Goal: Answer question/provide support

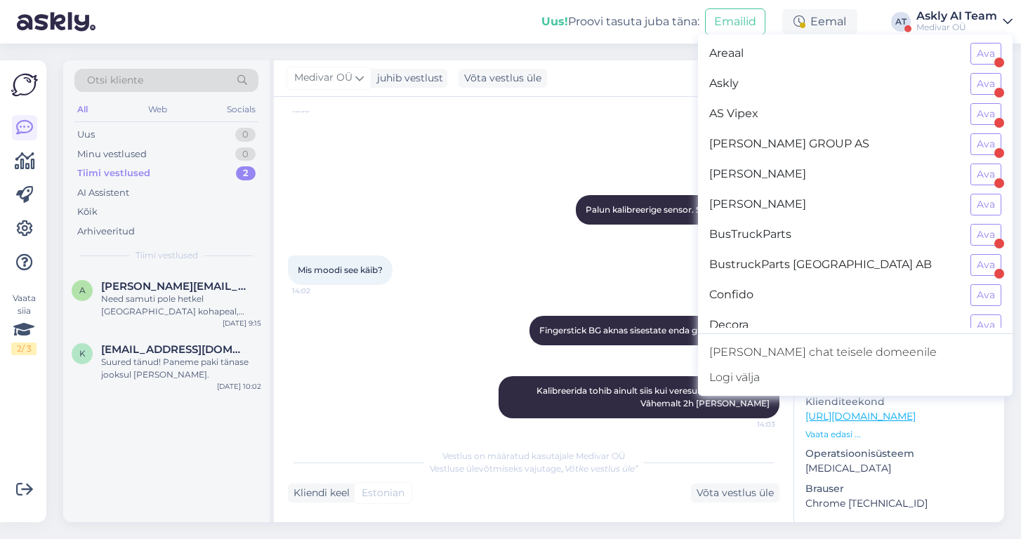
scroll to position [91, 0]
click at [994, 296] on button "Ava" at bounding box center [985, 297] width 31 height 22
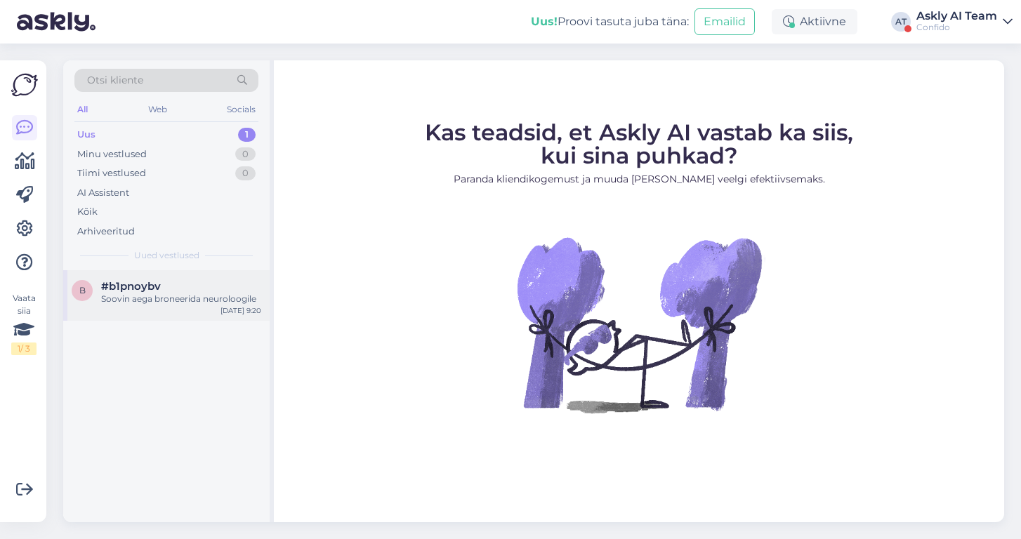
click at [223, 284] on div "#b1pnoybv" at bounding box center [181, 286] width 160 height 13
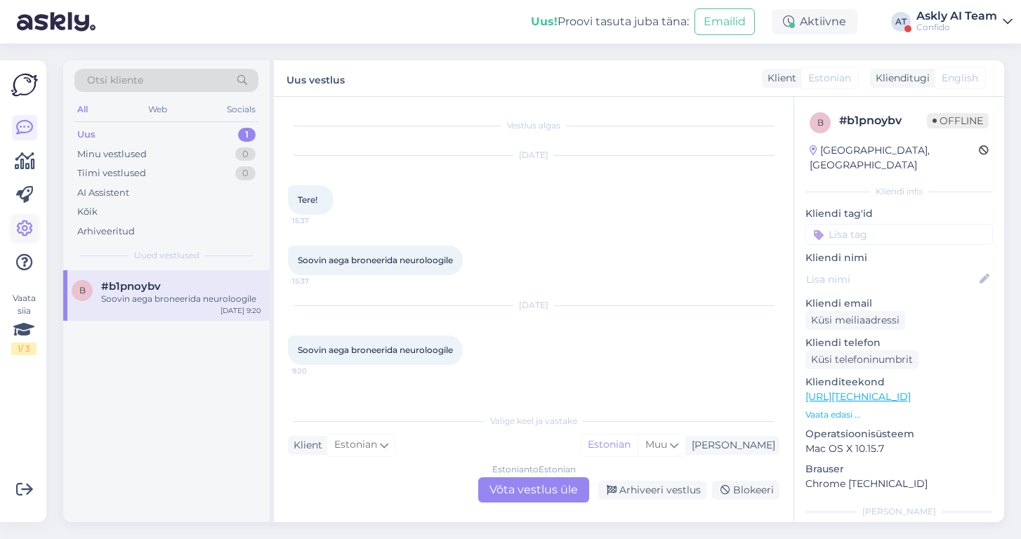
click at [26, 229] on icon at bounding box center [24, 228] width 17 height 17
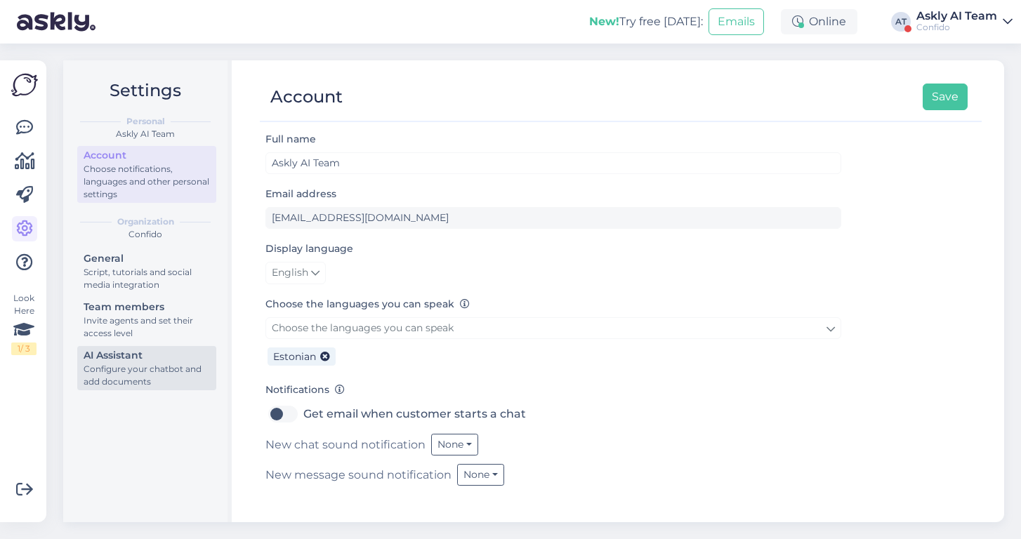
click at [169, 353] on div "AI Assistant" at bounding box center [147, 355] width 126 height 15
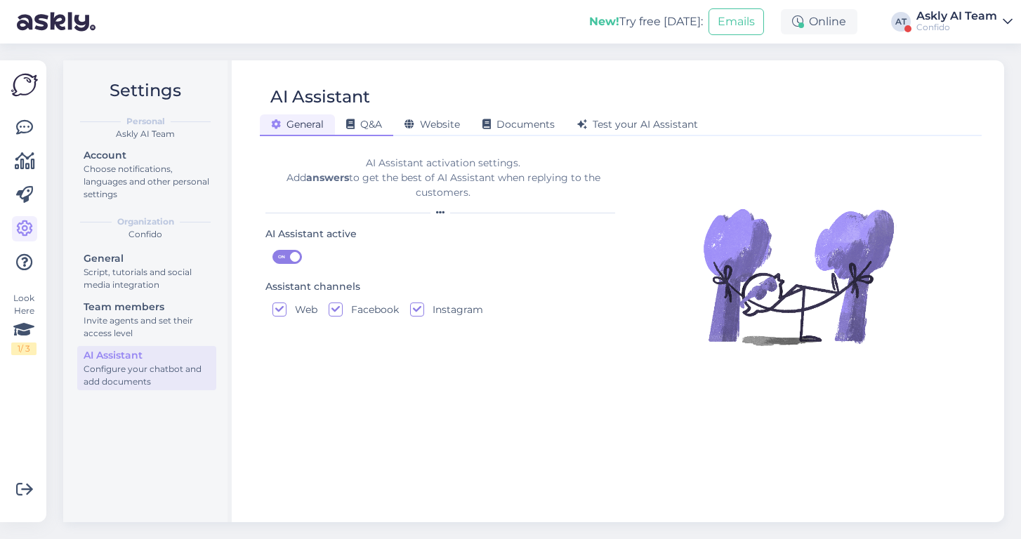
click at [369, 124] on span "Q&A" at bounding box center [364, 124] width 36 height 13
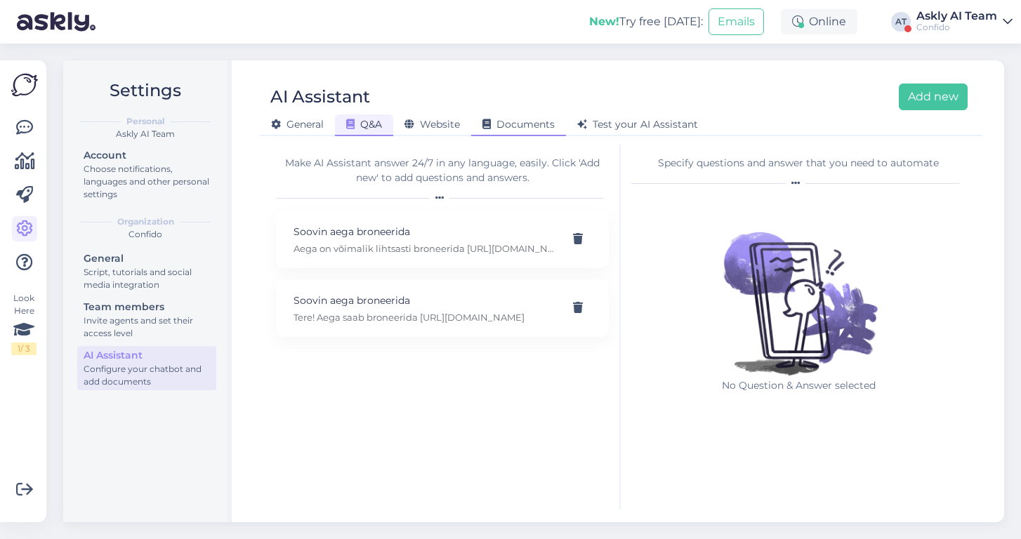
click at [521, 125] on span "Documents" at bounding box center [518, 124] width 72 height 13
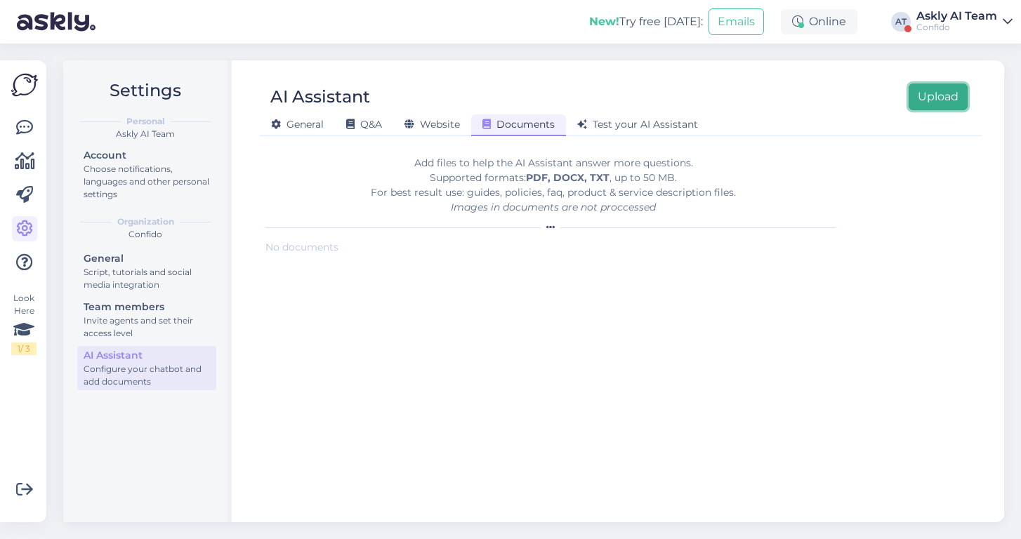
click at [932, 95] on button "Upload" at bounding box center [938, 97] width 59 height 27
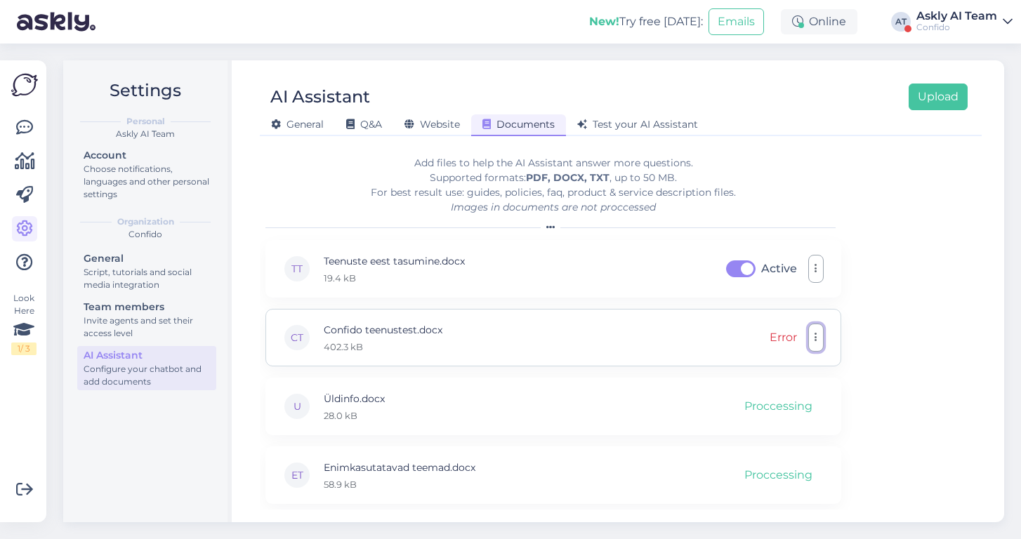
click at [810, 336] on button "button" at bounding box center [815, 338] width 15 height 28
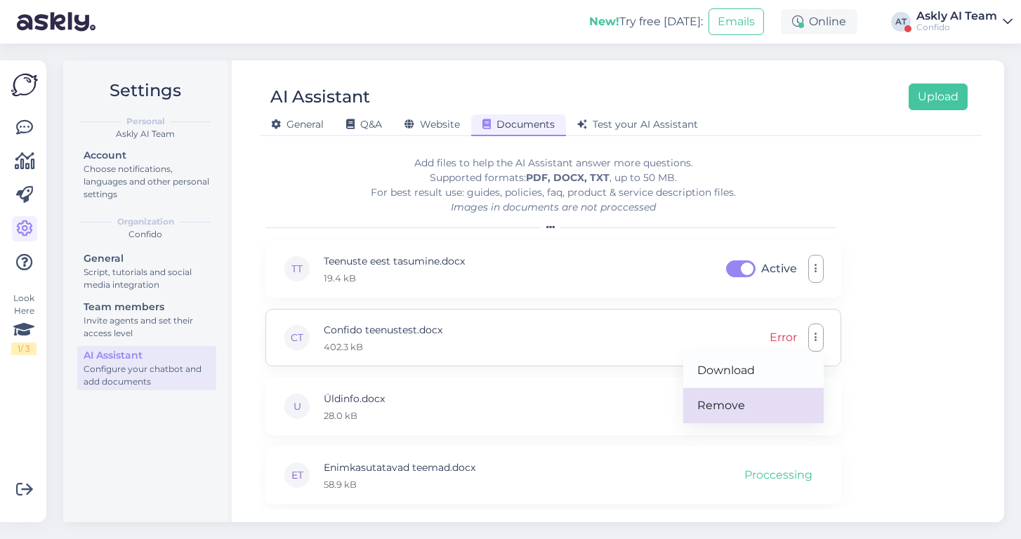
click at [720, 406] on link "Remove" at bounding box center [753, 405] width 140 height 35
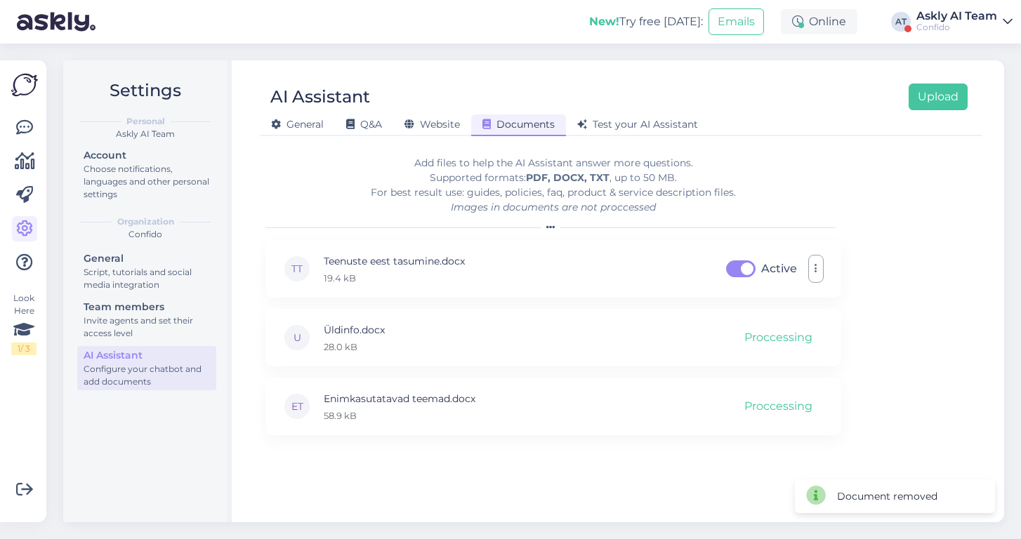
click at [931, 329] on div "Add files to help the AI Assistant answer more questions. Supported formats: PD…" at bounding box center [620, 327] width 711 height 365
click at [929, 86] on button "Upload" at bounding box center [938, 97] width 59 height 27
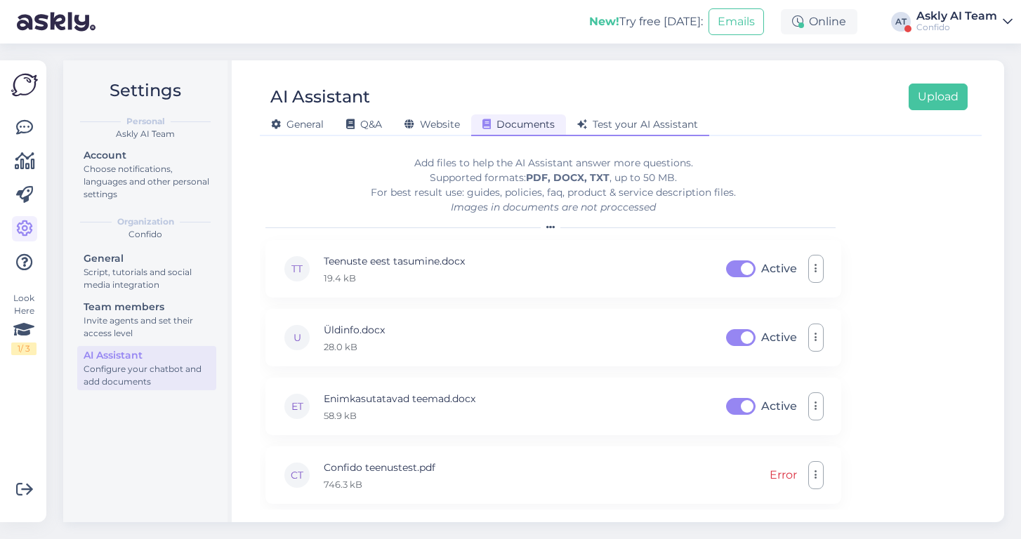
click at [625, 123] on span "Test your AI Assistant" at bounding box center [637, 124] width 121 height 13
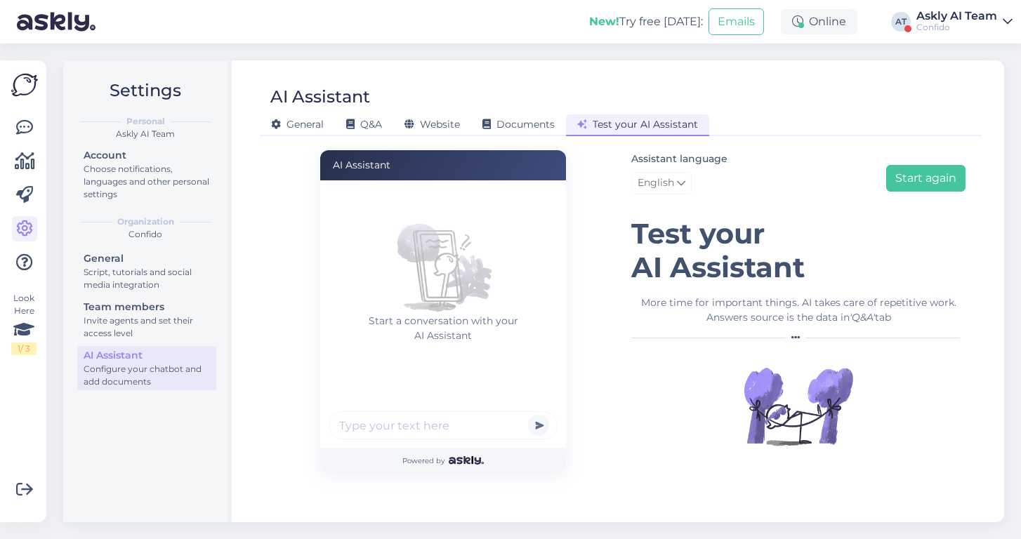
click at [451, 426] on input "text" at bounding box center [443, 425] width 229 height 28
paste input "Tühistamine haigestumise/erakorralise olukorra tõttu"
click at [491, 427] on input "soovin Tühistamine haigestumise/erakorralise olukorra tõttu" at bounding box center [443, 425] width 229 height 28
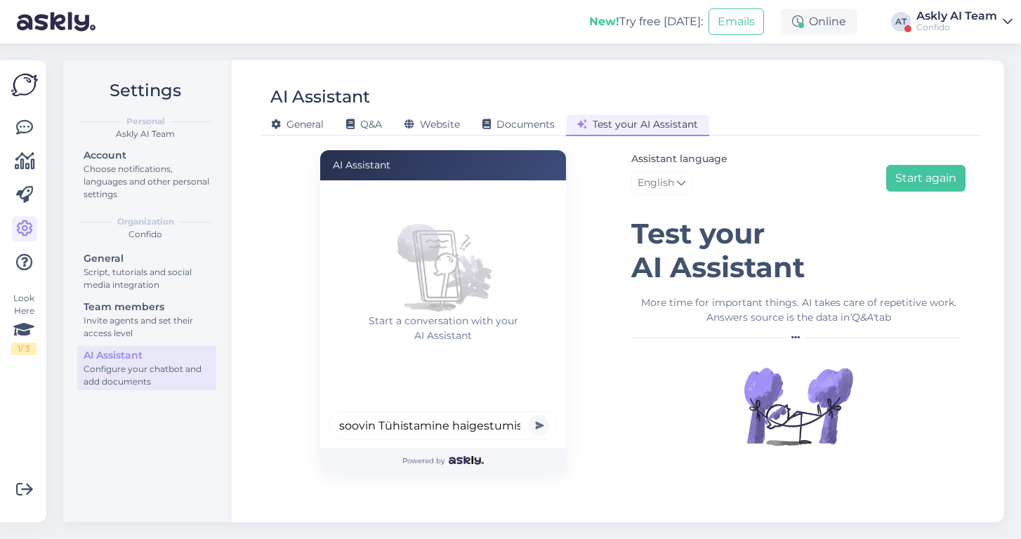
click at [448, 426] on input "soovin Tühistamine haigestumise/erakorralise olukorra tõttu" at bounding box center [443, 425] width 229 height 28
type input "soovin Tühistada aeg arstile seoses haigestumise/erakorralise olukorra tõttu"
click at [528, 415] on button "submit" at bounding box center [538, 425] width 21 height 21
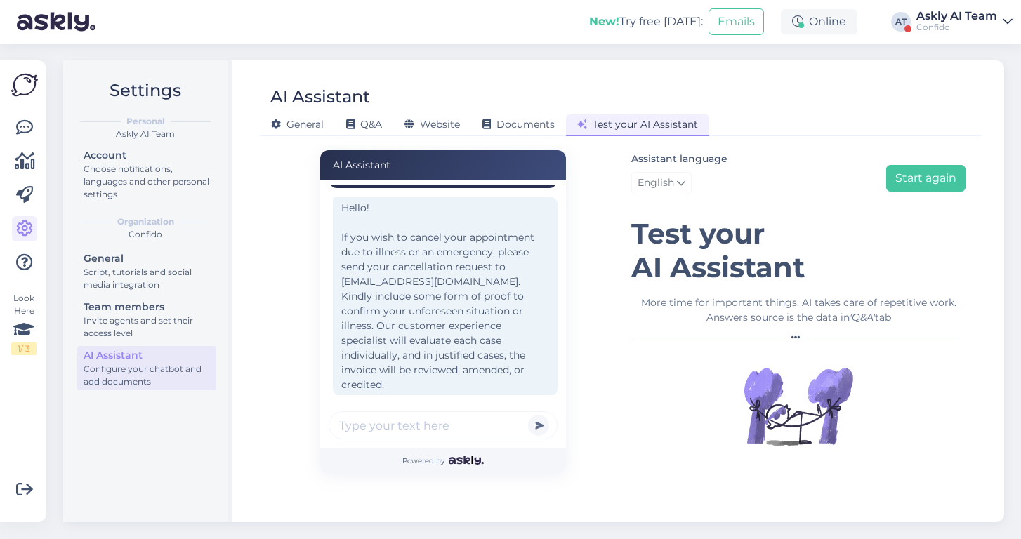
scroll to position [46, 0]
click at [668, 183] on span "English" at bounding box center [656, 183] width 37 height 15
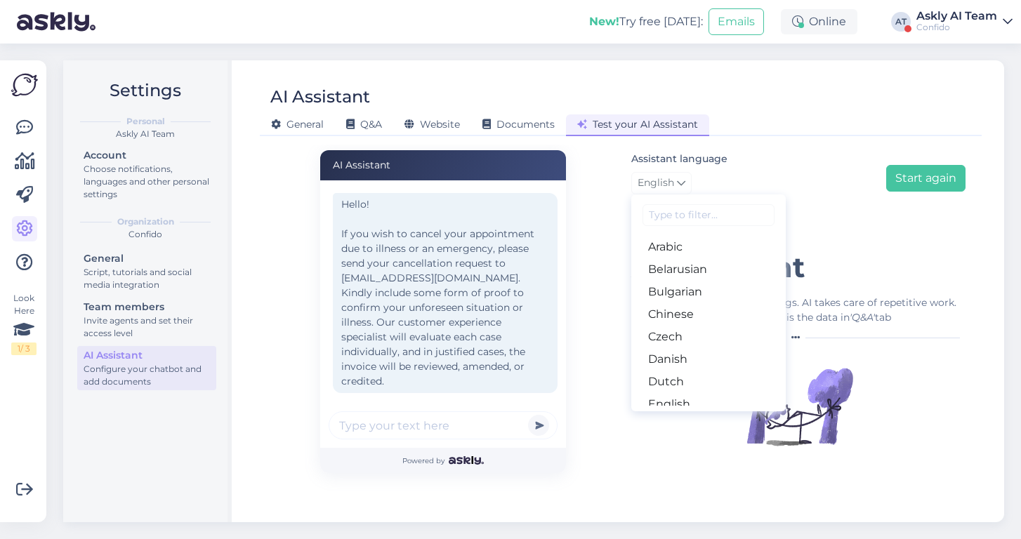
click at [672, 216] on input at bounding box center [708, 215] width 132 height 22
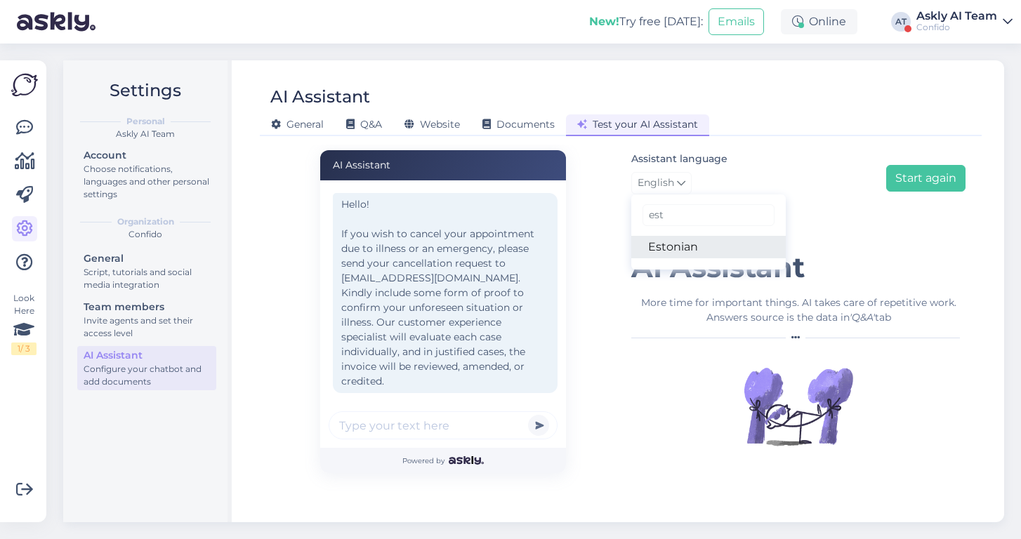
type input "est"
click at [681, 248] on link "Estonian" at bounding box center [708, 247] width 154 height 22
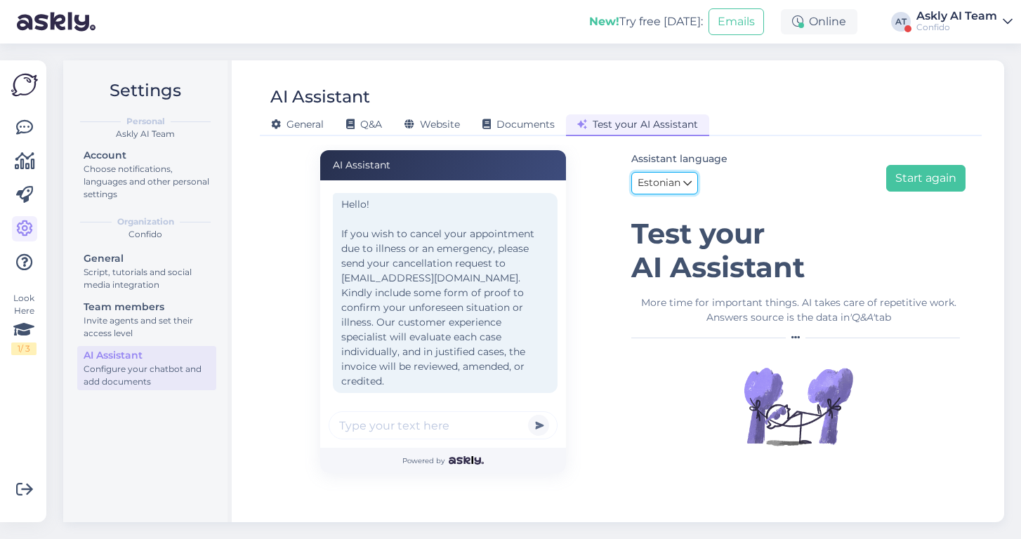
scroll to position [0, 0]
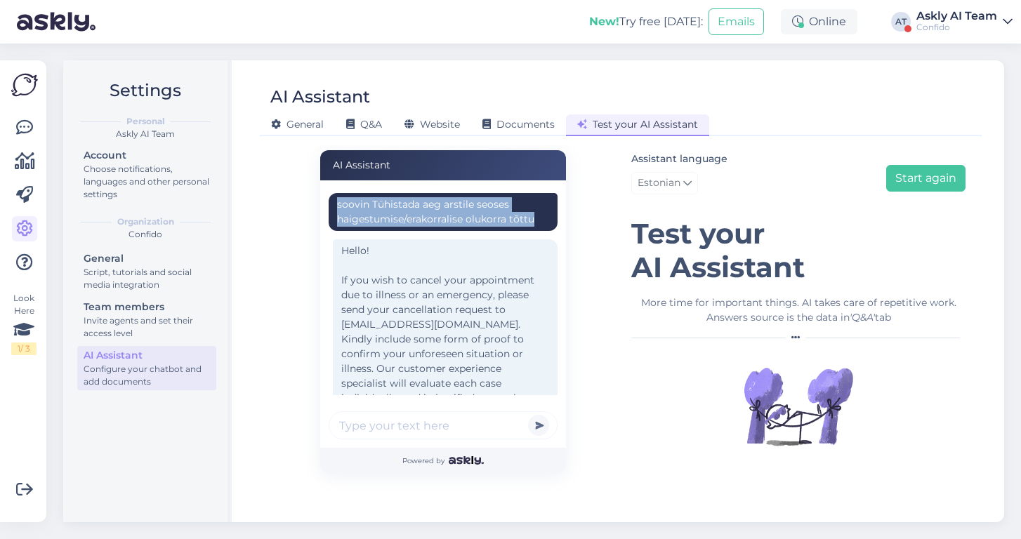
drag, startPoint x: 541, startPoint y: 218, endPoint x: 334, endPoint y: 207, distance: 207.4
click at [319, 207] on div "AI Assistant soovin Tühistada aeg arstile seoses haigestumise/erakorralise oluk…" at bounding box center [442, 312] width 355 height 324
copy div "soovin Tühistada aeg arstile seoses haigestumise/erakorralise olukorra tõttu"
click at [940, 171] on button "Start again" at bounding box center [925, 178] width 79 height 27
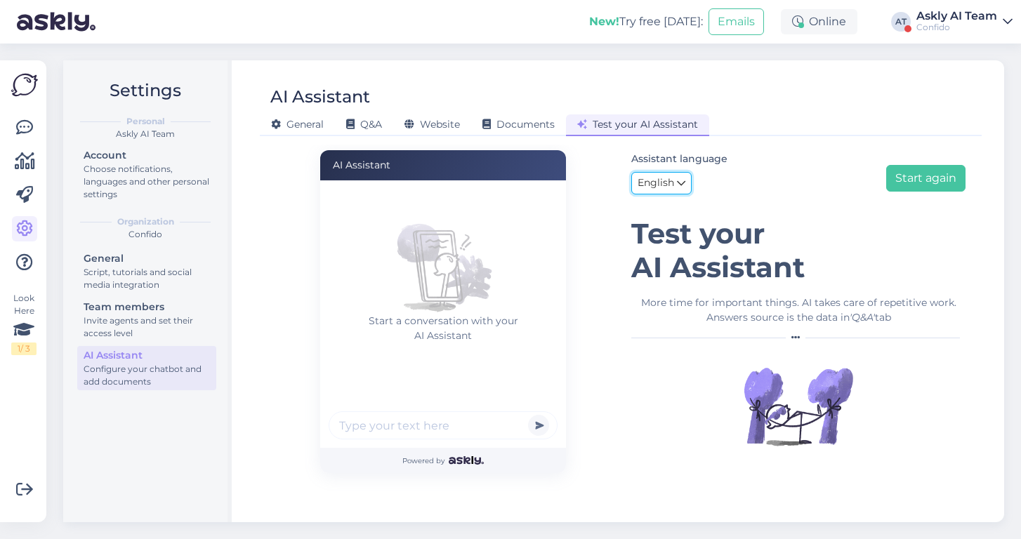
click at [649, 176] on span "English" at bounding box center [656, 183] width 37 height 15
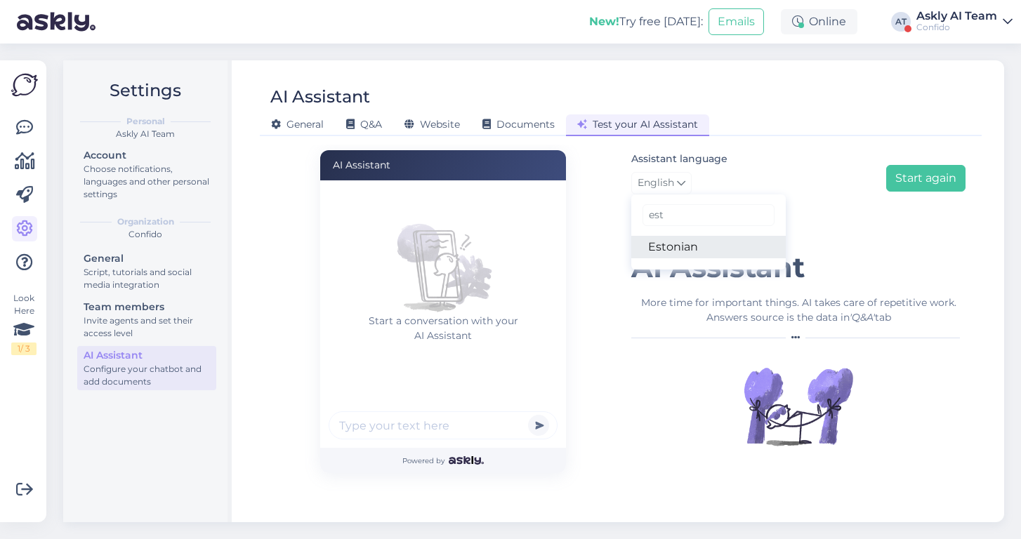
click at [674, 246] on link "Estonian" at bounding box center [708, 247] width 154 height 22
click at [356, 426] on input "text" at bounding box center [443, 425] width 229 height 28
paste input "soovin Tühistada aeg arstile seoses haigestumise/erakorralise olukorra tõttu"
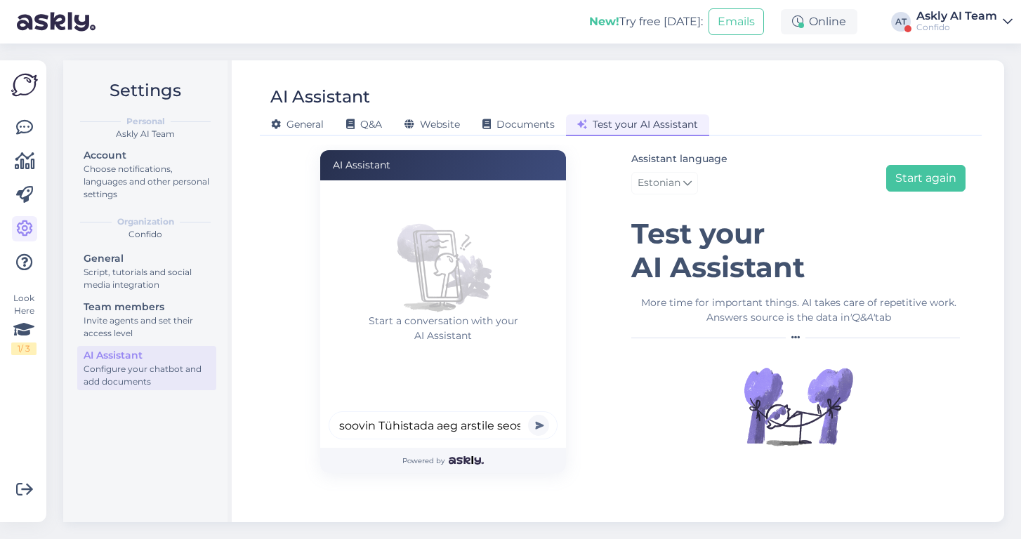
scroll to position [0, 241]
type input "soovin Tühistada aeg arstile seoses haigestumise/erakorralise olukorra tõttu"
click at [528, 415] on button "submit" at bounding box center [538, 425] width 21 height 21
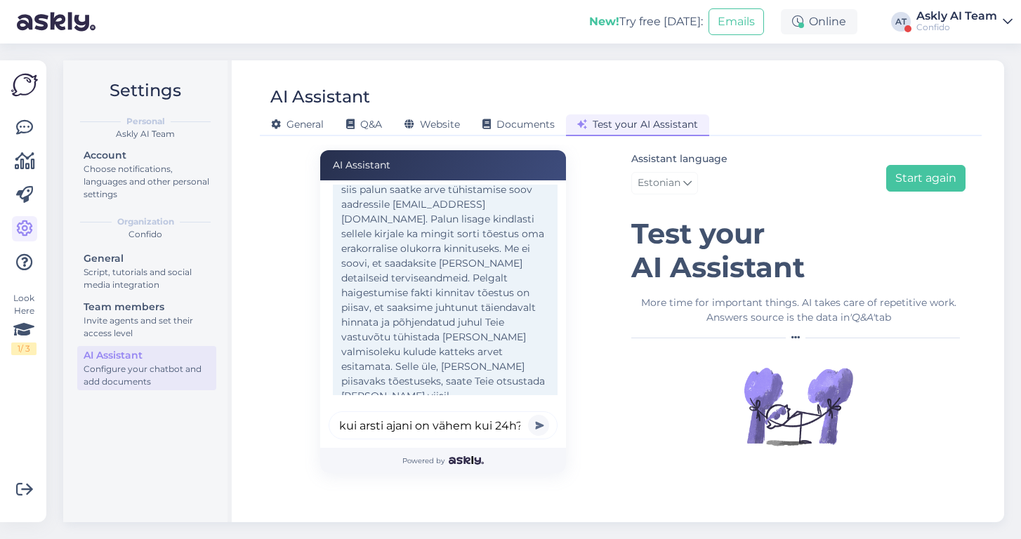
scroll to position [0, 2]
type input "kui arsti ajani on vähem kui 24h?"
click at [528, 415] on button "submit" at bounding box center [538, 425] width 21 height 21
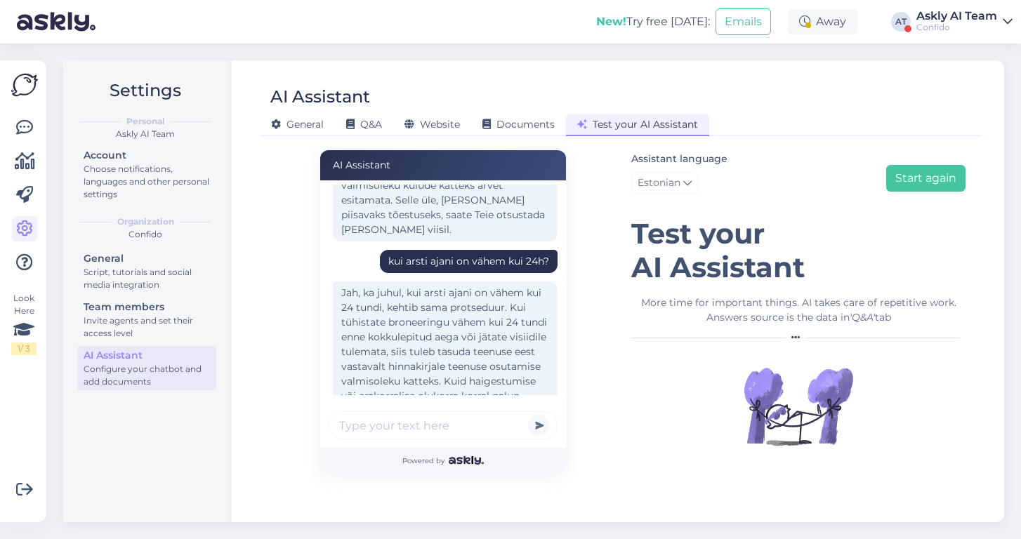
scroll to position [390, 0]
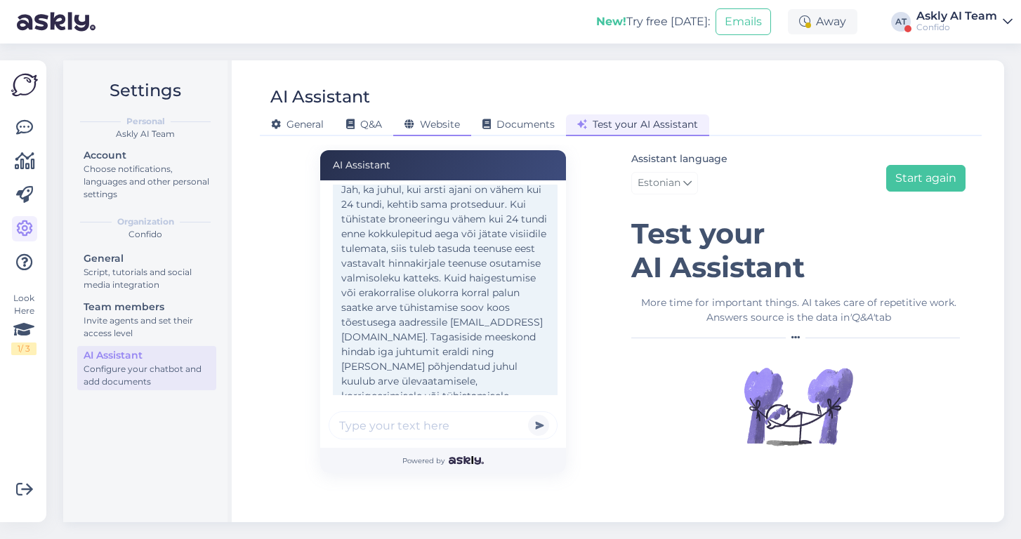
click at [425, 121] on span "Website" at bounding box center [431, 124] width 55 height 13
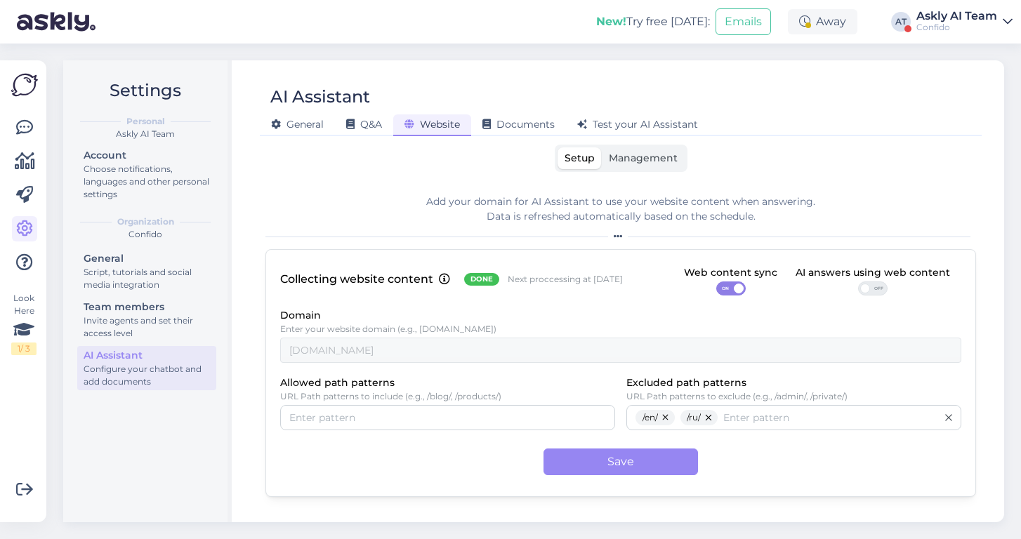
click at [873, 289] on span "OFF" at bounding box center [878, 288] width 17 height 13
click at [858, 282] on input "OFF" at bounding box center [858, 282] width 0 height 0
click at [617, 128] on span "Test your AI Assistant" at bounding box center [637, 124] width 121 height 13
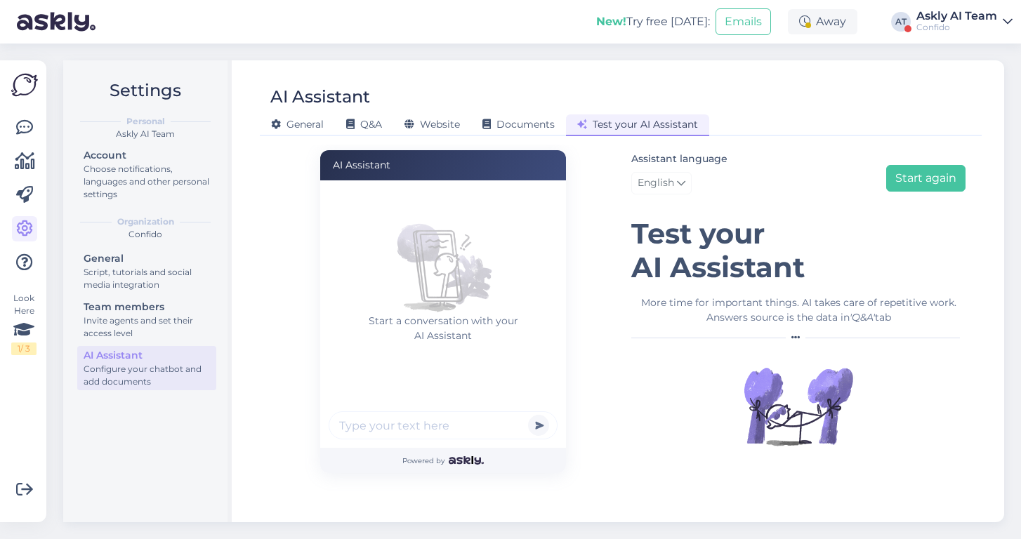
click at [368, 428] on input "text" at bounding box center [443, 425] width 229 height 28
type input "kui palju maksab visiit nahaarsti juurde?"
click at [528, 415] on button "submit" at bounding box center [538, 425] width 21 height 21
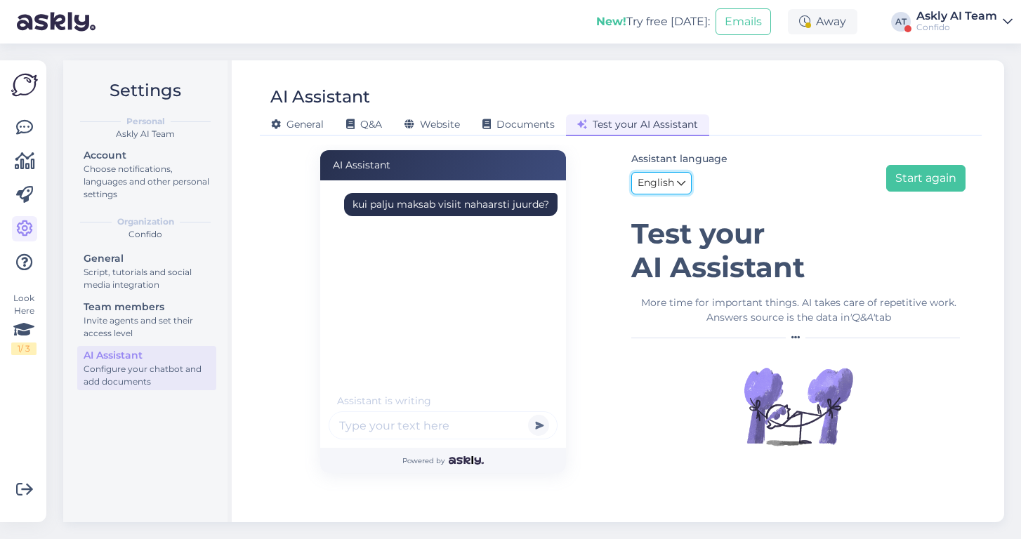
click at [652, 176] on span "English" at bounding box center [656, 183] width 37 height 15
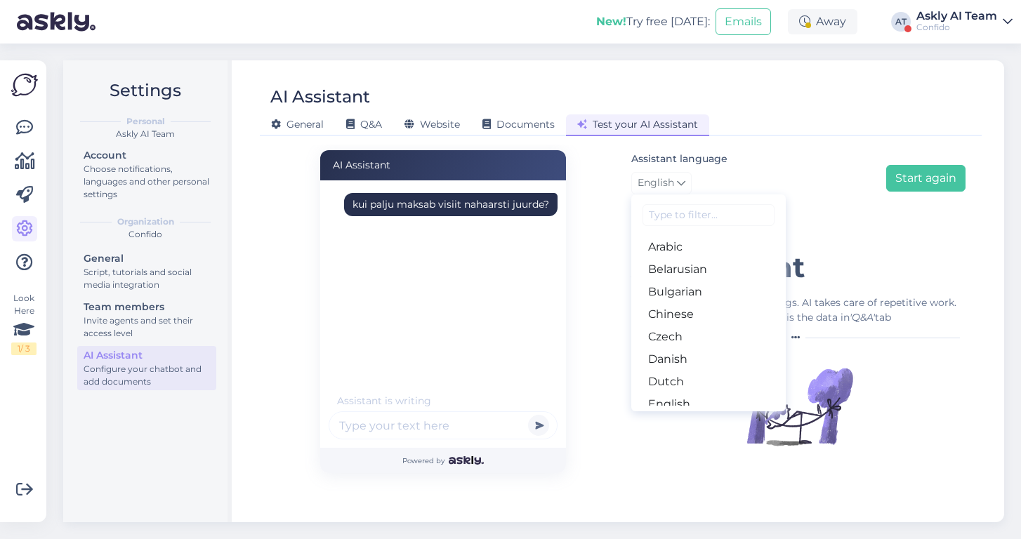
click at [667, 220] on input at bounding box center [708, 215] width 132 height 22
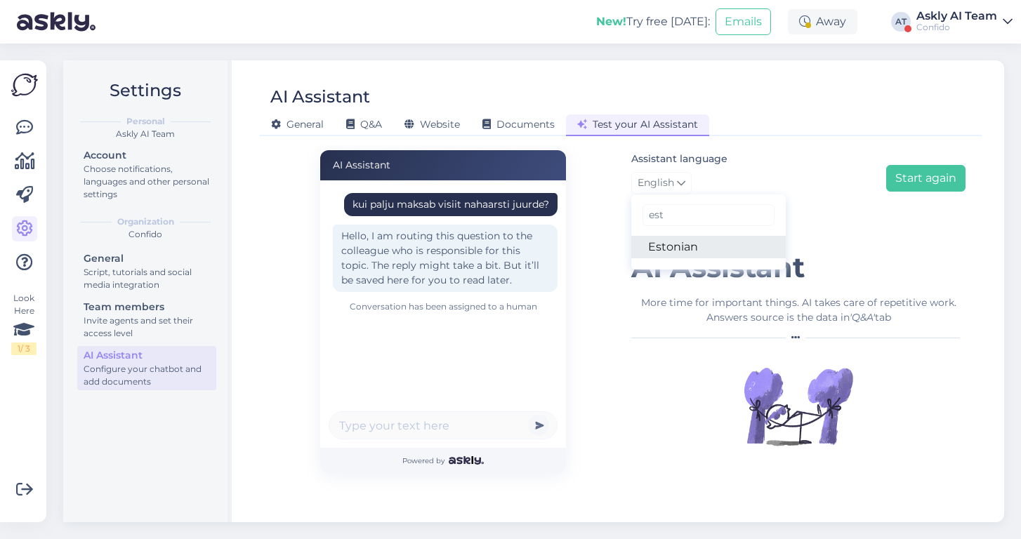
type input "est"
click at [681, 249] on link "Estonian" at bounding box center [708, 247] width 154 height 22
click at [508, 204] on div "kui palju maksab visiit nahaarsti juurde?" at bounding box center [450, 204] width 197 height 15
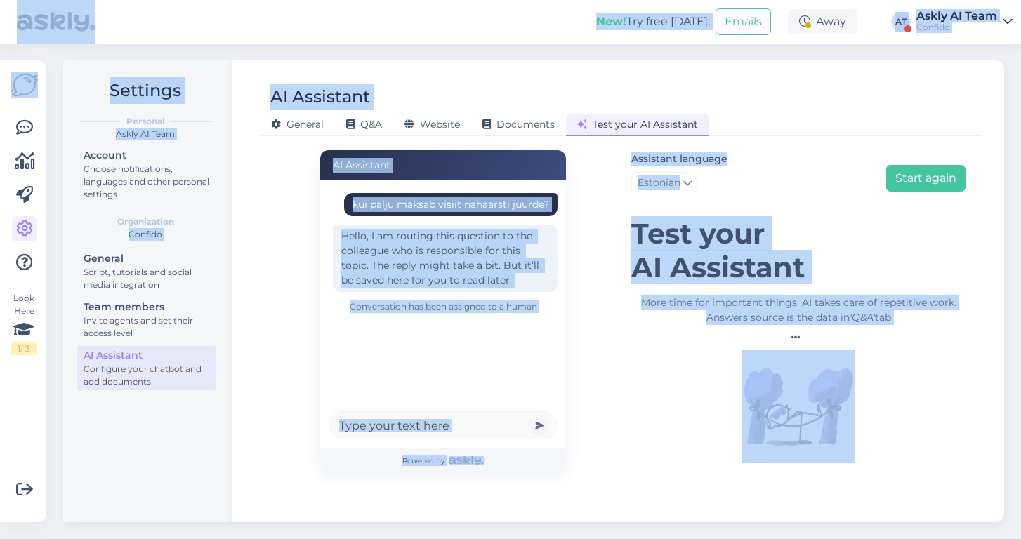
copy div "New! Try free today: Emails Away AT Askly AI Team Confido Look Here 1 / 3 Get m…"
click at [508, 204] on div "kui palju maksab visiit nahaarsti juurde?" at bounding box center [450, 204] width 197 height 15
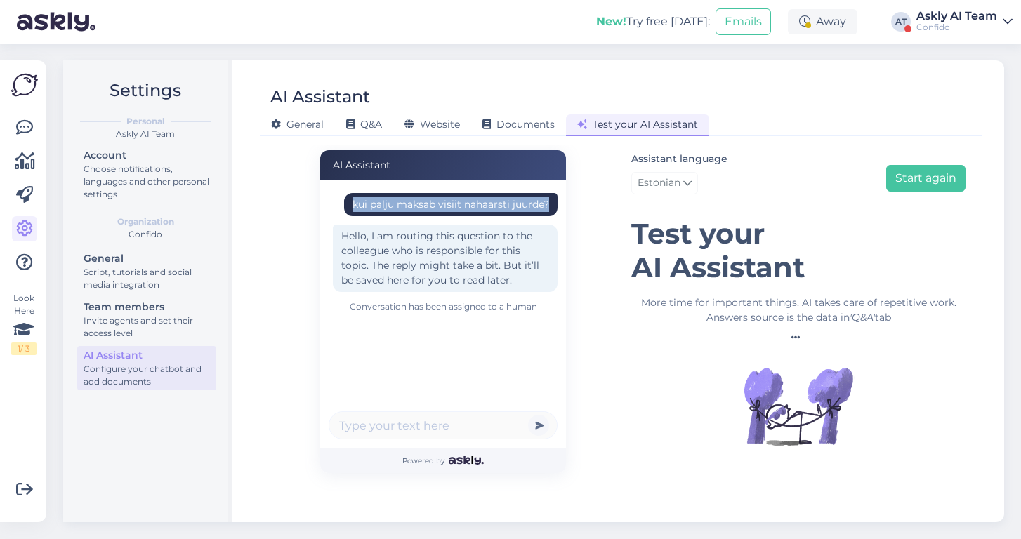
drag, startPoint x: 543, startPoint y: 204, endPoint x: 352, endPoint y: 204, distance: 191.0
click at [352, 204] on div "kui palju maksab visiit nahaarsti juurde?" at bounding box center [450, 204] width 213 height 23
copy div "kui palju maksab visiit nahaarsti juurde?"
click at [955, 181] on button "Start again" at bounding box center [925, 178] width 79 height 27
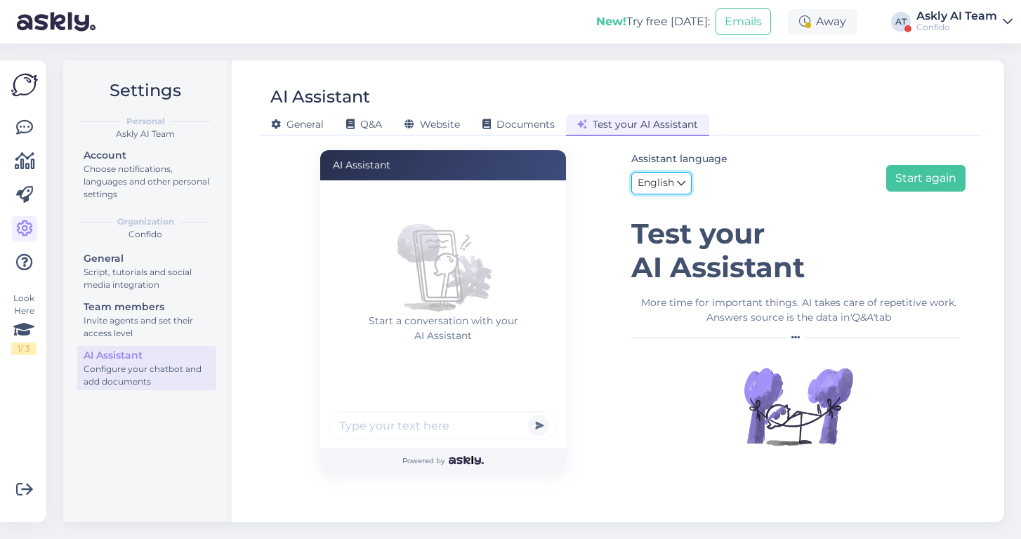
click at [668, 182] on span "English" at bounding box center [656, 183] width 37 height 15
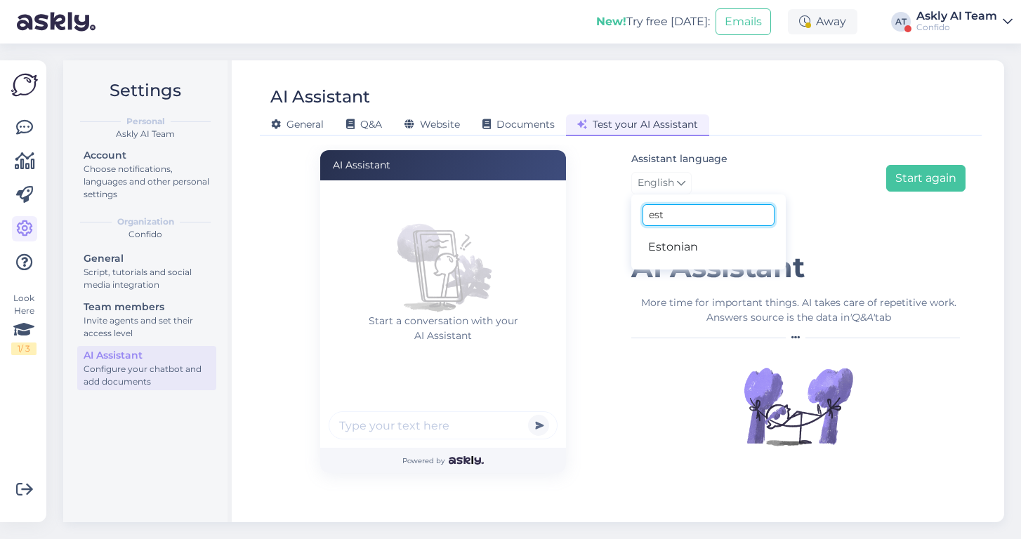
click at [671, 219] on input "est" at bounding box center [708, 215] width 132 height 22
click at [680, 243] on link "Estonian" at bounding box center [708, 247] width 154 height 22
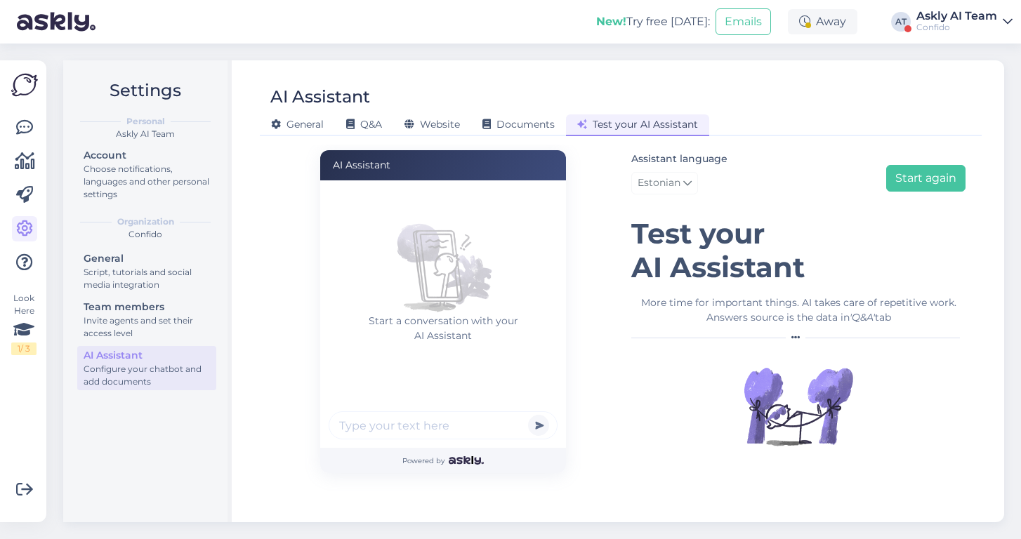
click at [419, 431] on input "text" at bounding box center [443, 425] width 229 height 28
paste input "kui palju maksab visiit nahaarsti juurde?"
type input "kui palju maksab visiit nahaarsti juurde?"
click at [528, 415] on button "submit" at bounding box center [538, 425] width 21 height 21
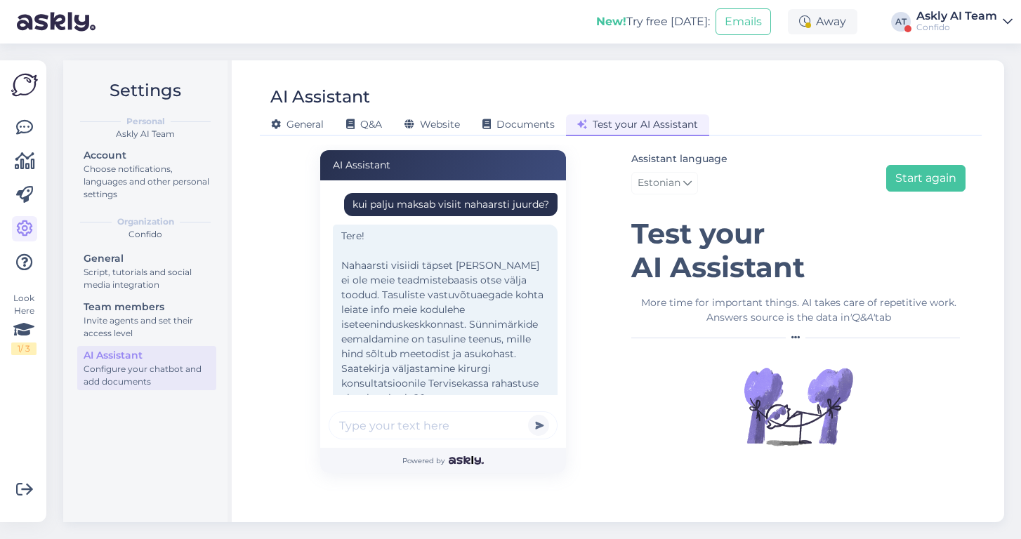
scroll to position [32, 0]
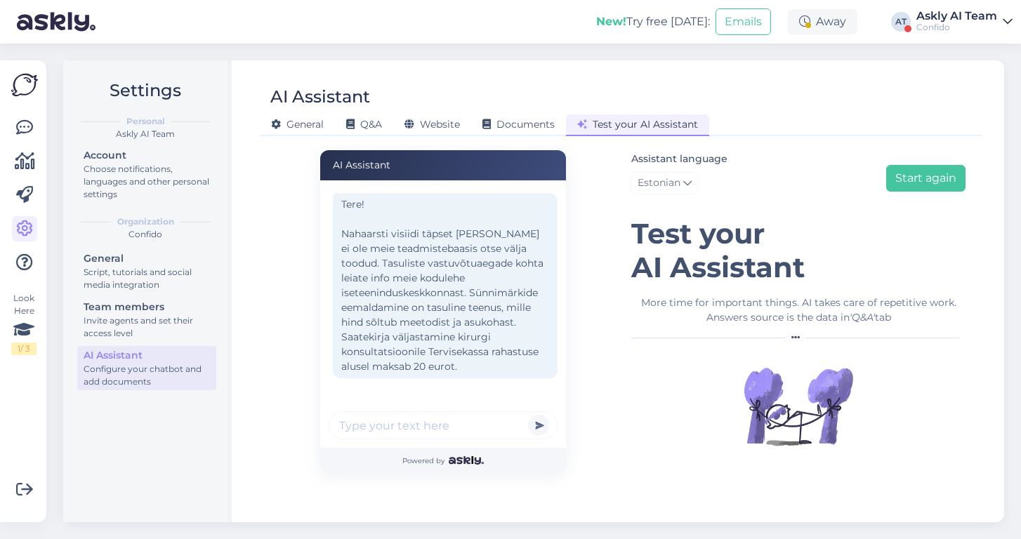
click at [372, 423] on input "text" at bounding box center [443, 425] width 229 height 28
type input "aga lapsega"
type input "s"
type input "v"
click at [900, 180] on button "Start again" at bounding box center [925, 178] width 79 height 27
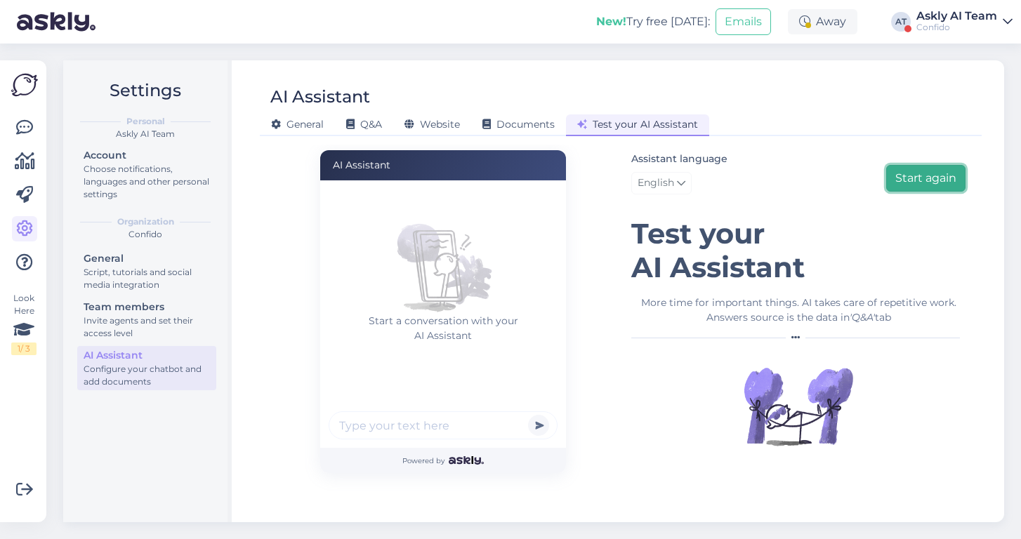
scroll to position [0, 0]
click at [362, 420] on input "text" at bounding box center [443, 425] width 229 height 28
paste input "kui palju maksab visiit nahaarsti juurde?"
type input "kui palju maksab visiit nahaarsti juurde?"
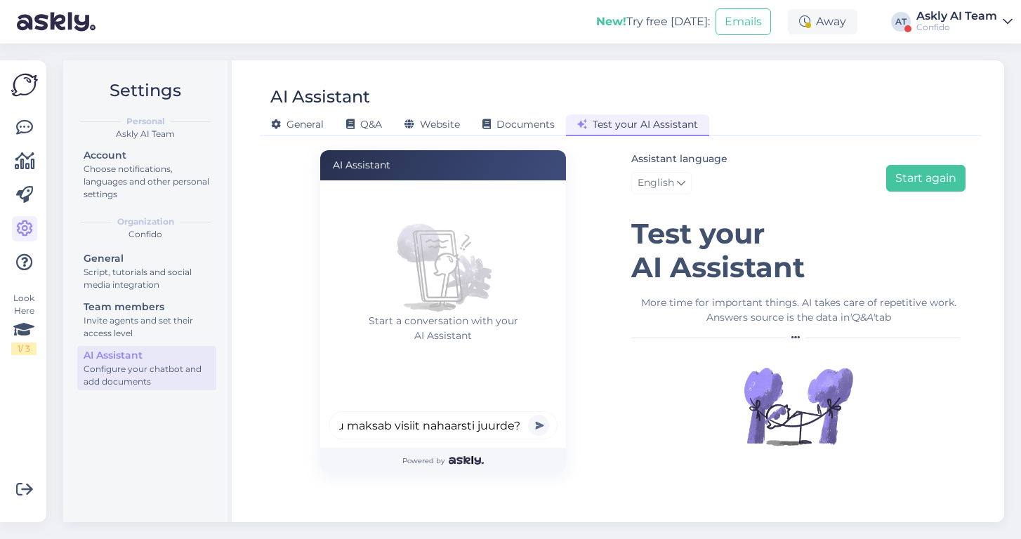
click at [528, 415] on button "submit" at bounding box center [538, 425] width 21 height 21
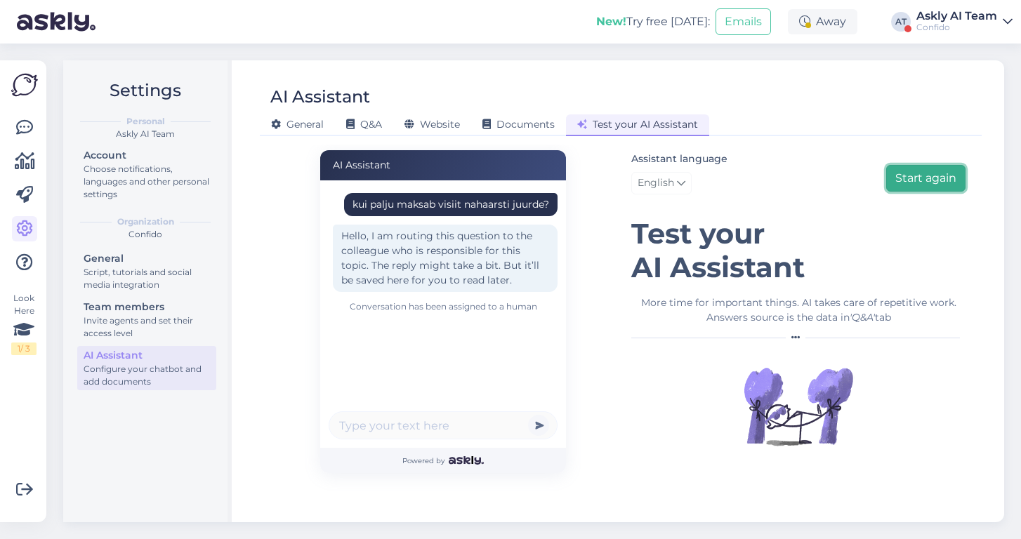
click at [943, 181] on button "Start again" at bounding box center [925, 178] width 79 height 27
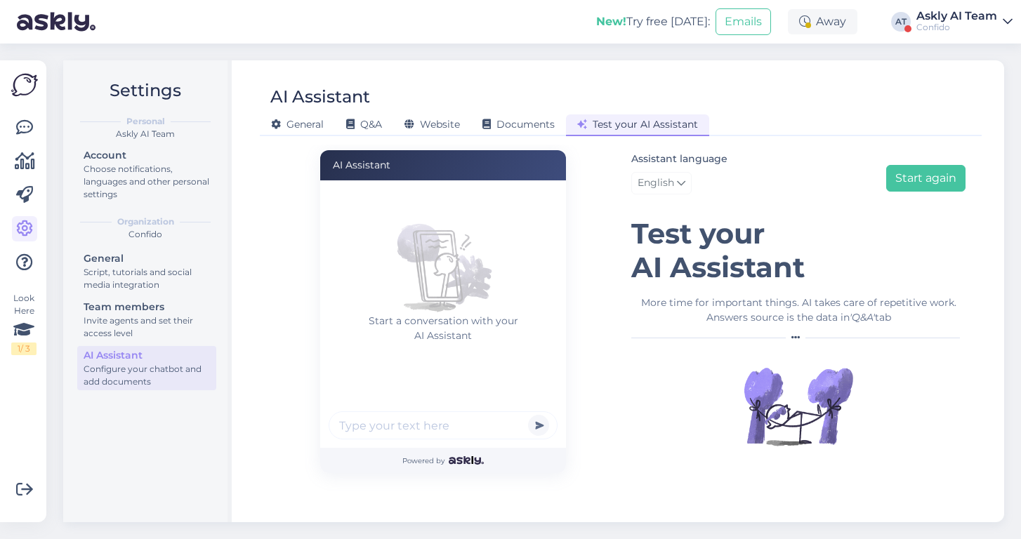
click at [377, 429] on input "text" at bounding box center [443, 425] width 229 height 28
type input "kas on aega nahaarstile?"
click at [528, 415] on button "submit" at bounding box center [538, 425] width 21 height 21
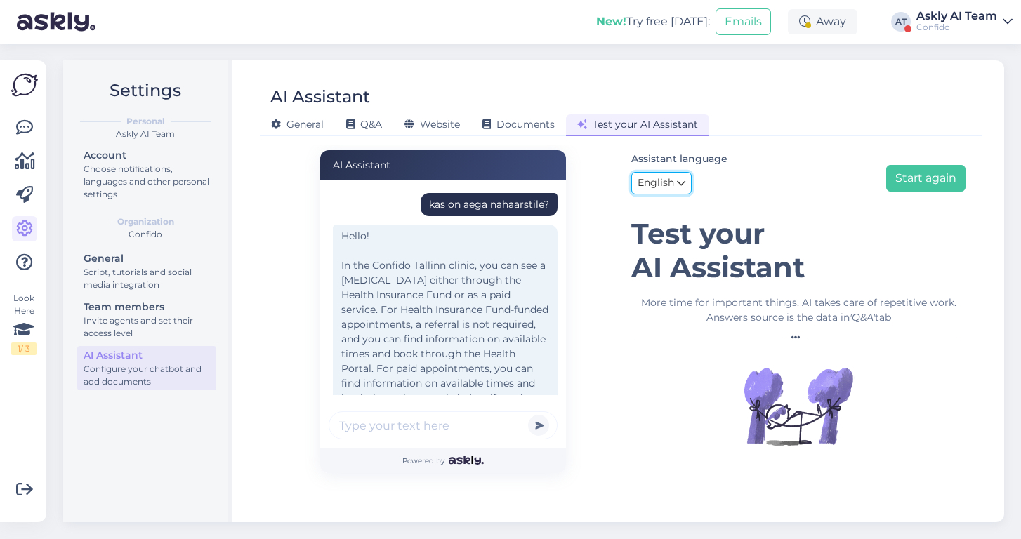
click at [662, 180] on span "English" at bounding box center [656, 183] width 37 height 15
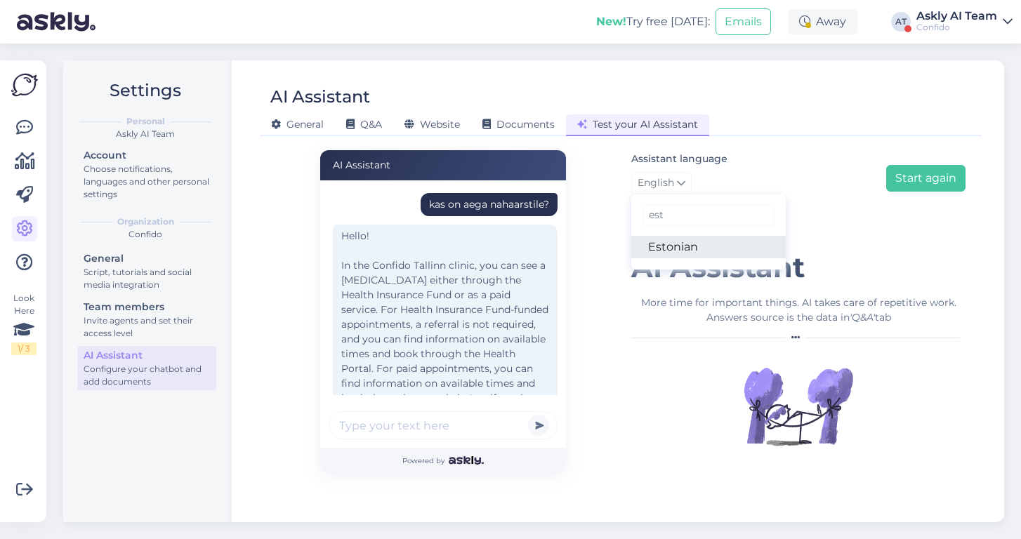
click at [673, 253] on link "Estonian" at bounding box center [708, 247] width 154 height 22
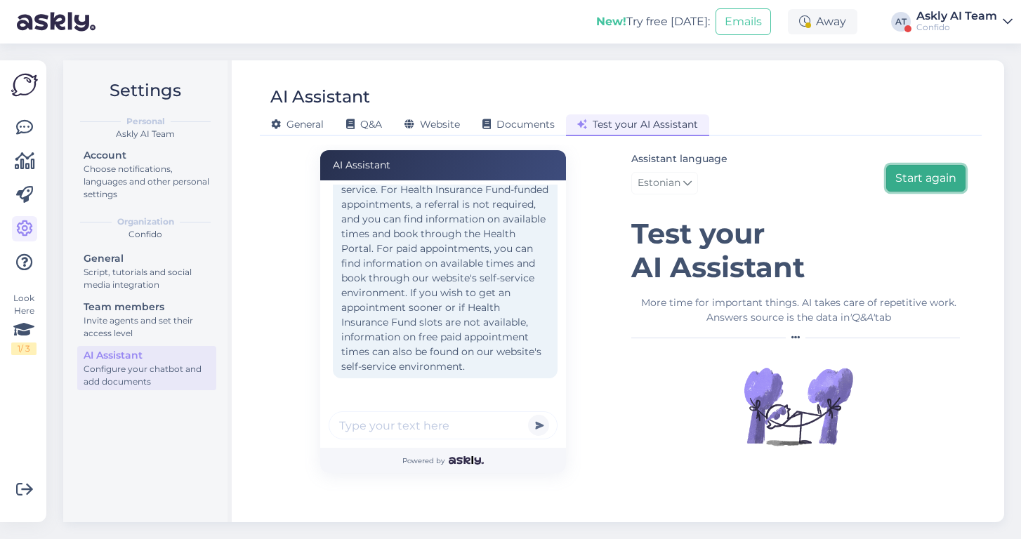
click at [907, 175] on button "Start again" at bounding box center [925, 178] width 79 height 27
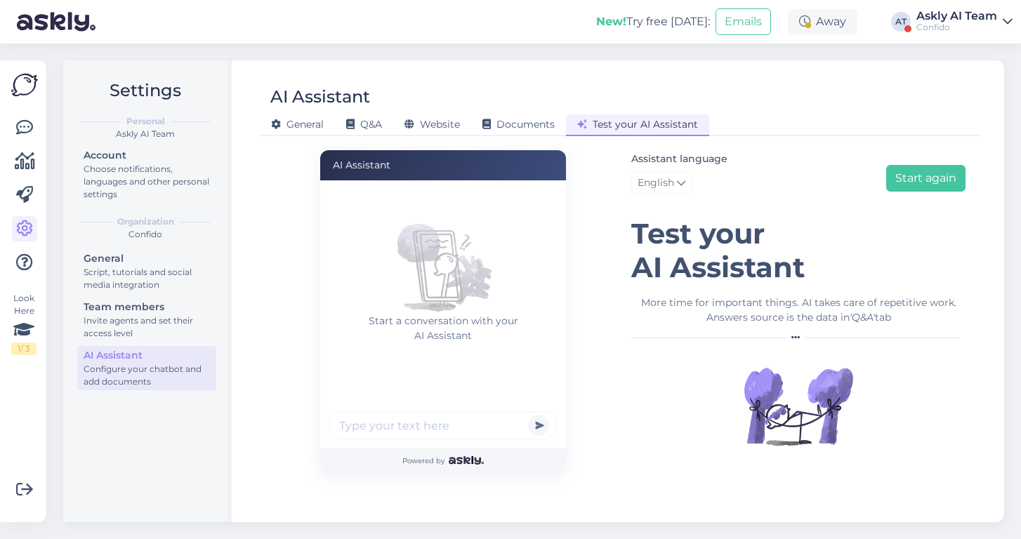
click at [374, 430] on input "text" at bounding box center [443, 425] width 229 height 28
paste input "kui palju maksab visiit nahaarsti juurde?"
click at [400, 421] on input "kui palju maksab visiit nahaarsti juurde?" at bounding box center [443, 425] width 229 height 28
type input "millal esimene aeg nahaarstile?"
click at [528, 415] on button "submit" at bounding box center [538, 425] width 21 height 21
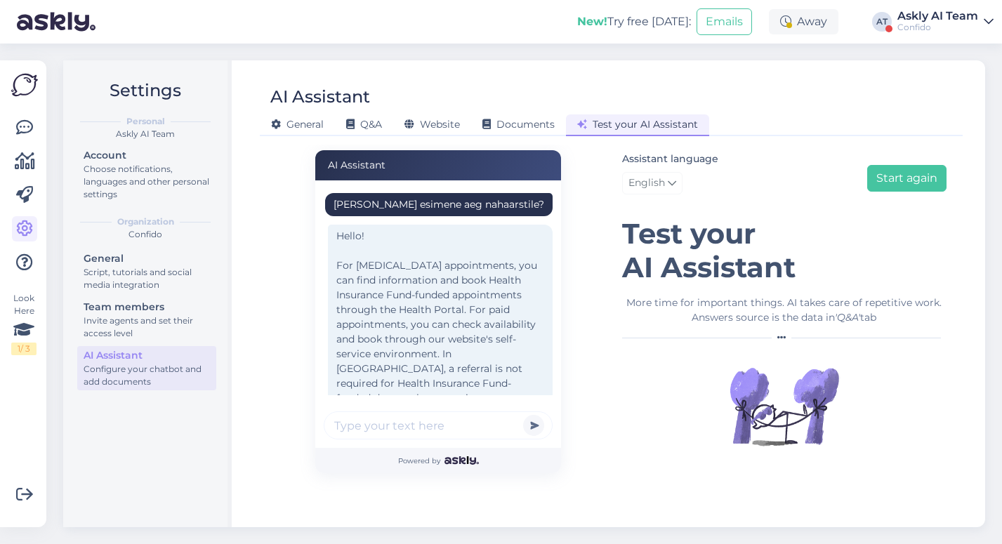
scroll to position [17, 0]
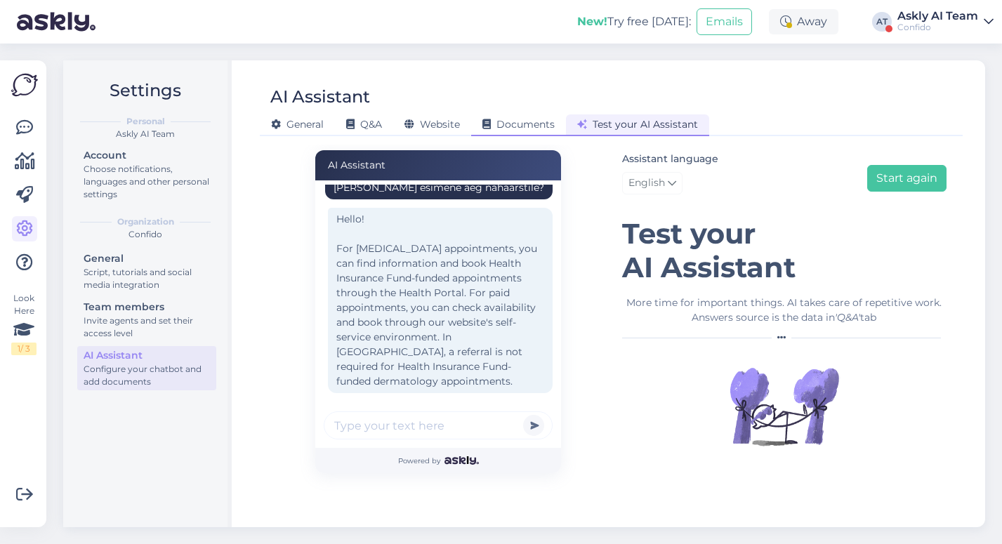
click at [506, 122] on span "Documents" at bounding box center [518, 124] width 72 height 13
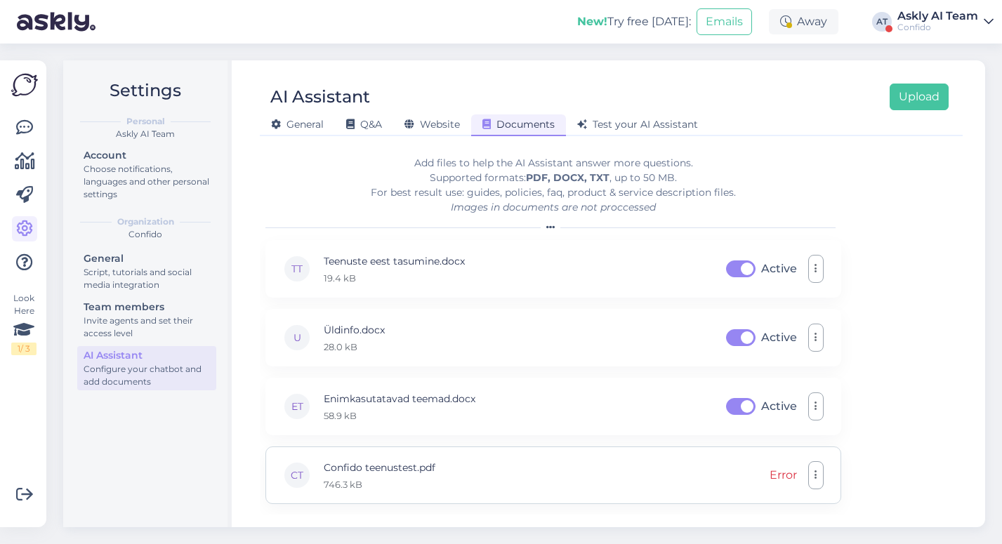
click at [807, 472] on div "Error" at bounding box center [797, 475] width 54 height 28
click at [817, 475] on icon "button" at bounding box center [816, 475] width 3 height 11
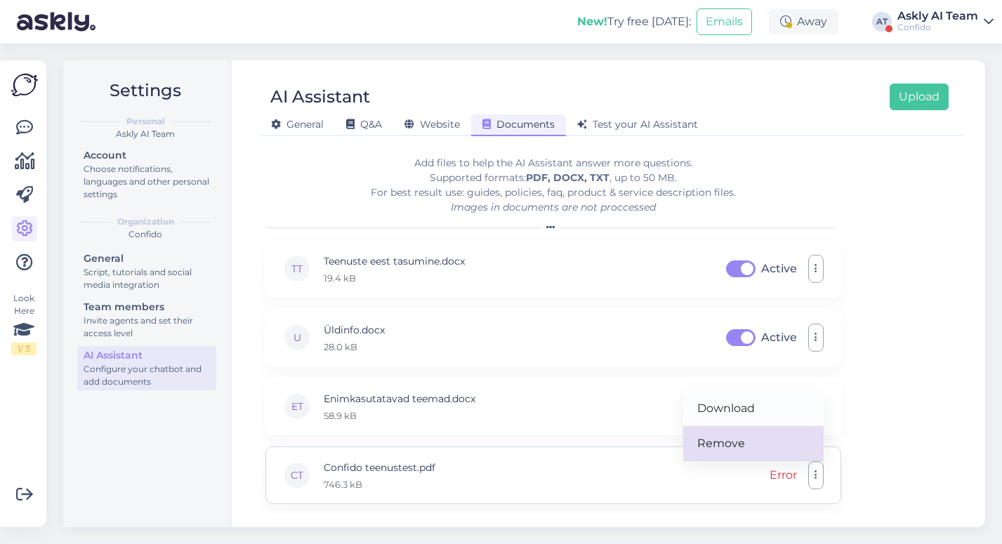
click at [748, 443] on link "Remove" at bounding box center [753, 443] width 140 height 35
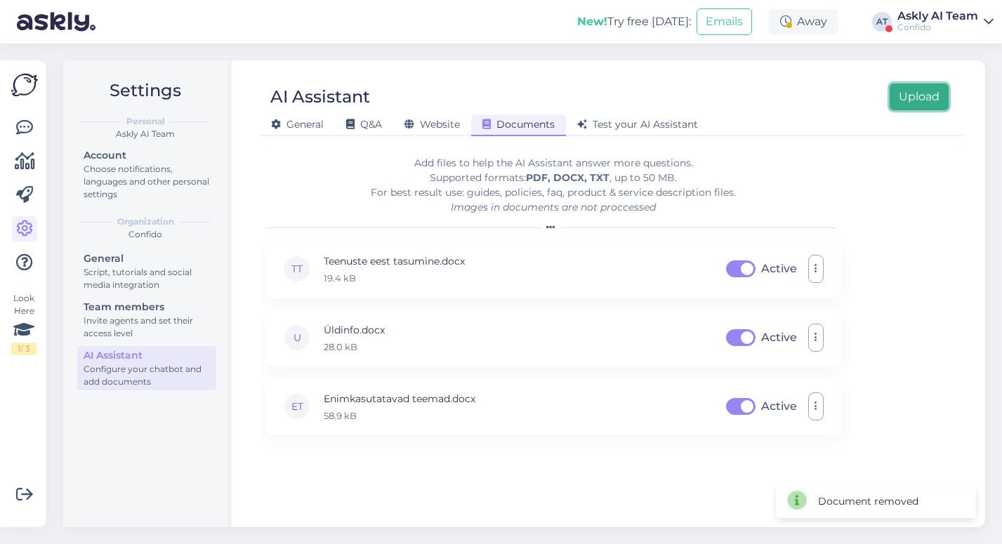
click at [909, 95] on button "Upload" at bounding box center [919, 97] width 59 height 27
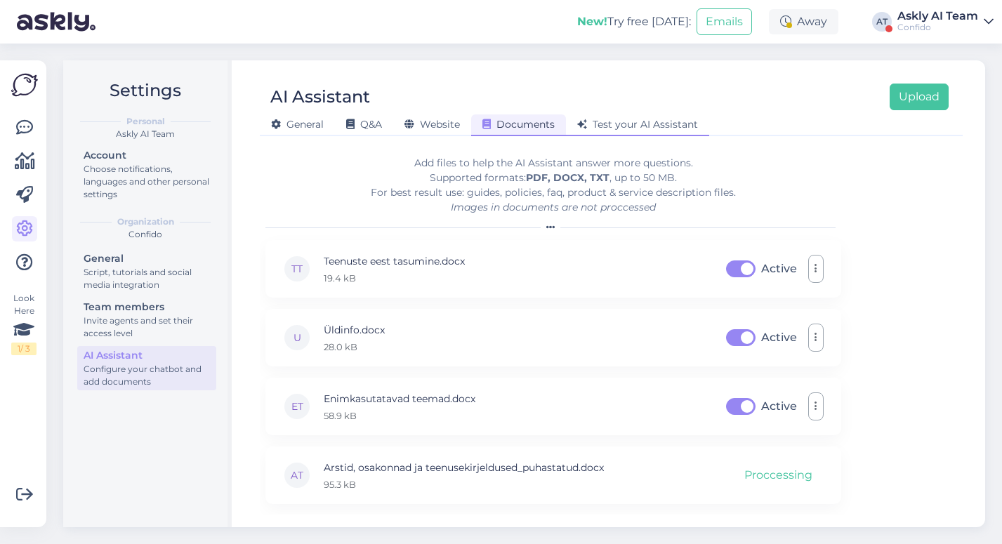
click at [625, 121] on span "Test your AI Assistant" at bounding box center [637, 124] width 121 height 13
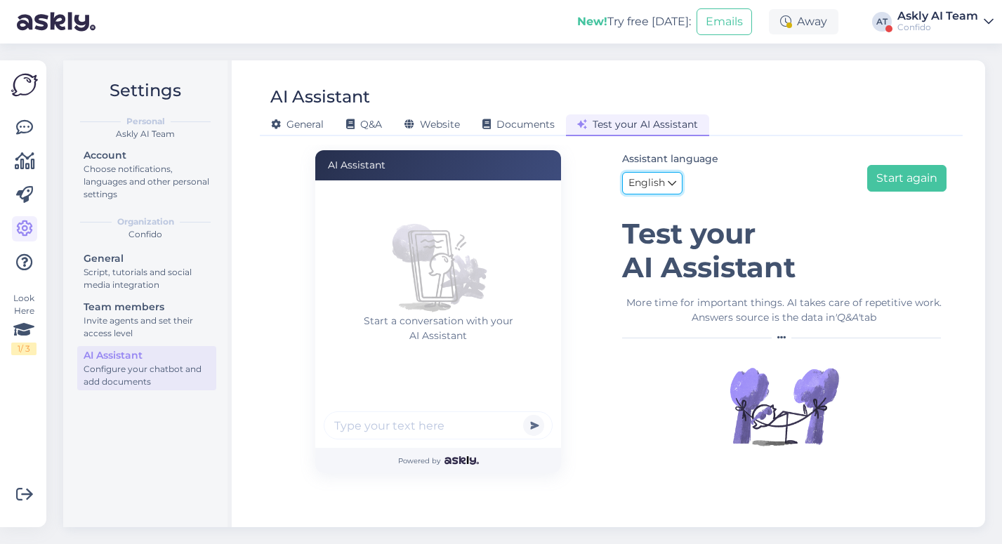
click at [657, 173] on link "English" at bounding box center [652, 183] width 60 height 22
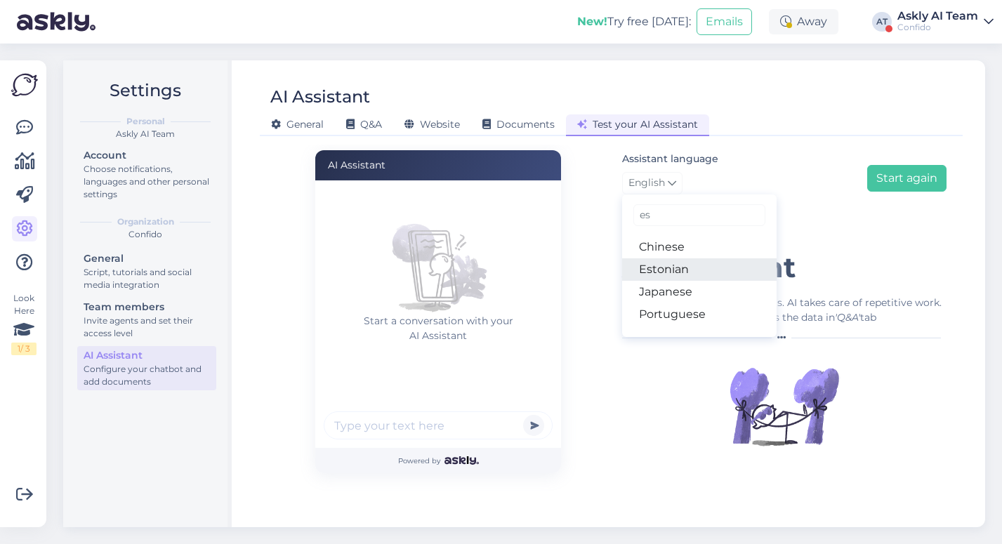
type input "es"
click at [673, 271] on link "Estonian" at bounding box center [699, 269] width 154 height 22
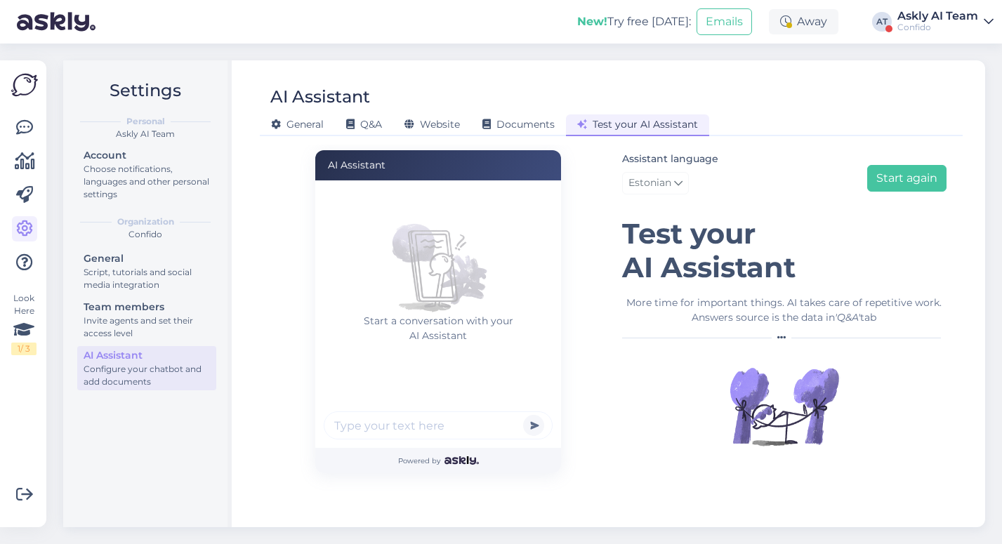
click at [426, 426] on input "text" at bounding box center [438, 425] width 229 height 28
type input "kas tasuta gripivakstsiini saab?"
click at [523, 415] on button "submit" at bounding box center [533, 425] width 21 height 21
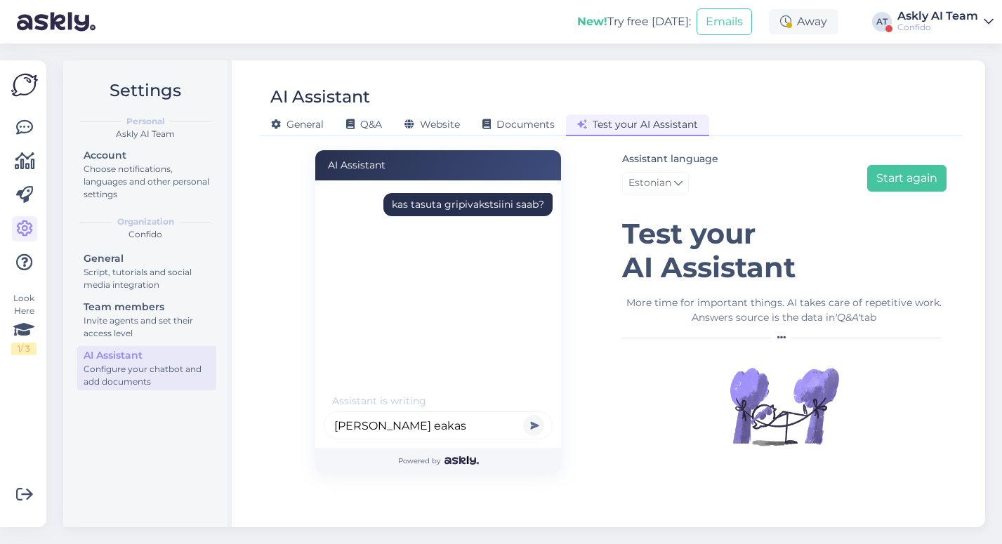
type input "olen eakas"
click at [523, 415] on button "submit" at bounding box center [533, 425] width 21 height 21
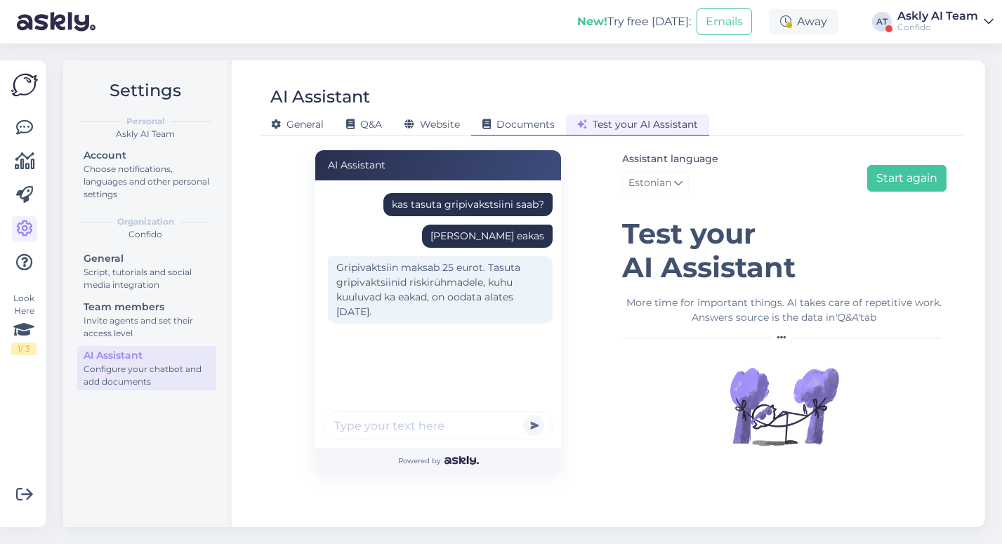
click at [514, 123] on span "Documents" at bounding box center [518, 124] width 72 height 13
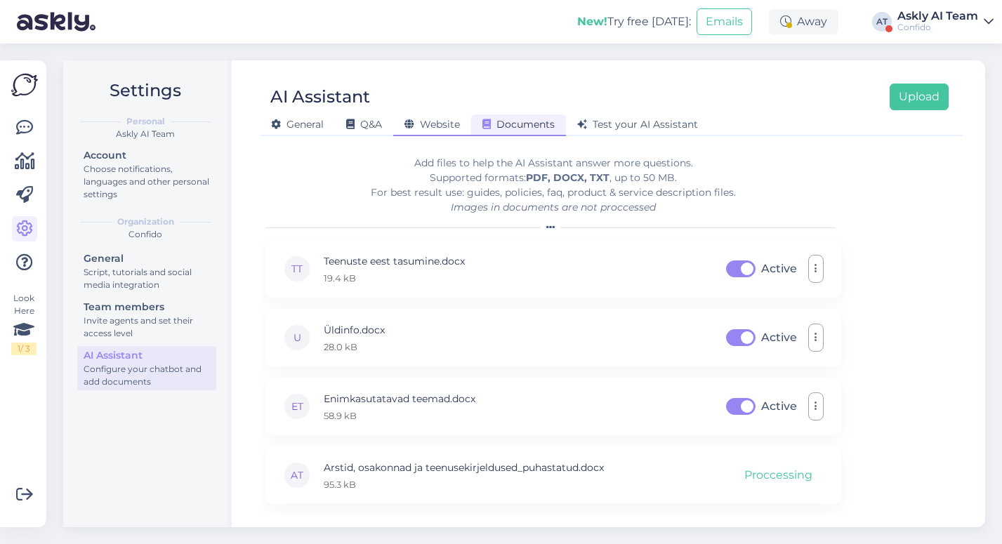
click at [426, 126] on span "Website" at bounding box center [431, 124] width 55 height 13
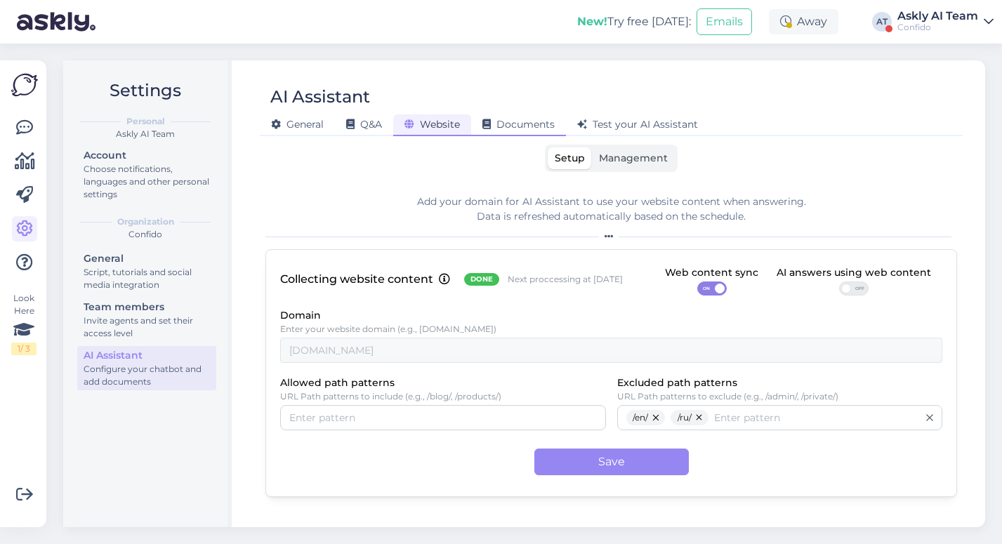
click at [518, 132] on div "Documents" at bounding box center [518, 125] width 95 height 22
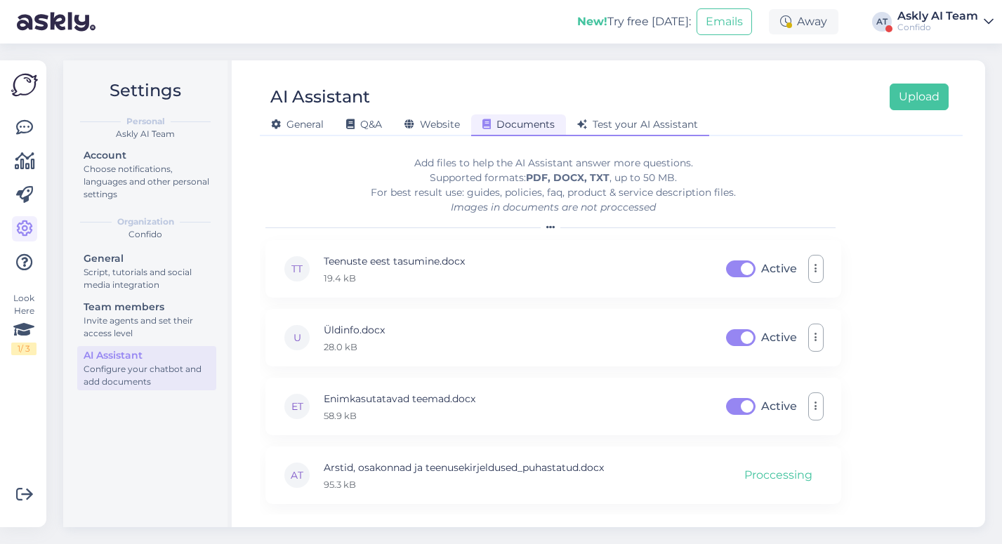
click at [641, 121] on span "Test your AI Assistant" at bounding box center [637, 124] width 121 height 13
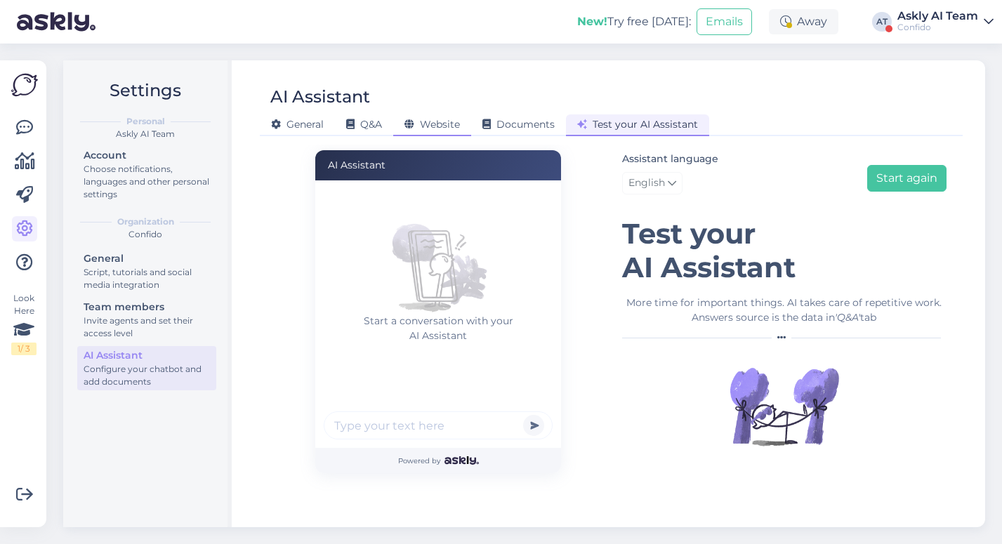
click at [437, 119] on span "Website" at bounding box center [431, 124] width 55 height 13
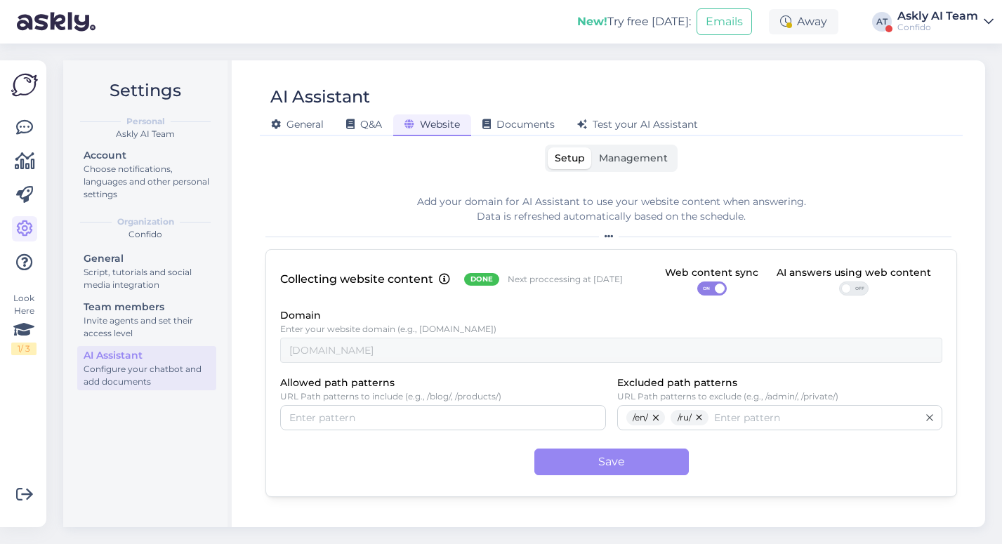
click at [647, 158] on span "Management" at bounding box center [633, 158] width 69 height 13
click at [592, 147] on input "Management" at bounding box center [592, 147] width 0 height 0
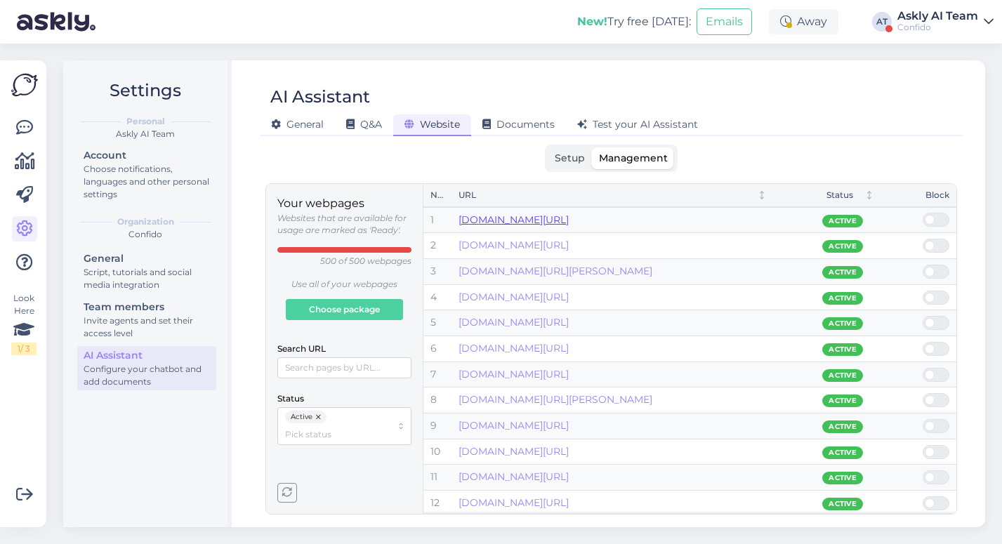
click at [569, 222] on link "www.confido.ee/millist-koroonaviiruse-testi-teha/" at bounding box center [514, 219] width 110 height 13
click at [635, 128] on span "Test your AI Assistant" at bounding box center [637, 124] width 121 height 13
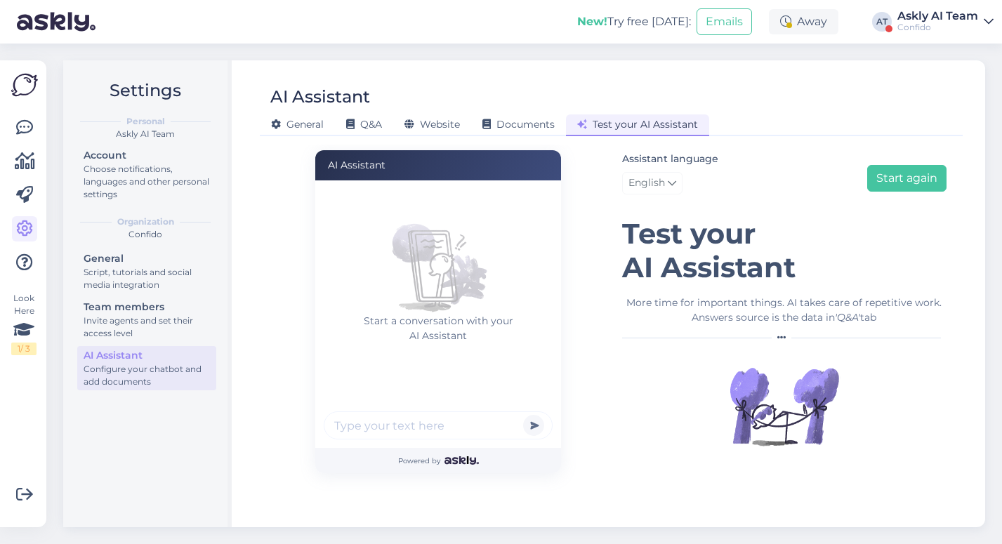
click at [371, 426] on input "text" at bounding box center [438, 425] width 229 height 28
type input "mis ajaga ninaneelust koroona testi tulemused tulevad?"
click at [637, 184] on span "English" at bounding box center [646, 183] width 37 height 15
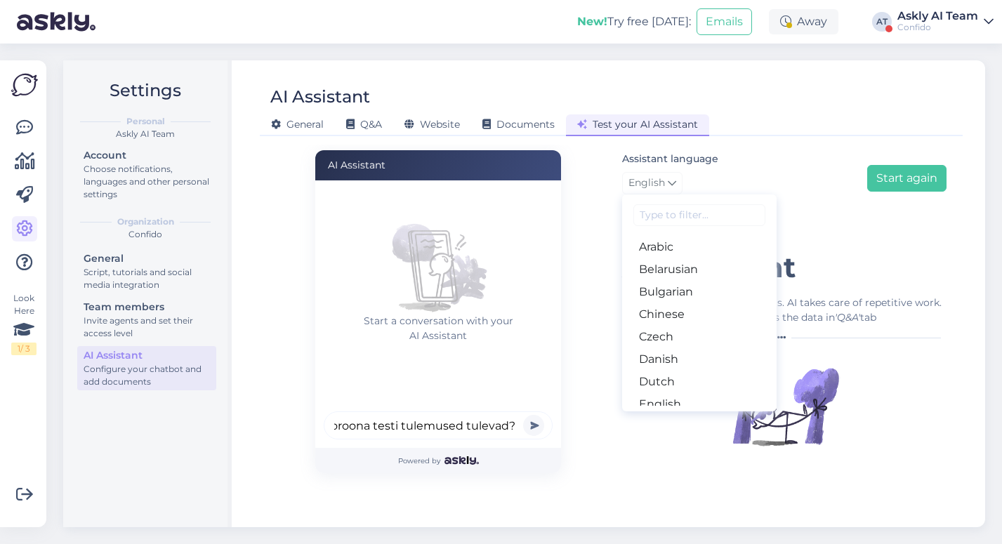
scroll to position [0, 0]
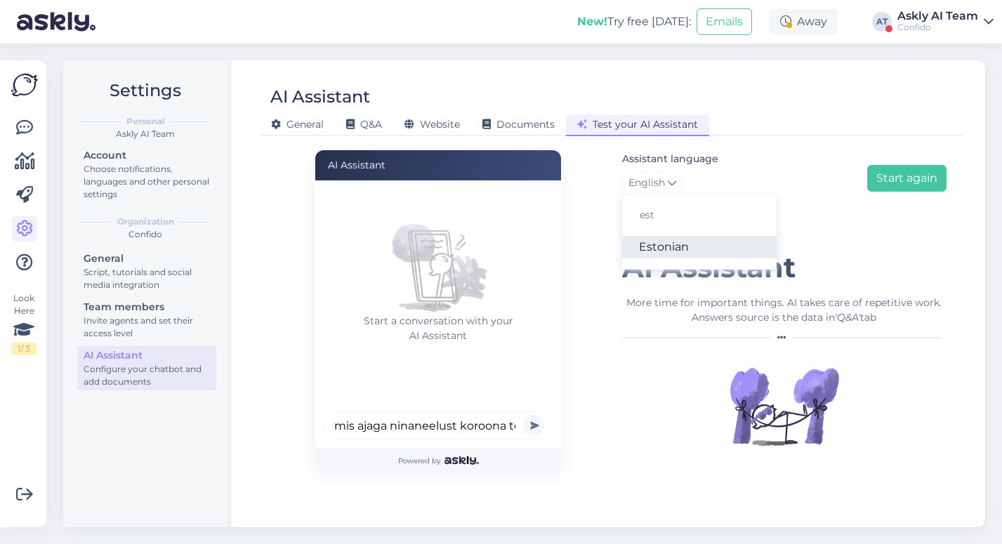
type input "est"
click at [669, 255] on link "Estonian" at bounding box center [699, 247] width 154 height 22
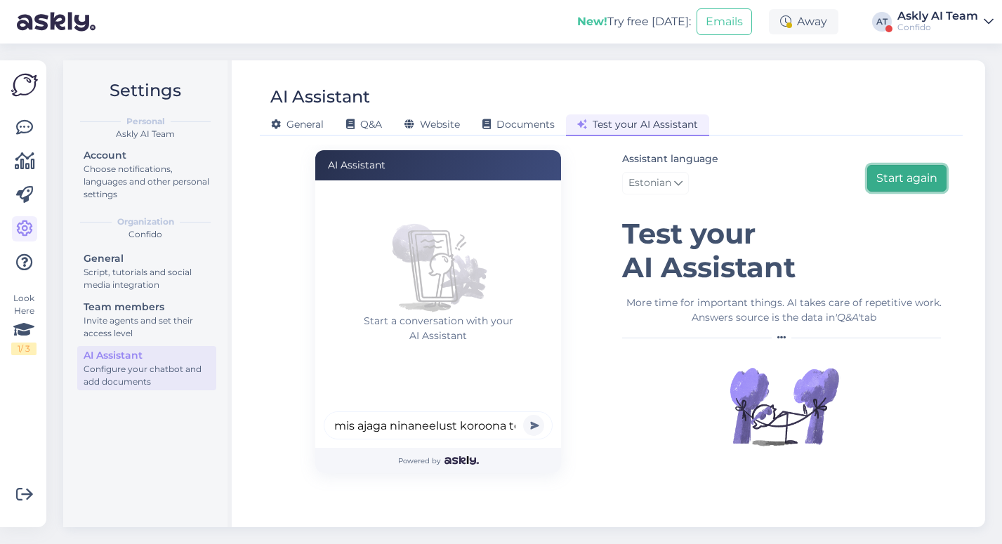
click at [881, 178] on button "Start again" at bounding box center [906, 178] width 79 height 27
click at [430, 428] on input "text" at bounding box center [438, 425] width 229 height 28
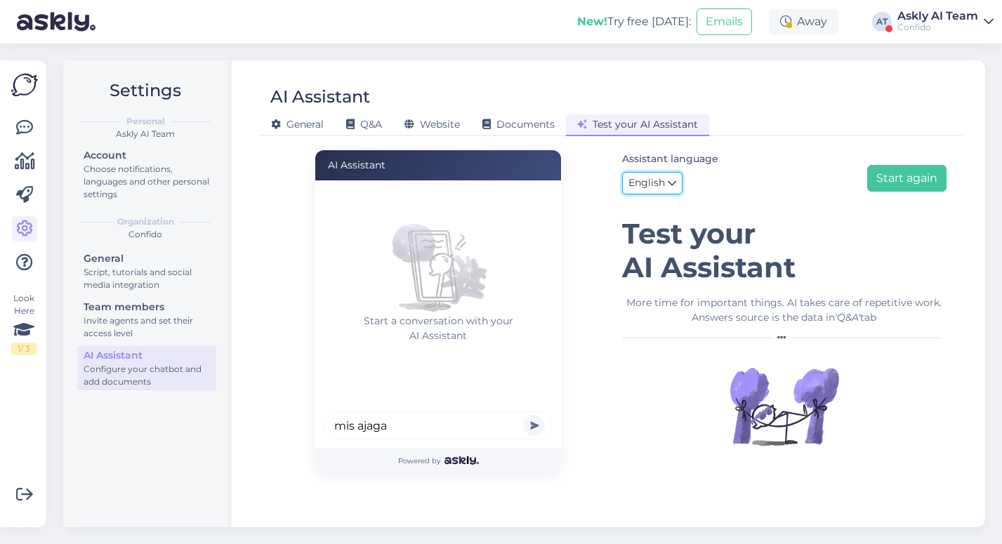
click at [637, 183] on span "English" at bounding box center [646, 183] width 37 height 15
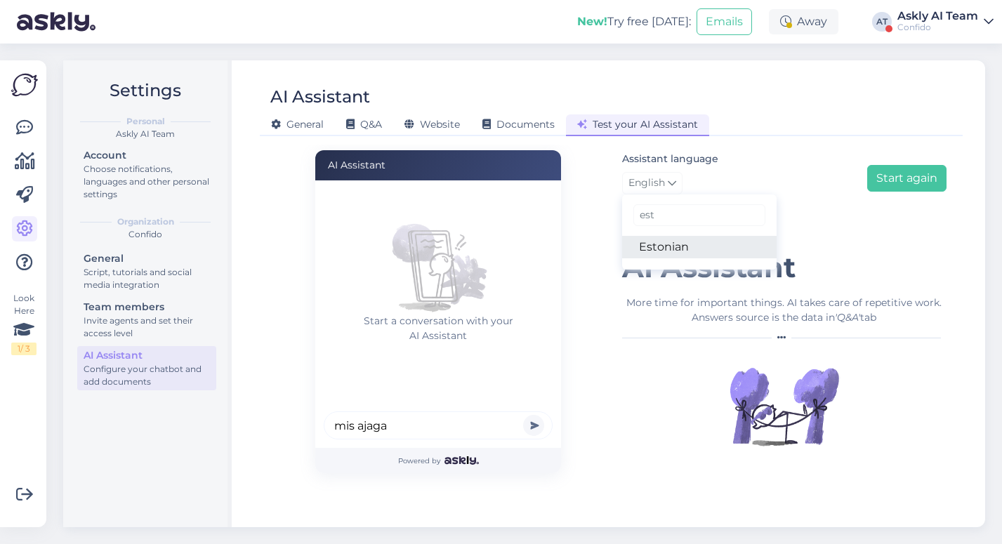
click at [664, 251] on link "Estonian" at bounding box center [699, 247] width 154 height 22
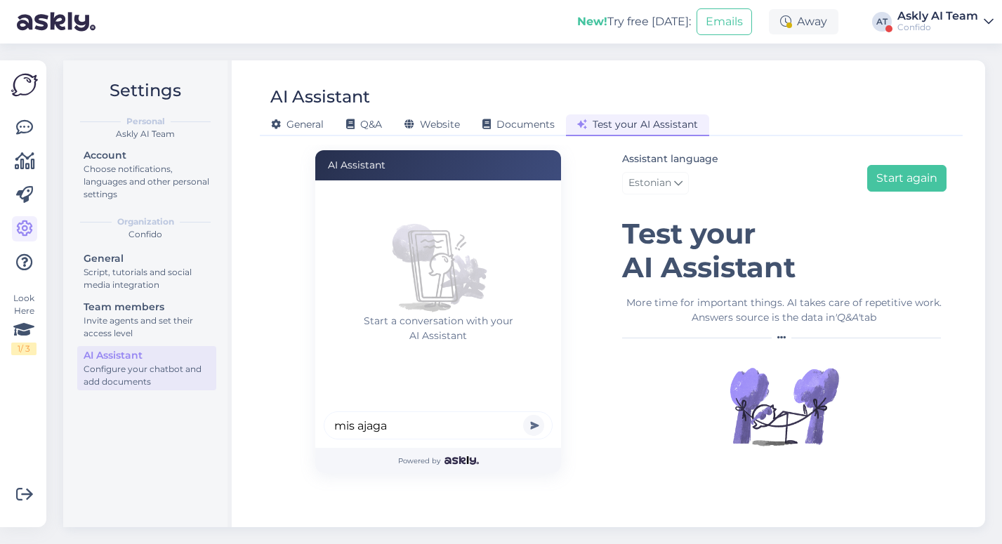
click at [414, 425] on input "mis ajaga" at bounding box center [438, 425] width 229 height 28
type input "mis ajaga tulevad tulemused ninaneelust koroona testile?"
click at [523, 415] on button "submit" at bounding box center [533, 425] width 21 height 21
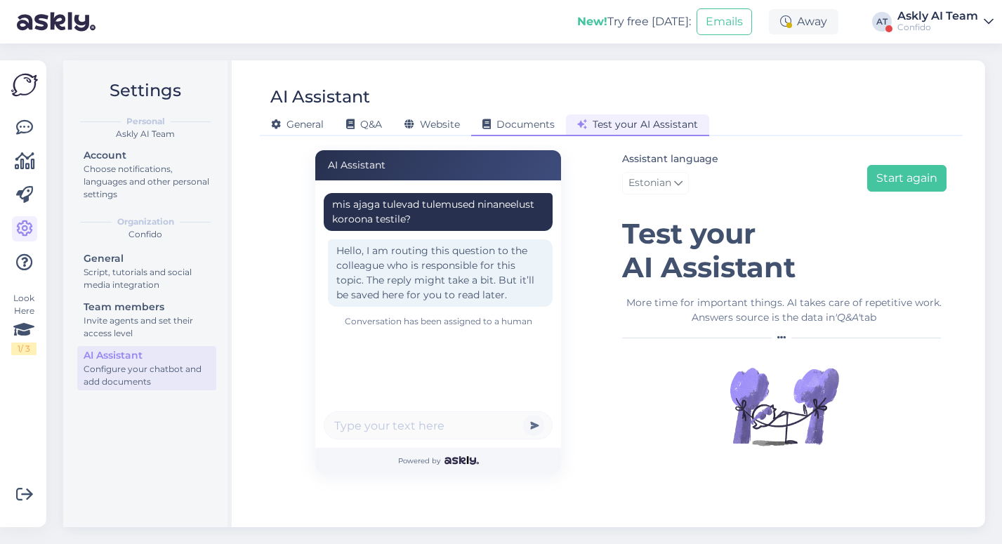
click at [509, 121] on span "Documents" at bounding box center [518, 124] width 72 height 13
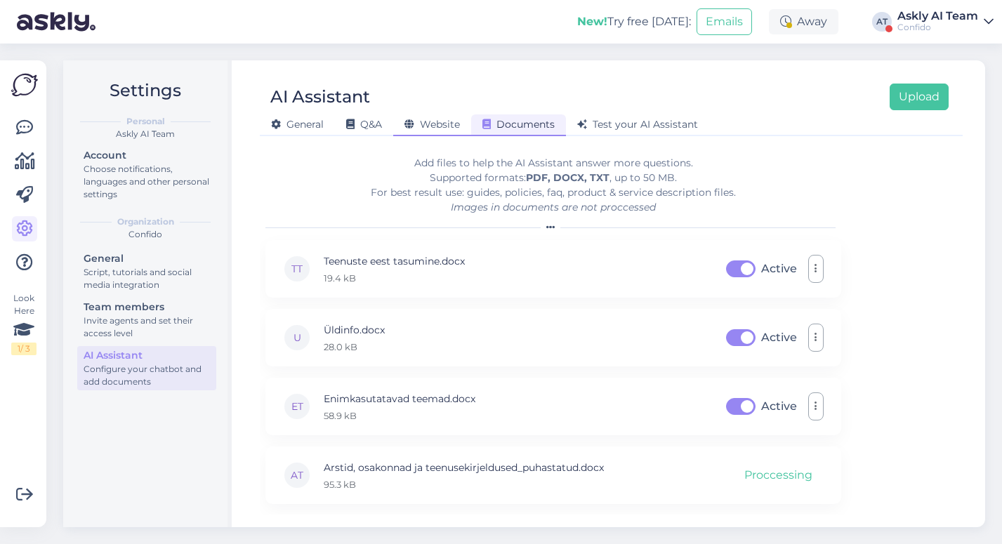
click at [444, 124] on span "Website" at bounding box center [431, 124] width 55 height 13
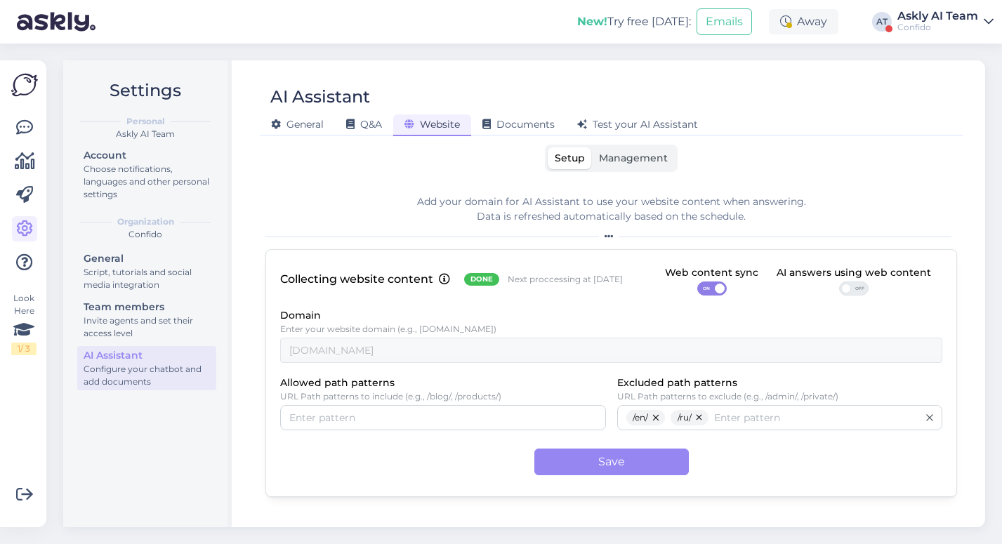
click at [856, 282] on span "OFF" at bounding box center [859, 288] width 17 height 13
click at [839, 282] on input "OFF" at bounding box center [839, 282] width 0 height 0
click at [593, 471] on button "Save" at bounding box center [611, 462] width 154 height 27
click at [627, 123] on span "Test your AI Assistant" at bounding box center [637, 124] width 121 height 13
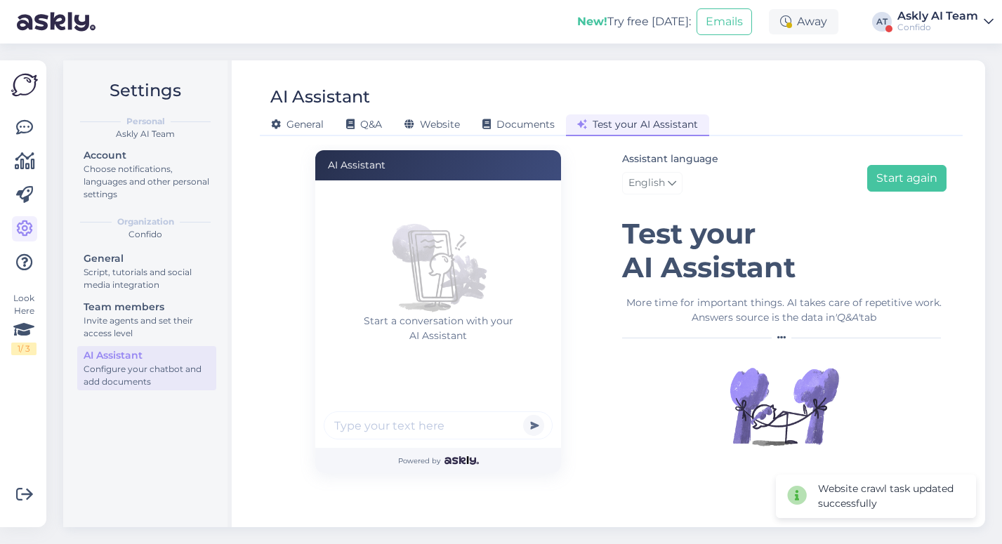
click at [421, 428] on input "text" at bounding box center [438, 425] width 229 height 28
paste input "Dr Kadri-Ann Volberg"
type input "Dr Kadri-Ann Volberg kas võtab teil vastu"
click at [523, 415] on button "submit" at bounding box center [533, 425] width 21 height 21
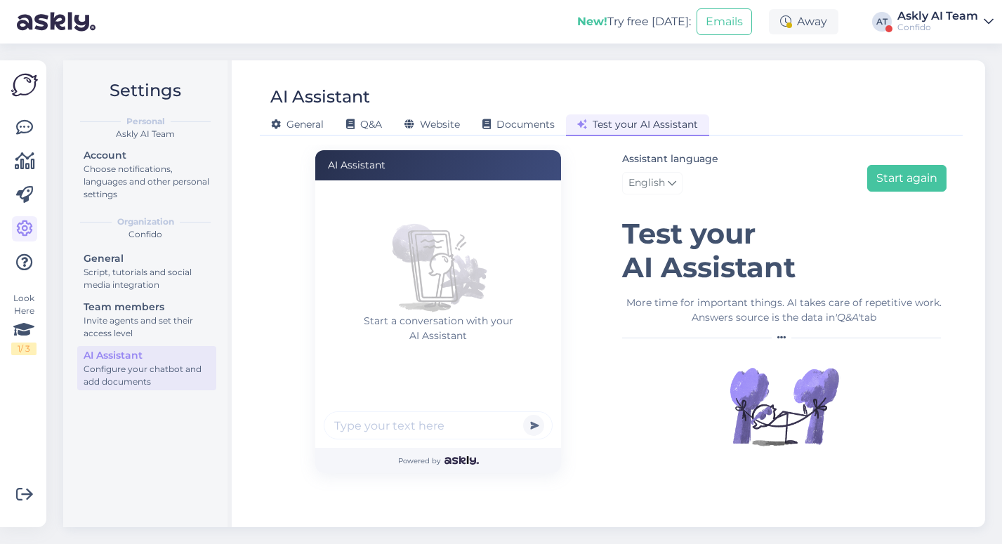
scroll to position [0, 0]
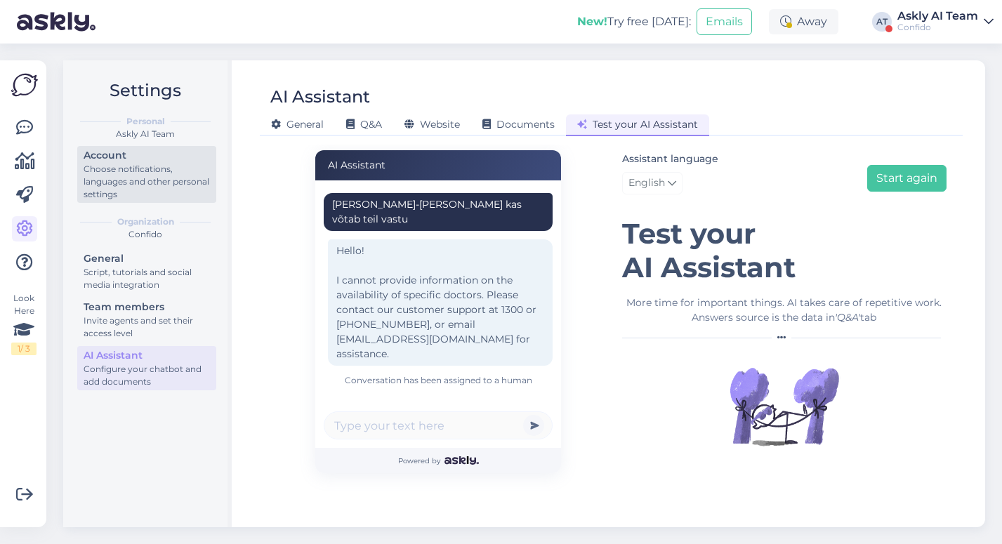
click at [119, 173] on div "Choose notifications, languages and other personal settings" at bounding box center [147, 182] width 126 height 38
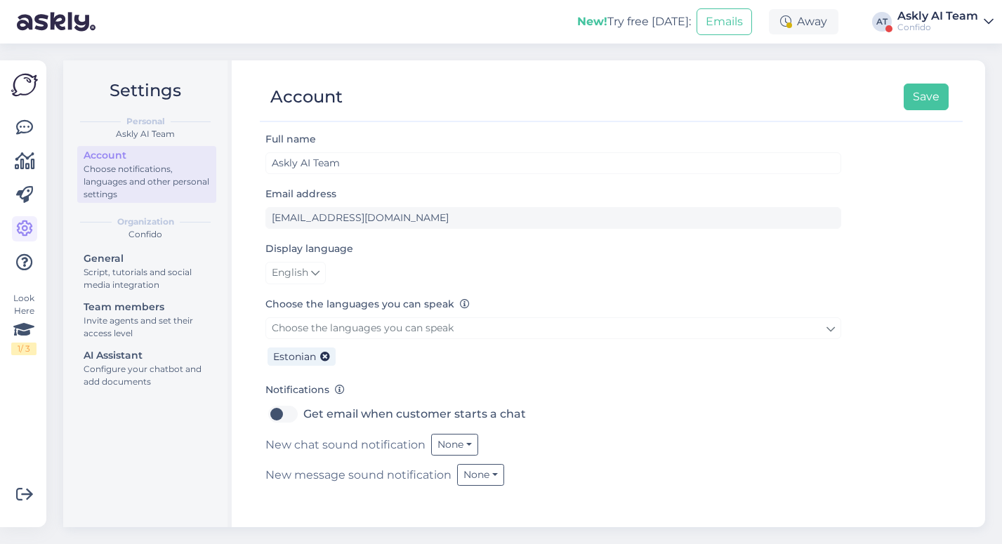
click at [303, 261] on div "Display language English" at bounding box center [553, 262] width 576 height 44
click at [303, 279] on span "English" at bounding box center [290, 272] width 37 height 15
click at [305, 309] on link "Eesti" at bounding box center [298, 303] width 67 height 22
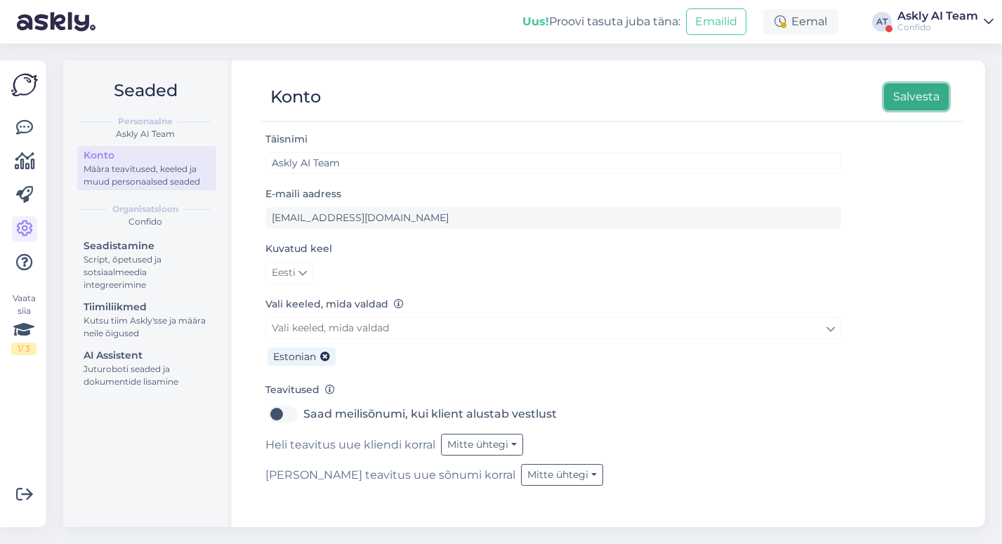
click at [897, 86] on button "Salvesta" at bounding box center [916, 97] width 65 height 27
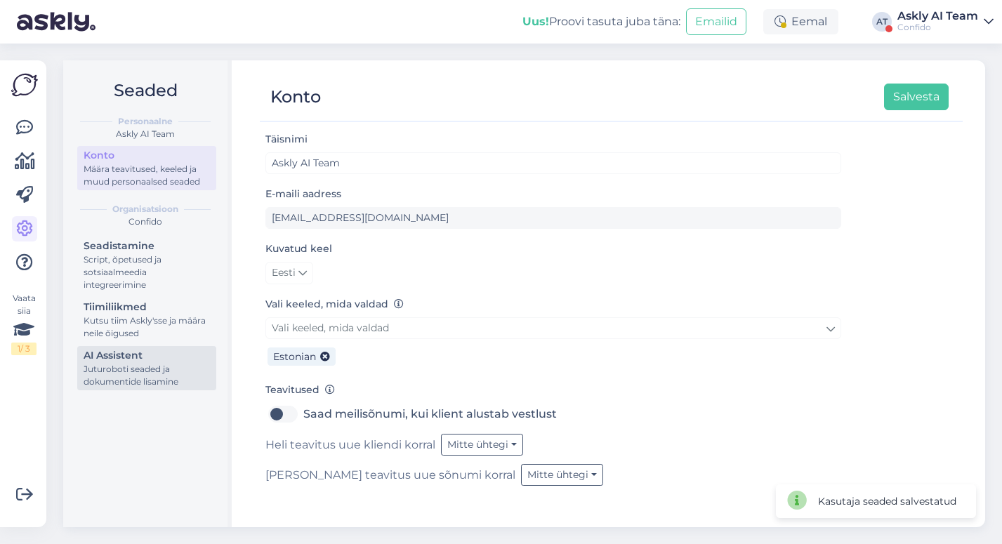
click at [126, 374] on div "Juturoboti seaded ja dokumentide lisamine" at bounding box center [147, 375] width 126 height 25
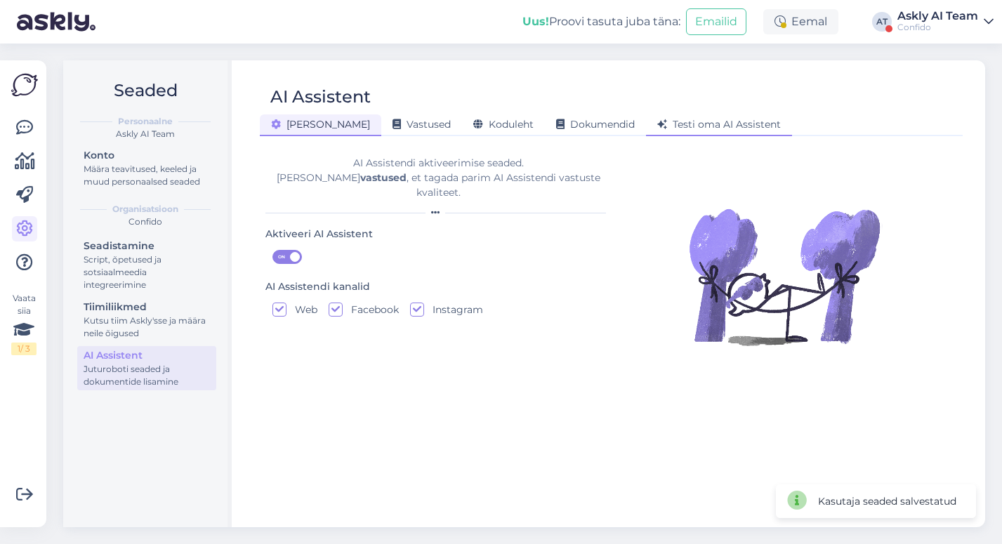
click at [657, 127] on span "Testi oma AI Assistent" at bounding box center [719, 124] width 124 height 13
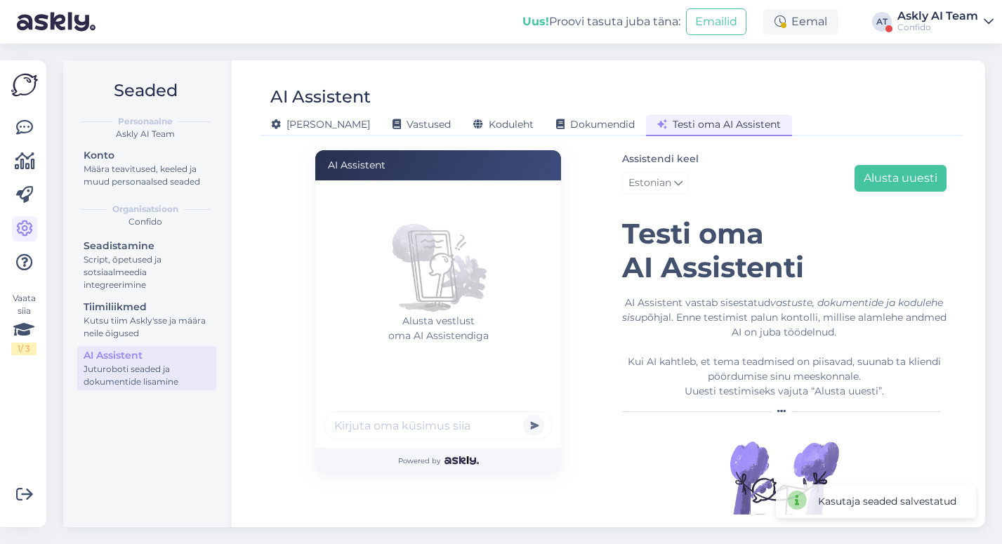
scroll to position [33, 0]
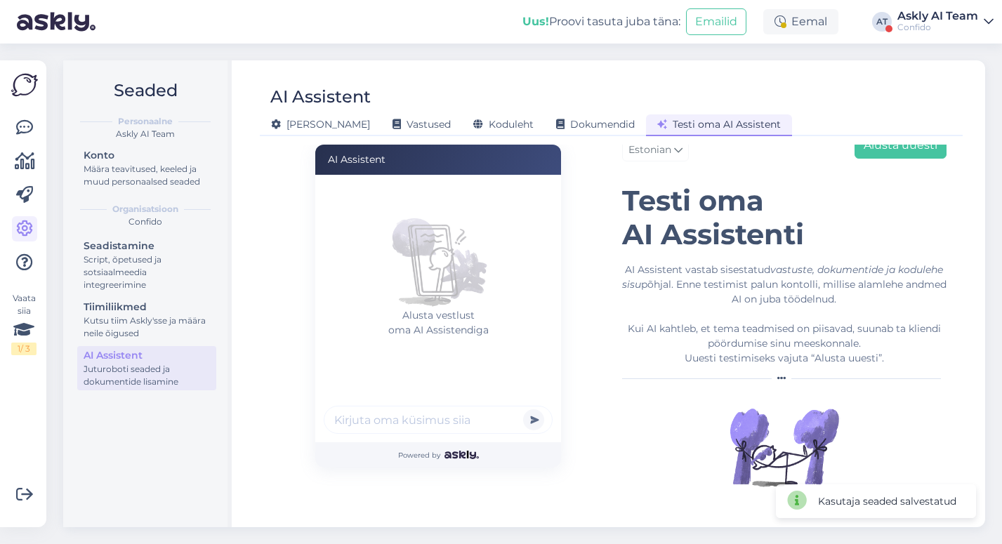
click at [390, 431] on input "text" at bounding box center [438, 420] width 229 height 28
paste input "Dr Kadri-Ann Volberg"
type input "k"
type input "millal saab koroona testi tulemust ninast?"
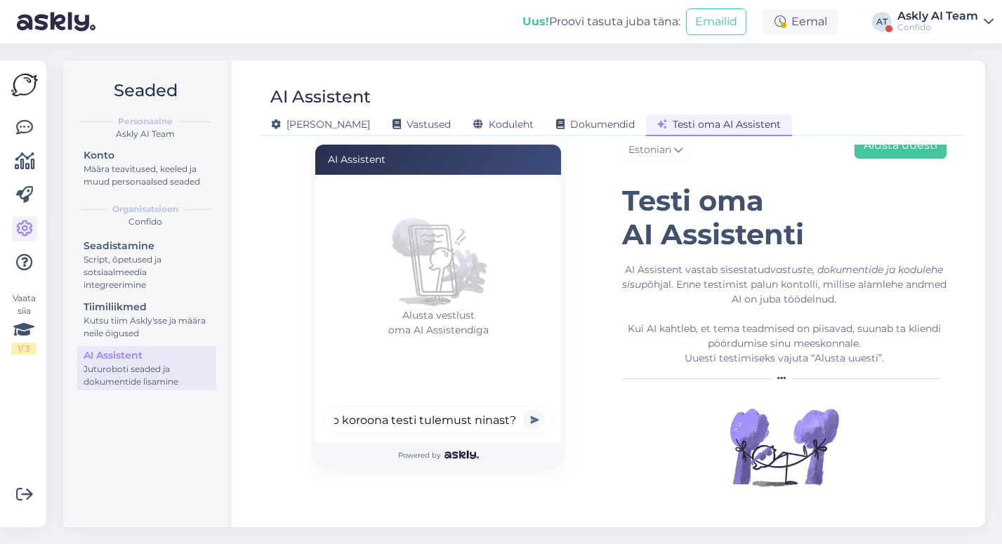
click at [523, 409] on button "submit" at bounding box center [533, 419] width 21 height 21
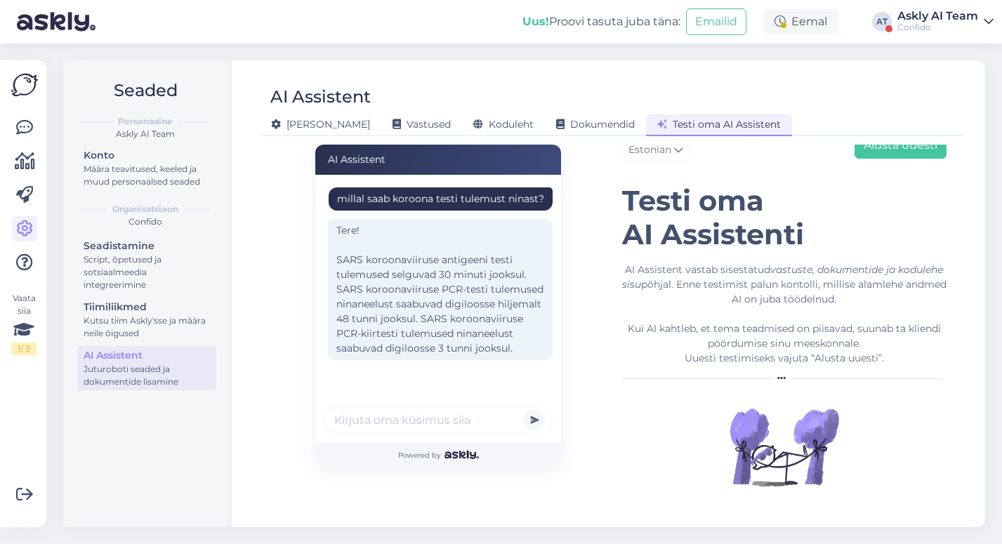
click at [389, 426] on input "text" at bounding box center [438, 420] width 229 height 28
type input "tahan teha ninaneelust"
click at [523, 409] on button "submit" at bounding box center [533, 419] width 21 height 21
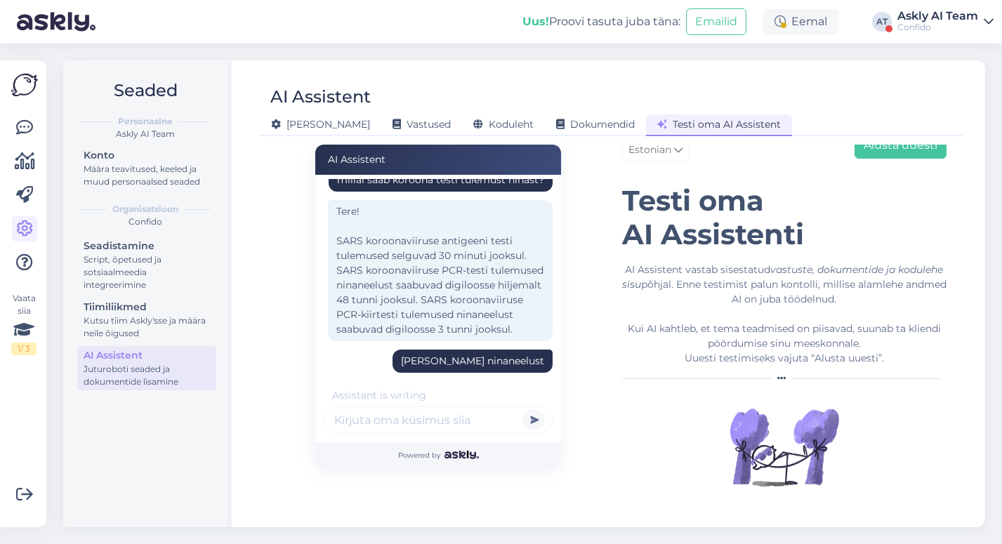
scroll to position [152, 0]
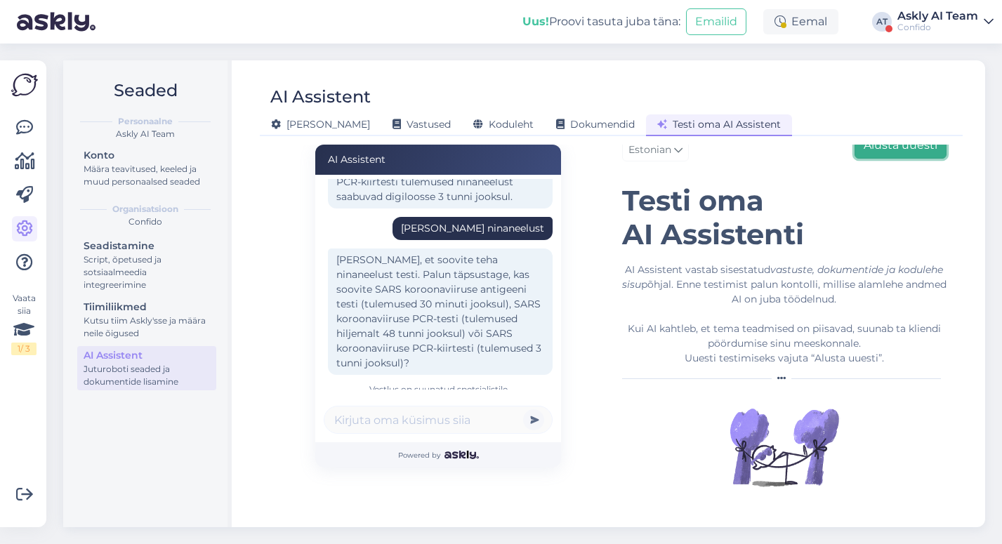
click at [882, 149] on button "Alusta uuesti" at bounding box center [901, 145] width 92 height 27
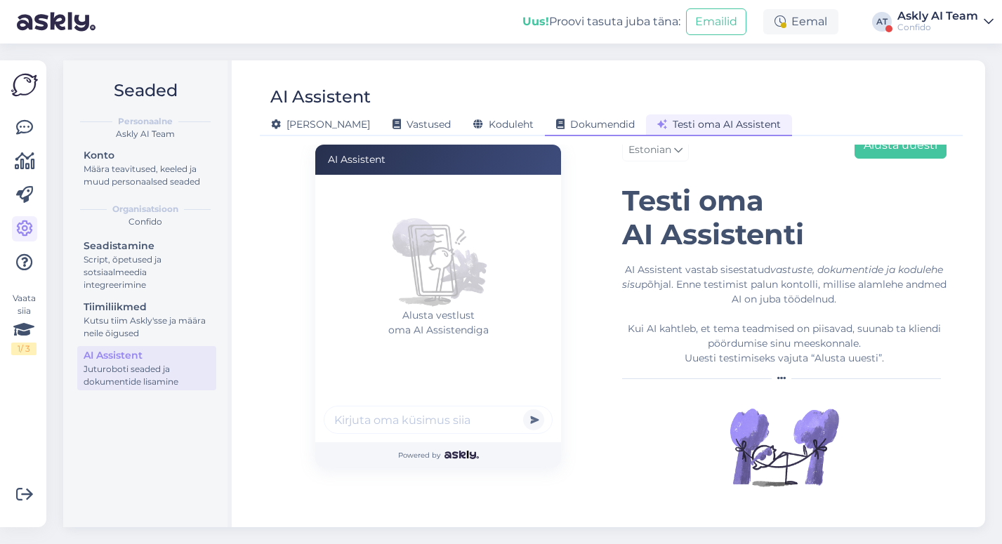
click at [545, 133] on div "Dokumendid" at bounding box center [595, 125] width 101 height 22
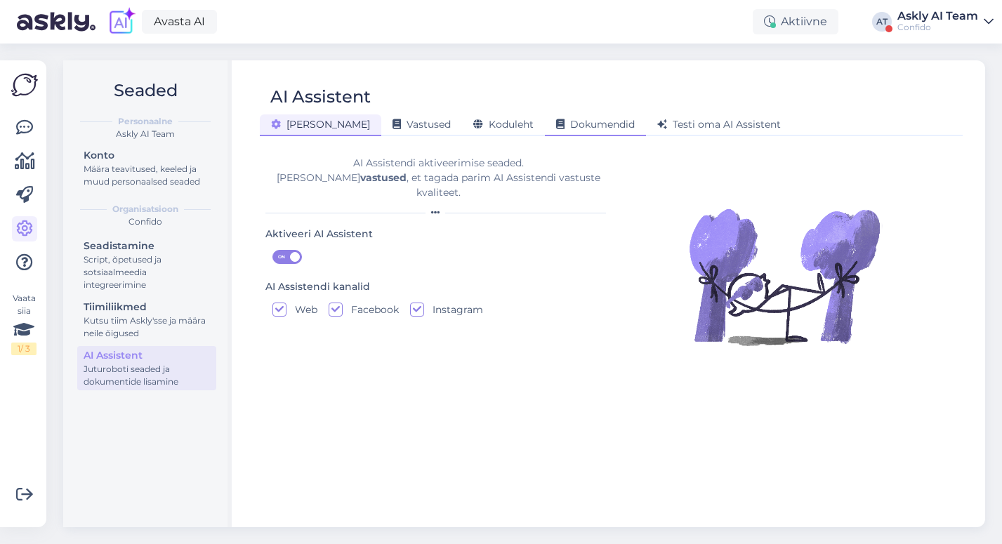
click at [556, 130] on span "Dokumendid" at bounding box center [595, 124] width 79 height 13
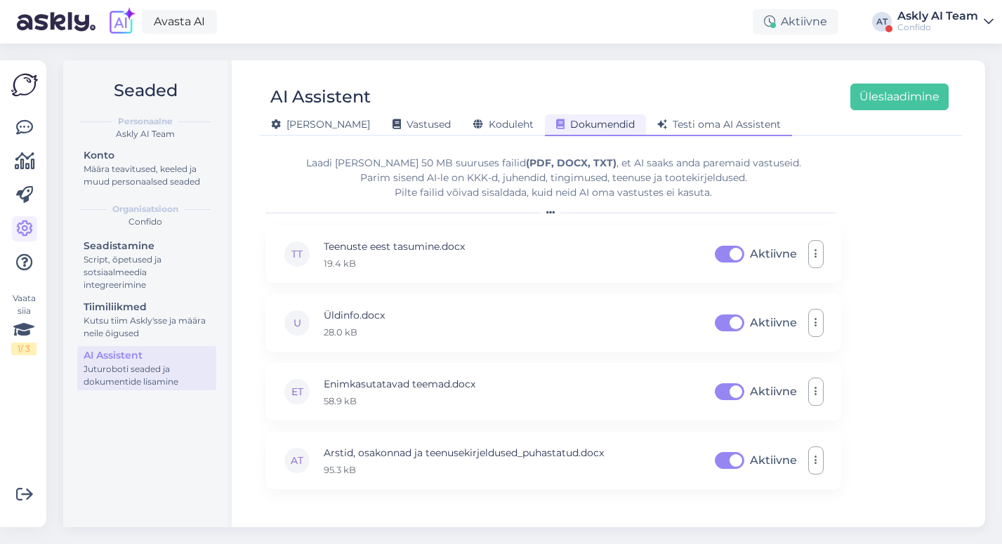
click at [680, 124] on span "Testi oma AI Assistent" at bounding box center [719, 124] width 124 height 13
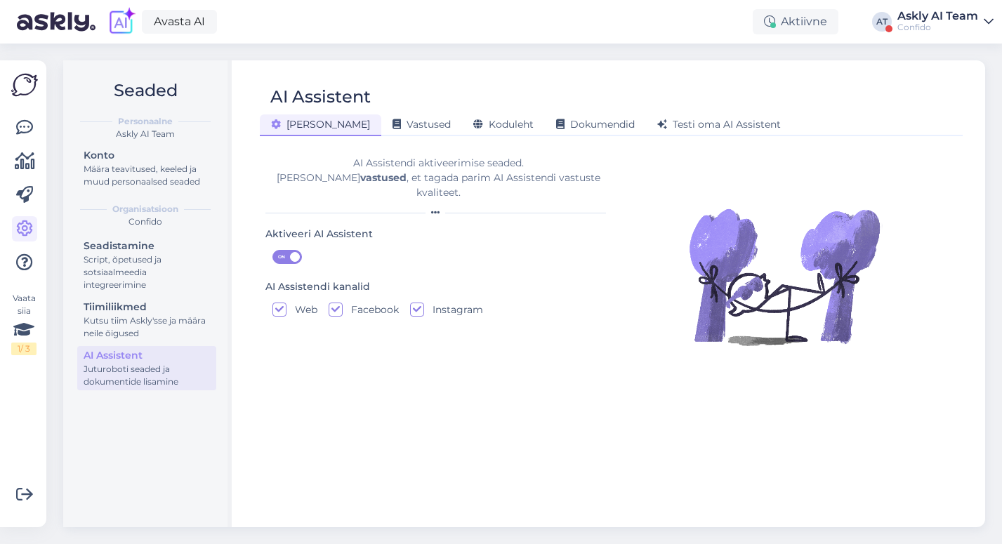
click at [657, 127] on span "Testi oma AI Assistent" at bounding box center [719, 124] width 124 height 13
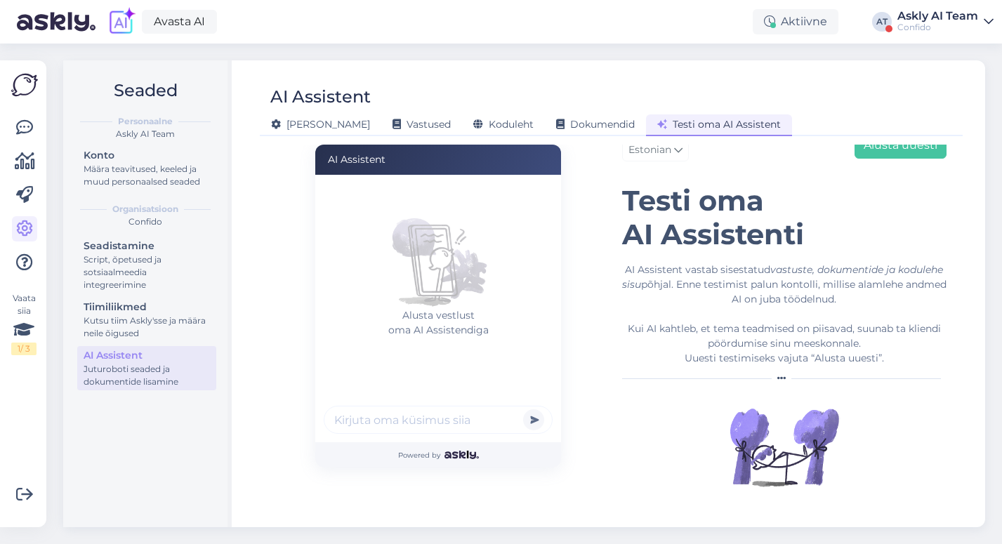
click at [385, 424] on input "text" at bounding box center [438, 420] width 229 height 28
paste input "• Dr [PERSON_NAME]"
click at [363, 420] on input "millal • Dr [PERSON_NAME] [PERSON_NAME]?" at bounding box center [438, 420] width 229 height 28
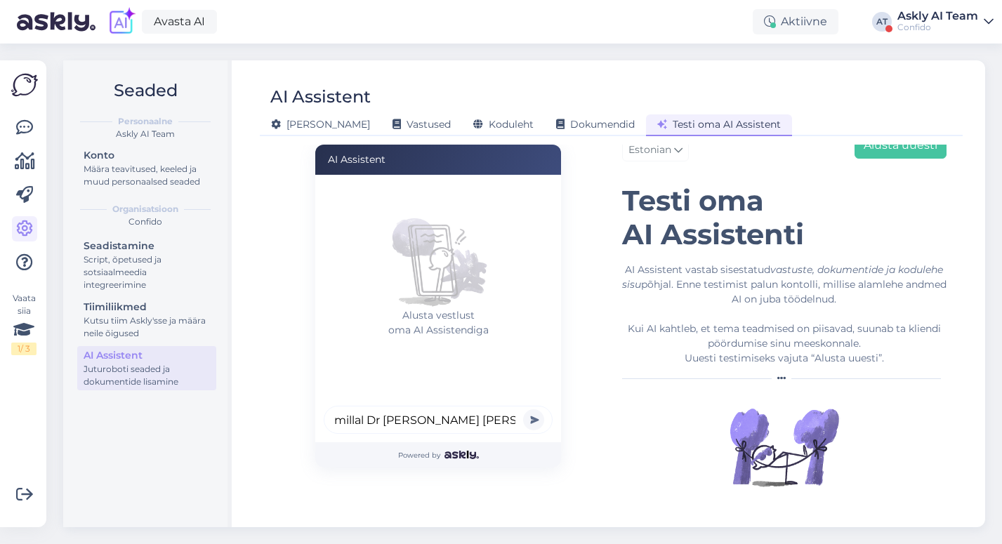
type input "millal Dr [PERSON_NAME] [PERSON_NAME]?"
click at [523, 409] on button "submit" at bounding box center [533, 419] width 21 height 21
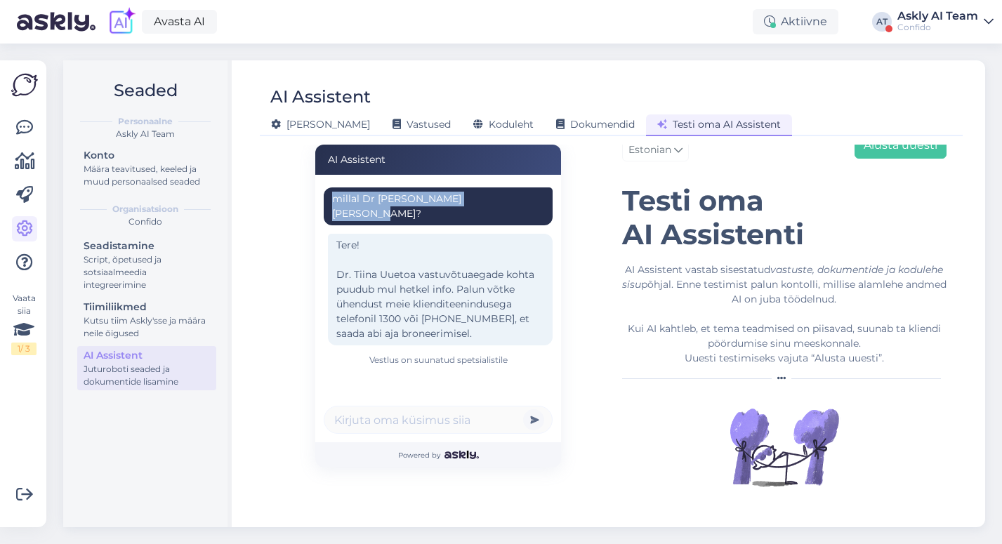
drag, startPoint x: 547, startPoint y: 200, endPoint x: 383, endPoint y: 200, distance: 164.3
click at [383, 200] on div "millal Dr [PERSON_NAME] [PERSON_NAME]?" at bounding box center [438, 206] width 229 height 38
copy div "millal Dr [PERSON_NAME] [PERSON_NAME]?"
click at [393, 128] on span "Vastused" at bounding box center [422, 124] width 58 height 13
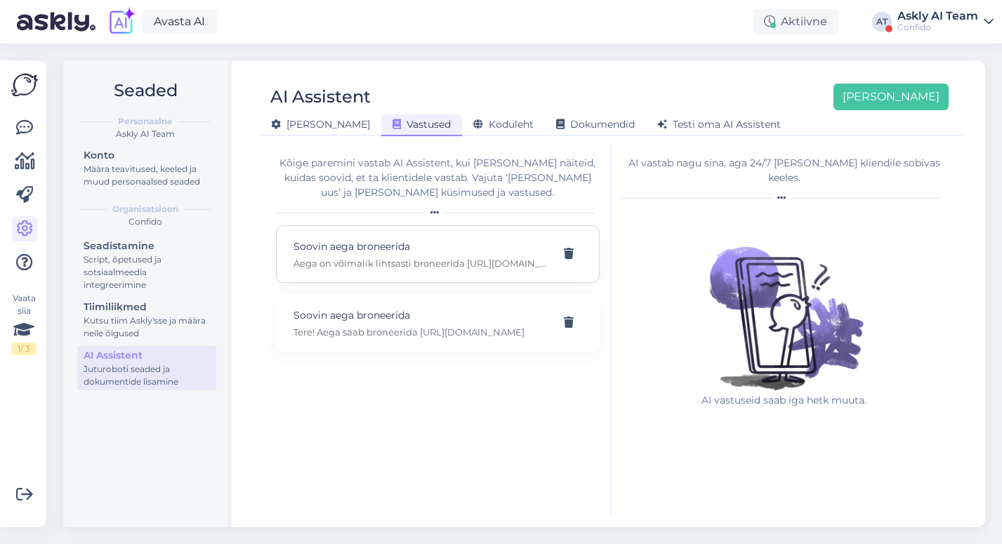
click at [415, 256] on div "Soovin aega broneerida Aega on võimalik lihtsasti broneerida [URL][DOMAIN_NAME]" at bounding box center [421, 254] width 255 height 31
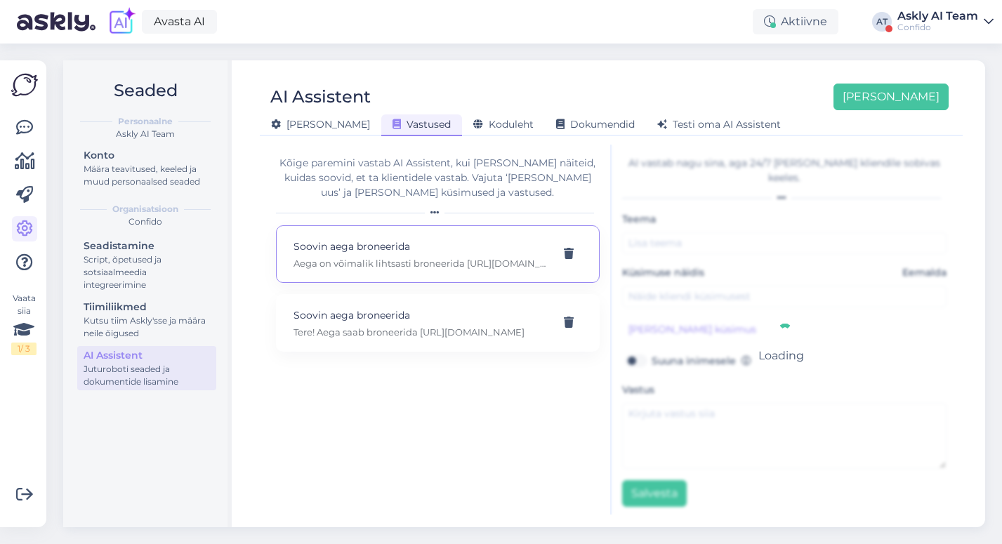
type input "Soovin aega broneerida"
type input "Soovin aega broneerida kardioloogile"
type textarea "Aega on võimalik lihtsasti broneerida [URL][DOMAIN_NAME]"
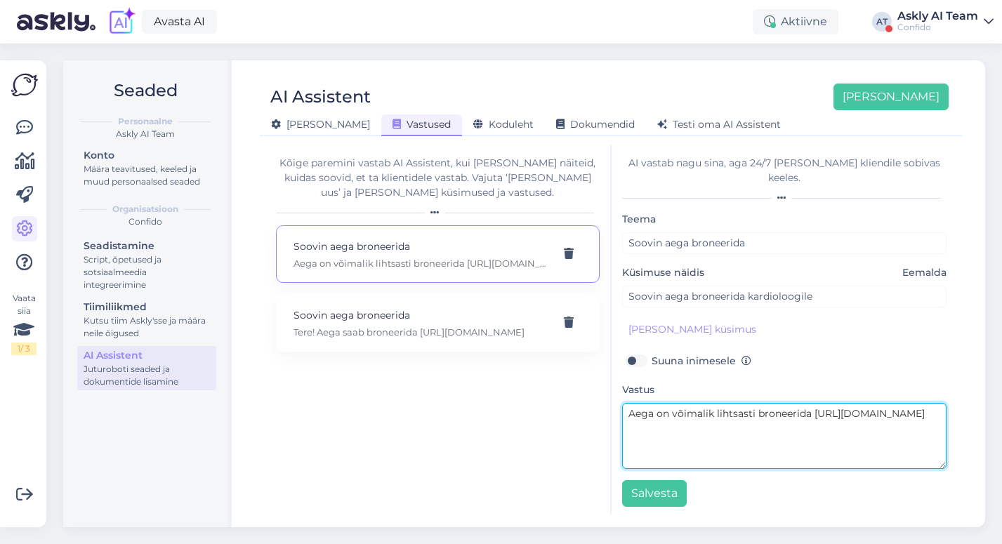
click at [829, 442] on textarea "Aega on võimalik lihtsasti broneerida [URL][DOMAIN_NAME]" at bounding box center [784, 436] width 325 height 66
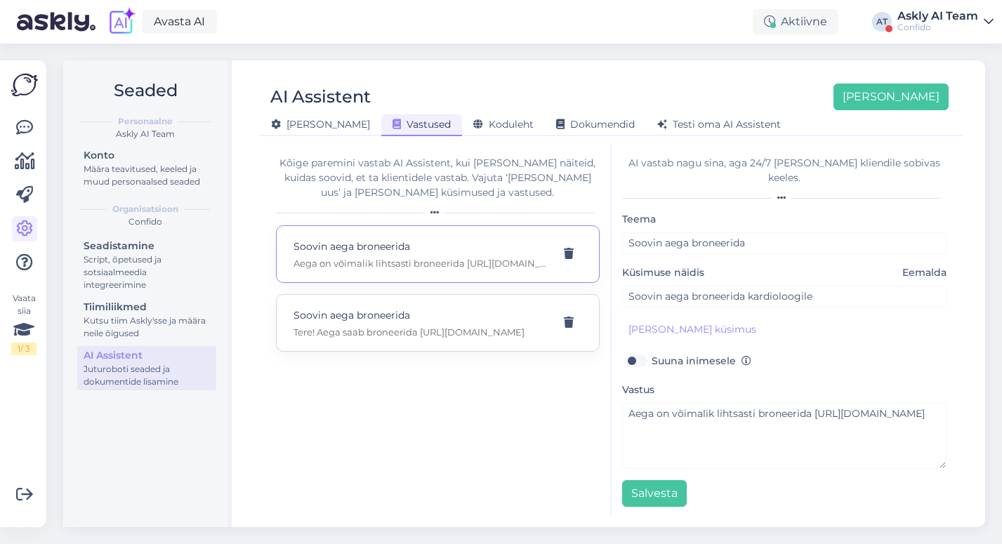
click at [407, 329] on p "Tere! Aega saab broneerida [URL][DOMAIN_NAME]" at bounding box center [421, 332] width 255 height 13
type input "Soovin aega broneerida"
type input "Soovin aega broneerida pulmonoloogile"
type textarea "Tere! Aega saab broneerida [URL][DOMAIN_NAME]"
click at [448, 259] on p "Aega on võimalik lihtsasti broneerida [URL][DOMAIN_NAME]" at bounding box center [421, 263] width 255 height 13
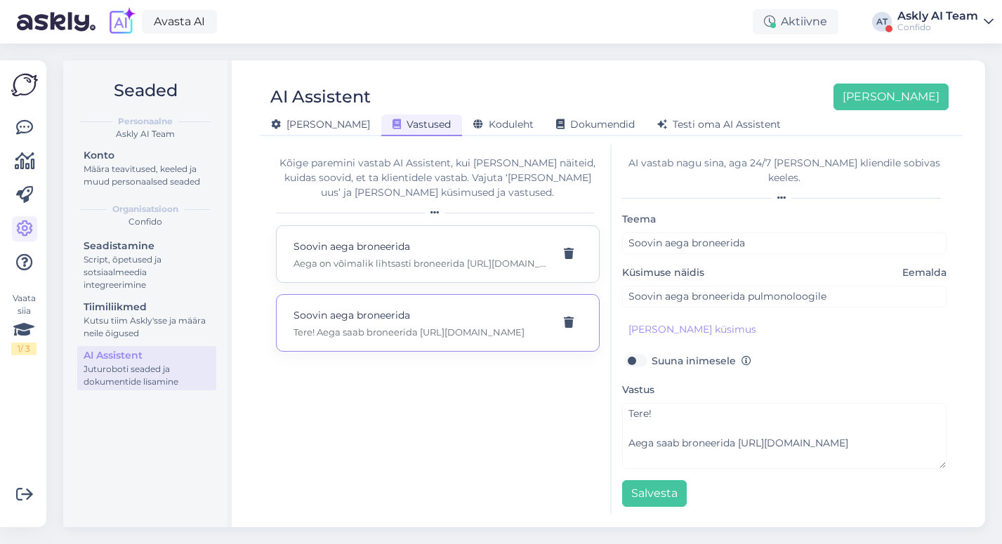
type input "Soovin aega broneerida"
type input "Soovin aega broneerida kardioloogile"
type textarea "Aega on võimalik lihtsasti broneerida [URL][DOMAIN_NAME]"
click at [692, 319] on button "[PERSON_NAME] küsimus" at bounding box center [692, 330] width 140 height 22
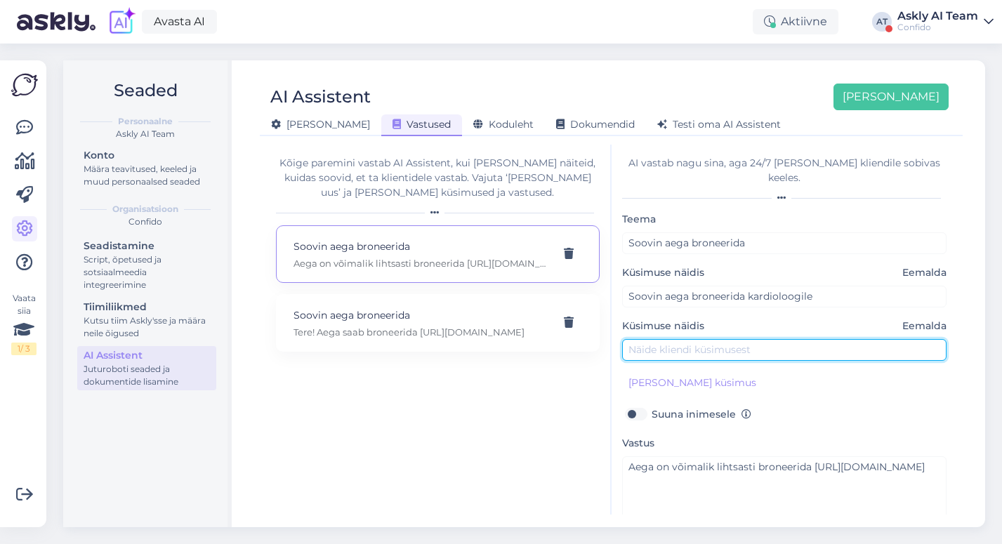
click at [672, 340] on input "text" at bounding box center [784, 350] width 325 height 22
paste input "millal Dr [PERSON_NAME] [PERSON_NAME]?"
type input "millal Dr [PERSON_NAME] [PERSON_NAME]?"
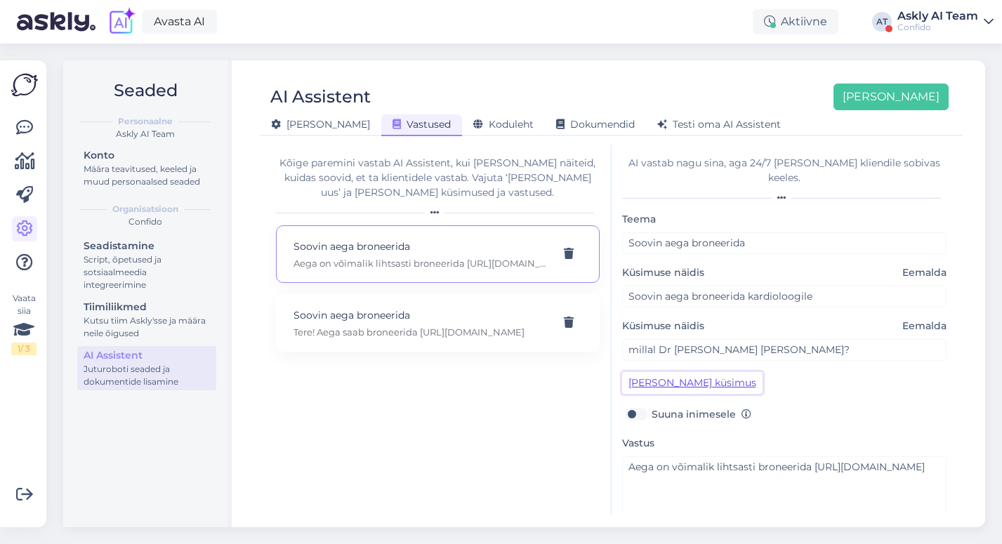
click at [682, 372] on button "[PERSON_NAME] küsimus" at bounding box center [692, 383] width 140 height 22
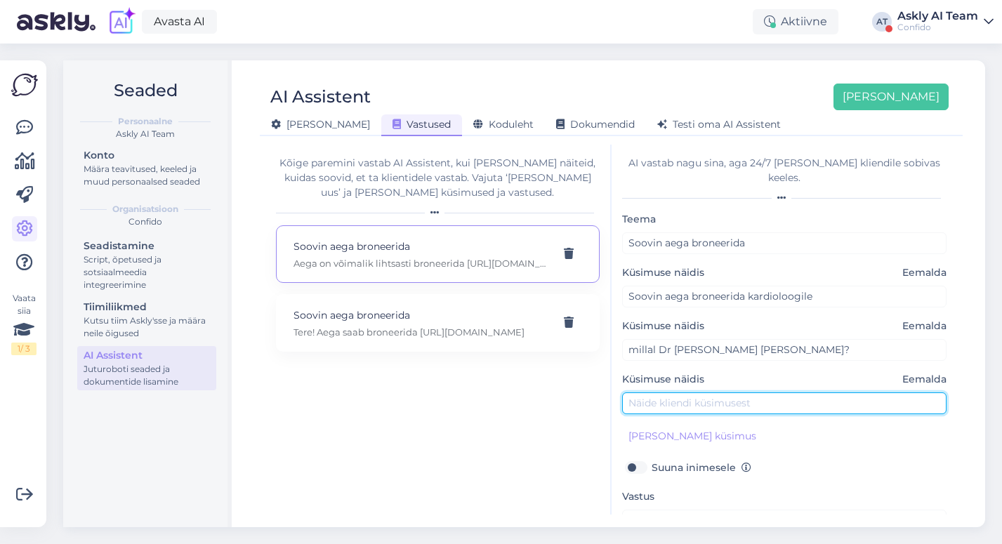
click at [664, 393] on input "text" at bounding box center [784, 404] width 325 height 22
paste input "millal Dr [PERSON_NAME] [PERSON_NAME]?"
drag, startPoint x: 657, startPoint y: 390, endPoint x: 574, endPoint y: 388, distance: 82.2
click at [574, 388] on div "Kõige paremini vastab AI Assistent, kui [PERSON_NAME] näiteid, kuidas soovid, e…" at bounding box center [611, 330] width 692 height 370
drag, startPoint x: 805, startPoint y: 390, endPoint x: 739, endPoint y: 390, distance: 65.3
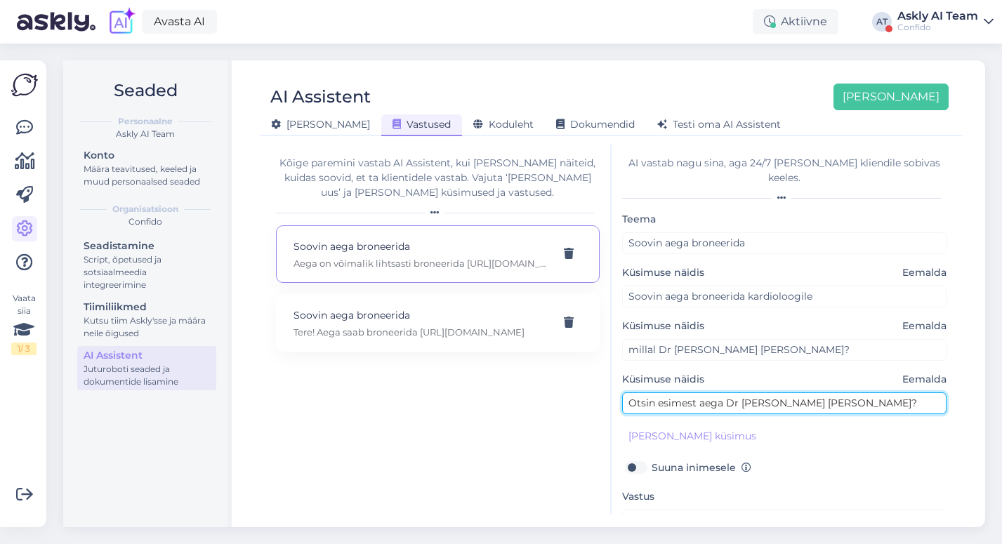
click at [739, 393] on input "Otsin esimest aega Dr [PERSON_NAME] [PERSON_NAME]?" at bounding box center [784, 404] width 325 height 22
drag, startPoint x: 829, startPoint y: 388, endPoint x: 742, endPoint y: 388, distance: 86.4
click at [742, 393] on input "Otsin esimest aega [PERSON_NAME] saaks?" at bounding box center [784, 404] width 325 height 22
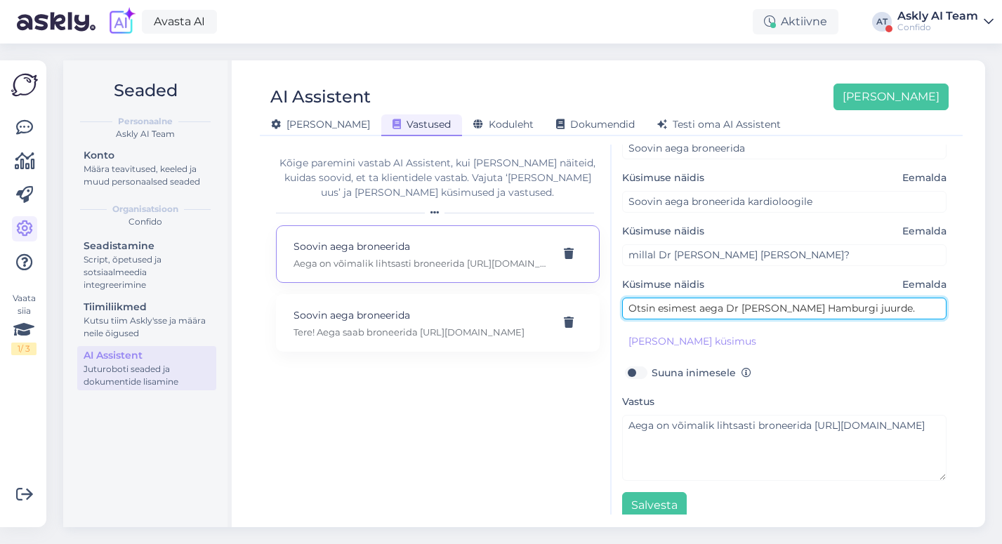
type input "Otsin esimest aega Dr [PERSON_NAME] Hamburgi juurde."
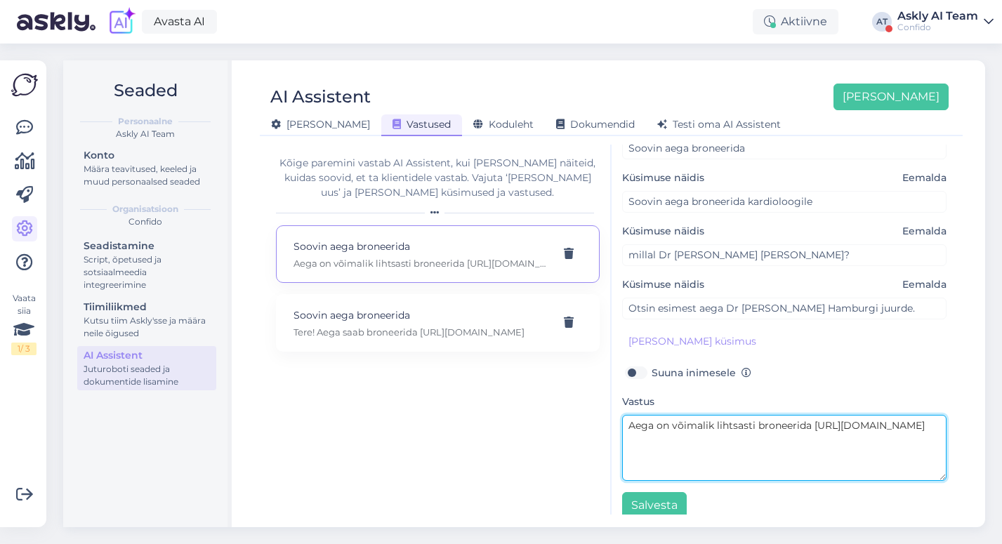
drag, startPoint x: 792, startPoint y: 440, endPoint x: 628, endPoint y: 431, distance: 164.6
click at [626, 431] on textarea "Aega on võimalik lihtsasti broneerida [URL][DOMAIN_NAME]" at bounding box center [784, 448] width 325 height 66
click at [813, 429] on textarea "Aega on võimalik lihtsasti broneerida [URL][DOMAIN_NAME]" at bounding box center [784, 448] width 325 height 66
drag, startPoint x: 796, startPoint y: 446, endPoint x: 626, endPoint y: 425, distance: 171.2
click at [626, 425] on textarea "Aega on võimalik lihtsasti broneerida [URL][DOMAIN_NAME]" at bounding box center [784, 448] width 325 height 66
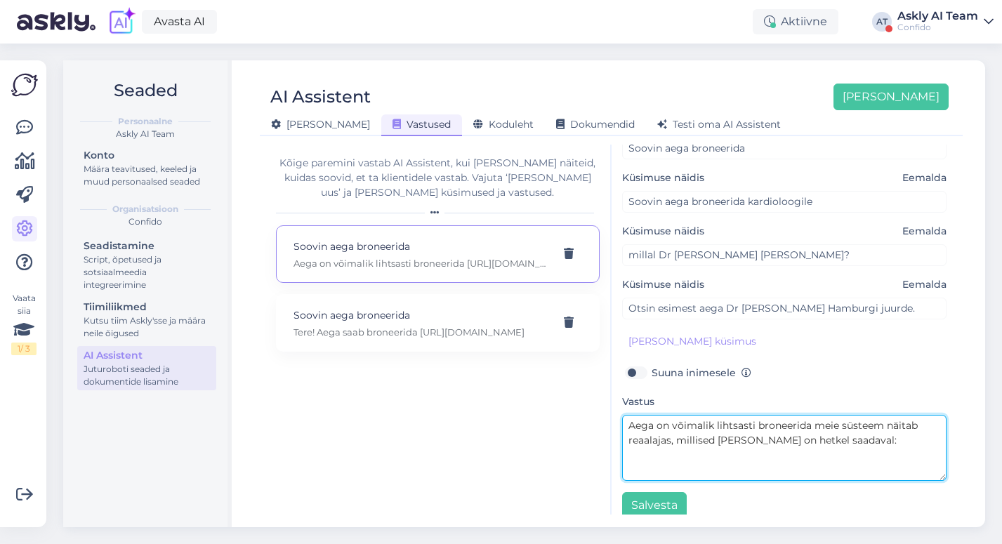
paste textarea "[URL][DOMAIN_NAME]"
click at [812, 415] on textarea "Aega on võimalik lihtsasti broneerida meie süsteem näitab reaalajas, millised […" at bounding box center [784, 448] width 325 height 66
click at [883, 415] on textarea "Aega on võimalik lihtsasti broneerida meie süsteem näitab reaalajas, millised […" at bounding box center [784, 448] width 325 height 66
click at [683, 429] on textarea "Aega on võimalik lihtsasti broneerida meie süsteemi kaudu. See näitab reaalajas…" at bounding box center [784, 448] width 325 height 66
drag, startPoint x: 645, startPoint y: 427, endPoint x: 620, endPoint y: 427, distance: 24.6
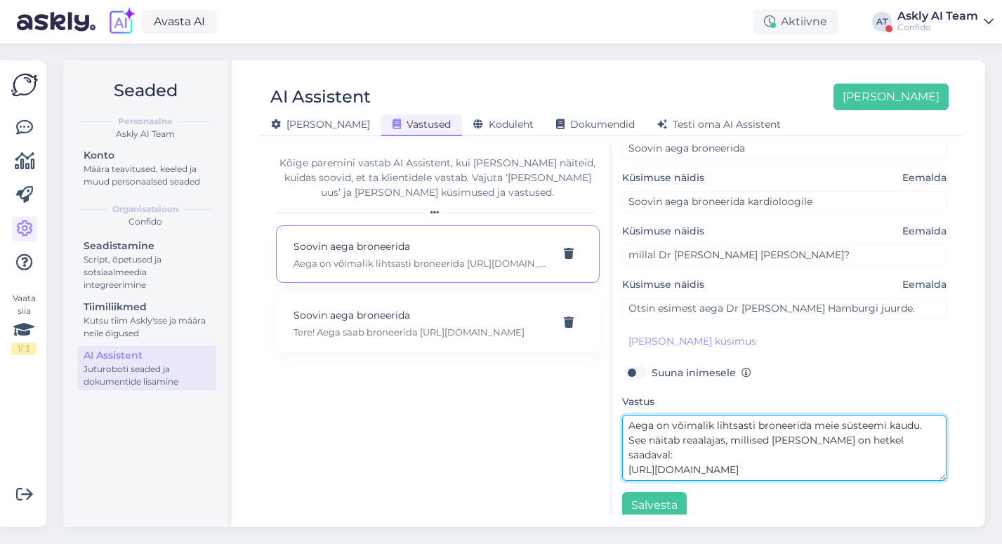
click at [620, 427] on div "AI vastab nagu sina, aga 24/7 [PERSON_NAME] kliendile sobivas keeles. [PERSON_N…" at bounding box center [785, 330] width 346 height 370
type textarea "Aega on võimalik lihtsasti broneerida meie süsteemi kaudu, mis näitab reaalajas…"
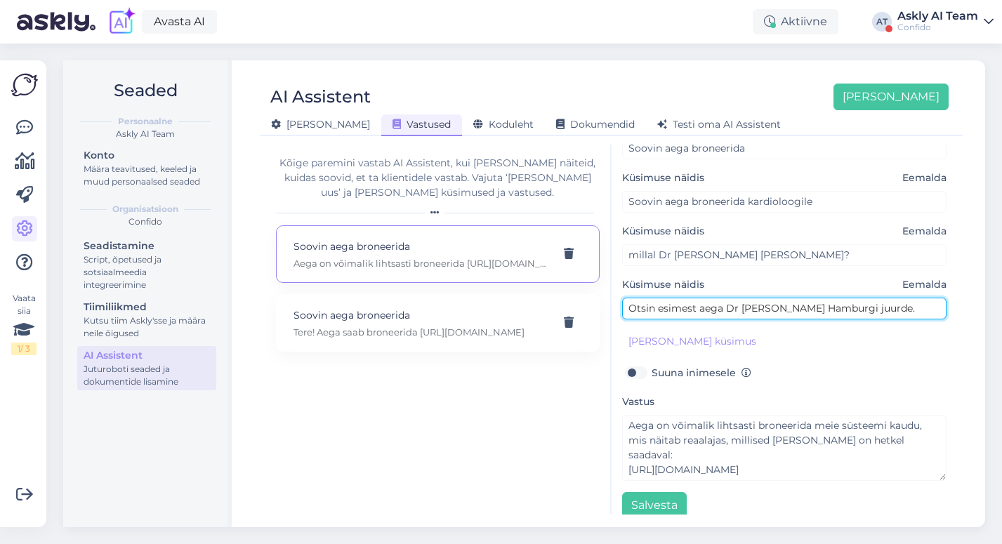
drag, startPoint x: 863, startPoint y: 291, endPoint x: 606, endPoint y: 289, distance: 257.0
click at [606, 289] on div "Kõige paremini vastab AI Assistent, kui [PERSON_NAME] näiteid, kuidas soovid, e…" at bounding box center [611, 330] width 692 height 370
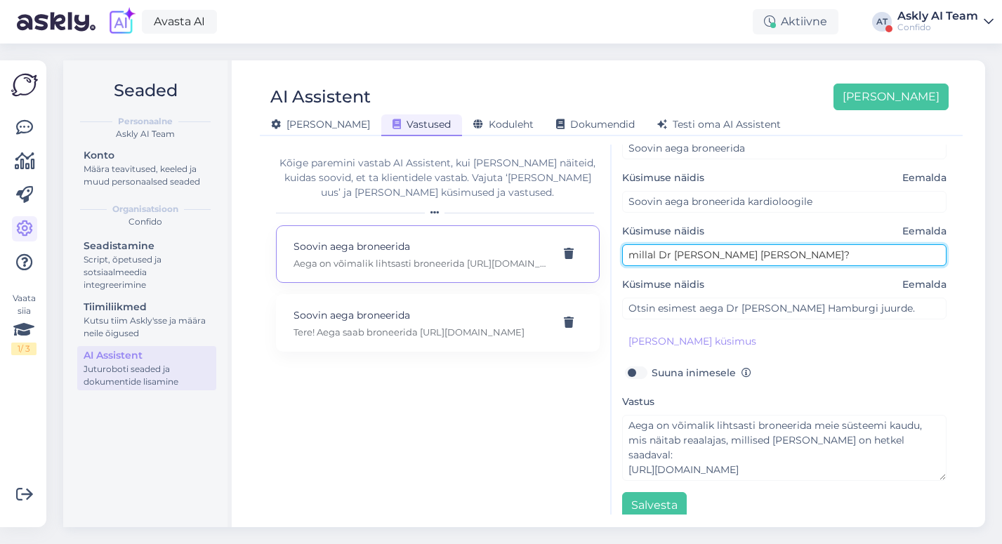
click at [697, 244] on input "millal Dr [PERSON_NAME] [PERSON_NAME]?" at bounding box center [784, 255] width 325 height 22
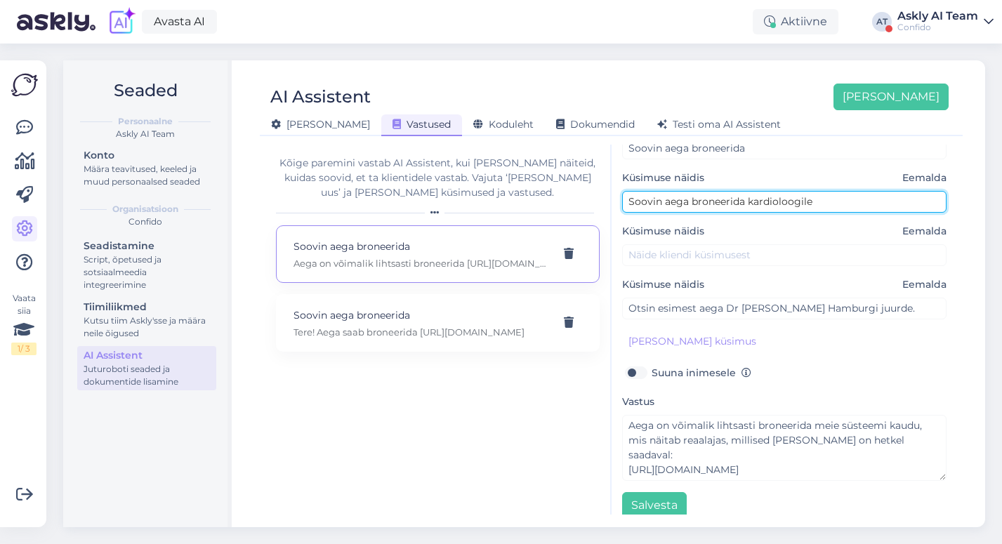
click at [783, 191] on input "Soovin aega broneerida kardioloogile" at bounding box center [784, 202] width 325 height 22
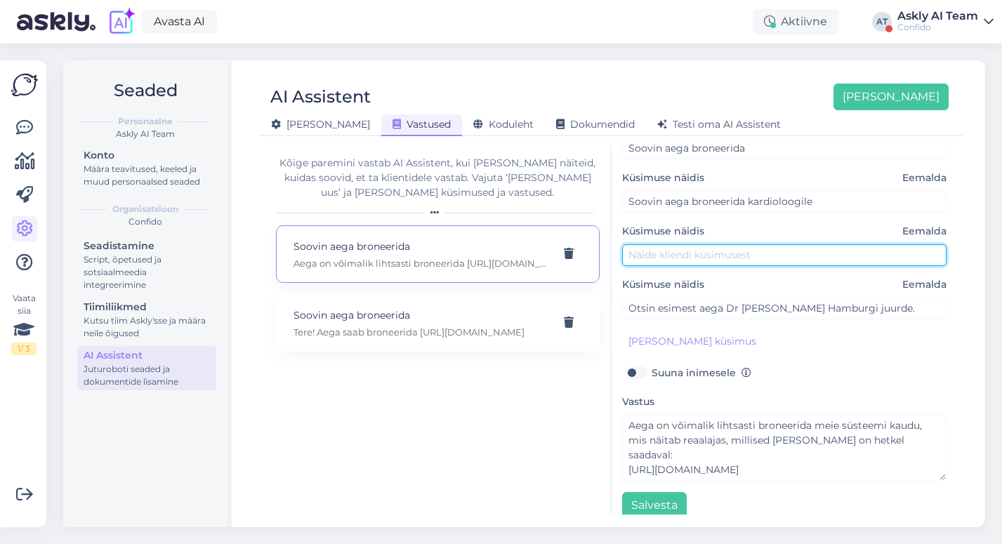
click at [765, 244] on input "text" at bounding box center [784, 255] width 325 height 22
paste input "Soovin aega broneerida kardioloogile"
drag, startPoint x: 834, startPoint y: 241, endPoint x: 746, endPoint y: 240, distance: 88.5
click at [746, 244] on input "Soovin aega broneerida kardioloogile" at bounding box center [784, 255] width 325 height 22
type input "Soovin aega broneerida lapsele allergoloogi juurde"
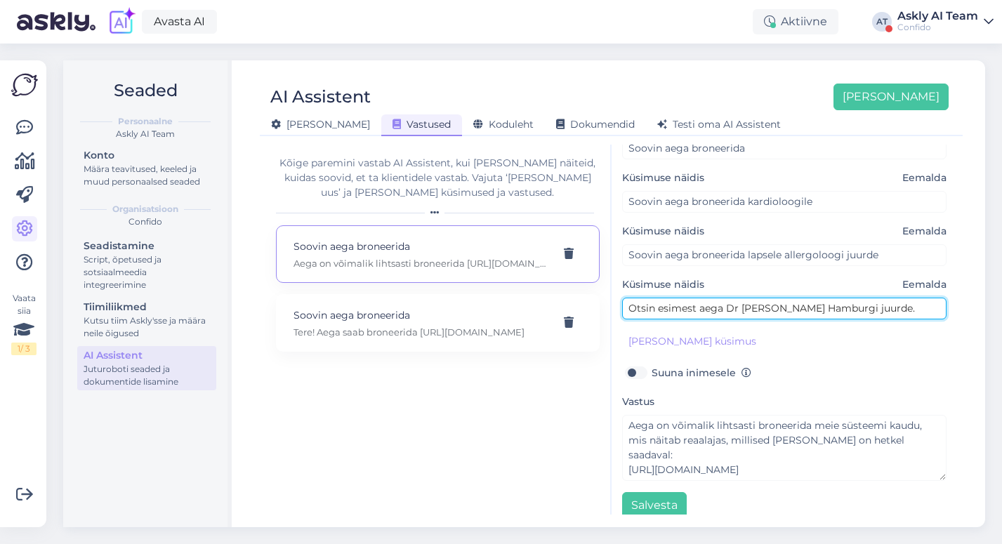
click at [694, 298] on input "Otsin esimest aega Dr [PERSON_NAME] Hamburgi juurde." at bounding box center [784, 309] width 325 height 22
paste input "Soovin aega broneerida kardioloogile"
drag, startPoint x: 834, startPoint y: 296, endPoint x: 748, endPoint y: 295, distance: 86.4
click at [747, 298] on input "Soovin aega broneerida kardioloogile" at bounding box center [784, 309] width 325 height 22
type input "Soovin aega broneerida emale nahaarstile"
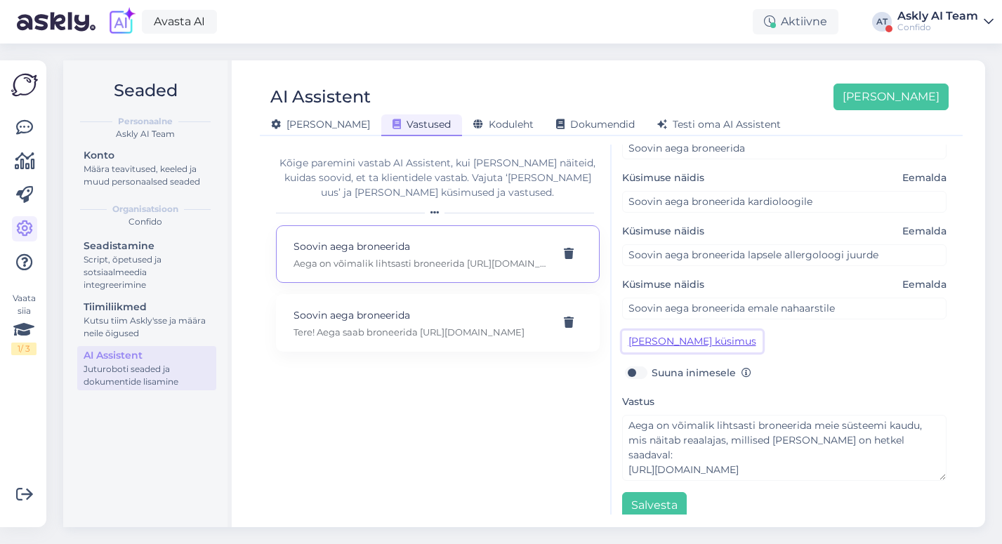
click at [666, 331] on button "[PERSON_NAME] küsimus" at bounding box center [692, 342] width 140 height 22
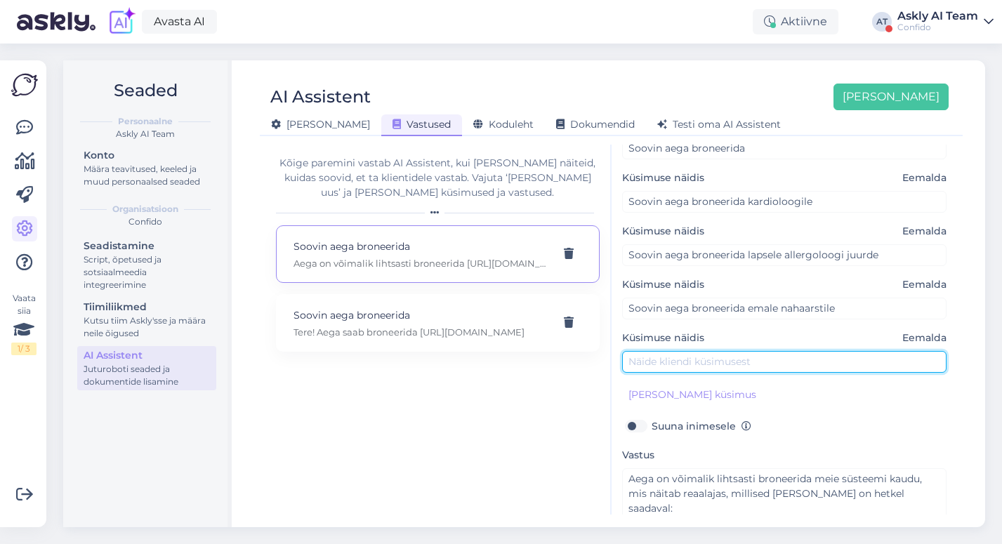
click at [660, 351] on input "text" at bounding box center [784, 362] width 325 height 22
paste input "Soovin aega broneerida kardioloogile"
type input "Soovin aega broneerida kardioloogile"
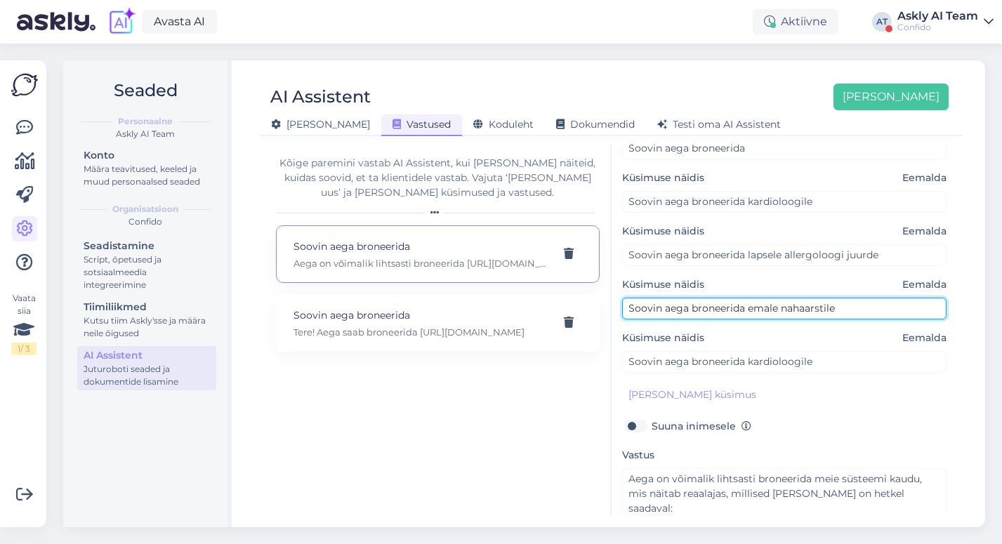
drag, startPoint x: 770, startPoint y: 295, endPoint x: 749, endPoint y: 295, distance: 21.8
click at [749, 298] on input "Soovin aega broneerida emale nahaarstile" at bounding box center [784, 309] width 325 height 22
type input "Soovin aega broneerida endlae nahaarstile"
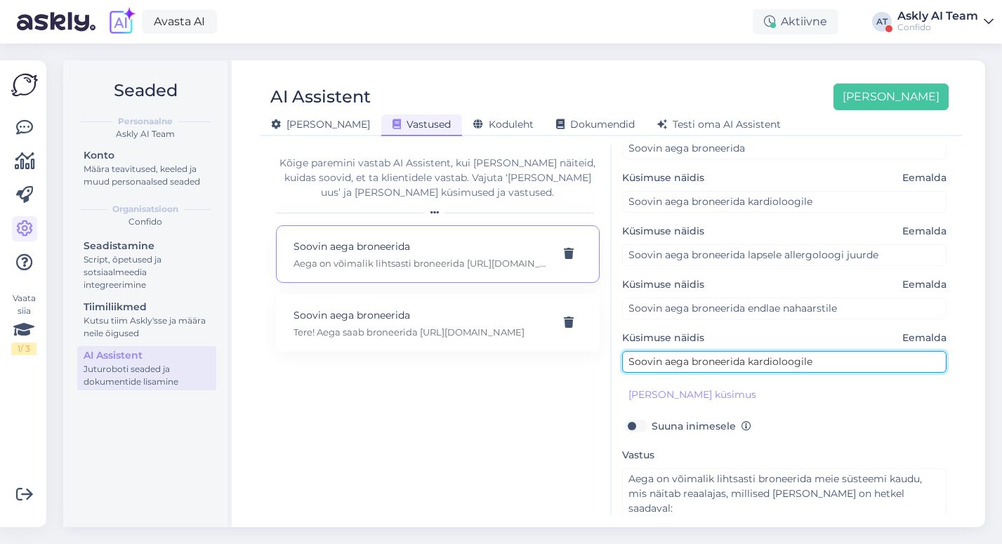
click at [687, 351] on input "Soovin aega broneerida kardioloogile" at bounding box center [784, 362] width 325 height 22
paste input "endlae nahaarst"
click at [781, 351] on input "Soovin aega broneerida endlae nahaarstile" at bounding box center [784, 362] width 325 height 22
type input "Soovin aega broneerida endlae nahaarstile"
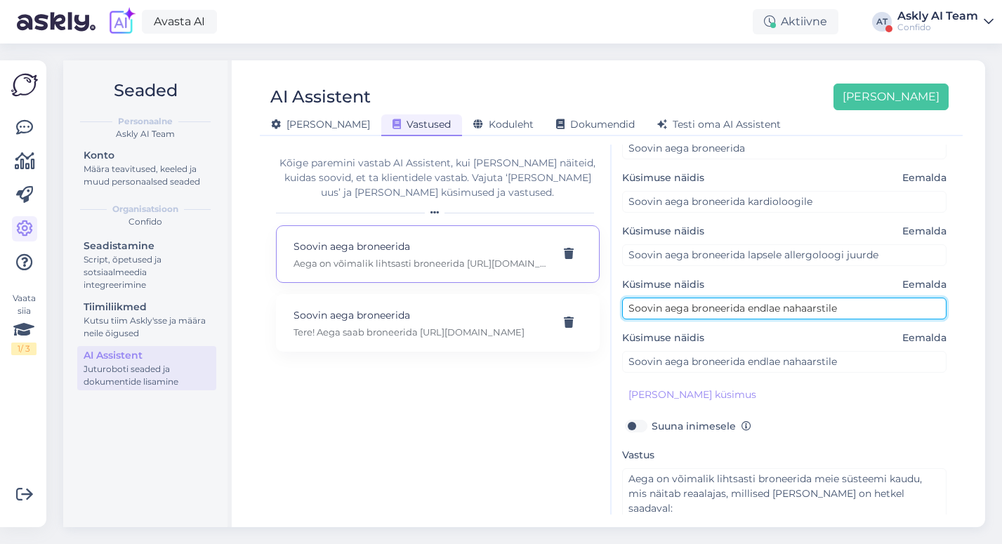
click at [774, 298] on input "Soovin aega broneerida endlae nahaarstile" at bounding box center [784, 309] width 325 height 22
type input "Soovin aega broneerida endale nahaarstile"
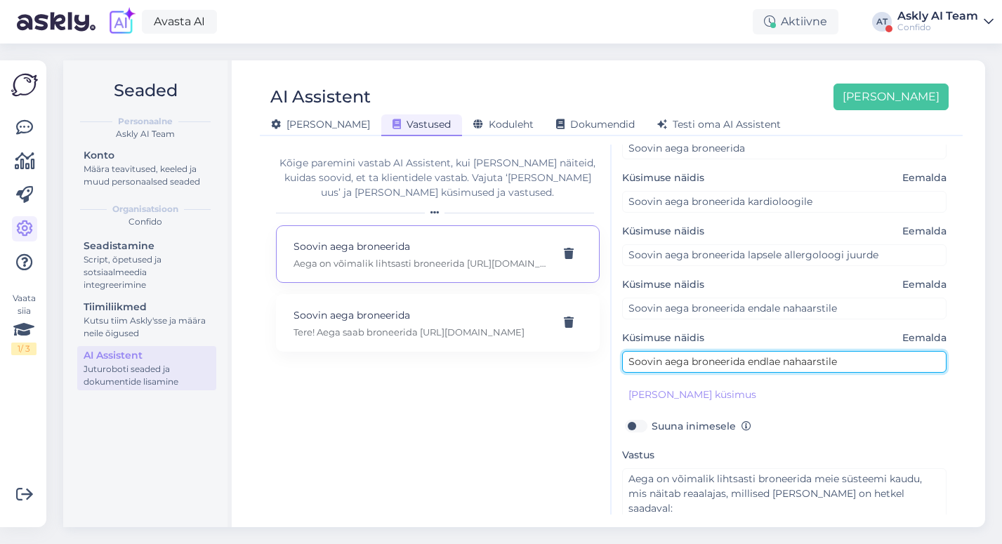
drag, startPoint x: 782, startPoint y: 349, endPoint x: 746, endPoint y: 349, distance: 36.5
click at [746, 351] on input "Soovin aega broneerida endlae nahaarstile" at bounding box center [784, 362] width 325 height 22
type input "Soovin aega broneerida lapsele nahaarstile"
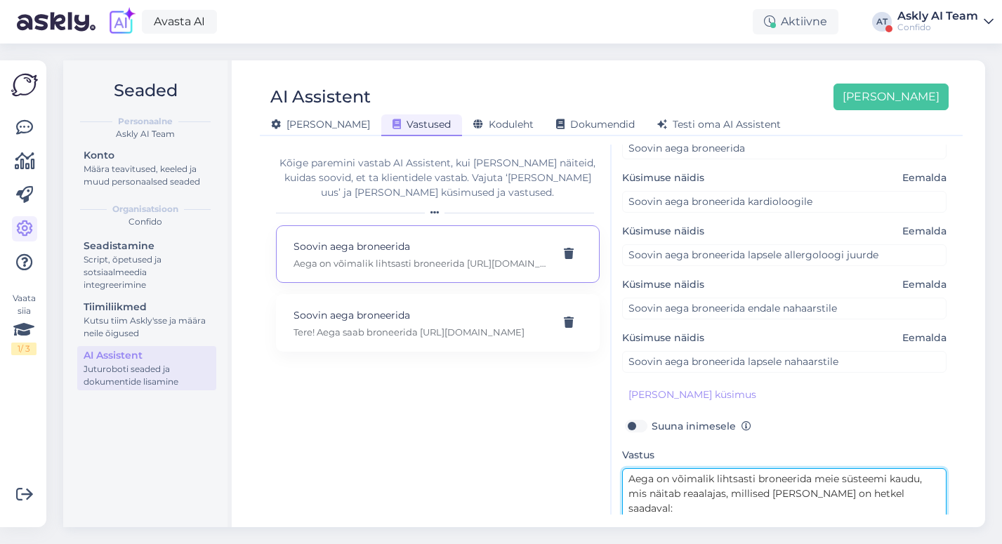
click at [632, 468] on textarea "Aega on võimalik lihtsasti broneerida meie süsteemi kaudu, mis näitab reaalajas…" at bounding box center [784, 501] width 325 height 66
click at [868, 492] on textarea "Aega on võimalik lihtsasti broneerida meie süsteemi kaudu, mis näitab reaalajas…" at bounding box center [784, 501] width 325 height 66
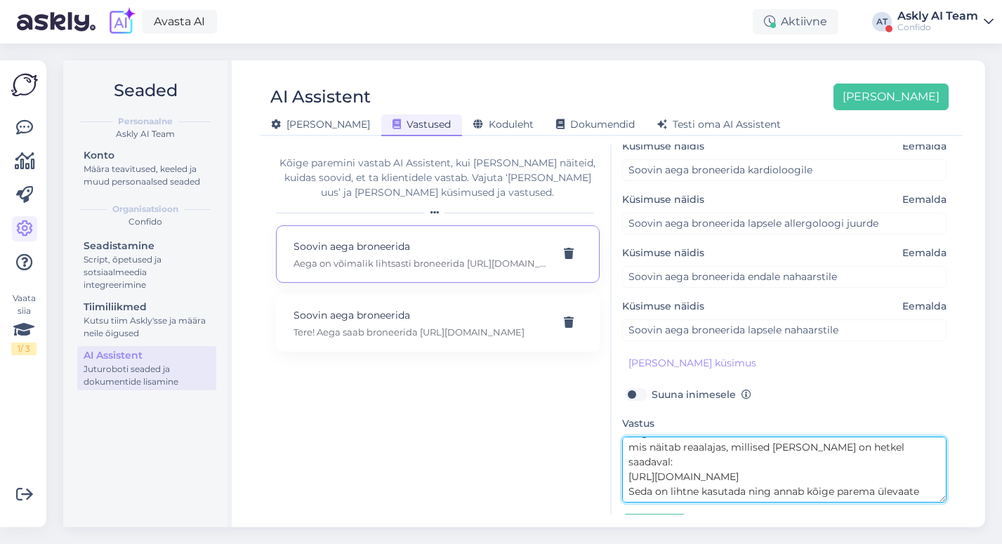
scroll to position [149, 0]
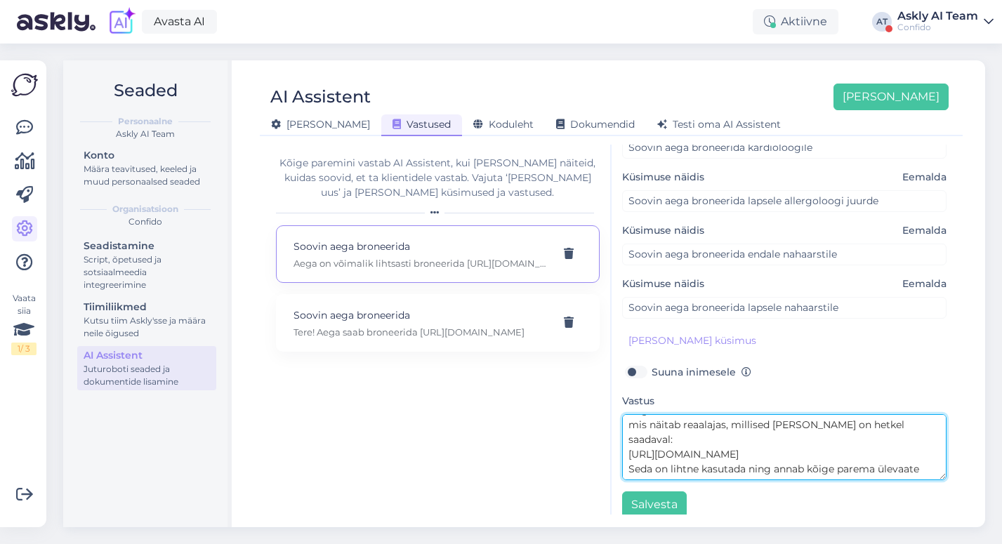
drag, startPoint x: 793, startPoint y: 511, endPoint x: 619, endPoint y: 453, distance: 183.0
click at [619, 453] on div "AI vastab nagu sina, aga 24/7 [PERSON_NAME] kliendile sobivas keeles. Teema Soo…" at bounding box center [785, 330] width 346 height 370
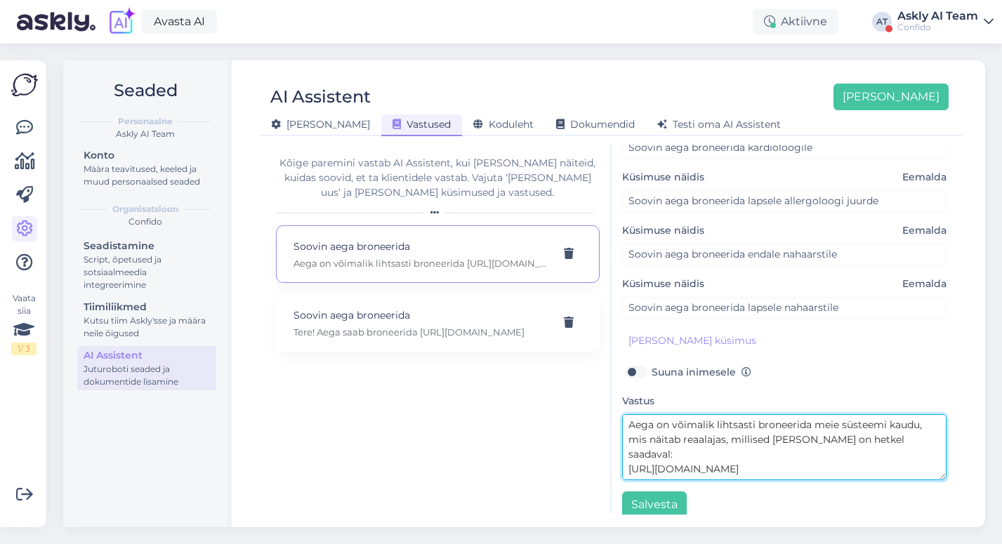
scroll to position [11, 0]
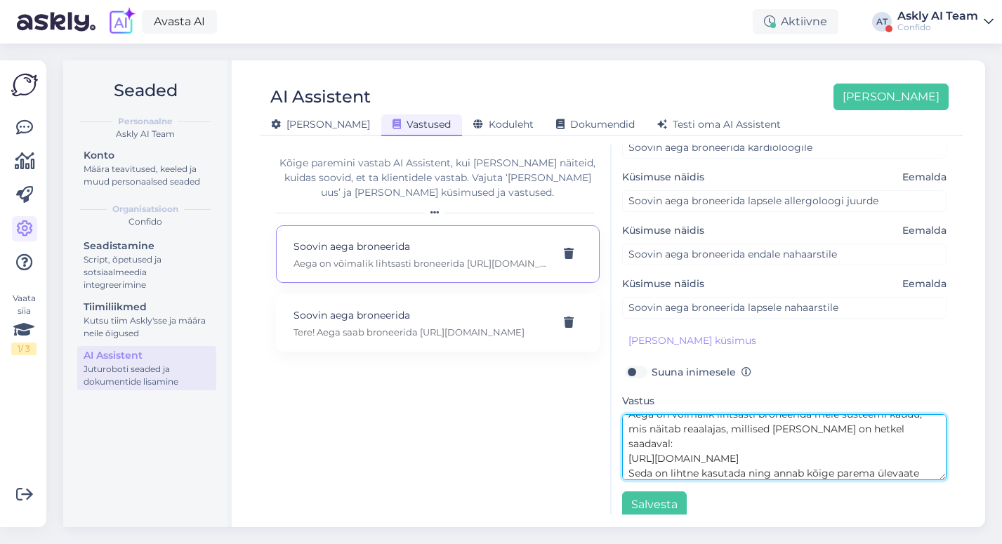
drag, startPoint x: 772, startPoint y: 444, endPoint x: 637, endPoint y: 443, distance: 135.5
click at [637, 443] on textarea "Aega on võimalik lihtsasti broneerida meie süsteemi kaudu, mis näitab reaalajas…" at bounding box center [784, 447] width 325 height 66
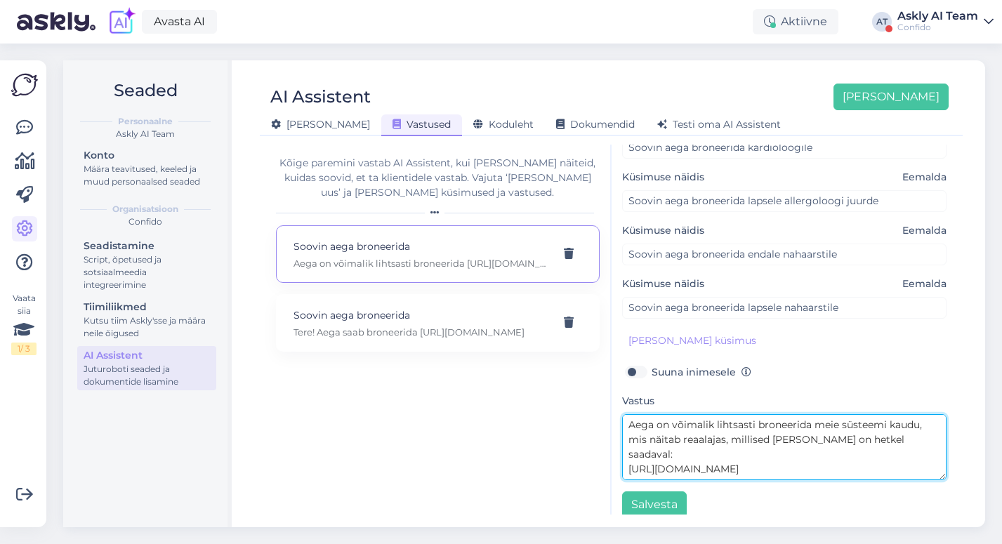
click at [845, 460] on textarea "Aega on võimalik lihtsasti broneerida meie süsteemi kaudu, mis näitab reaalajas…" at bounding box center [784, 447] width 325 height 66
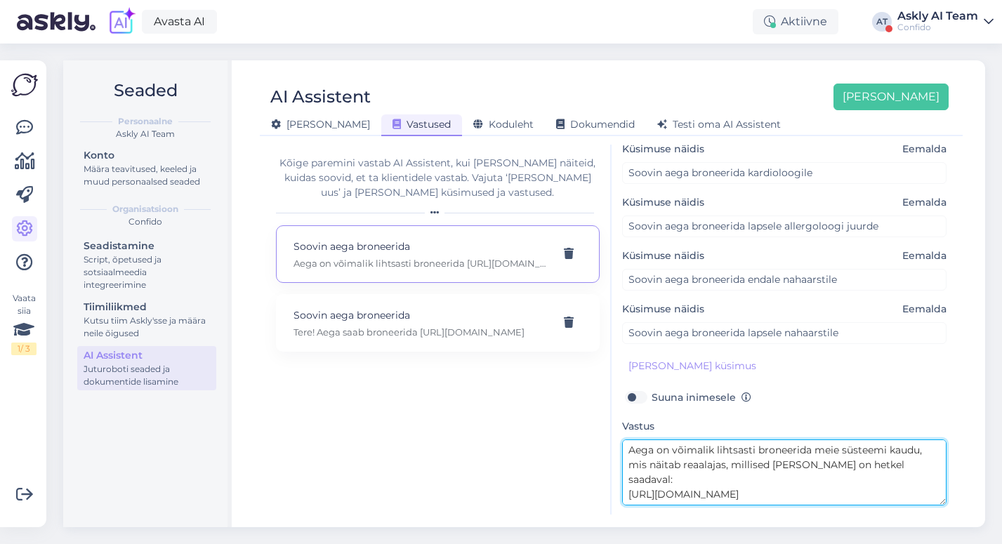
scroll to position [147, 0]
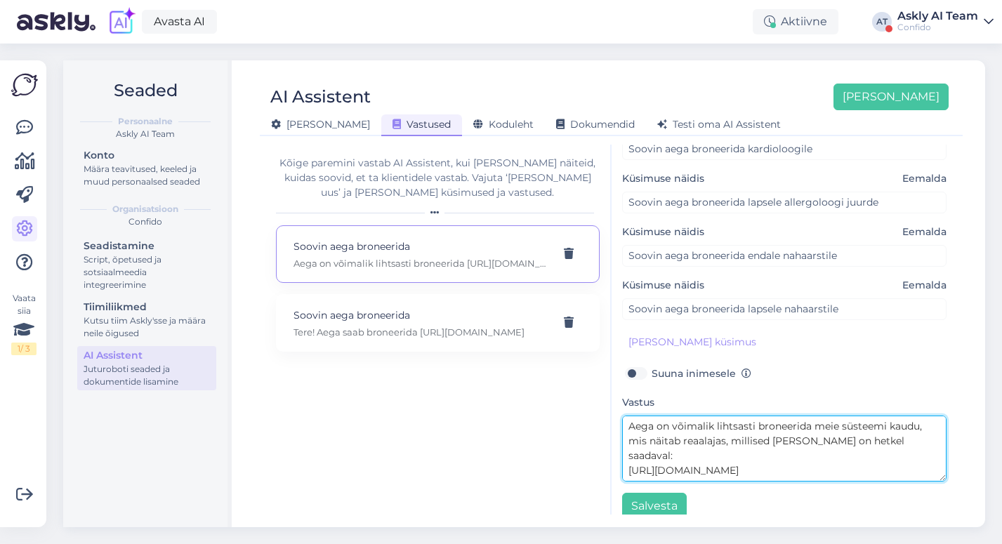
click at [893, 454] on textarea "Aega on võimalik lihtsasti broneerida meie süsteemi kaudu, mis näitab reaalajas…" at bounding box center [784, 449] width 325 height 66
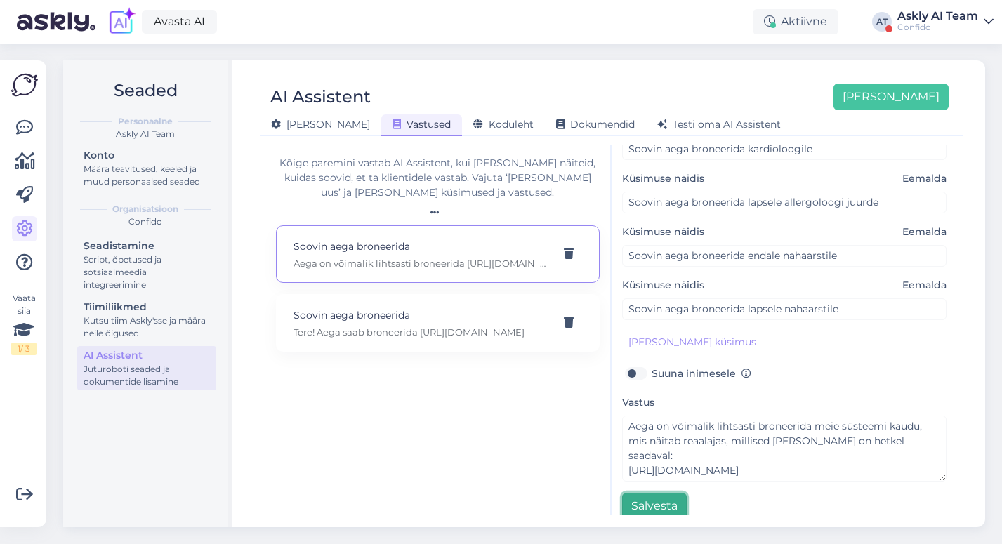
click at [655, 495] on button "Salvesta" at bounding box center [654, 506] width 65 height 27
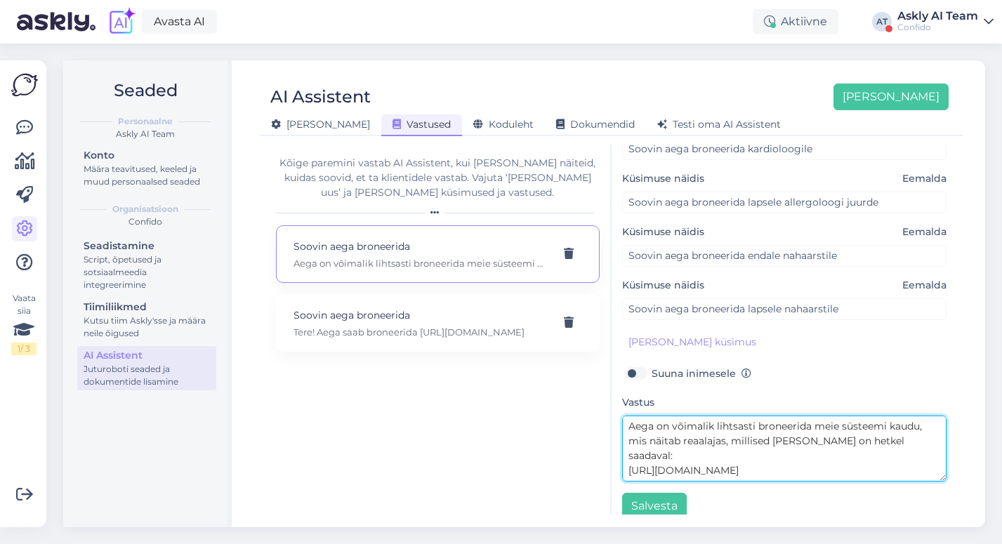
drag, startPoint x: 843, startPoint y: 444, endPoint x: 784, endPoint y: 444, distance: 59.0
click at [784, 444] on textarea "Aega on võimalik lihtsasti broneerida meie süsteemi kaudu, mis näitab reaalajas…" at bounding box center [784, 449] width 325 height 66
type textarea "Aega on võimalik lihtsasti broneerida meie süsteemi kaudu, mis näitab reaalajas…"
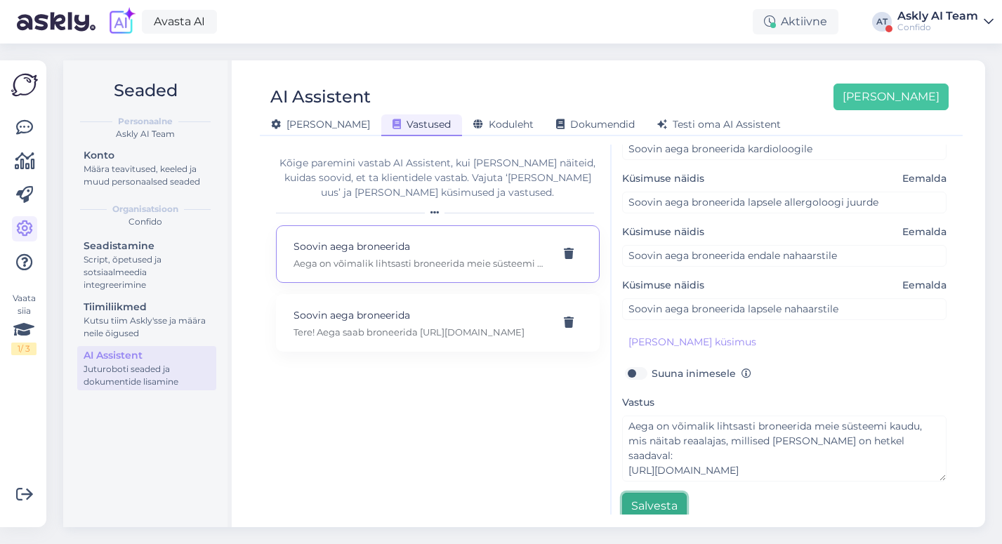
click at [650, 494] on button "Salvesta" at bounding box center [654, 506] width 65 height 27
click at [378, 331] on p "Tere! Aega saab broneerida [URL][DOMAIN_NAME]" at bounding box center [421, 332] width 255 height 13
type input "Soovin aega broneerida"
type input "Soovin aega broneerida pulmonoloogile"
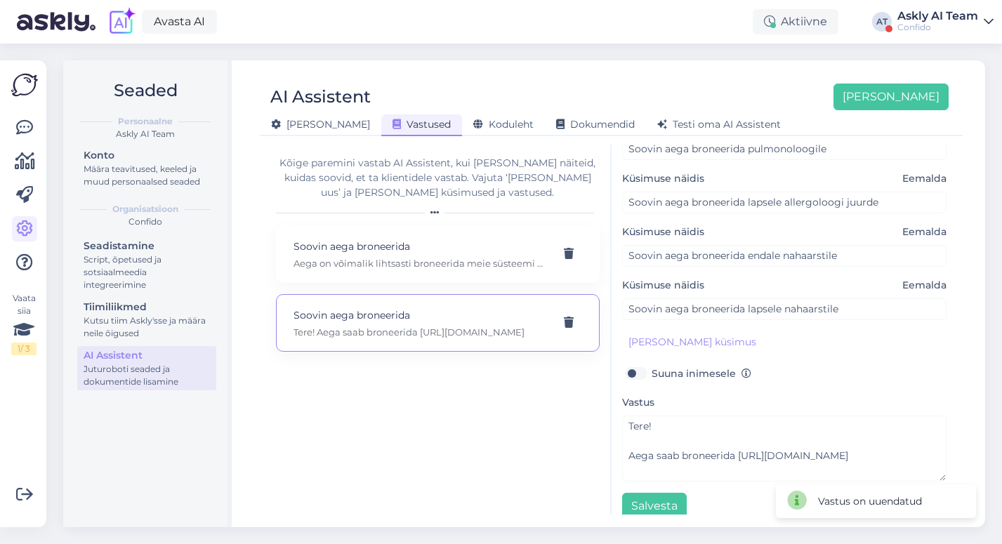
scroll to position [0, 0]
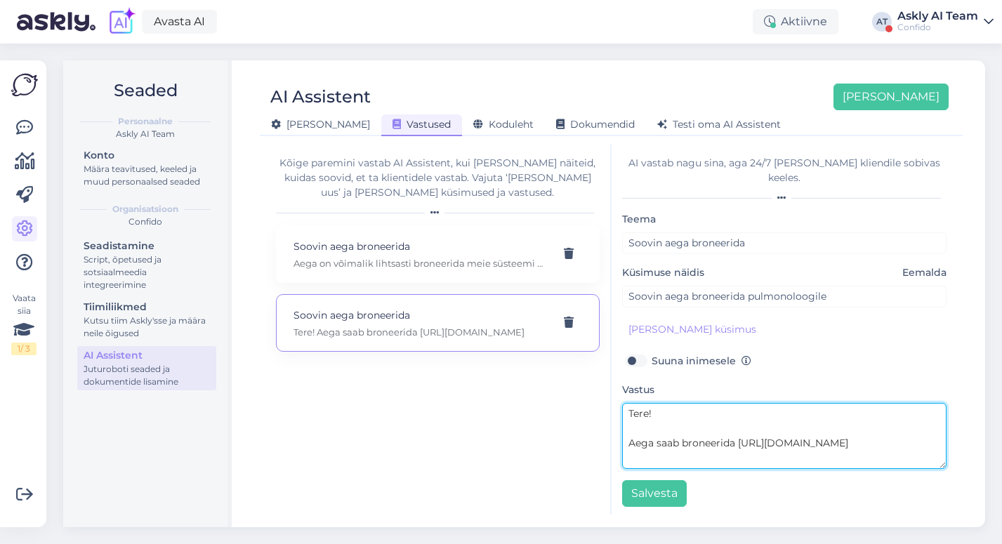
click at [666, 416] on textarea "Tere! Aega saab broneerida [URL][DOMAIN_NAME]" at bounding box center [784, 436] width 325 height 66
click at [671, 426] on textarea "Tere! Aega saab broneerida [URL][DOMAIN_NAME]" at bounding box center [784, 436] width 325 height 66
paste textarea "[URL][DOMAIN_NAME]"
click at [628, 403] on textarea "[URL][DOMAIN_NAME]" at bounding box center [784, 436] width 325 height 66
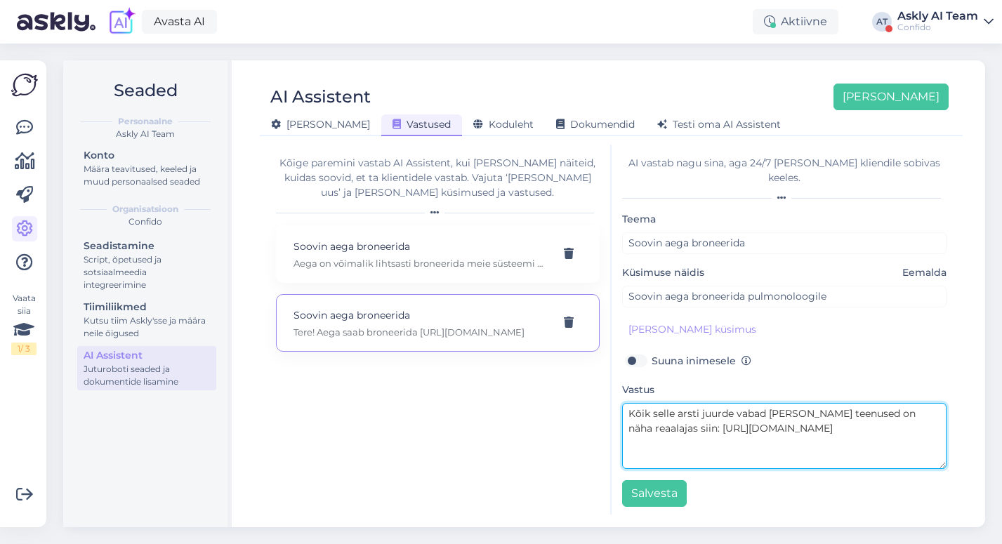
click at [826, 416] on textarea "Kõik selle arsti juurde vabad [PERSON_NAME] teenused on näha reaalajas siin: [U…" at bounding box center [784, 436] width 325 height 66
drag, startPoint x: 644, startPoint y: 417, endPoint x: 619, endPoint y: 417, distance: 24.6
click at [619, 417] on div "AI vastab nagu sina, aga 24/7 [PERSON_NAME] kliendile sobivas keeles. Teema Soo…" at bounding box center [785, 330] width 346 height 370
click at [670, 431] on textarea "Kõik selle arsti juurde vabad [PERSON_NAME] teenused on näha reaalajas meie süs…" at bounding box center [784, 436] width 325 height 66
click at [722, 432] on textarea "Kõik selle arsti juurde vabad [PERSON_NAME] teenused on näha reaalajas meie süs…" at bounding box center [784, 436] width 325 height 66
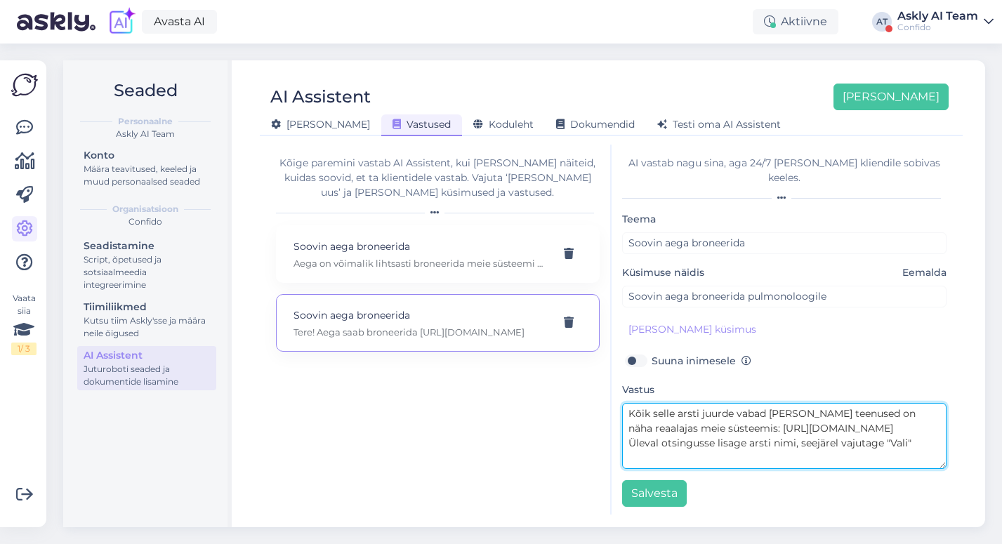
click at [838, 430] on textarea "Kõik selle arsti juurde vabad [PERSON_NAME] teenused on näha reaalajas meie süs…" at bounding box center [784, 436] width 325 height 66
click at [932, 430] on textarea "Kõik selle arsti juurde vabad [PERSON_NAME] teenused on näha reaalajas meie süs…" at bounding box center [784, 436] width 325 height 66
type textarea "Kõik selle arsti juurde vabad [PERSON_NAME] teenused on näha reaalajas meie süs…"
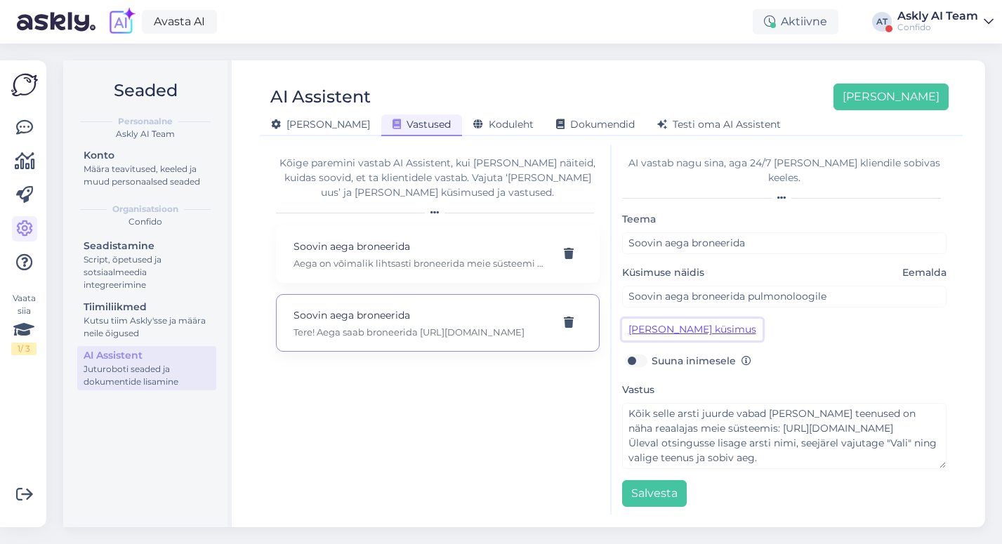
click at [638, 319] on button "[PERSON_NAME] küsimus" at bounding box center [692, 330] width 140 height 22
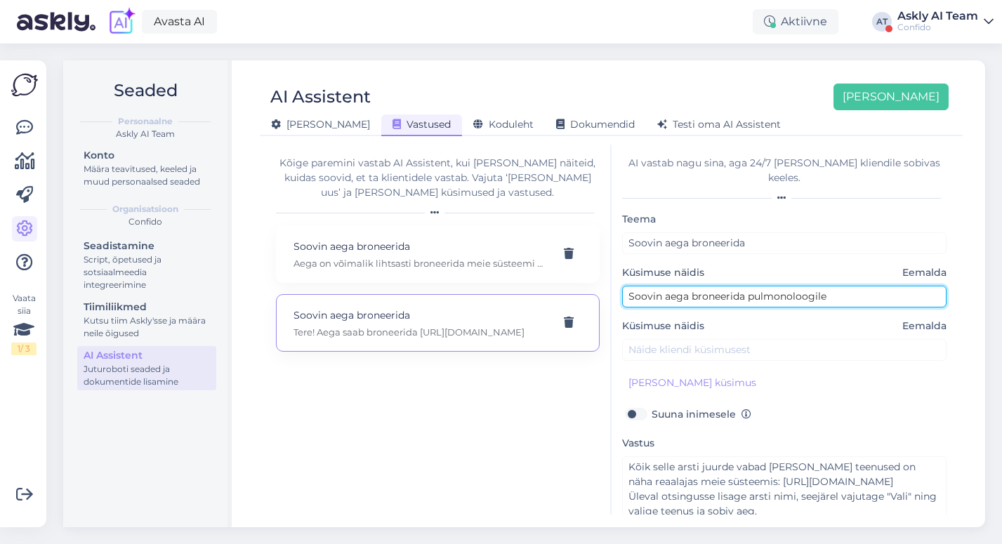
click at [662, 286] on input "Soovin aega broneerida pulmonoloogile" at bounding box center [784, 297] width 325 height 22
paste input "Otsin esimest aega Dr [PERSON_NAME] Hamburgi juurde."
type input "Otsin esimest aega Dr [PERSON_NAME] Hamburgi juurde."
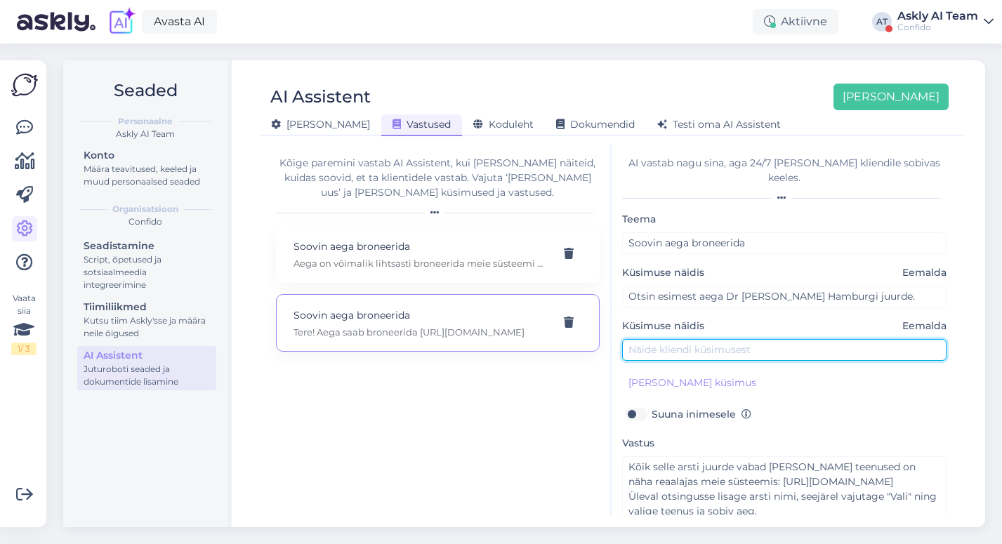
click at [674, 339] on input "text" at bounding box center [784, 350] width 325 height 22
paste input "millal Dr [PERSON_NAME] [PERSON_NAME]?"
type input "millal Dr [PERSON_NAME] [PERSON_NAME]?"
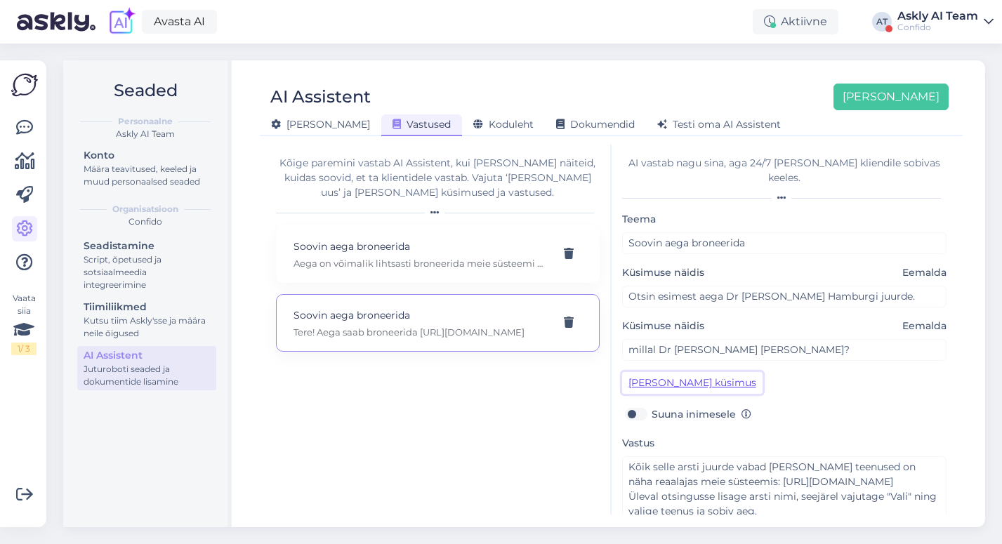
click at [662, 372] on button "[PERSON_NAME] küsimus" at bounding box center [692, 383] width 140 height 22
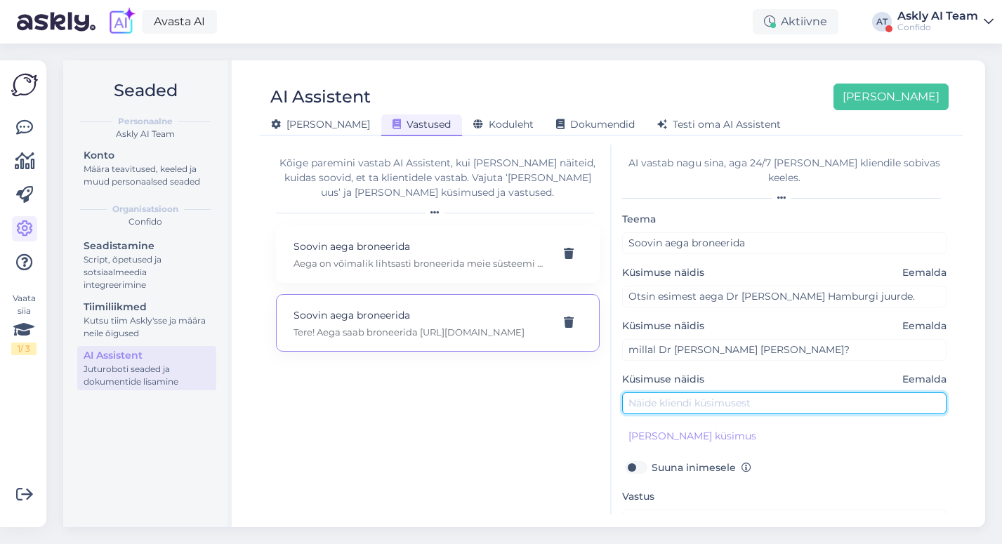
click at [648, 393] on input "text" at bounding box center [784, 404] width 325 height 22
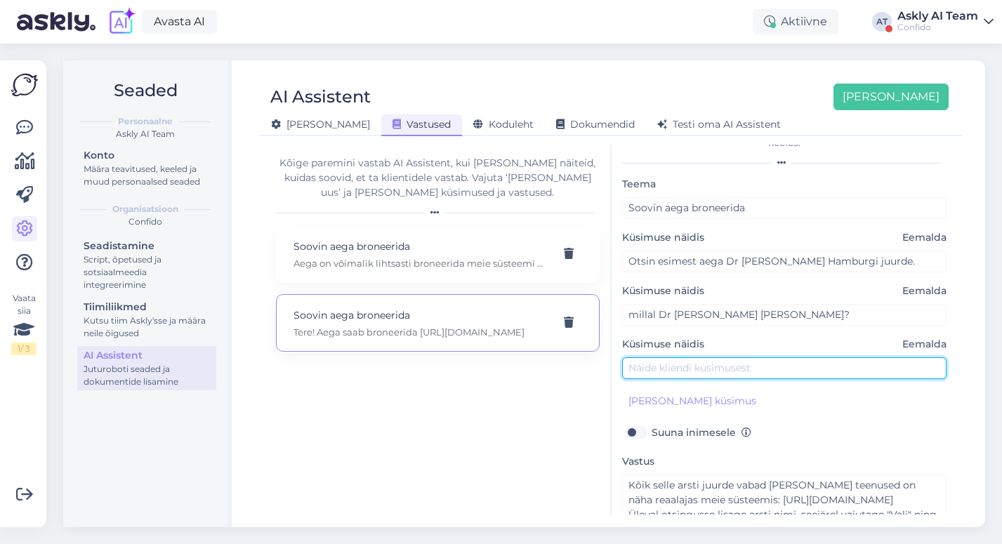
scroll to position [37, 0]
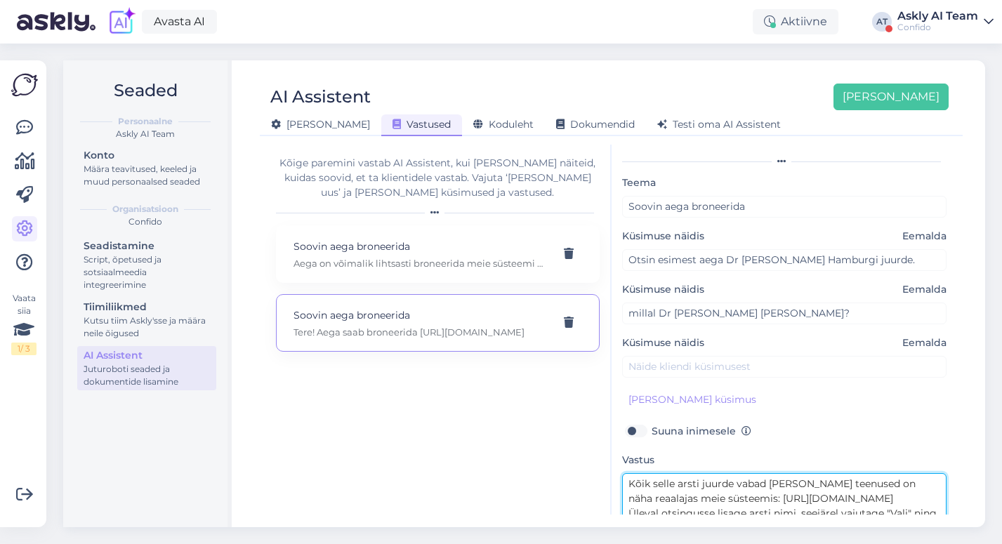
click at [798, 473] on textarea "Kõik selle arsti juurde vabad [PERSON_NAME] teenused on näha reaalajas meie süs…" at bounding box center [784, 506] width 325 height 66
click at [838, 473] on textarea "Kõik selle arsti juurde vabad [PERSON_NAME], teenused on näha reaalajas meie sü…" at bounding box center [784, 506] width 325 height 66
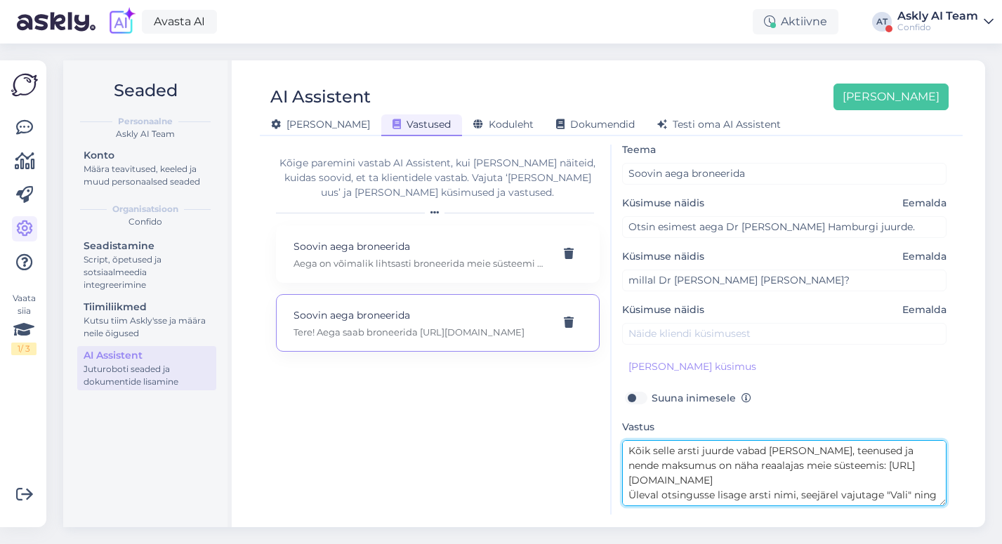
click at [795, 461] on textarea "Kõik selle arsti juurde vabad [PERSON_NAME], teenused ja nende maksumus on näha…" at bounding box center [784, 473] width 325 height 66
click at [777, 480] on textarea "Kõik selle arsti juurde vabad [PERSON_NAME], teenused ja nende maksumus on näha…" at bounding box center [784, 473] width 325 height 66
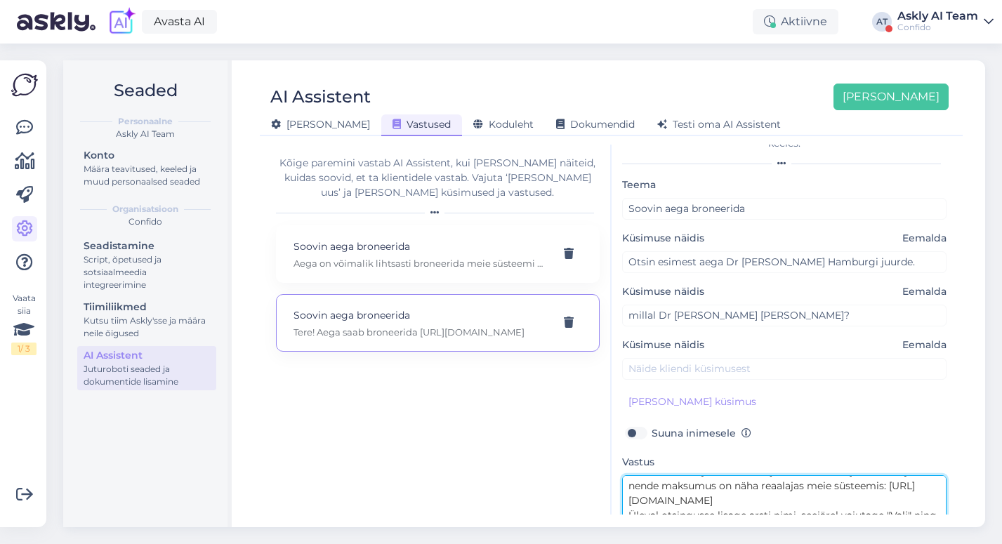
type textarea "Kõik selle arsti juurde vabad [PERSON_NAME], teenused ja nende maksumus on näha…"
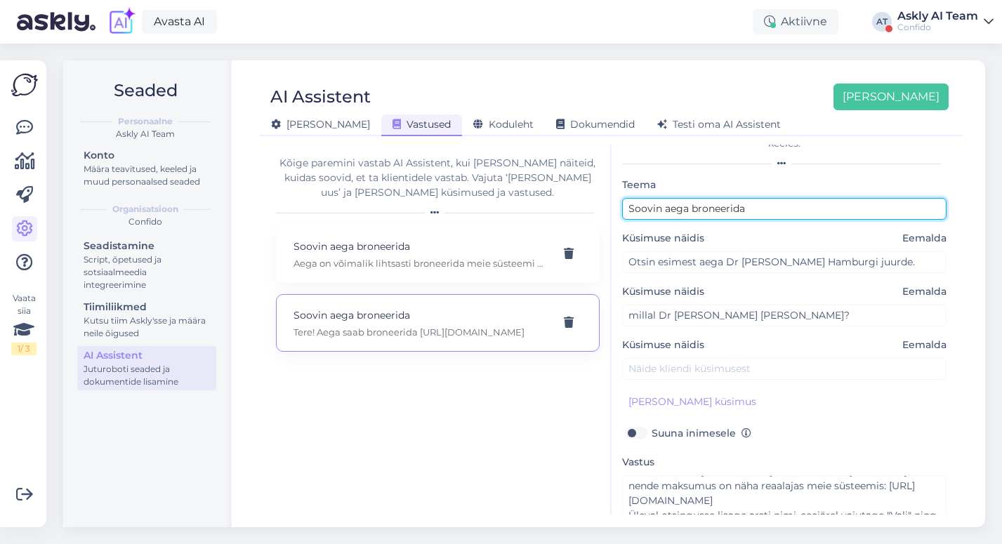
drag, startPoint x: 760, startPoint y: 194, endPoint x: 582, endPoint y: 194, distance: 178.4
click at [582, 194] on div "Kõige paremini vastab AI Assistent, kui [PERSON_NAME] näiteid, kuidas soovid, e…" at bounding box center [611, 330] width 692 height 370
type input "Konkreetse arsti juurde visiit"
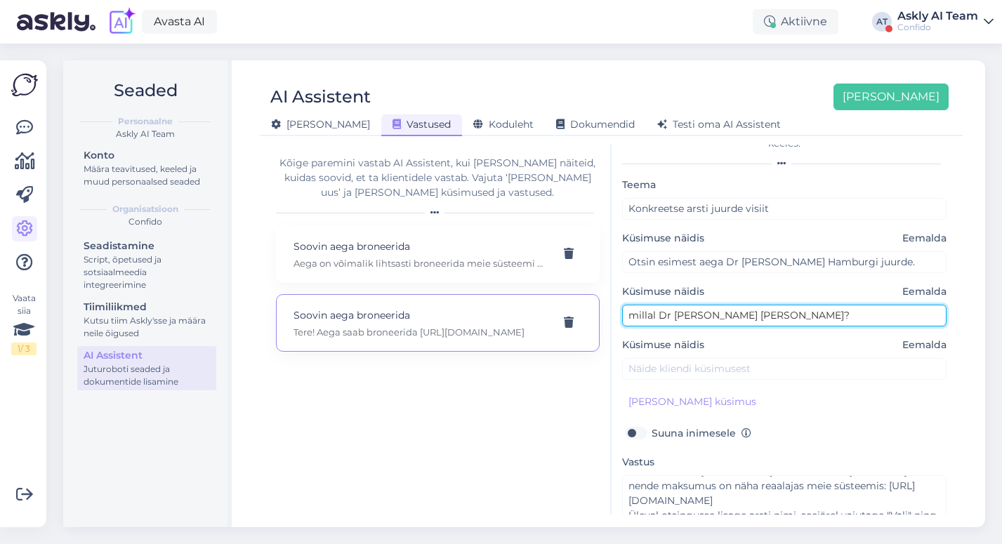
drag, startPoint x: 635, startPoint y: 301, endPoint x: 746, endPoint y: 301, distance: 111.6
click at [634, 305] on input "millal Dr [PERSON_NAME] [PERSON_NAME]?" at bounding box center [784, 316] width 325 height 22
click at [779, 305] on input "Millal Dr [PERSON_NAME] [PERSON_NAME]?" at bounding box center [784, 316] width 325 height 22
type input "Millal Dr [PERSON_NAME] [PERSON_NAME]?"
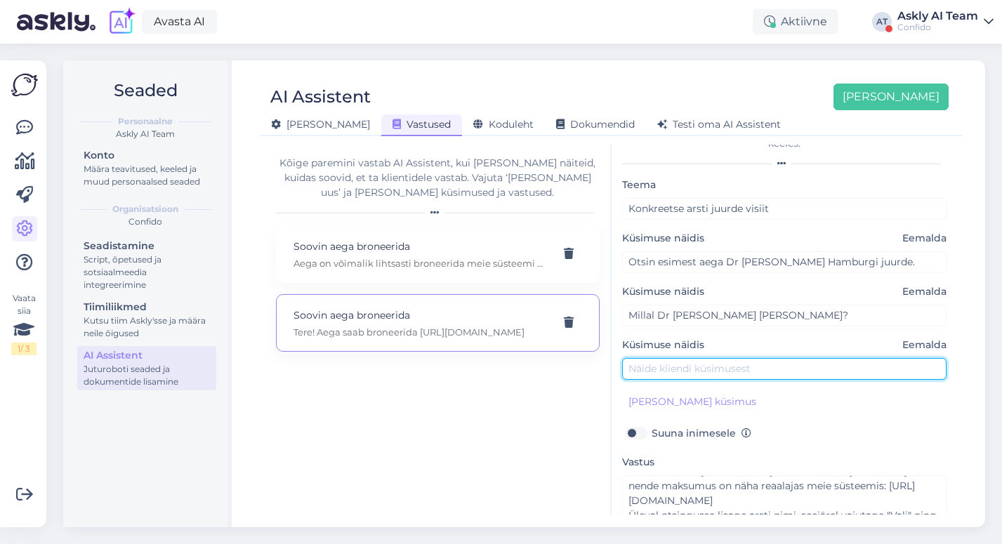
click at [672, 360] on input "text" at bounding box center [784, 369] width 325 height 22
paste input "millal Dr [PERSON_NAME] [PERSON_NAME]?"
drag, startPoint x: 654, startPoint y: 355, endPoint x: 598, endPoint y: 352, distance: 55.5
click at [598, 352] on div "Kõige paremini vastab AI Assistent, kui [PERSON_NAME] näiteid, kuidas soovid, e…" at bounding box center [611, 330] width 692 height 370
drag, startPoint x: 788, startPoint y: 355, endPoint x: 730, endPoint y: 355, distance: 57.6
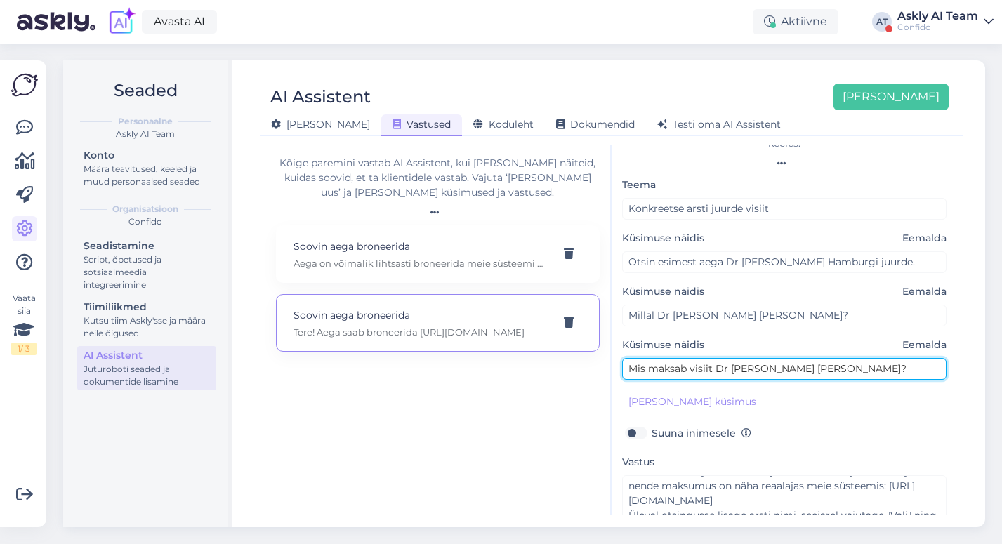
click at [730, 358] on input "Mis maksab visiit Dr [PERSON_NAME] [PERSON_NAME]?" at bounding box center [784, 369] width 325 height 22
drag, startPoint x: 888, startPoint y: 354, endPoint x: 831, endPoint y: 353, distance: 56.9
click at [831, 358] on input "Mis maksab visiit Dr [PERSON_NAME] juurde? [PERSON_NAME]?" at bounding box center [784, 369] width 325 height 22
type input "Mis maksab visiit Dr [PERSON_NAME] juurde?"
click at [687, 358] on input "Mis maksab visiit Dr [PERSON_NAME] juurde?" at bounding box center [784, 369] width 325 height 22
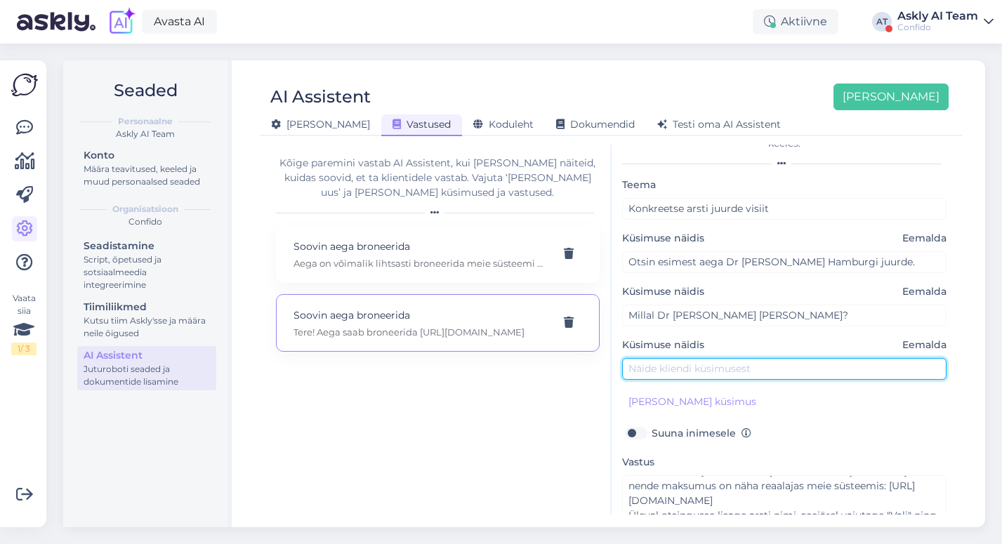
paste input "Mis maksab visiit Dr [PERSON_NAME] juurde?"
drag, startPoint x: 707, startPoint y: 352, endPoint x: 602, endPoint y: 350, distance: 104.7
click at [602, 350] on div "Kõige paremini vastab AI Assistent, kui [PERSON_NAME] näiteid, kuidas soovid, e…" at bounding box center [611, 330] width 692 height 370
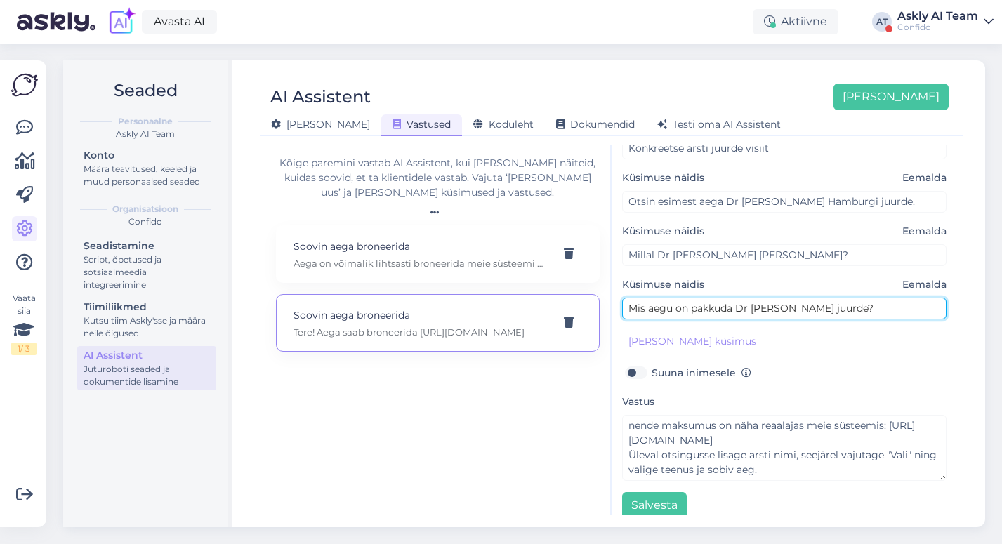
scroll to position [0, 0]
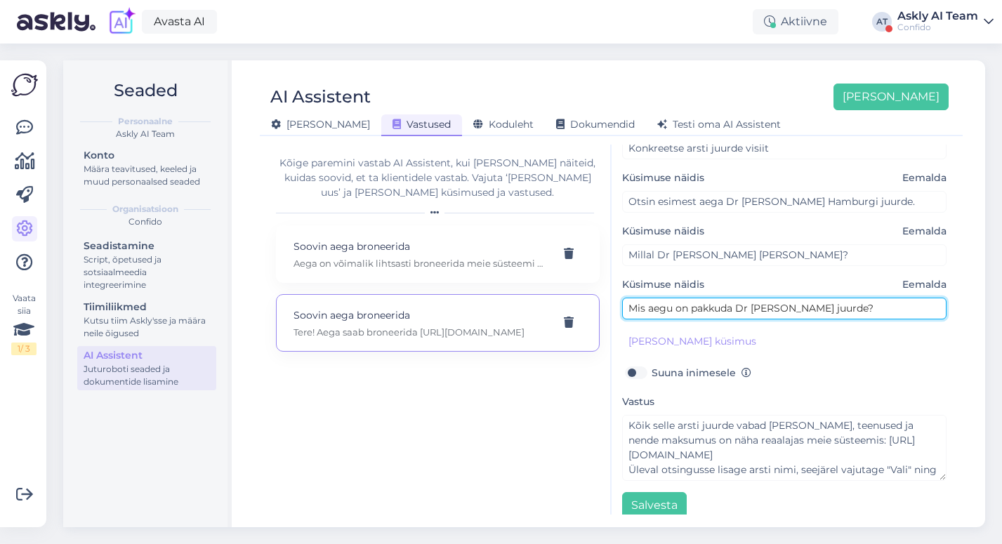
type input "Mis aegu on pakkuda Dr [PERSON_NAME] juurde?"
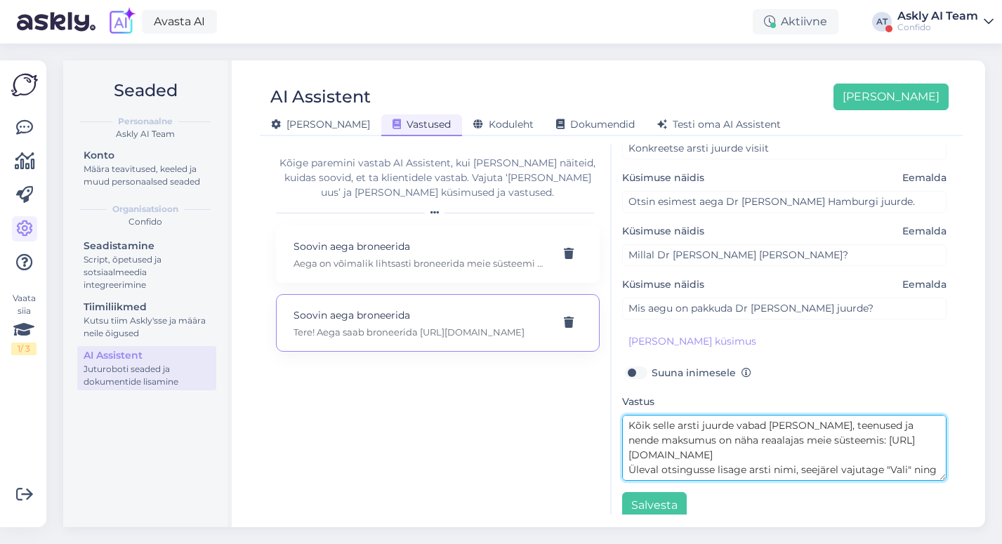
click at [820, 437] on textarea "Kõik selle arsti juurde vabad [PERSON_NAME], teenused ja nende maksumus on näha…" at bounding box center [784, 448] width 325 height 66
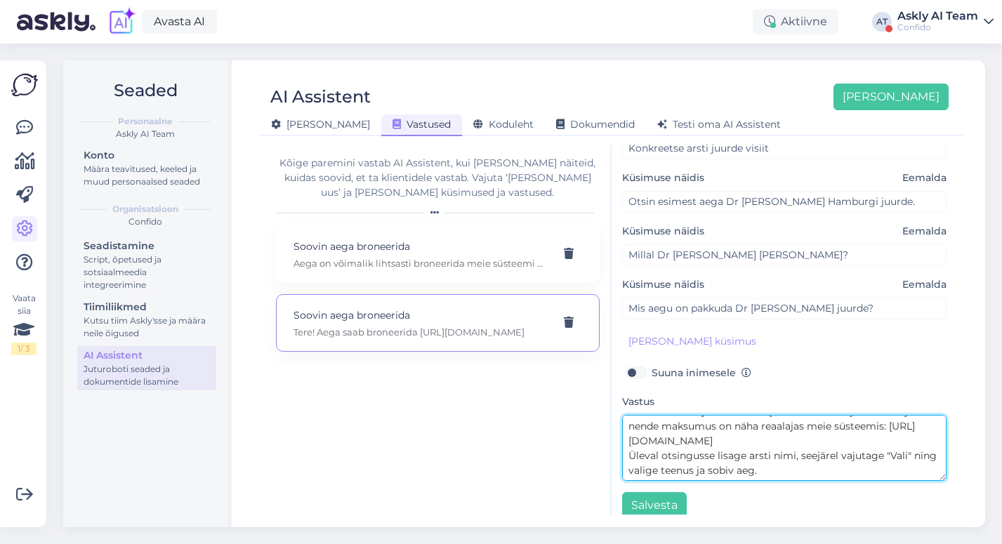
scroll to position [15, 0]
click at [634, 440] on textarea "Kõik selle arsti juurde vabad [PERSON_NAME], teenused ja nende maksumus on näha…" at bounding box center [784, 448] width 325 height 66
click at [748, 440] on textarea "Kõik selle arsti juurde vabad [PERSON_NAME], teenused ja nende maksumus on näha…" at bounding box center [784, 448] width 325 height 66
click at [791, 457] on textarea "Kõik selle arsti juurde vabad [PERSON_NAME], teenused ja nende maksumus on näha…" at bounding box center [784, 448] width 325 height 66
click at [814, 454] on textarea "Kõik selle arsti juurde vabad [PERSON_NAME], teenused ja nende maksumus on näha…" at bounding box center [784, 448] width 325 height 66
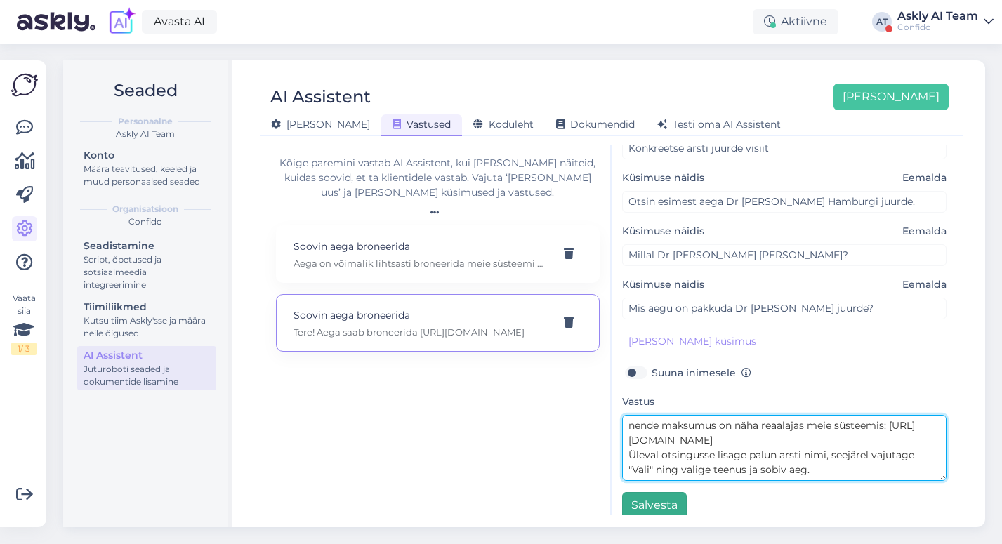
type textarea "Kõik selle arsti juurde vabad [PERSON_NAME], teenused ja nende maksumus on näha…"
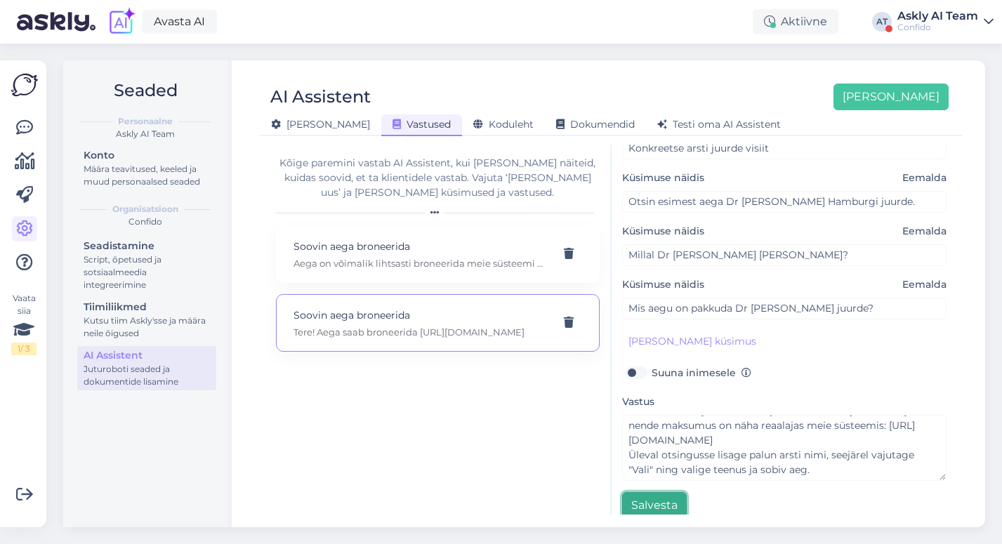
click at [655, 493] on button "Salvesta" at bounding box center [654, 505] width 65 height 27
type input "Millal Dr [PERSON_NAME] [PERSON_NAME]?"
type input "Mis aegu on pakkuda Dr [PERSON_NAME] juurde?"
type input "Otsin esimest aega Dr [PERSON_NAME] Hamburgi juurde."
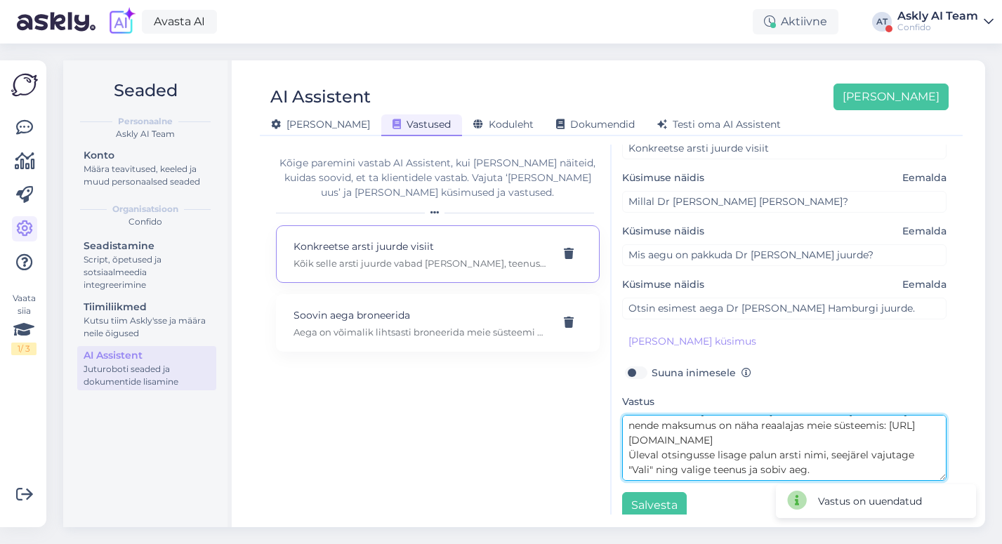
click at [815, 460] on textarea "Kõik selle arsti juurde vabad [PERSON_NAME], teenused ja nende maksumus on näha…" at bounding box center [784, 448] width 325 height 66
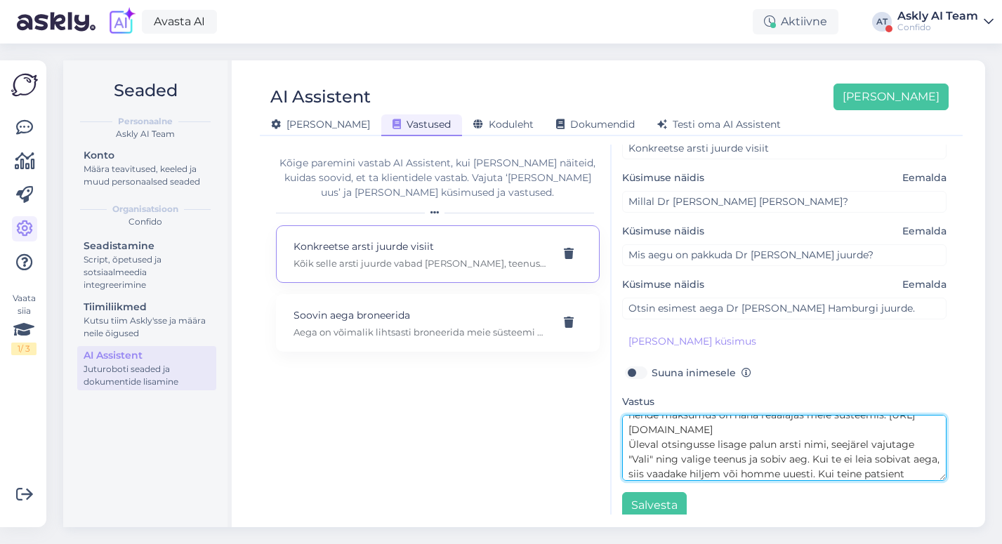
scroll to position [40, 0]
drag, startPoint x: 841, startPoint y: 444, endPoint x: 817, endPoint y: 444, distance: 24.6
click at [817, 444] on textarea "Kõik selle arsti juurde vabad [PERSON_NAME], teenused ja nende maksumus on näha…" at bounding box center [784, 448] width 325 height 66
click at [801, 446] on textarea "Kõik selle arsti juurde vabad [PERSON_NAME], teenused ja nende maksumus on näha…" at bounding box center [784, 448] width 325 height 66
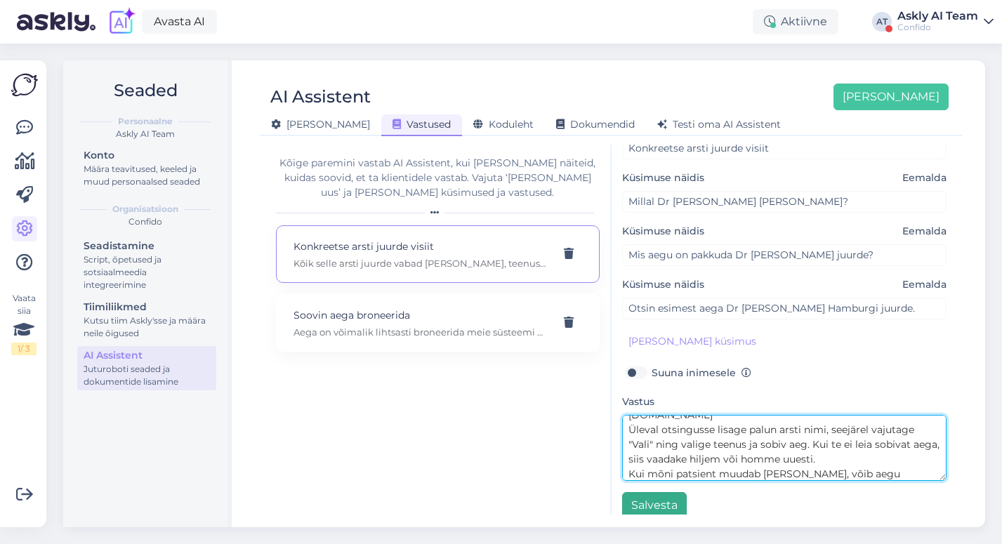
type textarea "Kõik selle arsti juurde vabad [PERSON_NAME], teenused ja nende maksumus on näha…"
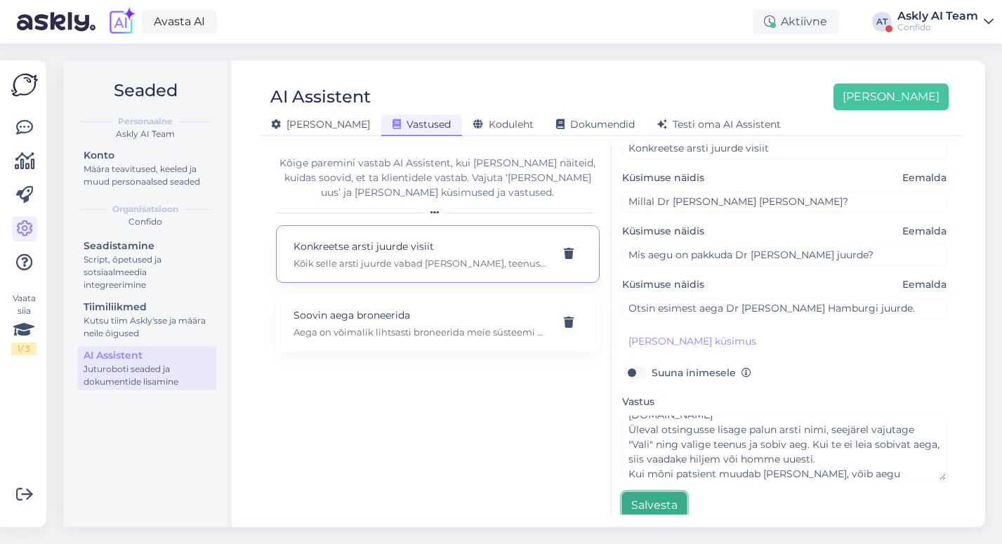
click at [650, 501] on button "Salvesta" at bounding box center [654, 505] width 65 height 27
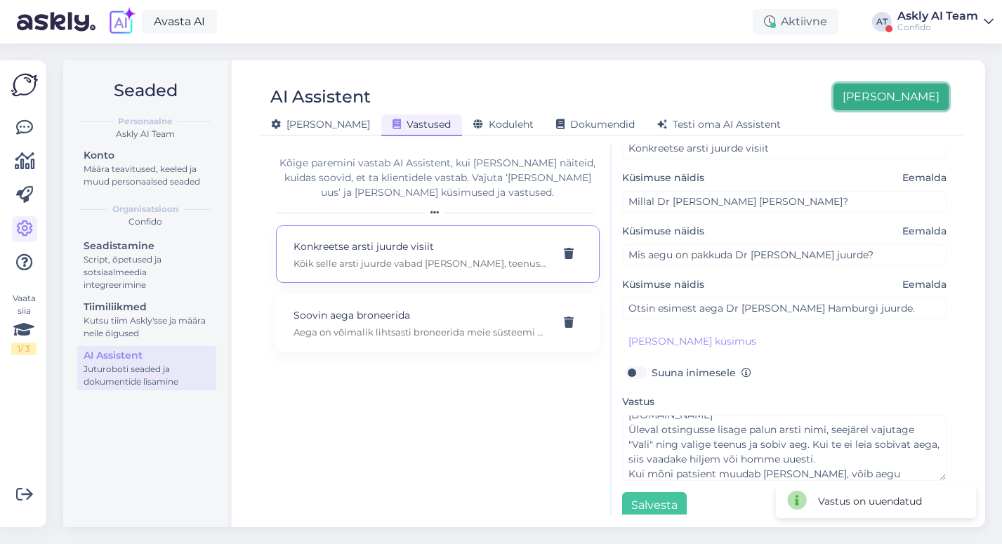
click at [925, 93] on button "[PERSON_NAME]" at bounding box center [890, 97] width 115 height 27
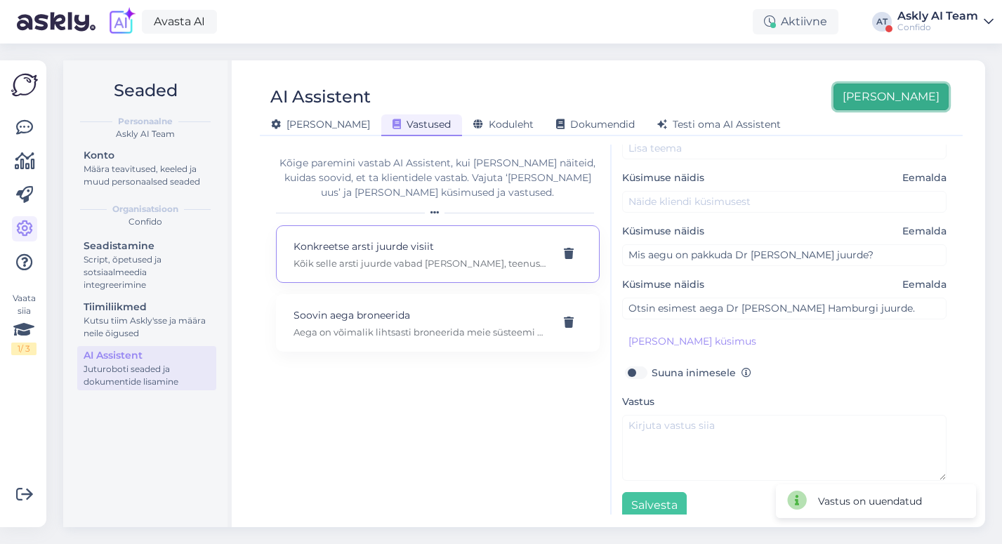
scroll to position [0, 0]
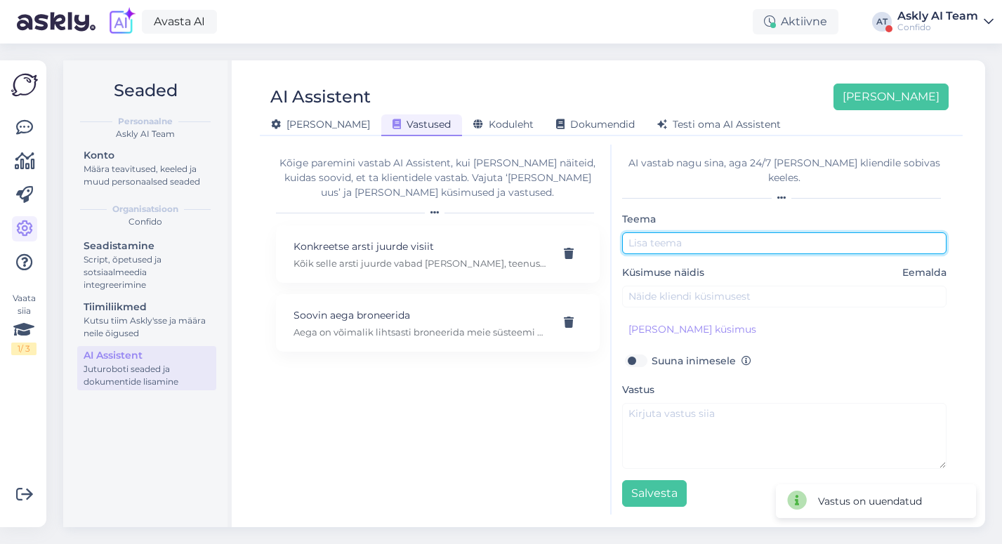
click at [701, 232] on input "text" at bounding box center [784, 243] width 325 height 22
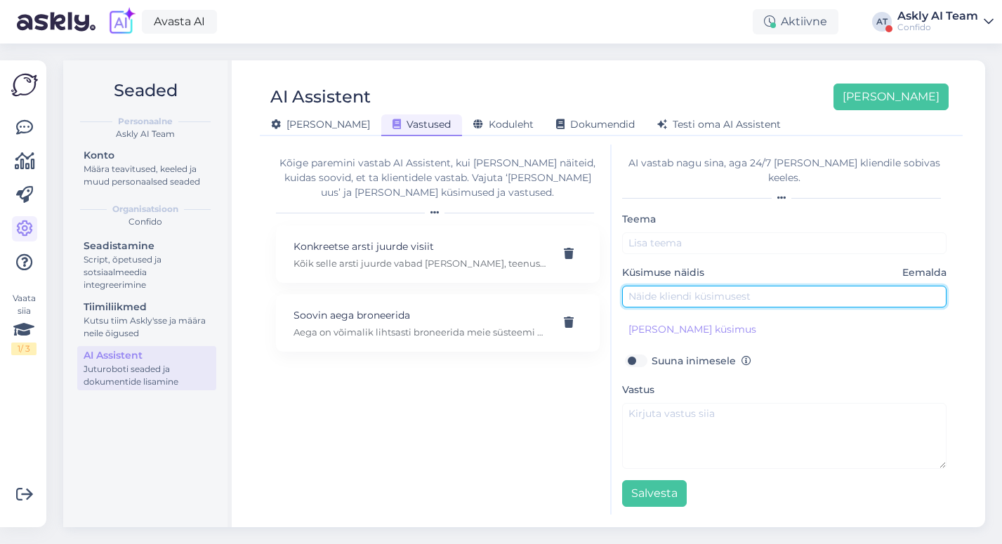
click at [638, 286] on input "text" at bounding box center [784, 297] width 325 height 22
paste input "Mis maksab visiit Dr [PERSON_NAME] juurde?"
type input "Mis maksab visiit Dr [PERSON_NAME] juurde?"
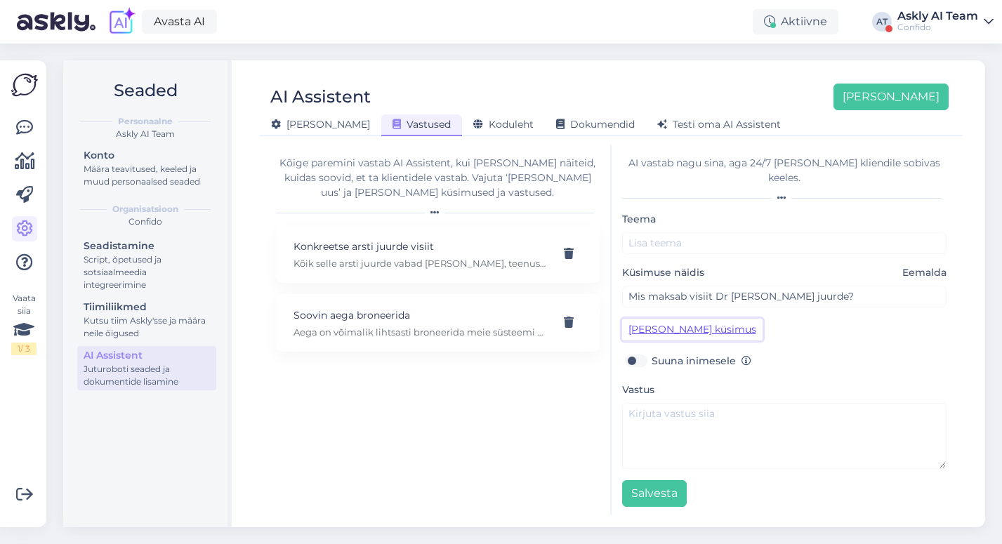
click at [646, 319] on button "[PERSON_NAME] küsimus" at bounding box center [692, 330] width 140 height 22
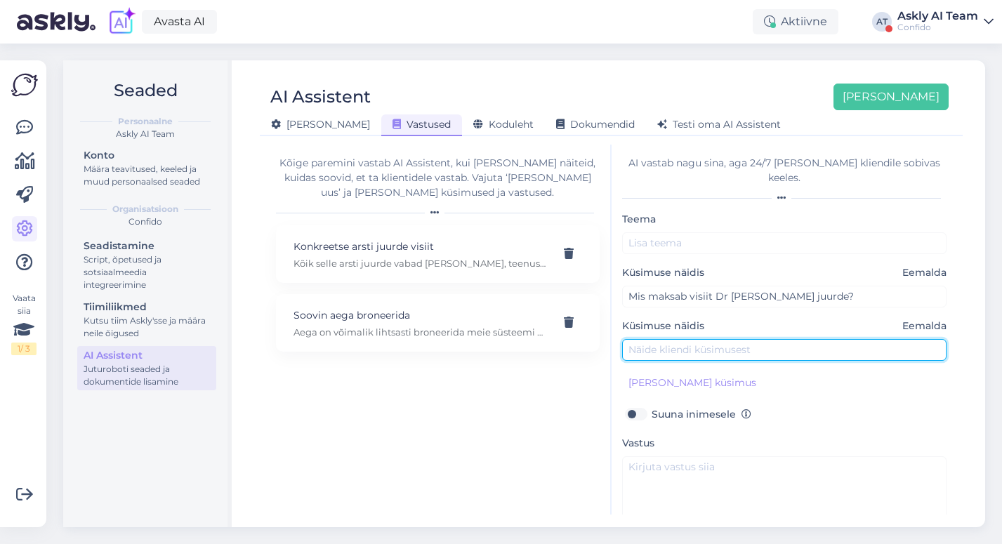
click at [646, 339] on input "text" at bounding box center [784, 350] width 325 height 22
paste input "Mis maksab visiit Dr [PERSON_NAME] juurde?"
drag, startPoint x: 786, startPoint y: 336, endPoint x: 730, endPoint y: 333, distance: 56.3
click at [730, 339] on input "Mis maksab visiit Dr [PERSON_NAME] juurde?" at bounding box center [784, 350] width 325 height 22
type input "Mis maksab visiit [PERSON_NAME] juurde?"
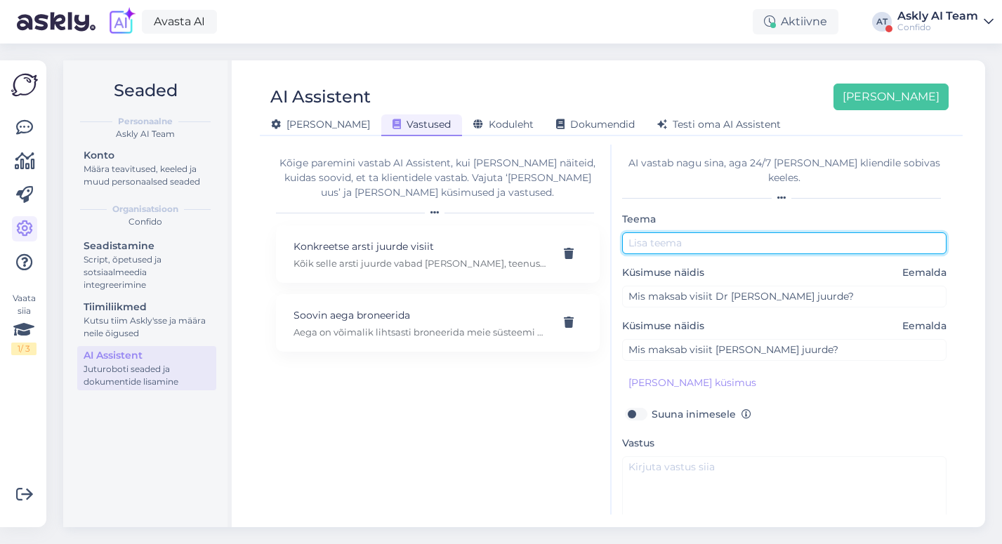
click at [639, 232] on input "text" at bounding box center [784, 243] width 325 height 22
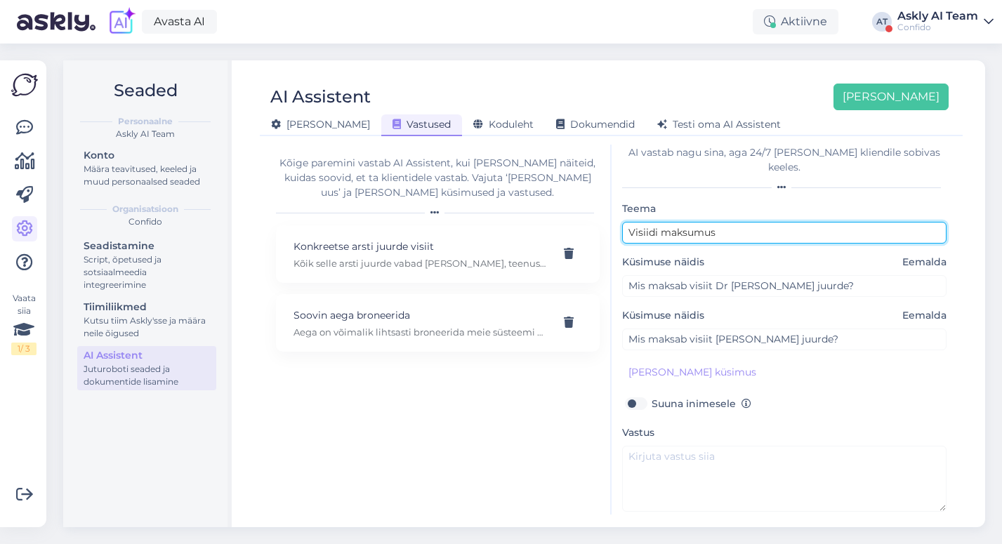
type input "Visiidi maksumus"
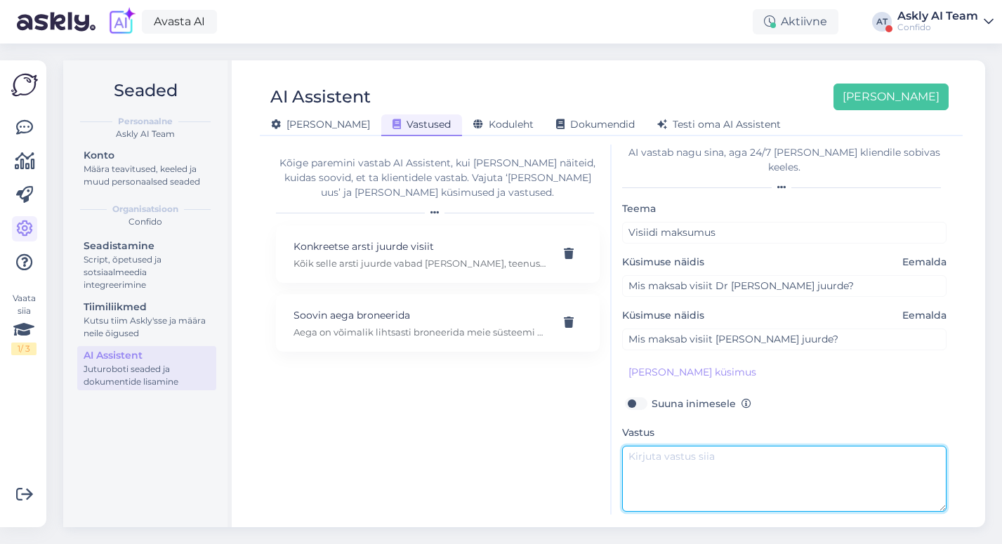
click at [672, 449] on textarea at bounding box center [784, 479] width 325 height 66
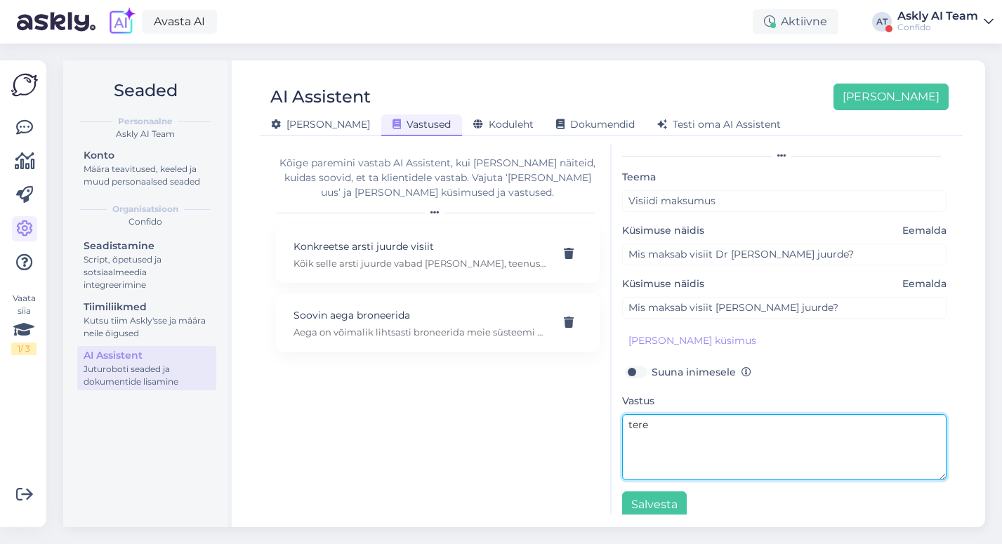
scroll to position [41, 0]
type textarea "tere"
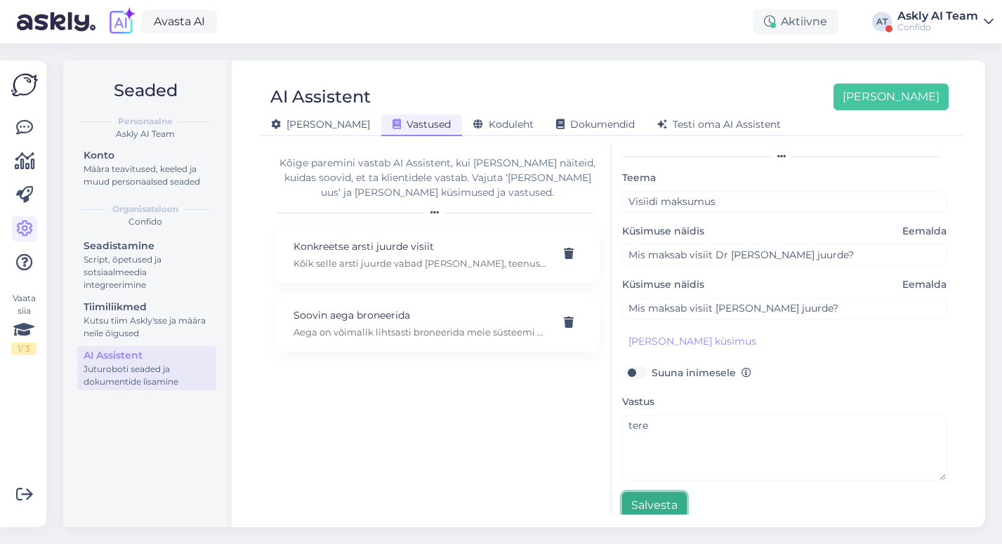
click at [652, 492] on button "Salvesta" at bounding box center [654, 505] width 65 height 27
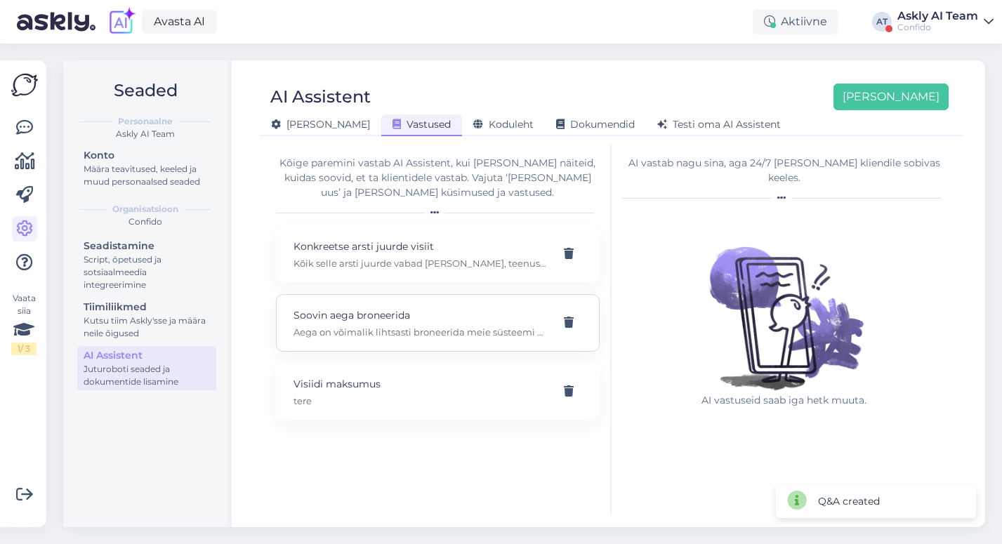
click at [397, 319] on p "Soovin aega broneerida" at bounding box center [421, 315] width 255 height 15
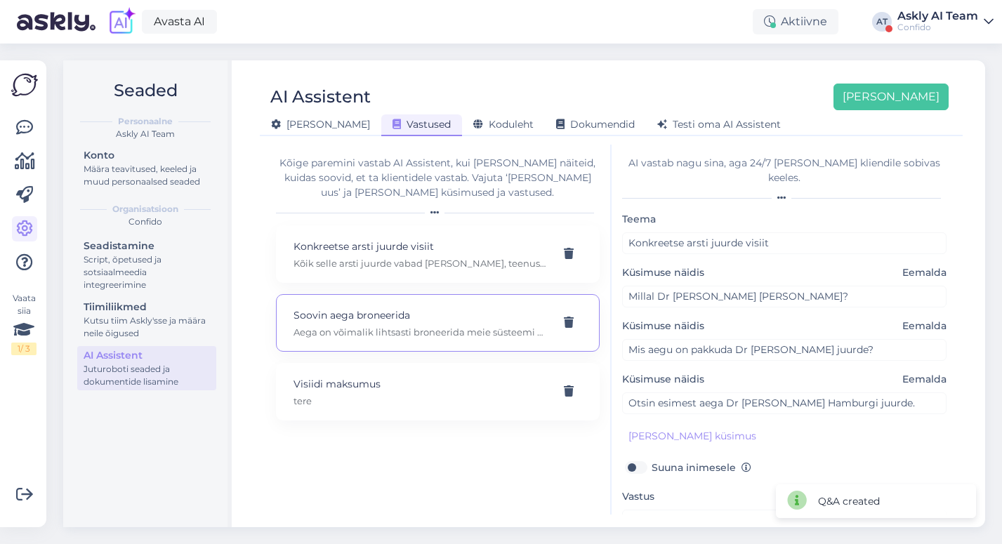
type input "Soovin aega broneerida"
type input "Soovin aega broneerida kardioloogile"
type input "Soovin aega broneerida lapsele allergoloogi juurde"
type input "Soovin aega broneerida endale nahaarstile"
type textarea "Aega on võimalik lihtsasti broneerida meie süsteemi kaudu, mis näitab reaalajas…"
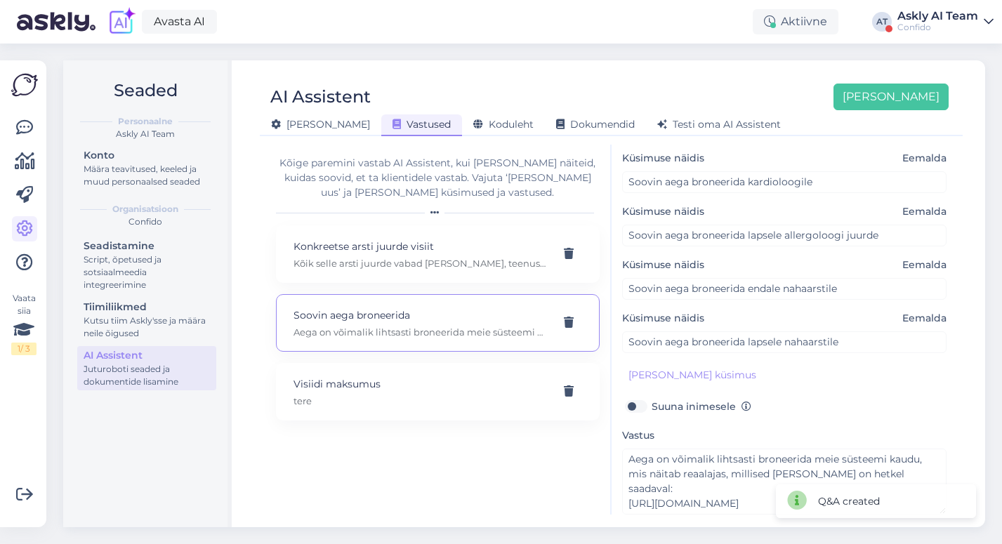
scroll to position [115, 0]
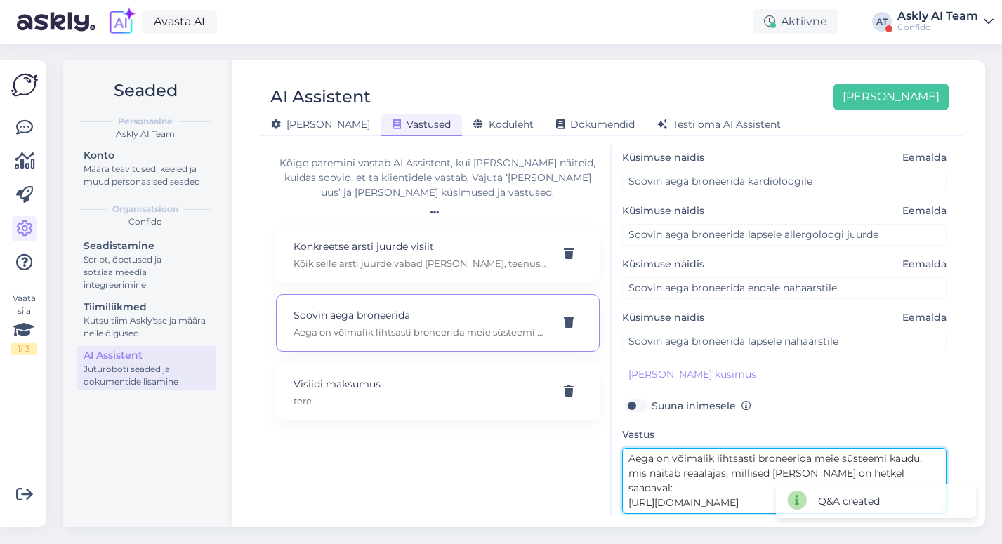
click at [705, 451] on textarea "Aega on võimalik lihtsasti broneerida meie süsteemi kaudu, mis näitab reaalajas…" at bounding box center [784, 481] width 325 height 66
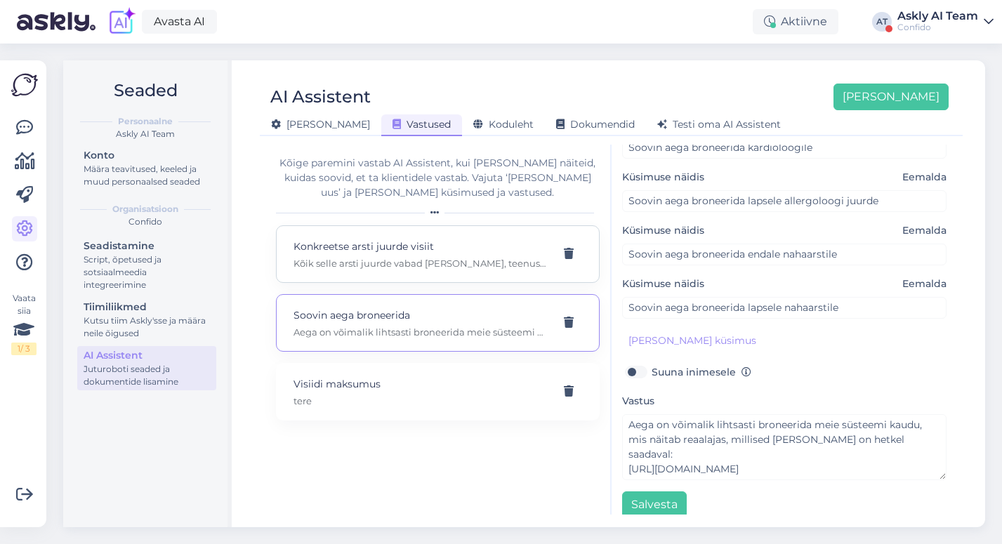
click at [406, 257] on p "Kõik selle arsti juurde vabad [PERSON_NAME], teenused ja nende maksumus on näha…" at bounding box center [421, 263] width 255 height 13
type input "Konkreetse arsti juurde visiit"
type input "Millal Dr [PERSON_NAME] [PERSON_NAME]?"
type input "Mis aegu on pakkuda Dr [PERSON_NAME] juurde?"
type input "Otsin esimest aega Dr [PERSON_NAME] Hamburgi juurde."
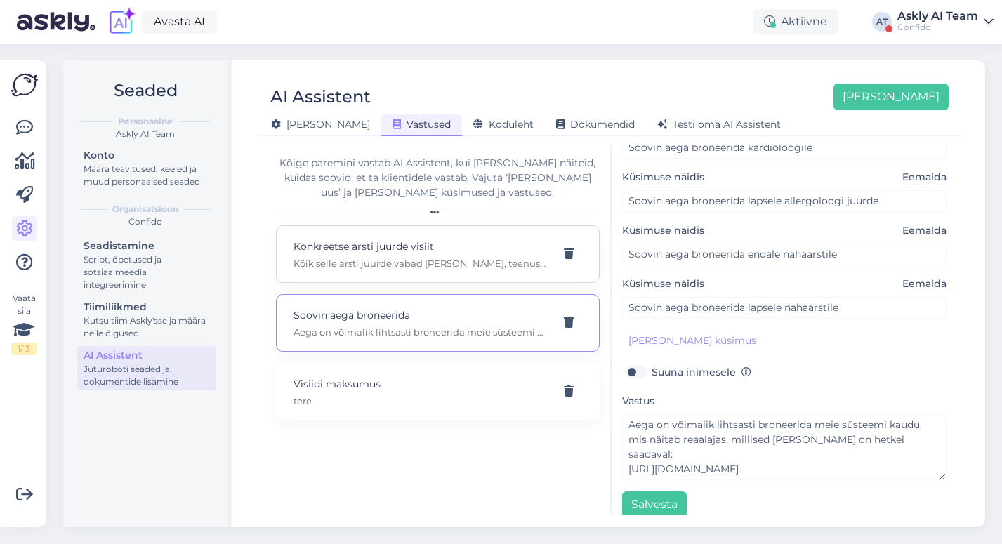
type textarea "Kõik selle arsti juurde vabad [PERSON_NAME], teenused ja nende maksumus on näha…"
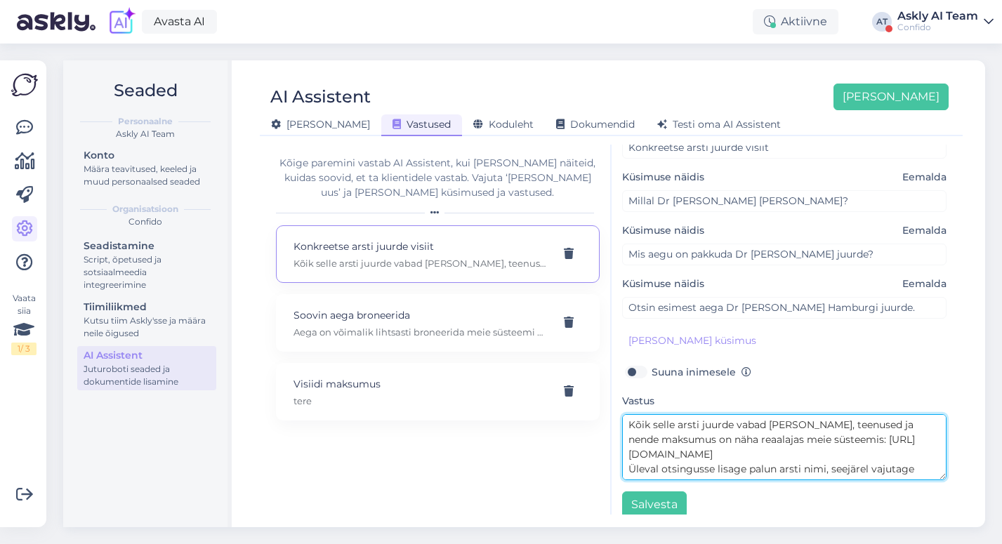
click at [663, 422] on textarea "Kõik selle arsti juurde vabad [PERSON_NAME], teenused ja nende maksumus on näha…" at bounding box center [784, 447] width 325 height 66
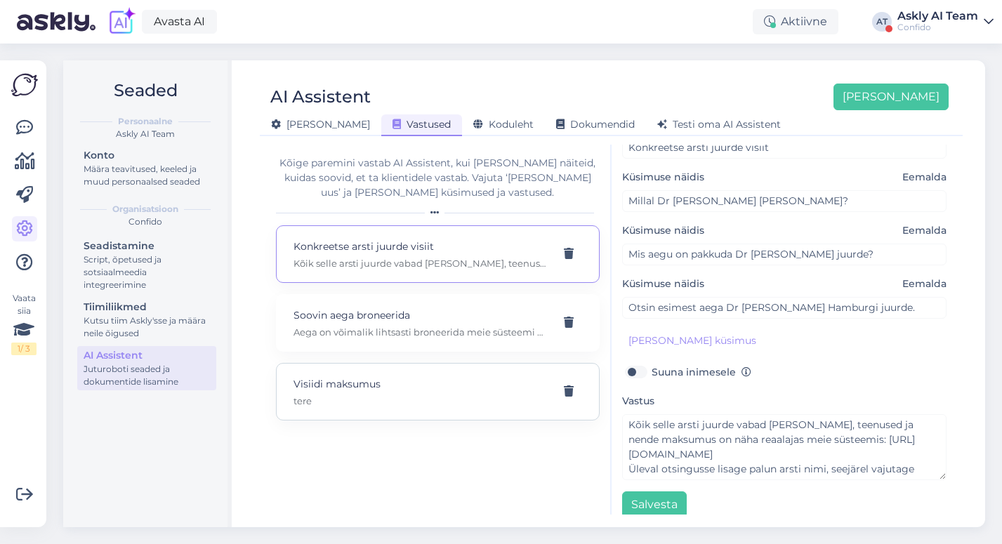
click at [401, 383] on p "Visiidi maksumus" at bounding box center [421, 383] width 255 height 15
type input "Visiidi maksumus"
type input "Mis maksab visiit Dr [PERSON_NAME] juurde?"
type input "Mis maksab visiit [PERSON_NAME] juurde?"
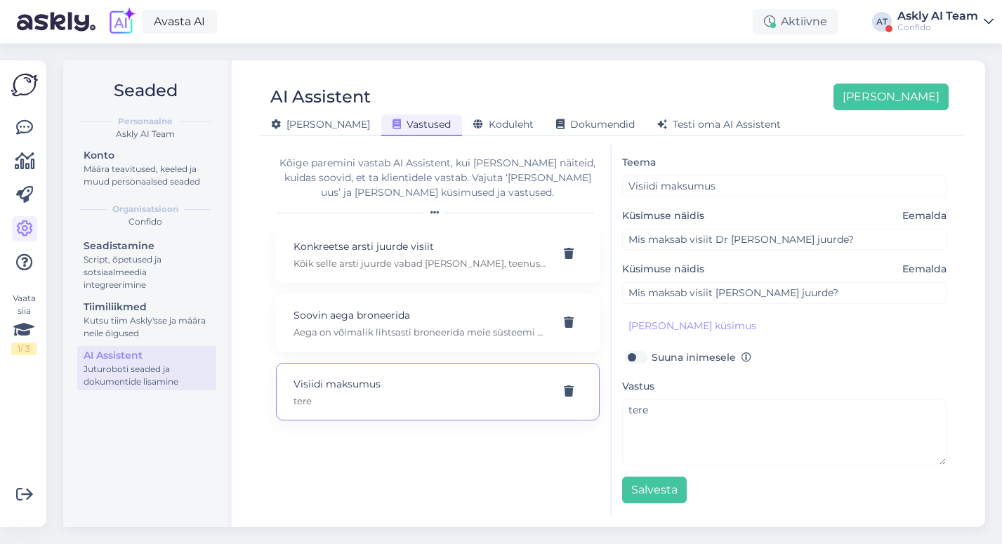
scroll to position [42, 0]
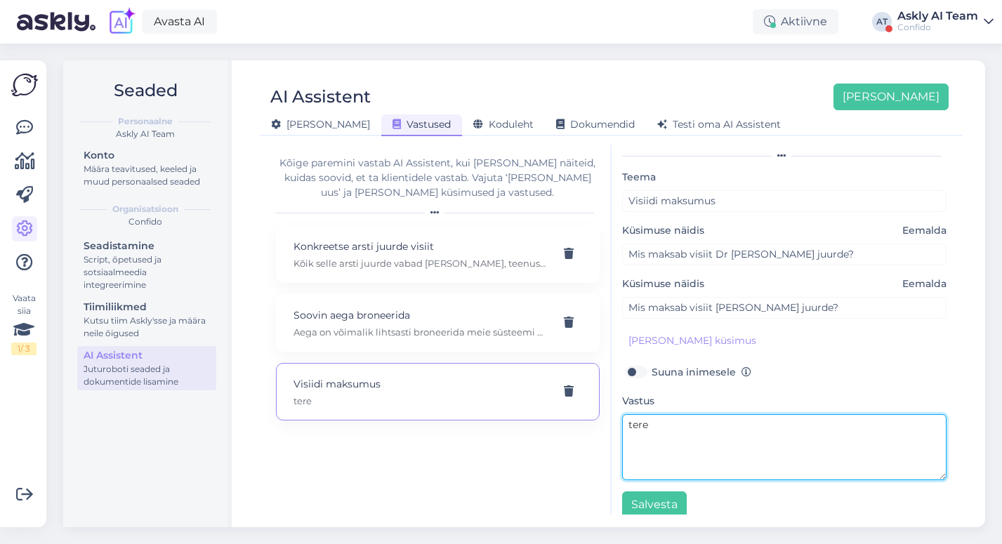
click at [645, 418] on textarea "tere" at bounding box center [784, 447] width 325 height 66
paste textarea "Kõik selle arsti juurde vabad [PERSON_NAME], teenused ja nende maksumus on näha…"
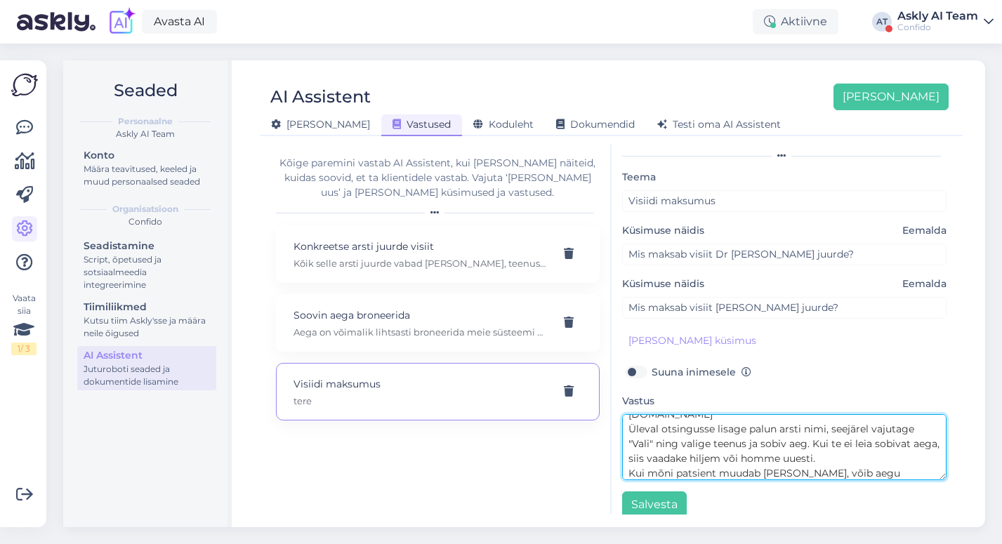
scroll to position [0, 0]
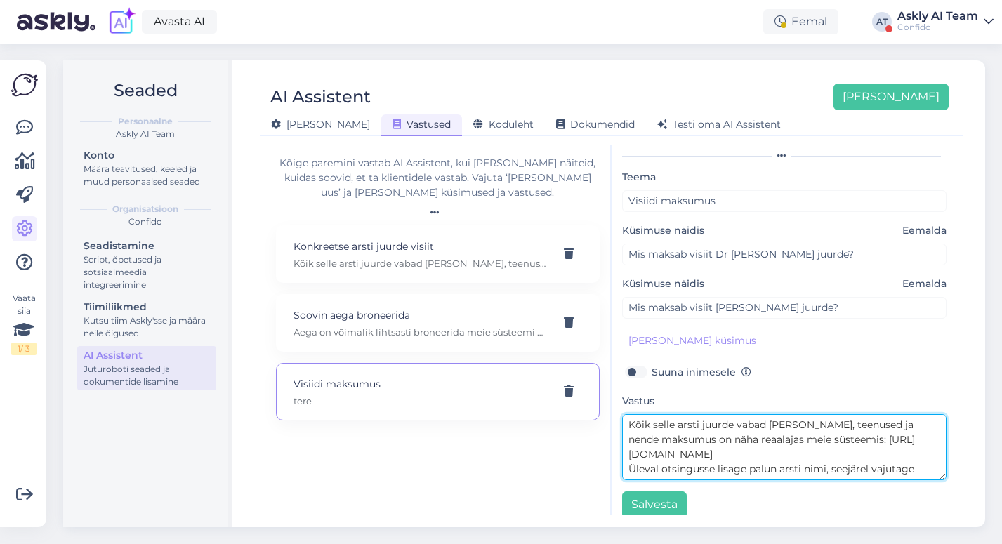
drag, startPoint x: 654, startPoint y: 410, endPoint x: 675, endPoint y: 410, distance: 21.1
click at [675, 414] on textarea "Kõik selle arsti juurde vabad [PERSON_NAME], teenused ja nende maksumus on näha…" at bounding box center [784, 447] width 325 height 66
click at [680, 414] on textarea "Selle arsti juurde vabad [PERSON_NAME], teenused ja nende maksumus on näha reaa…" at bounding box center [784, 447] width 325 height 66
drag, startPoint x: 768, startPoint y: 411, endPoint x: 679, endPoint y: 414, distance: 89.2
click at [679, 414] on textarea "Selle arsti juurde vabad [PERSON_NAME], teenused ja nende maksumus on näha reaa…" at bounding box center [784, 447] width 325 height 66
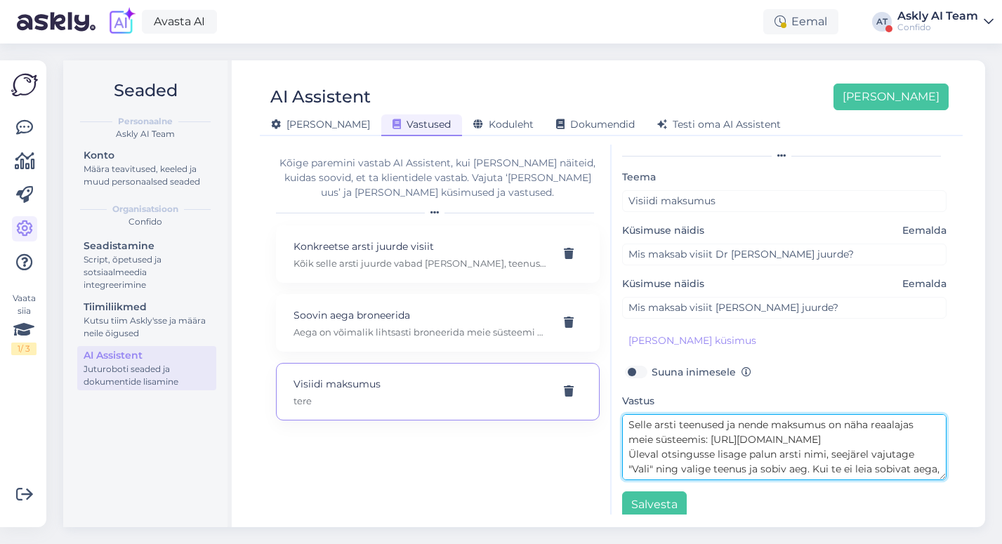
click at [723, 414] on textarea "Selle arsti teenused ja nende maksumus on näha reaalajas meie süsteemis: [URL][…" at bounding box center [784, 447] width 325 height 66
drag, startPoint x: 819, startPoint y: 411, endPoint x: 769, endPoint y: 411, distance: 49.9
click at [769, 414] on textarea "Selle arsti teenuste ja viisidi h ja nende maksumus on näha reaalajas meie süst…" at bounding box center [784, 447] width 325 height 66
drag, startPoint x: 653, startPoint y: 409, endPoint x: 612, endPoint y: 409, distance: 40.7
click at [612, 409] on div "AI vastab nagu sina, aga 24/7 [PERSON_NAME] kliendile sobivas keeles. Teema Vis…" at bounding box center [785, 330] width 346 height 370
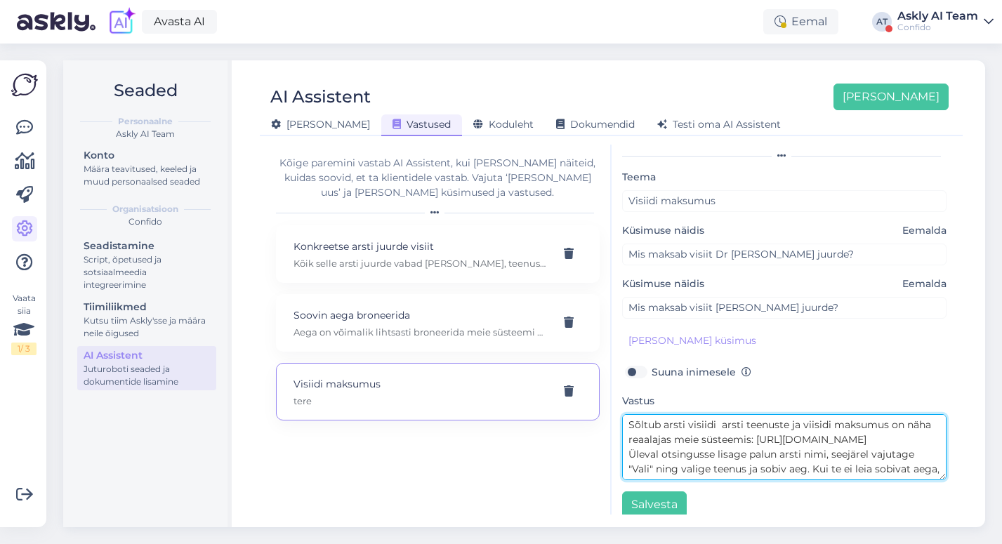
click at [661, 414] on textarea "Sõltub arsti visiidi arsti teenuste ja viisidi maksumus on näha reaalajas meie …" at bounding box center [784, 447] width 325 height 66
drag, startPoint x: 855, startPoint y: 410, endPoint x: 805, endPoint y: 410, distance: 49.9
click at [805, 414] on textarea "Sõltub, millist abi vajate arsti käest. arsti visiidi arsti teenuste ja viisidi…" at bounding box center [784, 447] width 325 height 66
click at [683, 425] on textarea "Sõltub, millist abi vajate arsti käest. Selle arsti teenuste ja viisidi maksumu…" at bounding box center [784, 447] width 325 height 66
click at [730, 426] on textarea "Sõltub, millist abi vajate arsti käest. Selle arsti teenuste ja viisidi maksumu…" at bounding box center [784, 447] width 325 height 66
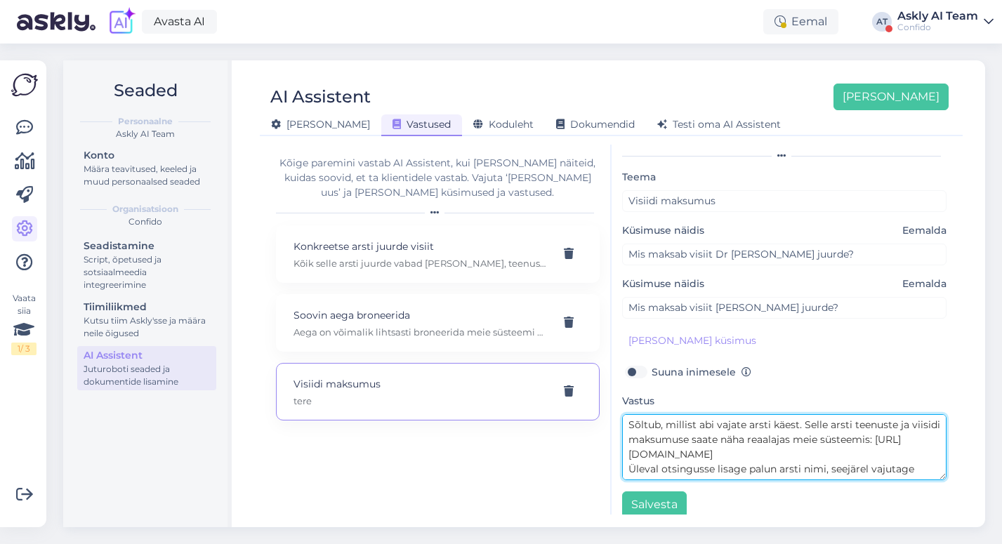
drag, startPoint x: 872, startPoint y: 424, endPoint x: 747, endPoint y: 426, distance: 125.0
click at [747, 426] on textarea "Sõltub, millist abi vajate arsti käest. Selle arsti teenuste ja viisidi maksumu…" at bounding box center [784, 447] width 325 height 66
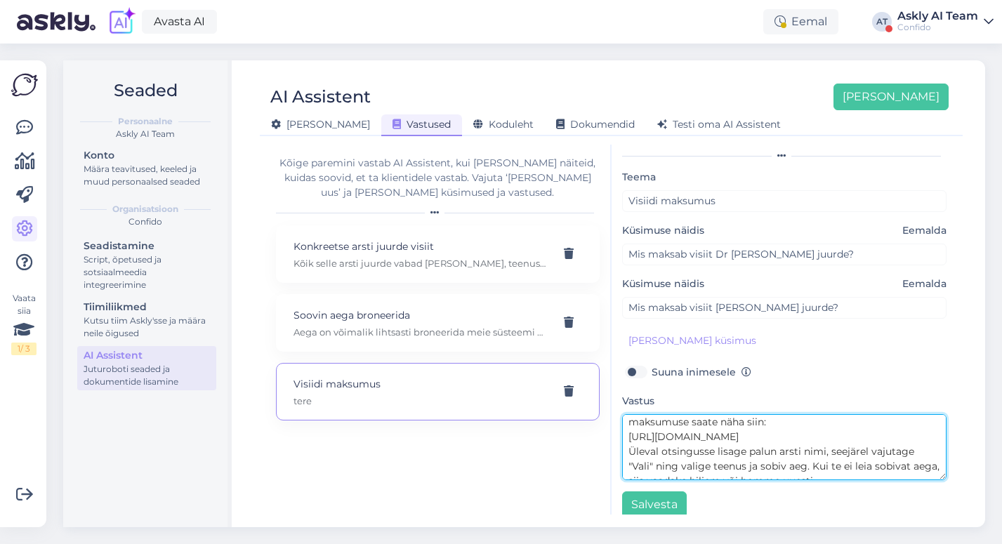
scroll to position [33, 0]
drag, startPoint x: 871, startPoint y: 422, endPoint x: 682, endPoint y: 435, distance: 189.4
click at [682, 435] on textarea "Sõltub, millist abi vajate arsti käest. Selle arsti teenuste ja viisidi maksumu…" at bounding box center [784, 447] width 325 height 66
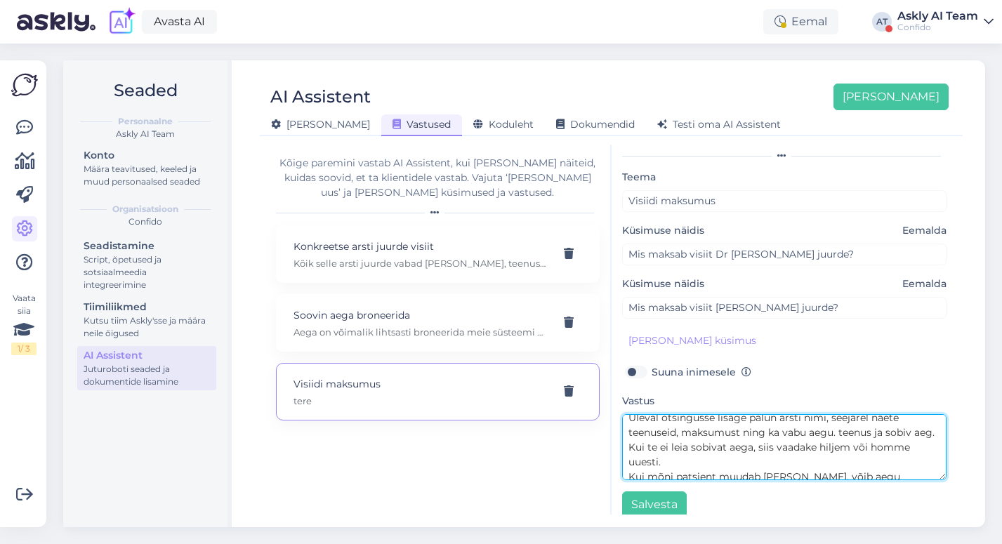
drag, startPoint x: 937, startPoint y: 419, endPoint x: 840, endPoint y: 419, distance: 96.9
click at [840, 419] on textarea "Sõltub, millist abi vajate arsti käest. Selle arsti teenuste ja viisidi maksumu…" at bounding box center [784, 447] width 325 height 66
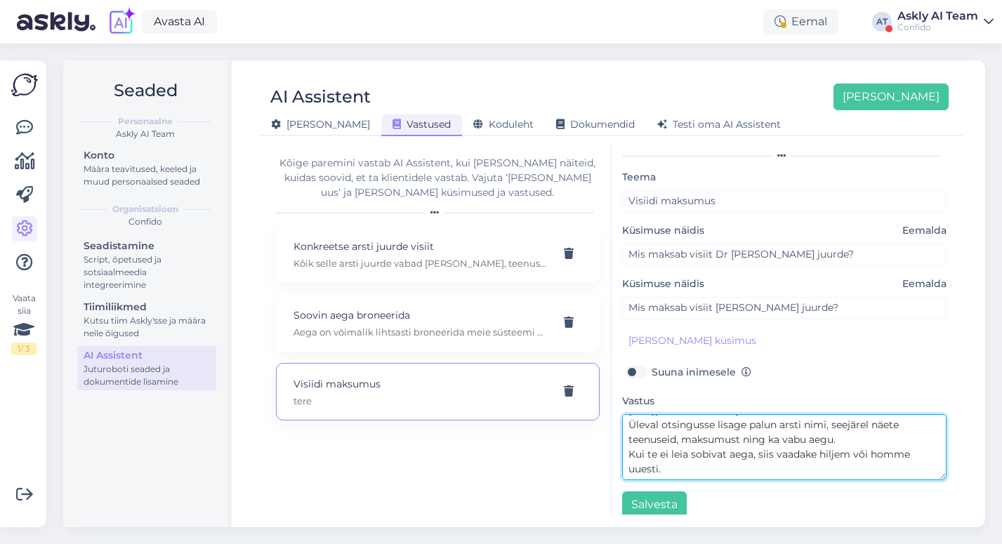
scroll to position [59, 0]
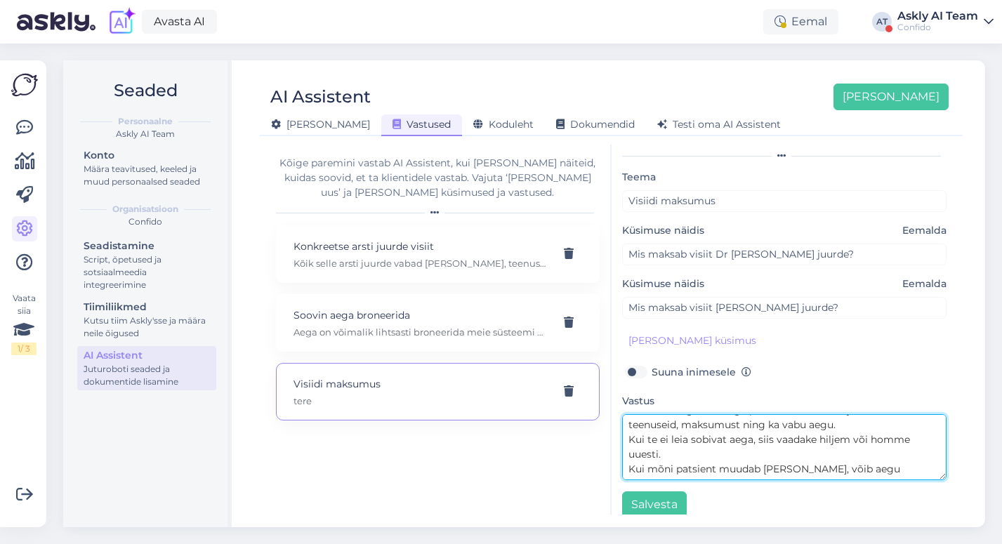
drag, startPoint x: 911, startPoint y: 428, endPoint x: 850, endPoint y: 428, distance: 61.1
click at [850, 428] on textarea "Sõltub, millist abi vajate arsti käest. Selle arsti teenuste ja viisidi maksumu…" at bounding box center [784, 447] width 325 height 66
click at [658, 440] on textarea "Sõltub, millist abi vajate arsti käest. Selle arsti teenuste ja viisidi maksumu…" at bounding box center [784, 447] width 325 height 66
click at [831, 456] on textarea "Sõltub, millist abi vajate arsti käest. Selle arsti teenuste ja viisidi maksumu…" at bounding box center [784, 447] width 325 height 66
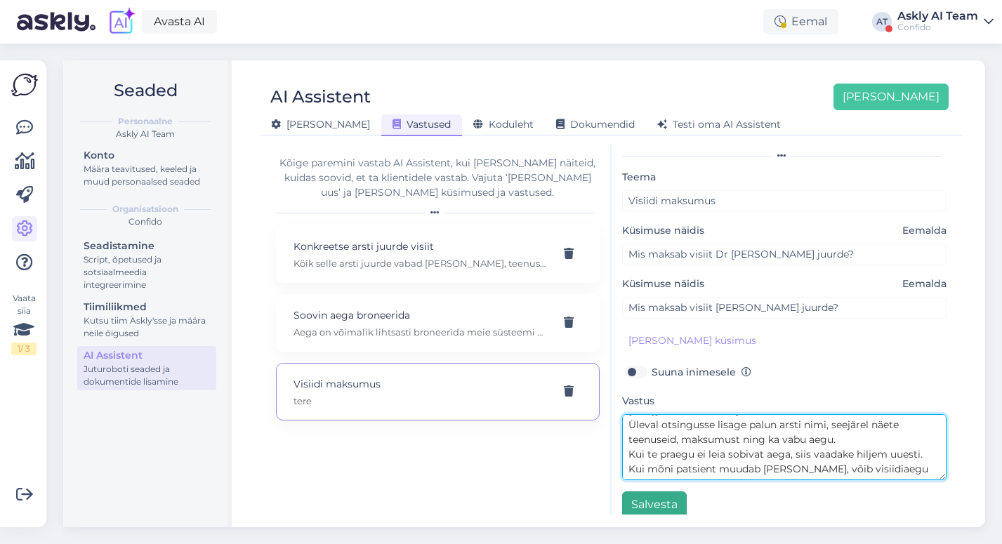
type textarea "Sõltub, millist abi vajate arsti käest. Selle arsti teenuste ja viisidi maksumu…"
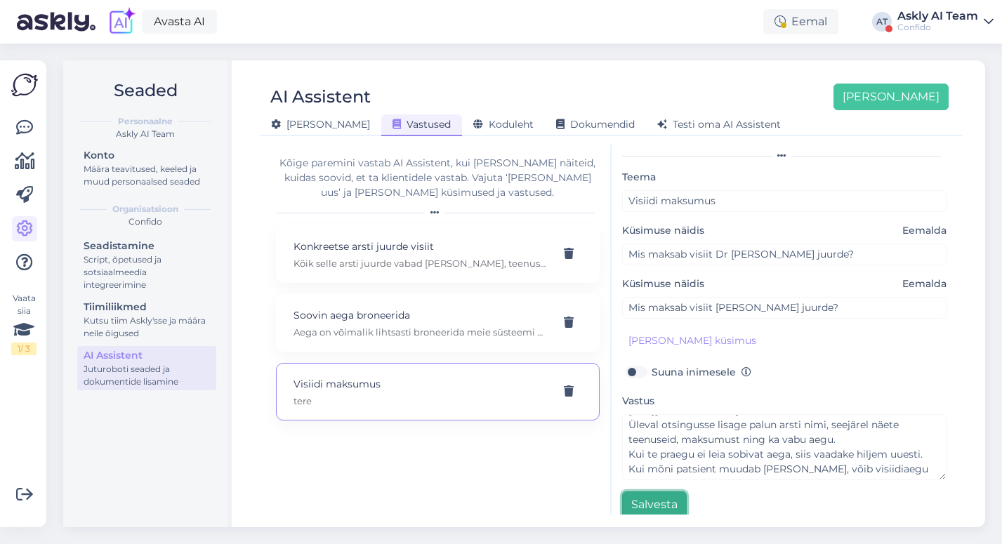
click at [660, 492] on button "Salvesta" at bounding box center [654, 505] width 65 height 27
click at [658, 124] on span "Testi oma AI Assistent" at bounding box center [719, 124] width 124 height 13
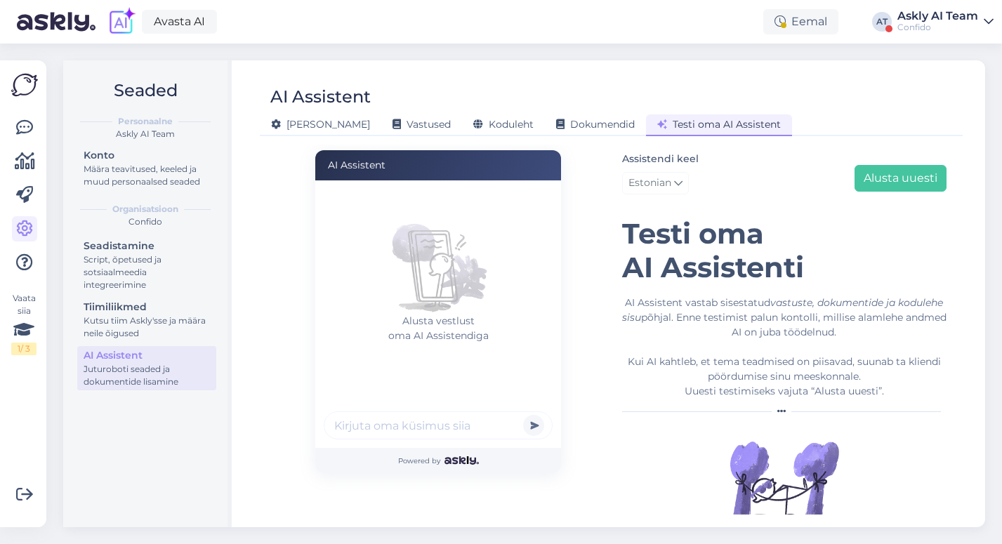
click at [379, 422] on input "text" at bounding box center [438, 425] width 229 height 28
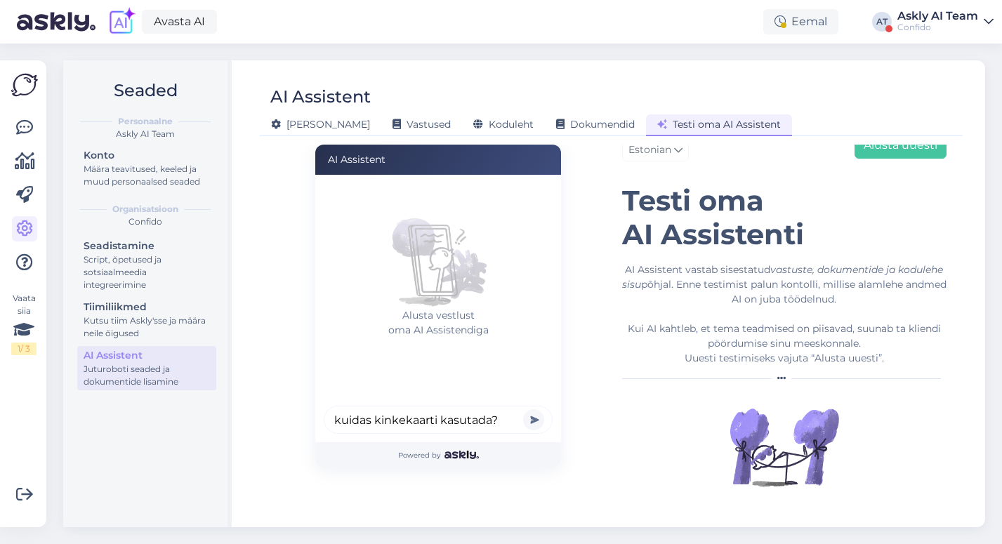
type input "kuidas kinkekaarti kasutada?"
click at [523, 409] on button "submit" at bounding box center [533, 419] width 21 height 21
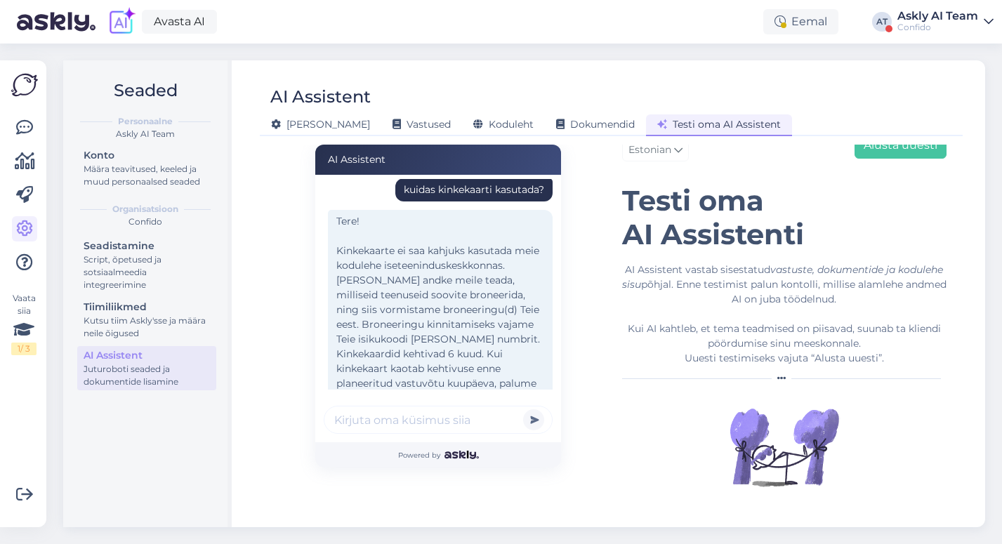
scroll to position [0, 0]
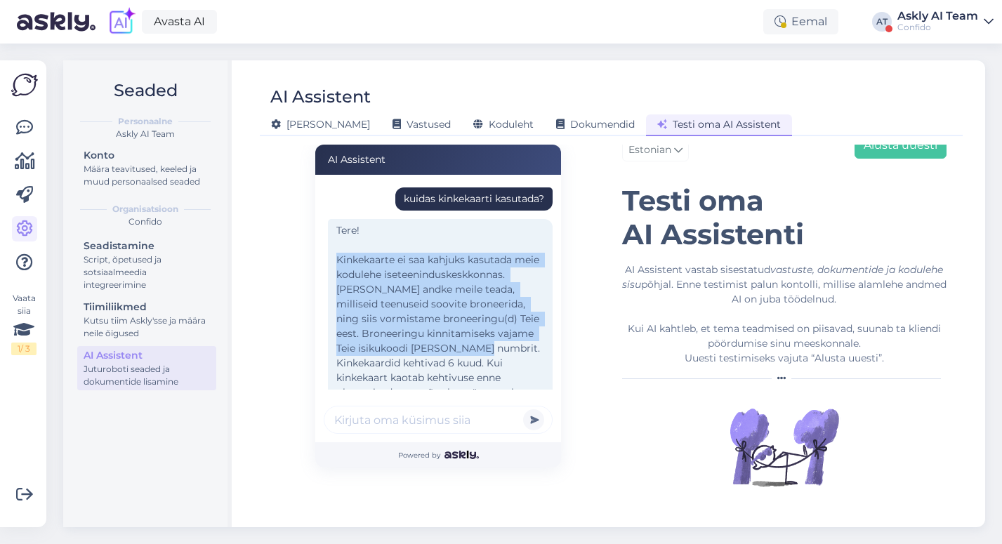
drag, startPoint x: 336, startPoint y: 260, endPoint x: 421, endPoint y: 350, distance: 123.7
click at [421, 350] on div "Tere! Kinkekaarte ei saa kahjuks kasutada meie kodulehe iseteeninduskeskkonnas.…" at bounding box center [440, 348] width 225 height 259
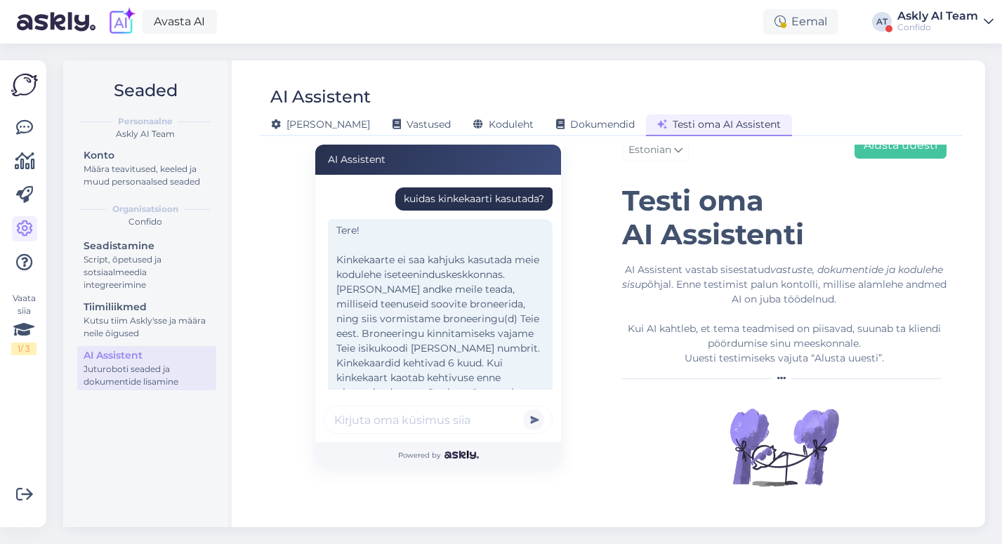
click at [412, 356] on div "Tere! Kinkekaarte ei saa kahjuks kasutada meie kodulehe iseteeninduskeskkonnas.…" at bounding box center [440, 348] width 225 height 259
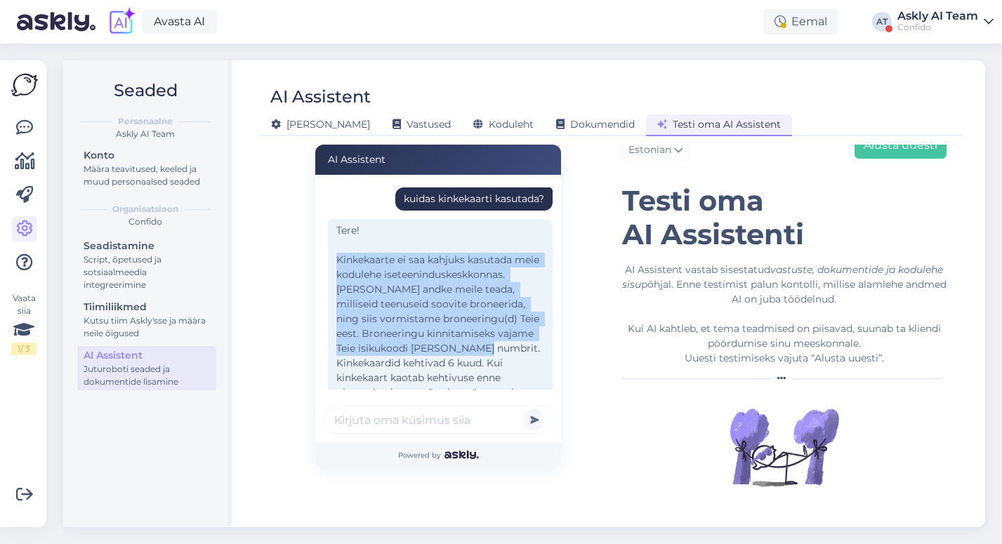
drag, startPoint x: 421, startPoint y: 348, endPoint x: 336, endPoint y: 263, distance: 120.2
click at [336, 263] on div "Tere! Kinkekaarte ei saa kahjuks kasutada meie kodulehe iseteeninduskeskkonnas.…" at bounding box center [440, 348] width 225 height 259
copy div "Kinkekaarte ei saa kahjuks kasutada meie kodulehe iseteeninduskeskkonnas. [PERS…"
click at [393, 122] on span "Vastused" at bounding box center [422, 124] width 58 height 13
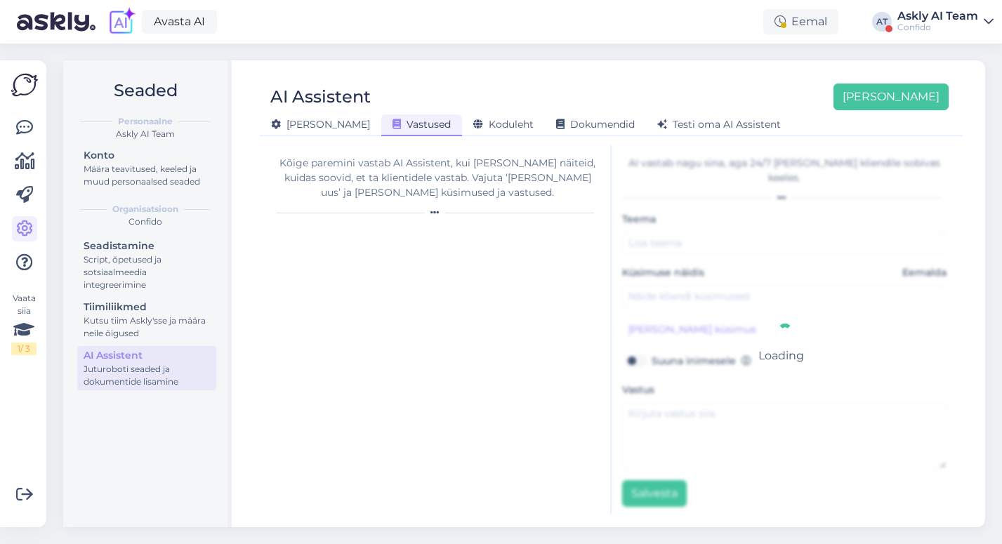
type input "Visiidi maksumus"
type input "Mis maksab visiit Dr [PERSON_NAME] juurde?"
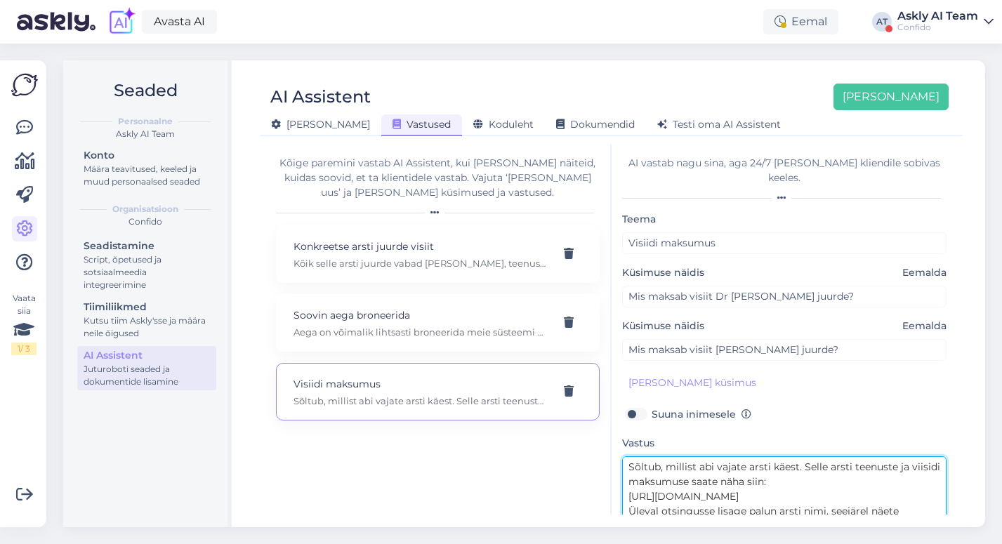
drag, startPoint x: 784, startPoint y: 481, endPoint x: 630, endPoint y: 482, distance: 154.5
click at [630, 482] on textarea "Sõltub, millist abi vajate arsti käest. Selle arsti teenuste ja viisidi maksumu…" at bounding box center [784, 489] width 325 height 66
click at [450, 437] on div "Kõige paremini vastab AI Assistent, kui [PERSON_NAME] näiteid, kuidas soovid, e…" at bounding box center [438, 330] width 346 height 370
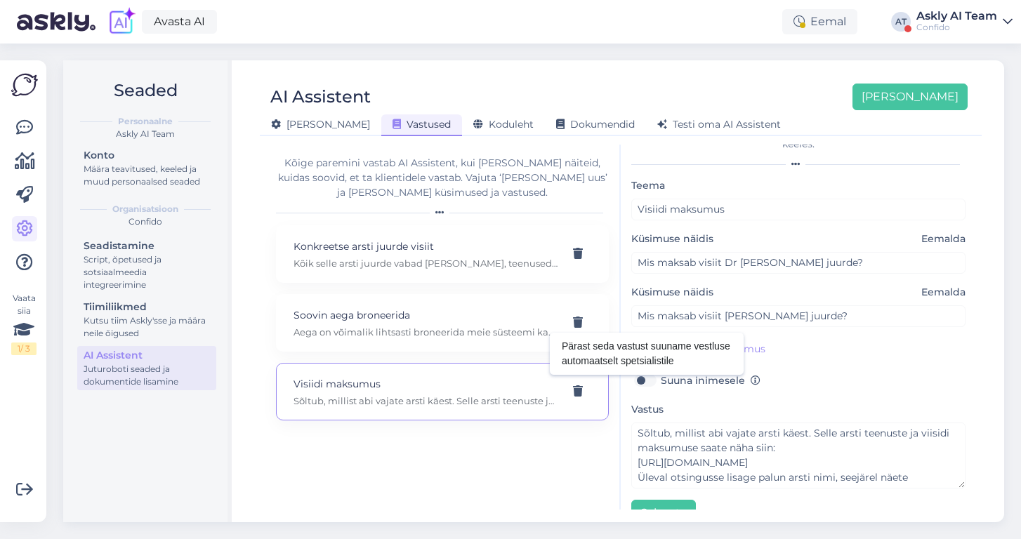
scroll to position [47, 0]
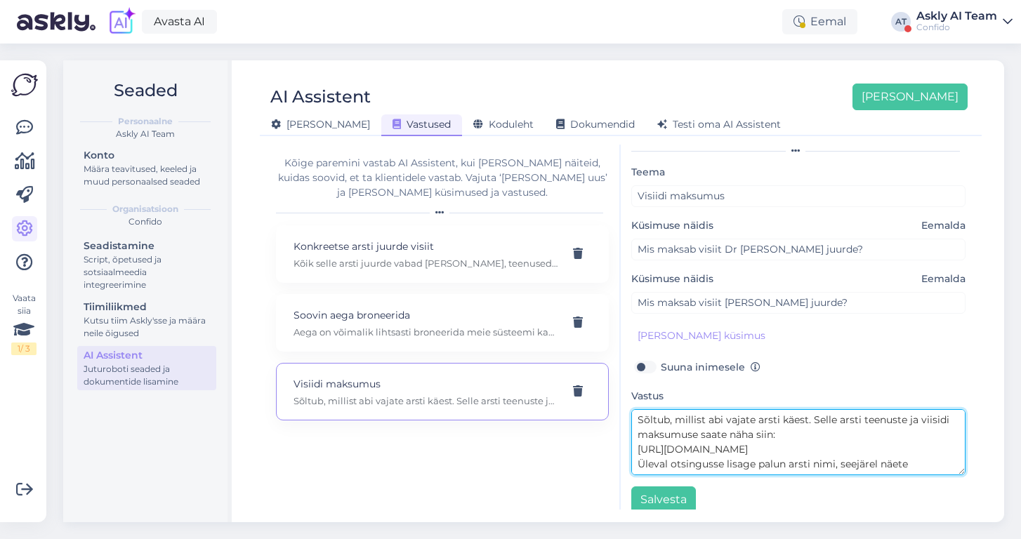
click at [838, 416] on textarea "Sõltub, millist abi vajate arsti käest. Selle arsti teenuste ja viisidi maksumu…" at bounding box center [798, 442] width 334 height 66
click at [706, 409] on textarea "Sõltub, millist abi vajate arsti käest. Selle arsti teenuste ja viisidi maksumu…" at bounding box center [798, 442] width 334 height 66
click at [766, 409] on textarea "Sõltub, millist teenuse abi vajate arsti käest. Selle arsti teenuste ja viisidi…" at bounding box center [798, 442] width 334 height 66
click at [641, 409] on textarea "Sõltub, millist teenuse vajate arsti käest. Selle arsti teenuste ja viisidi mak…" at bounding box center [798, 442] width 334 height 66
drag, startPoint x: 678, startPoint y: 407, endPoint x: 624, endPoint y: 407, distance: 54.8
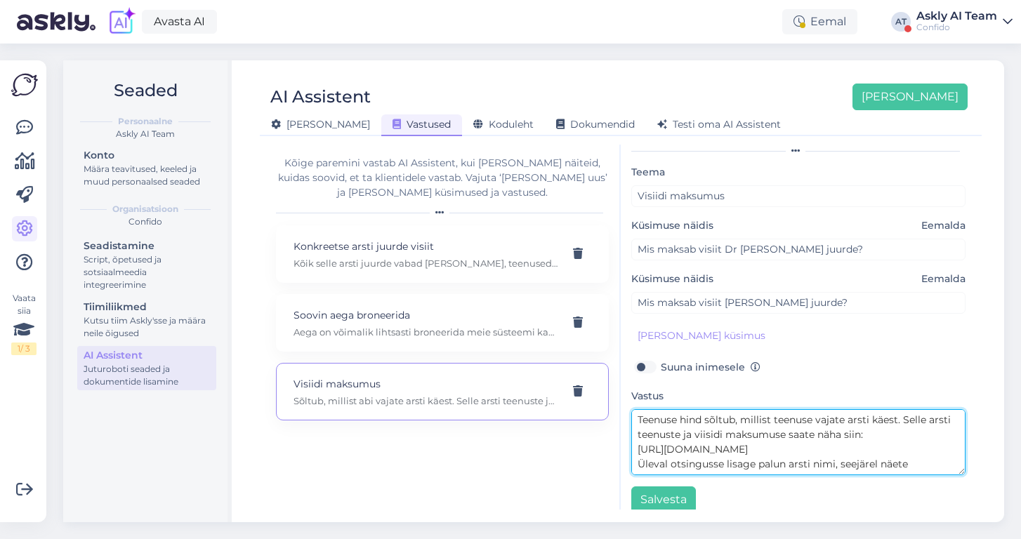
click at [624, 407] on div "AI vastab nagu sina, aga 24/7 [PERSON_NAME] kliendile sobivas keeles. Teema Vis…" at bounding box center [798, 327] width 355 height 365
click at [888, 409] on textarea "Visiidi hind sõltub, millist teenuse vajate arsti käest. Selle arsti teenuste j…" at bounding box center [798, 442] width 334 height 66
click at [874, 426] on textarea "Visiidi hind sõltub, millist teenuse vajate arsti käest. Selle arsti teenuste j…" at bounding box center [798, 442] width 334 height 66
drag, startPoint x: 839, startPoint y: 420, endPoint x: 817, endPoint y: 419, distance: 21.8
click at [817, 419] on textarea "Visiidi hind sõltub, millist teenuse vajate arsti käest. Selle arsti teenuste j…" at bounding box center [798, 442] width 334 height 66
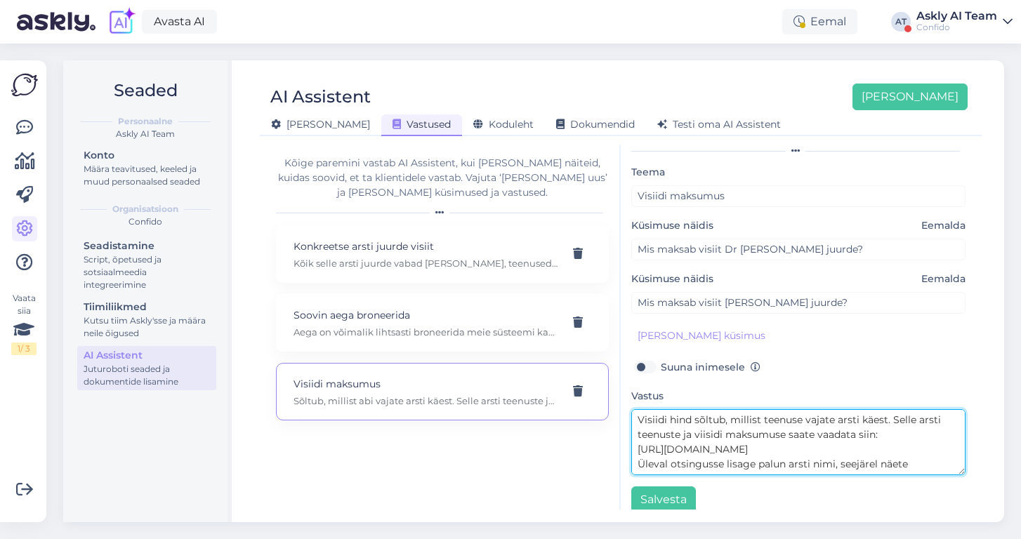
click at [831, 429] on textarea "Visiidi hind sõltub, millist teenuse vajate arsti käest. Selle arsti teenuste j…" at bounding box center [798, 442] width 334 height 66
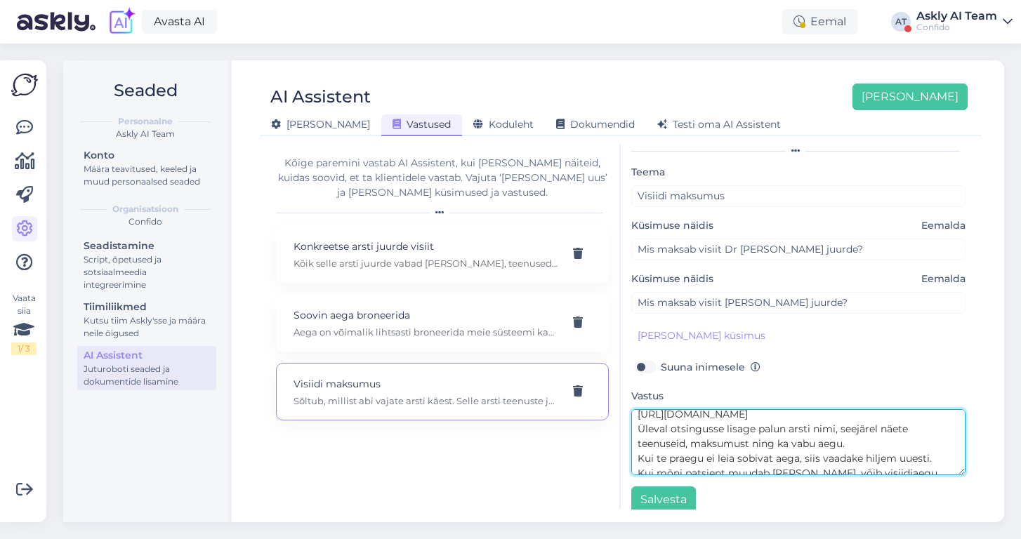
scroll to position [44, 0]
click at [864, 420] on textarea "Visiidi hind sõltub, millist teenuse vajate arsti käest. Selle arsti teenuste j…" at bounding box center [798, 442] width 334 height 66
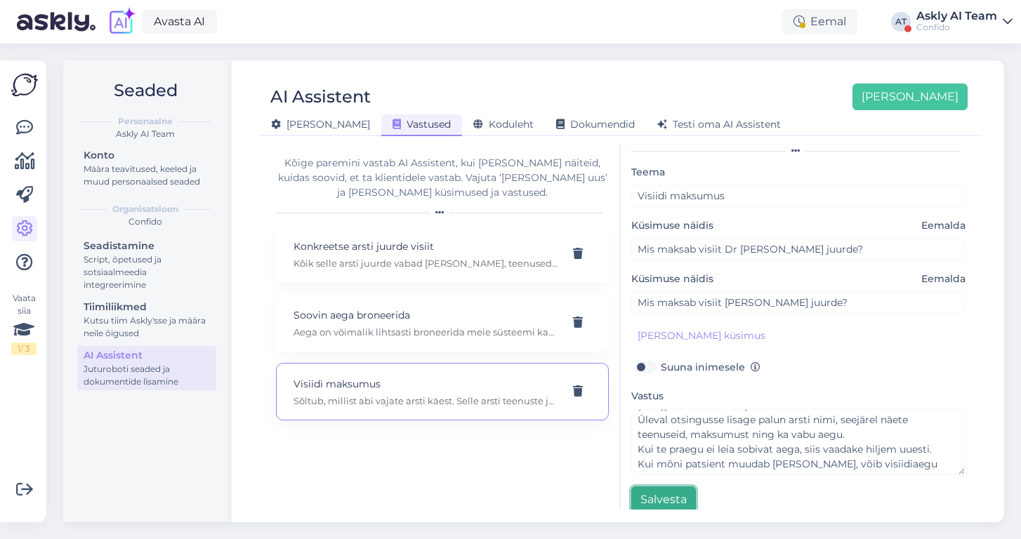
click at [668, 487] on button "Salvesta" at bounding box center [663, 500] width 65 height 27
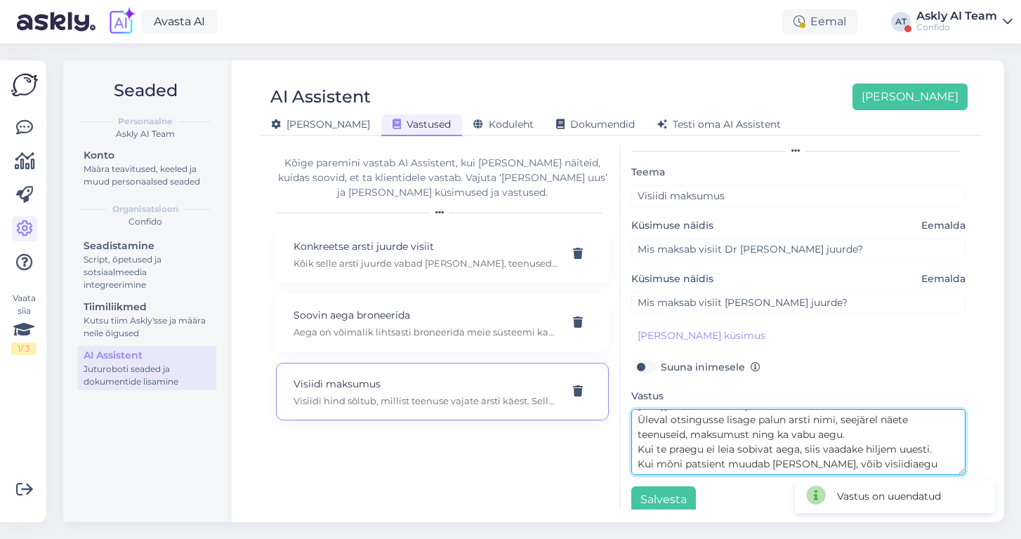
drag, startPoint x: 685, startPoint y: 435, endPoint x: 955, endPoint y: 453, distance: 270.2
click at [955, 453] on textarea "Visiidi hind sõltub, millist teenuse vajate arsti käest. Selle arsti teenuste j…" at bounding box center [798, 442] width 334 height 66
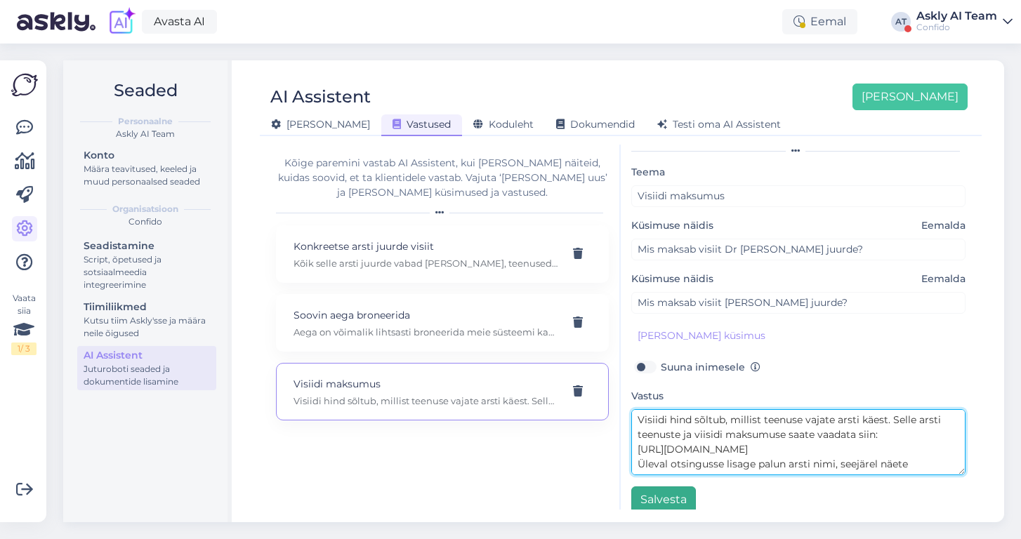
type textarea "Visiidi hind sõltub, millist teenuse vajate arsti käest. Selle arsti teenuste j…"
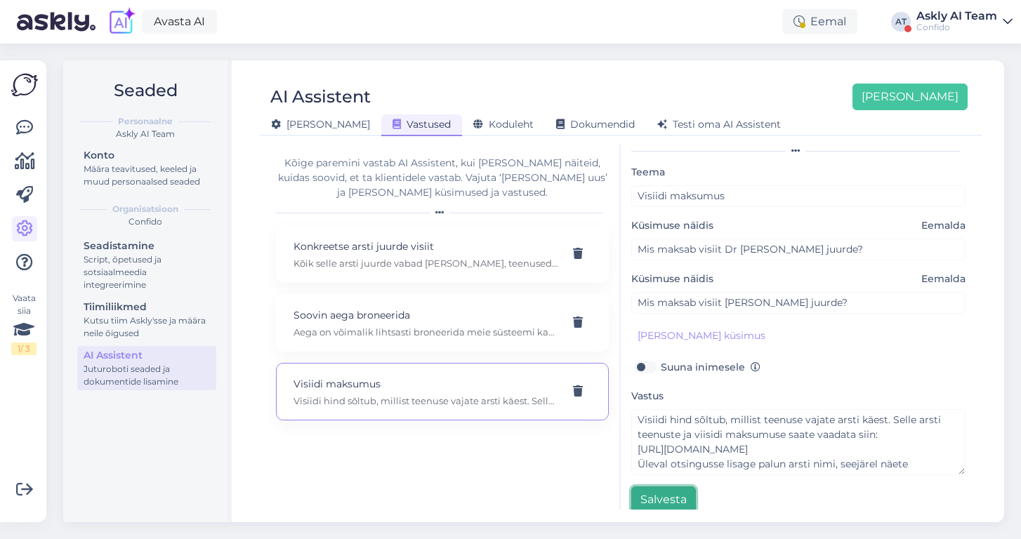
click at [661, 487] on button "Salvesta" at bounding box center [663, 500] width 65 height 27
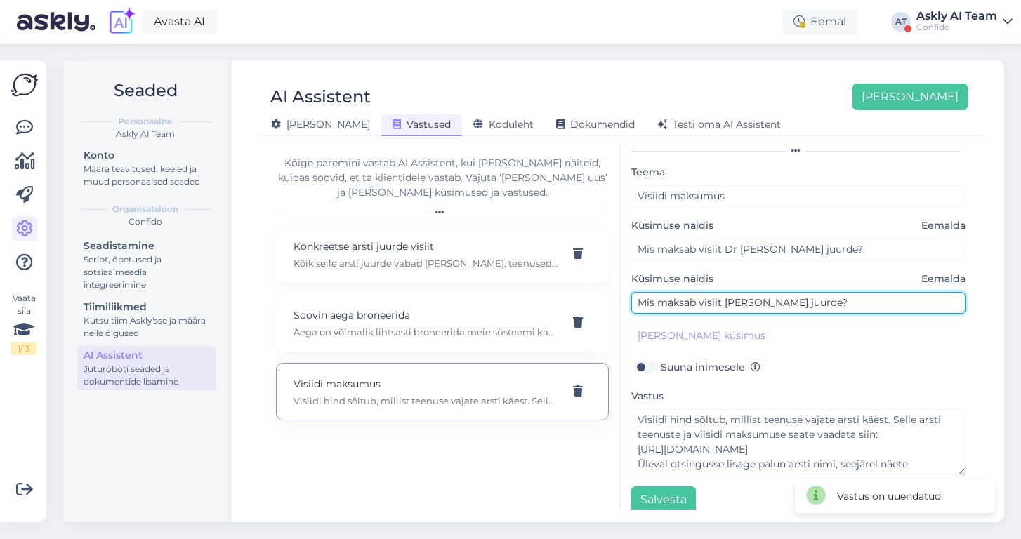
click at [838, 292] on input "Mis maksab visiit [PERSON_NAME] juurde?" at bounding box center [798, 303] width 334 height 22
drag, startPoint x: 844, startPoint y: 286, endPoint x: 622, endPoint y: 288, distance: 221.9
click at [622, 288] on div "AI vastab nagu sina, aga 24/7 [PERSON_NAME] kliendile sobivas keeles. Teema Vis…" at bounding box center [798, 327] width 355 height 365
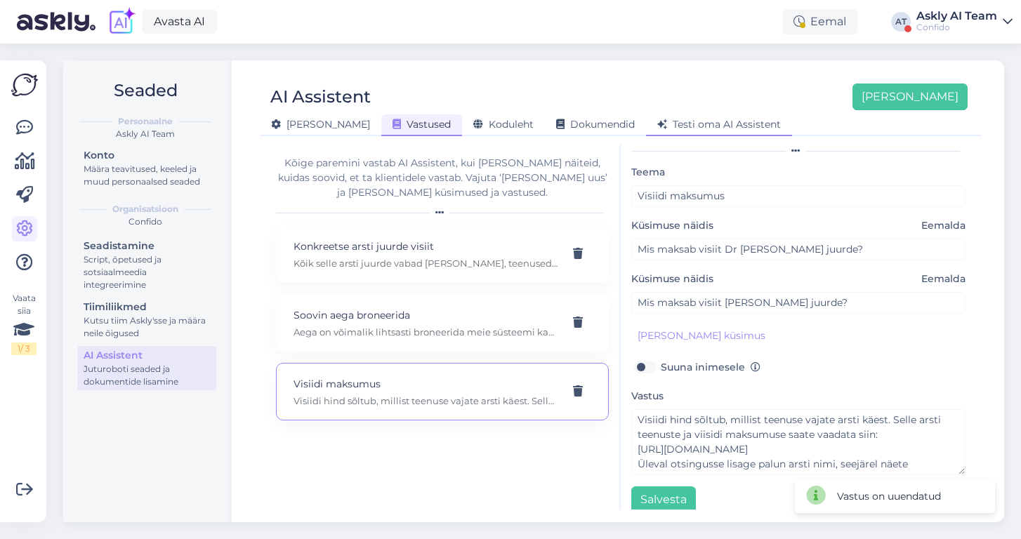
click at [675, 122] on span "Testi oma AI Assistent" at bounding box center [719, 124] width 124 height 13
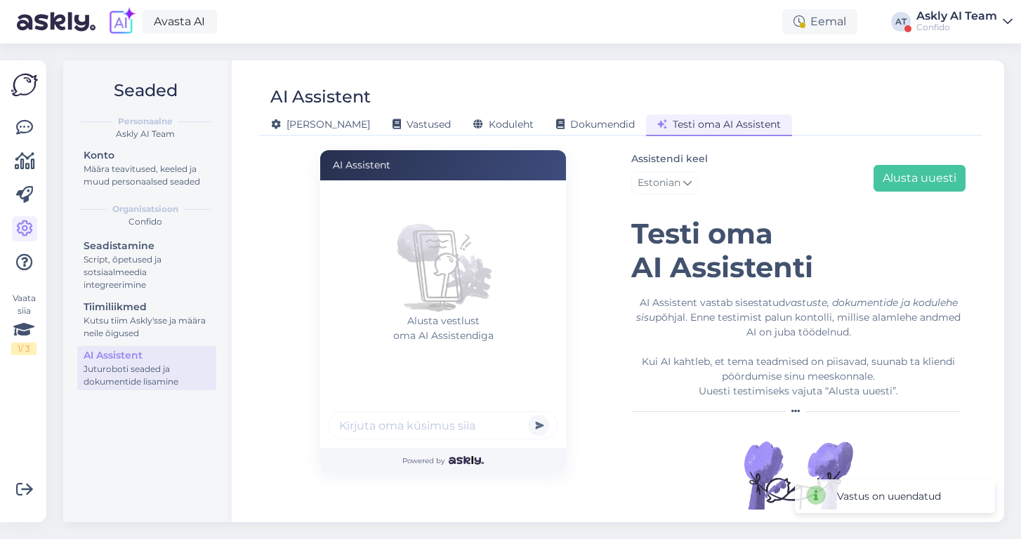
click at [416, 422] on input "text" at bounding box center [443, 425] width 229 height 28
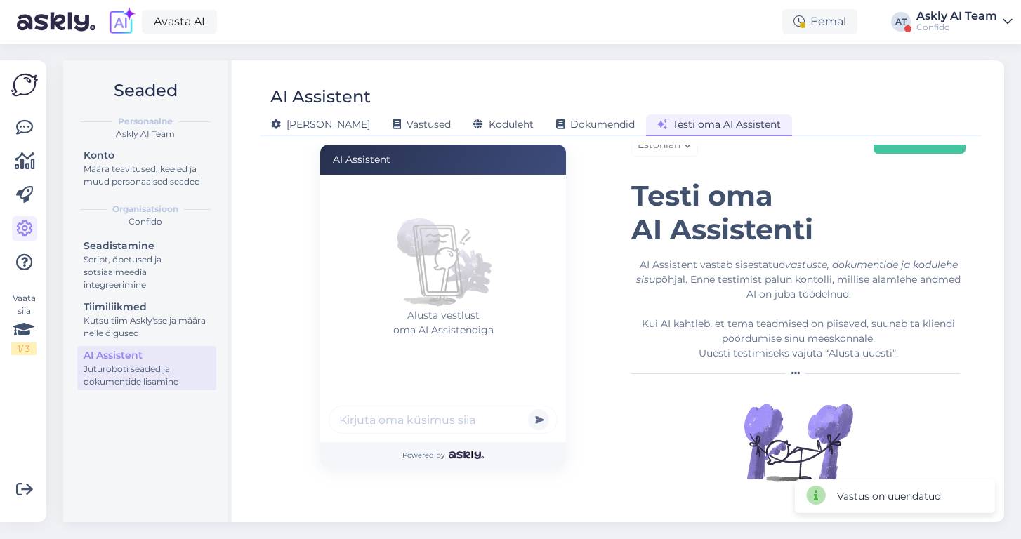
paste input "Mis maksab visiit [PERSON_NAME] juurde?"
drag, startPoint x: 473, startPoint y: 419, endPoint x: 403, endPoint y: 418, distance: 70.2
click at [403, 418] on input "Mis maksab visiit [PERSON_NAME] juurde?" at bounding box center [443, 420] width 229 height 28
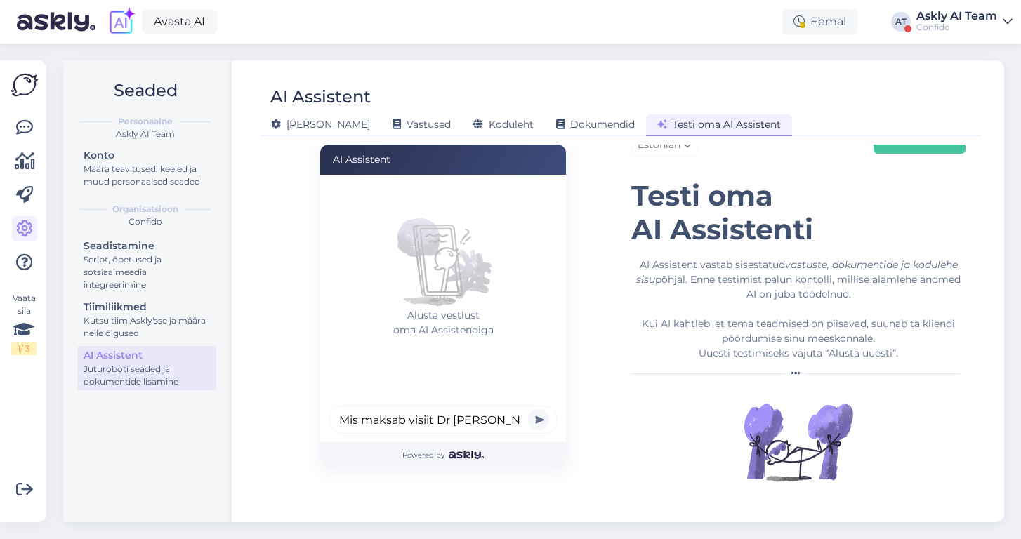
type input "Mis maksab visiit Dr [PERSON_NAME]?"
click at [528, 409] on button "submit" at bounding box center [538, 419] width 21 height 21
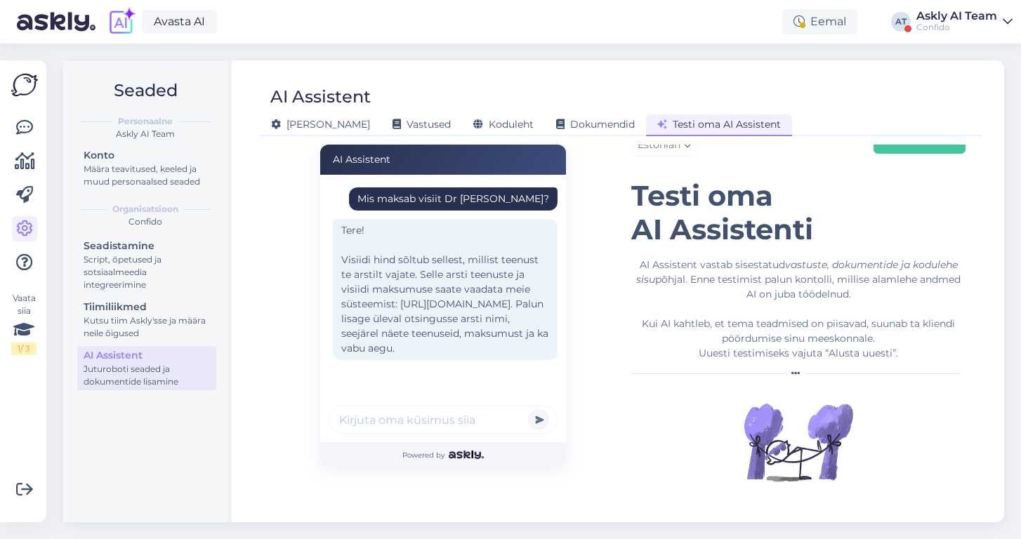
scroll to position [2, 0]
click at [393, 126] on span "Vastused" at bounding box center [422, 124] width 58 height 13
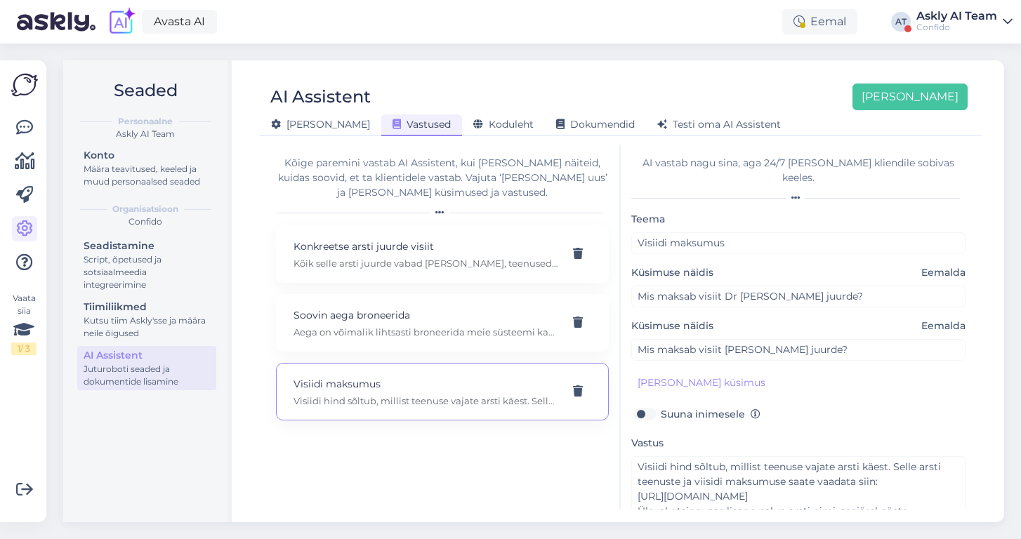
scroll to position [0, 0]
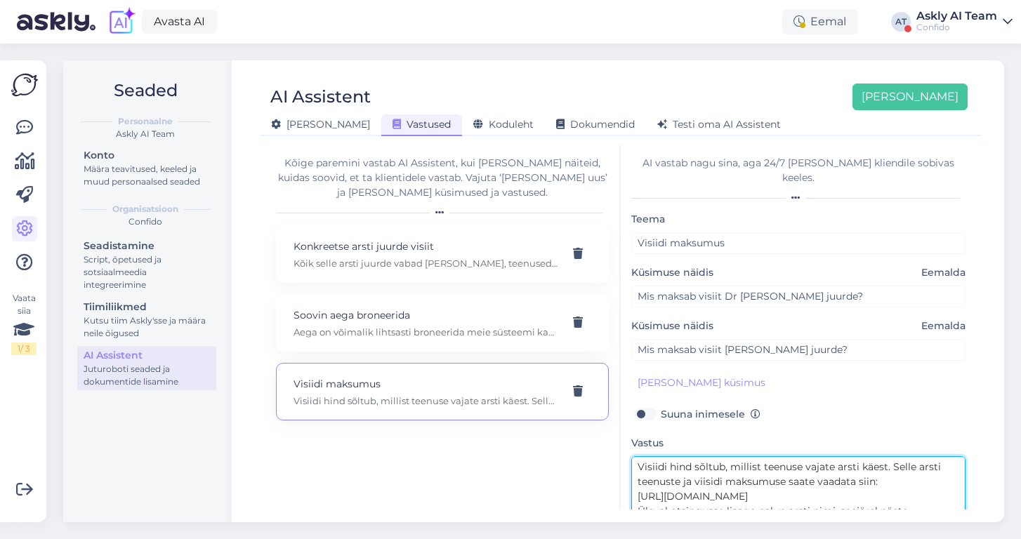
click at [737, 484] on textarea "Visiidi hind sõltub, millist teenuse vajate arsti käest. Selle arsti teenuste j…" at bounding box center [798, 489] width 334 height 66
drag, startPoint x: 654, startPoint y: 468, endPoint x: 720, endPoint y: 468, distance: 66.7
click at [720, 468] on textarea "Visiidi hind sõltub, millist teenuse vajate arsti käest. Selle arsti teenuste j…" at bounding box center [798, 489] width 334 height 66
drag, startPoint x: 722, startPoint y: 468, endPoint x: 686, endPoint y: 468, distance: 35.8
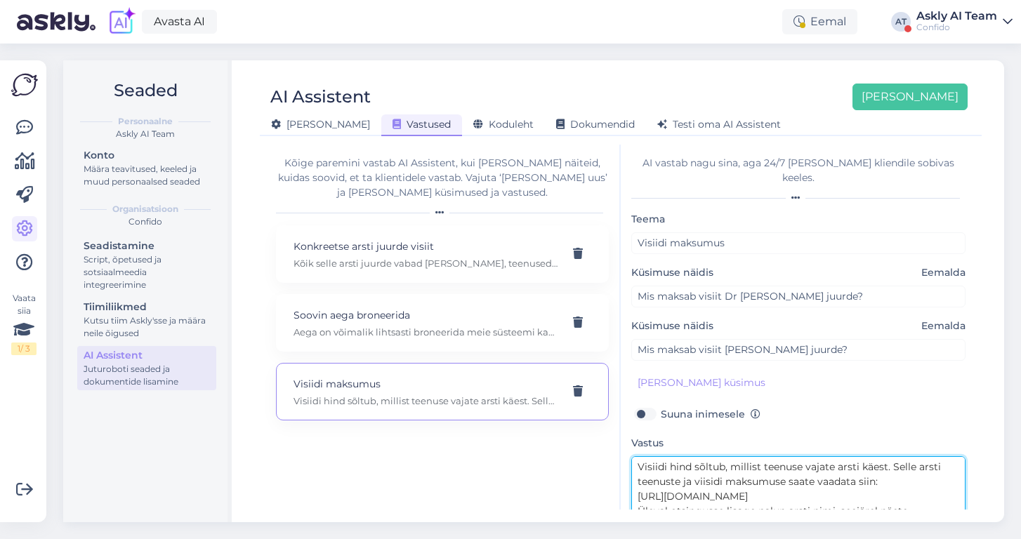
click at [686, 468] on textarea "Visiidi hind sõltub, millist teenuse vajate arsti käest. Selle arsti teenuste j…" at bounding box center [798, 489] width 334 height 66
drag, startPoint x: 812, startPoint y: 451, endPoint x: 777, endPoint y: 451, distance: 35.1
click at [777, 456] on textarea "Visiidi hind sõltub, millist teenuse vajate arsti käest. Selle arsti teenuste m…" at bounding box center [798, 489] width 334 height 66
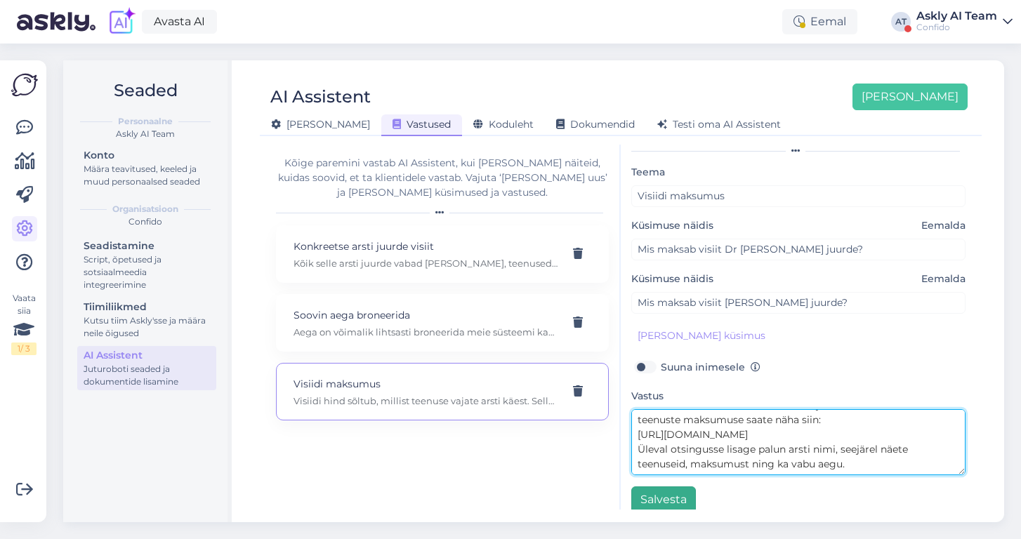
type textarea "Visiidi hind sõltub, millist teenuse vajate arsti käest. Selle arsti teenuste m…"
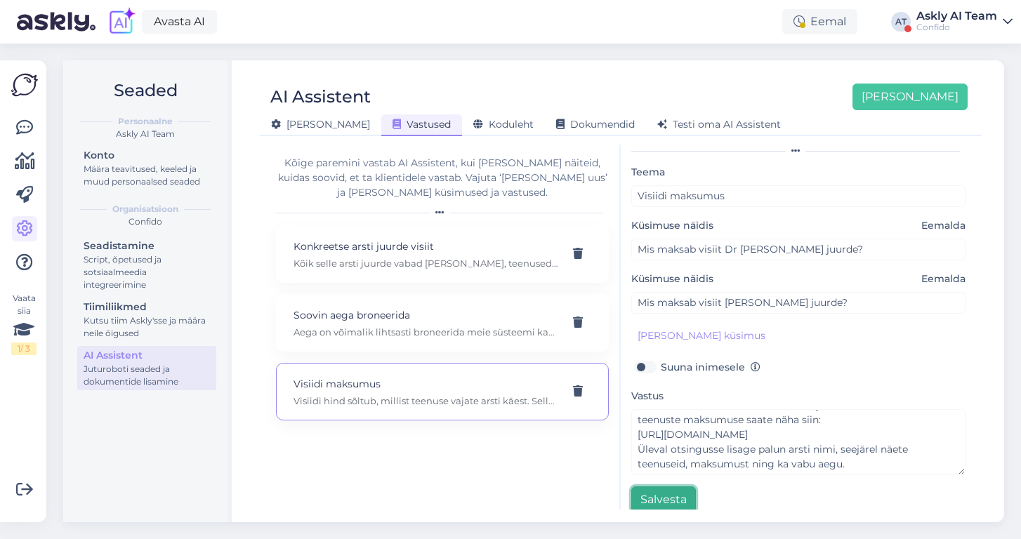
click at [658, 488] on button "Salvesta" at bounding box center [663, 500] width 65 height 27
click at [657, 124] on span "Testi oma AI Assistent" at bounding box center [719, 124] width 124 height 13
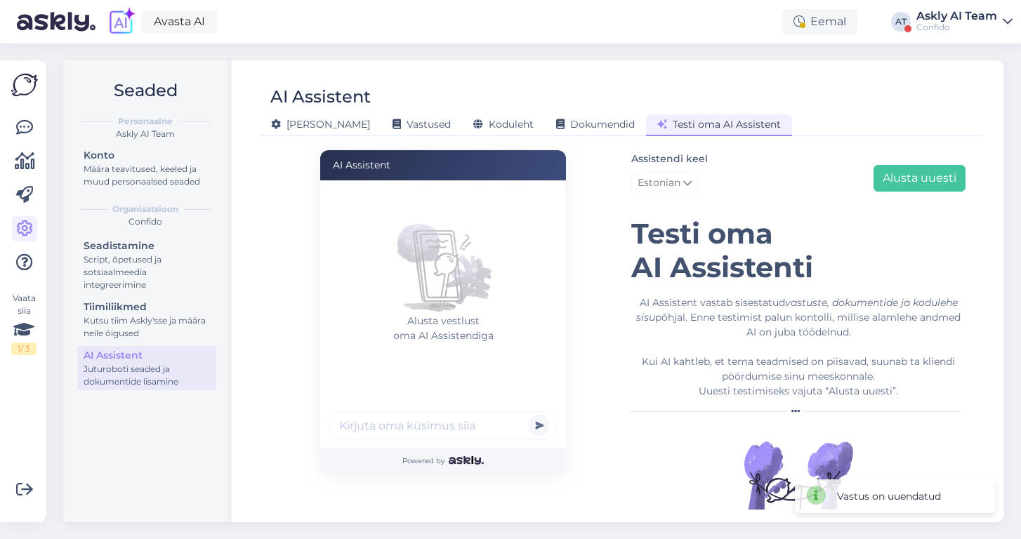
click at [400, 424] on input "text" at bounding box center [443, 425] width 229 height 28
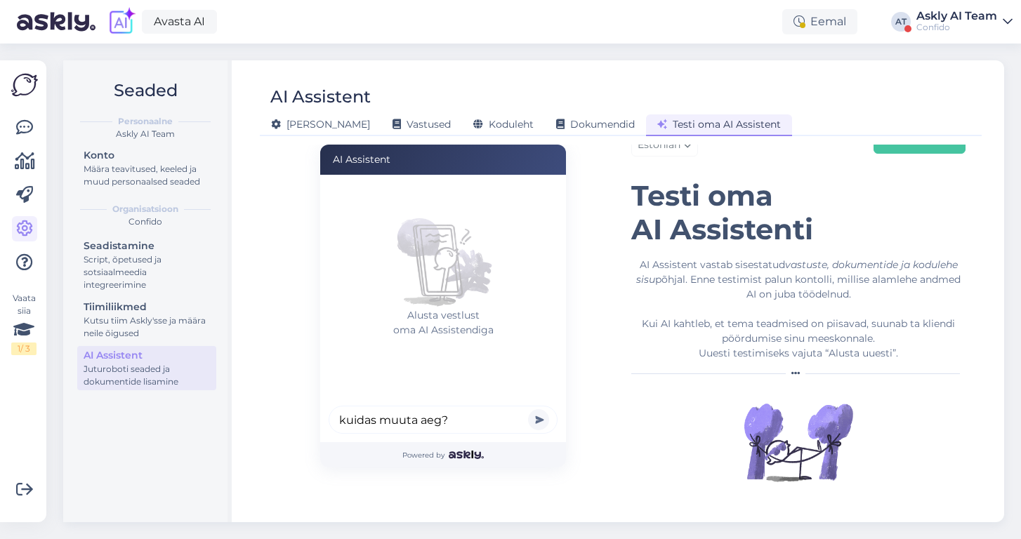
type input "kuidas muuta aeg?"
click at [528, 409] on button "submit" at bounding box center [538, 419] width 21 height 21
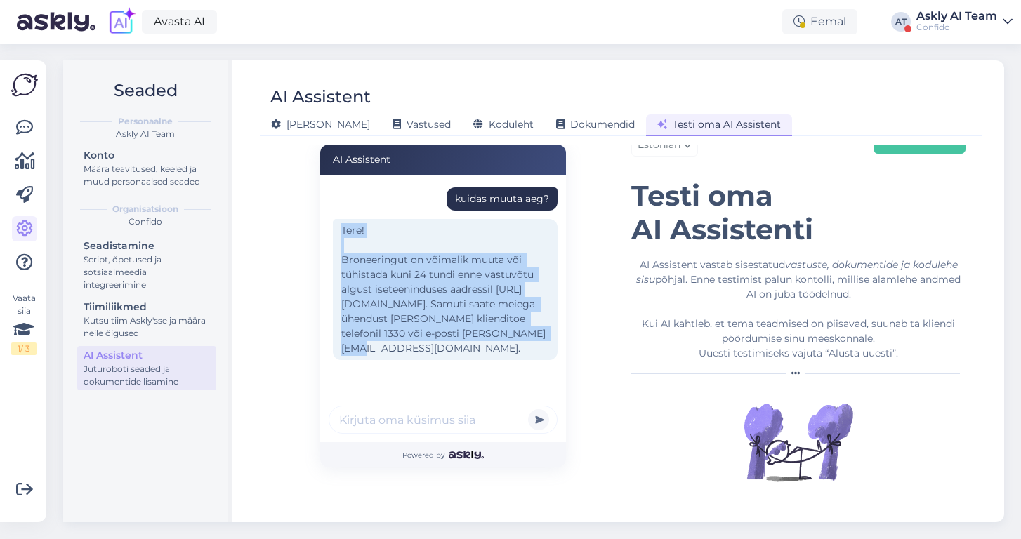
drag, startPoint x: 431, startPoint y: 348, endPoint x: 324, endPoint y: 226, distance: 162.2
click at [324, 226] on div "kuidas muuta aeg? Tere! Broneeringut on võimalik muuta või tühistada kuni 24 tu…" at bounding box center [443, 309] width 246 height 268
copy div "Tere! Broneeringut on võimalik muuta või tühistada kuni 24 tundi enne vastuvõtu…"
click at [393, 122] on span "Vastused" at bounding box center [422, 124] width 58 height 13
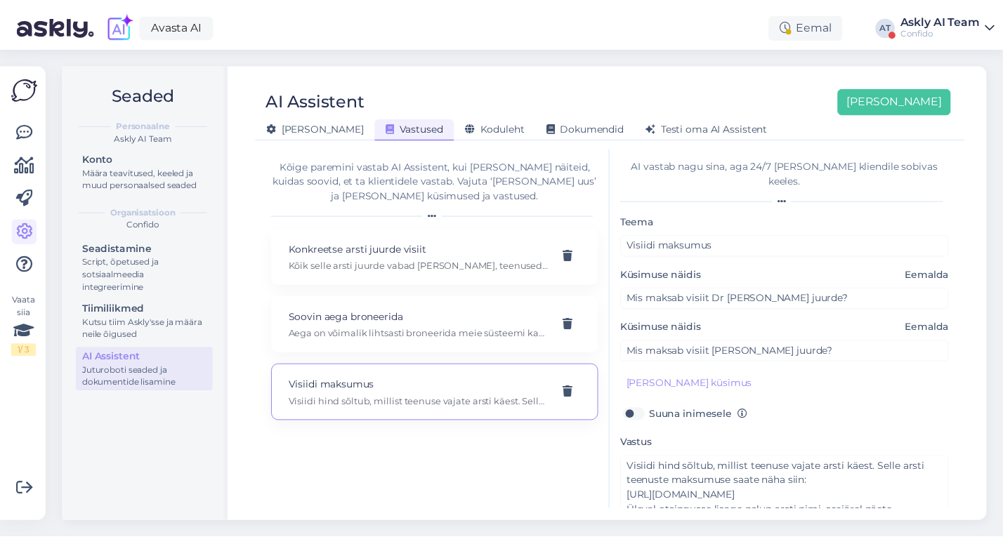
scroll to position [0, 0]
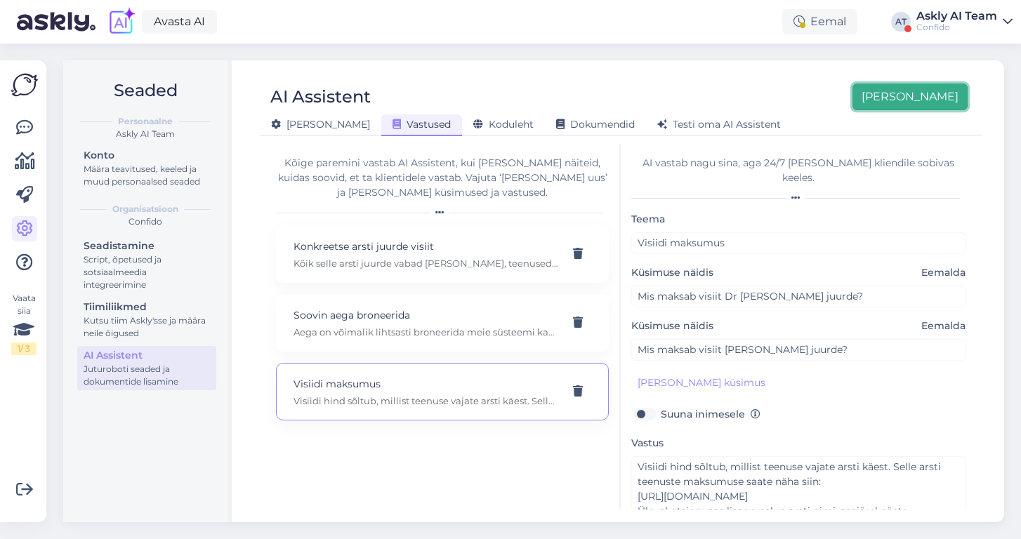
click at [935, 95] on button "[PERSON_NAME]" at bounding box center [909, 97] width 115 height 27
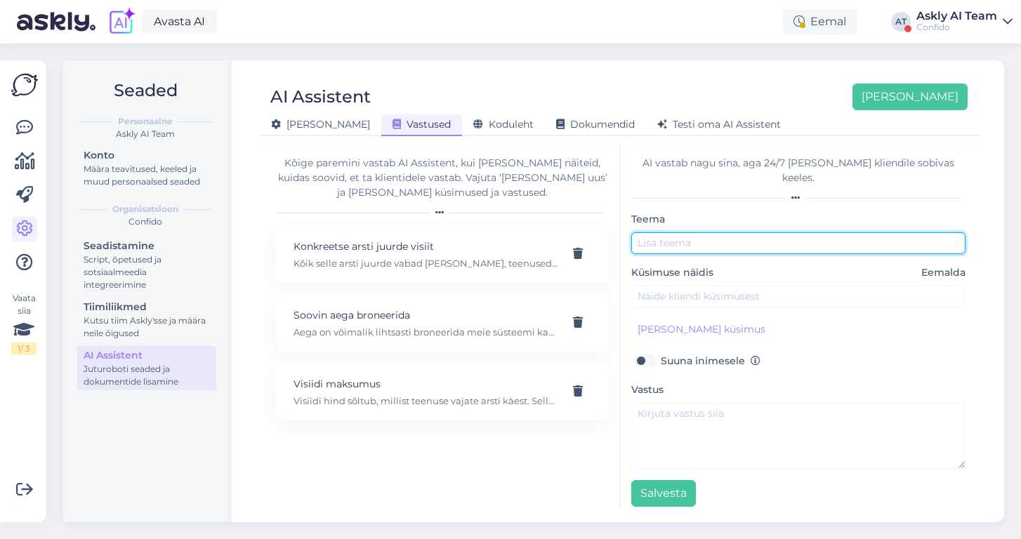
click at [692, 233] on input "text" at bounding box center [798, 243] width 334 height 22
type input "Aja muutmine"
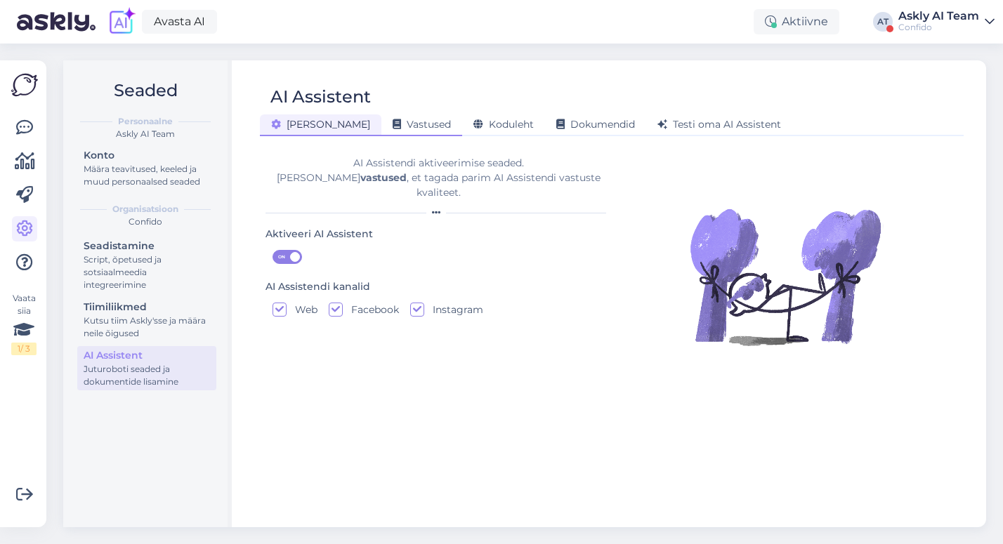
click at [393, 121] on span "Vastused" at bounding box center [422, 124] width 58 height 13
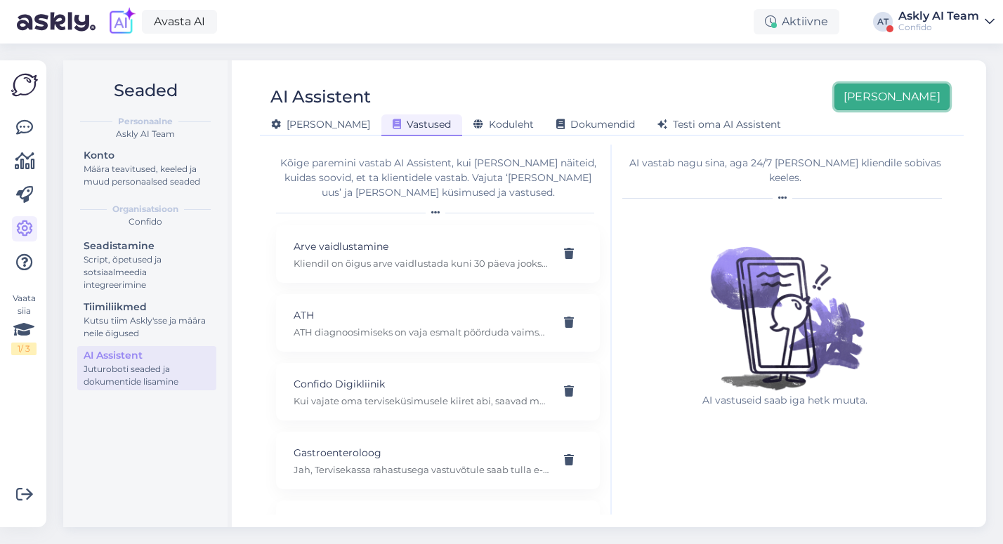
click at [932, 100] on button "[PERSON_NAME]" at bounding box center [891, 97] width 115 height 27
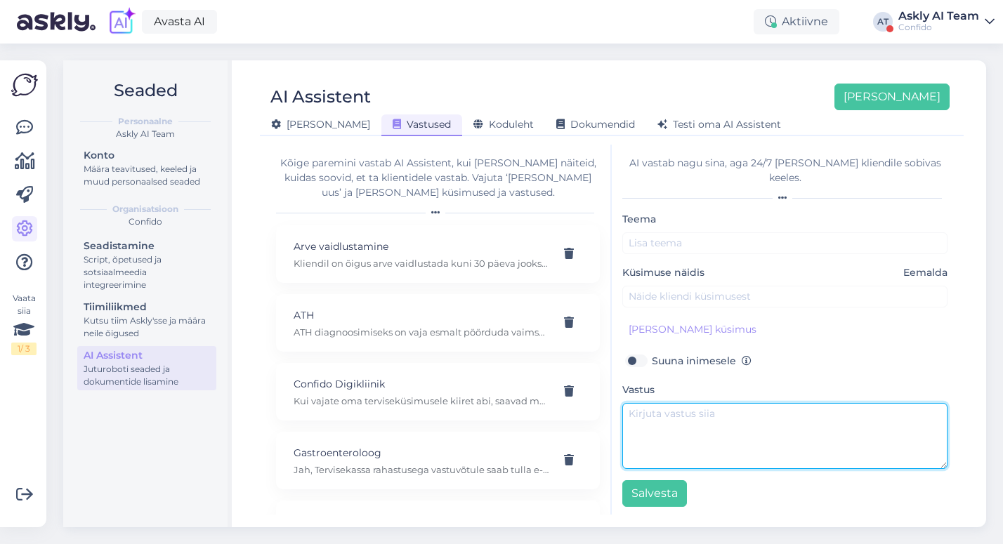
click at [672, 418] on textarea at bounding box center [784, 436] width 325 height 66
paste textarea "Aja muutmine. Broneeritud aega on võimalik lihtsasti ja tasuta muuta kuni 24 tu…"
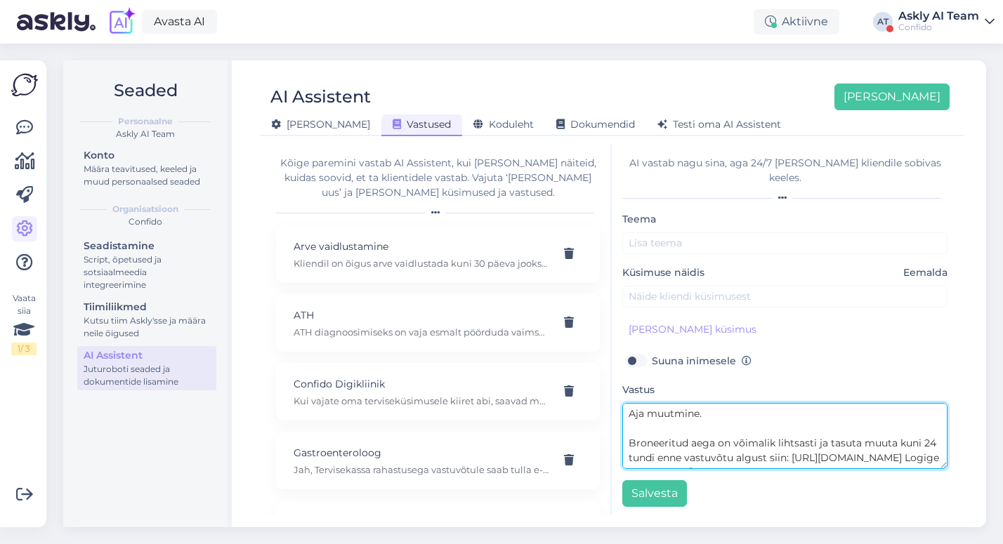
drag, startPoint x: 635, startPoint y: 408, endPoint x: 613, endPoint y: 395, distance: 25.8
click at [613, 395] on div "AI vastab nagu sina, aga 24/7 ja igale kliendile sobivas keeles. Teema Küsimuse…" at bounding box center [785, 330] width 346 height 370
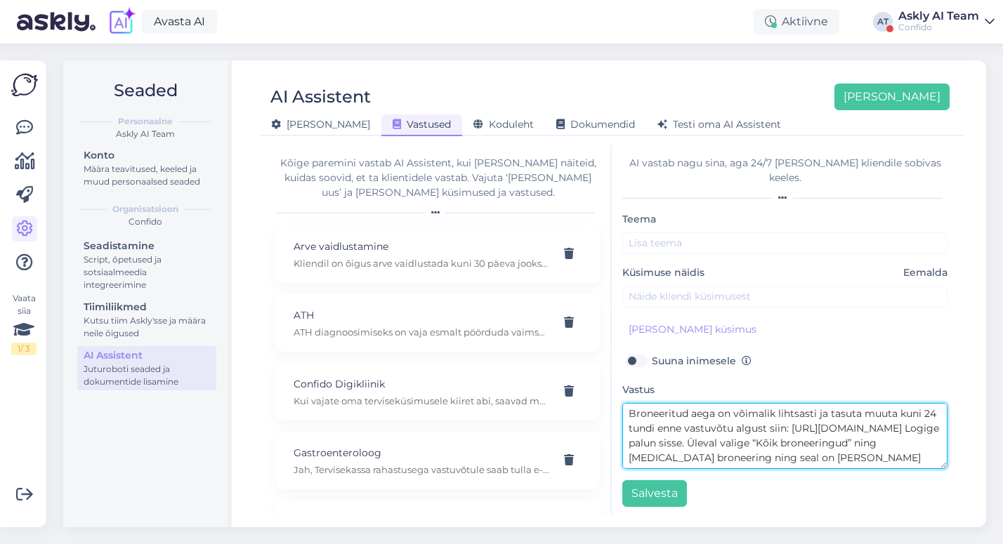
type textarea "Broneeritud aega on võimalik lihtsasti ja tasuta muuta kuni 24 tundi enne vastu…"
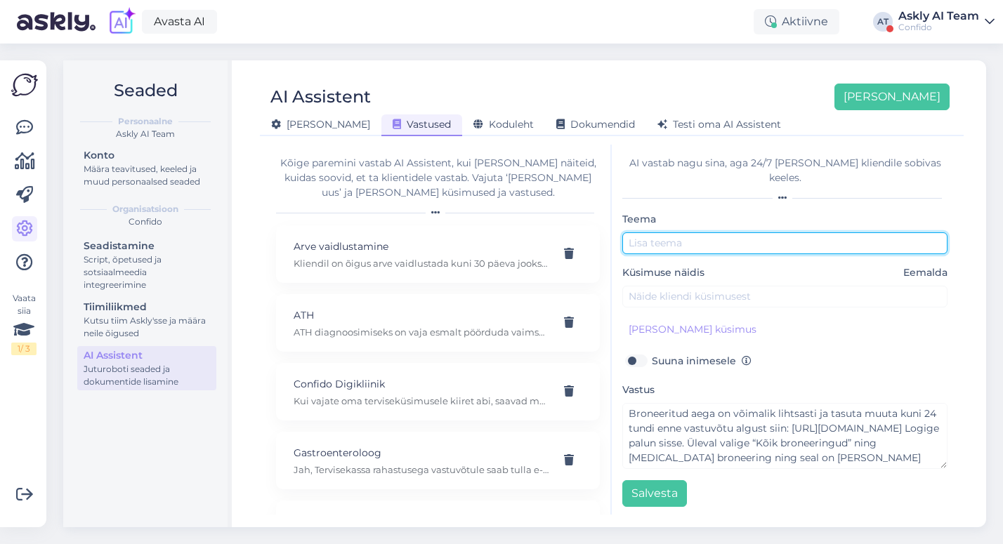
click at [681, 232] on input "text" at bounding box center [784, 243] width 325 height 22
paste input "Aja muutmine."
type input "Aja muutmine."
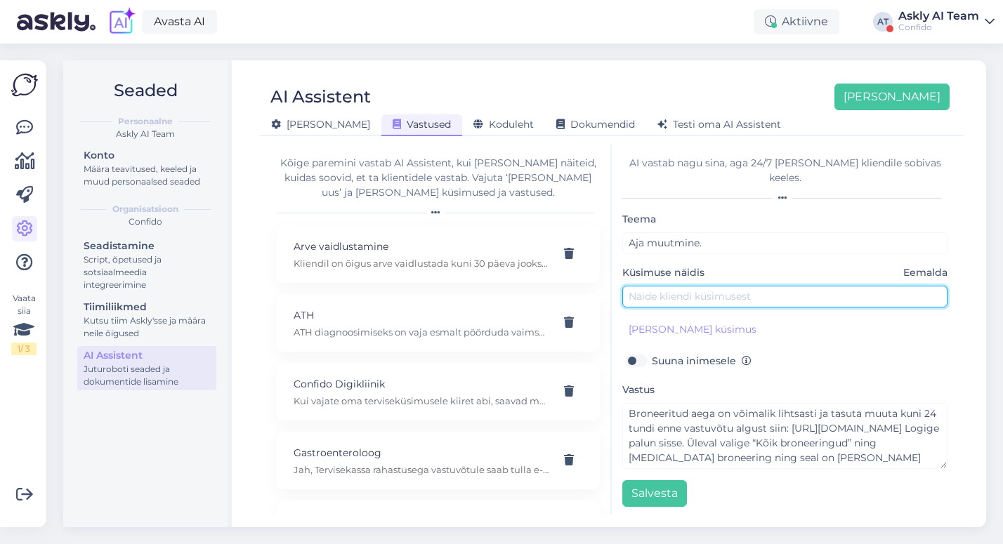
click at [687, 286] on input "text" at bounding box center [784, 297] width 325 height 22
type input "Kuidas aega muuta?"
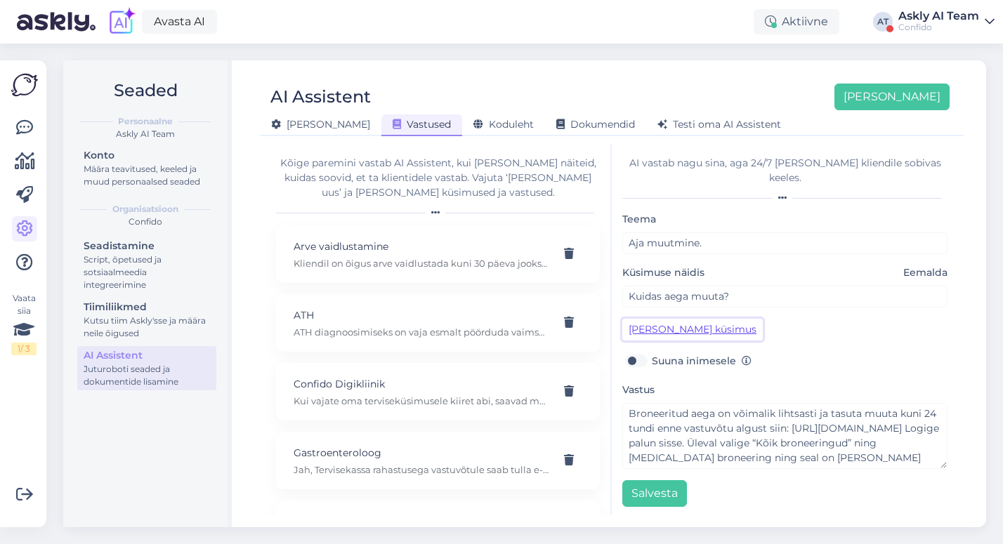
click at [683, 319] on button "[PERSON_NAME] küsimus" at bounding box center [692, 330] width 140 height 22
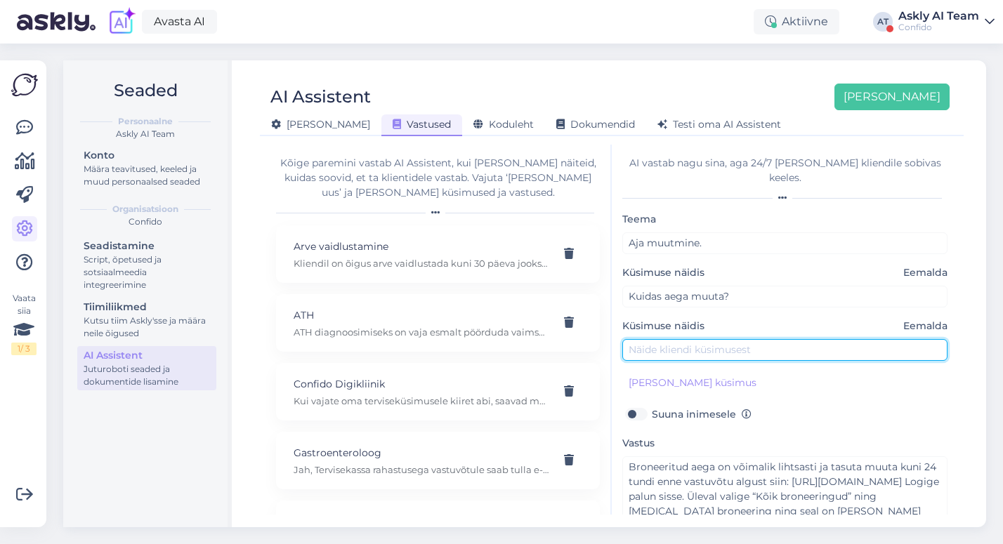
click at [681, 339] on input "text" at bounding box center [784, 350] width 325 height 22
type input "Ma ei saa tulla sel ajal. Mida teha?"
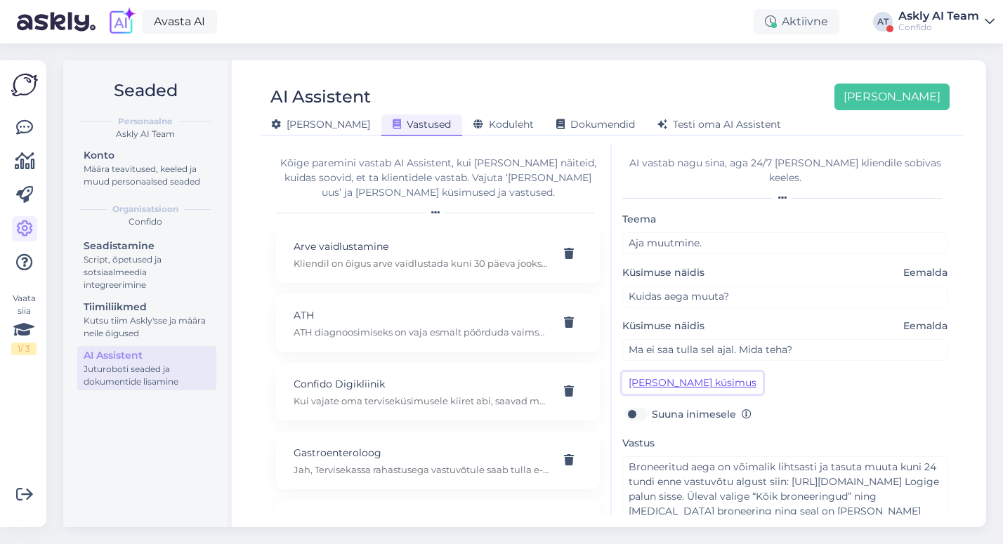
click at [661, 372] on button "[PERSON_NAME] küsimus" at bounding box center [692, 383] width 140 height 22
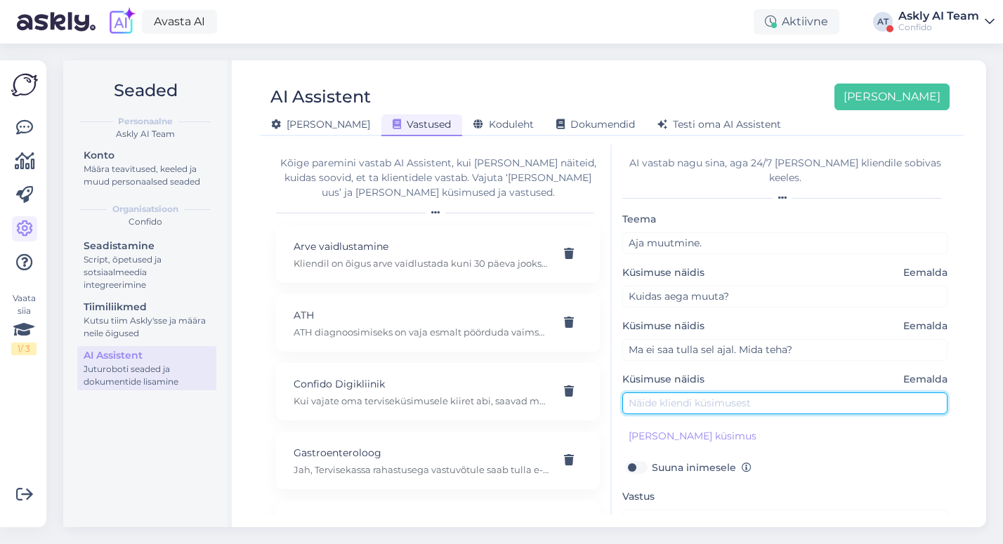
click at [660, 393] on input "text" at bounding box center [784, 404] width 325 height 22
click at [673, 393] on input "Mul vaja uut aega." at bounding box center [784, 404] width 325 height 22
click at [679, 393] on input "Mul vaja uut aega." at bounding box center [784, 404] width 325 height 22
click at [662, 393] on input "Mul vaja uut aega." at bounding box center [784, 404] width 325 height 22
click at [670, 393] on input "Mul vaja uut aega." at bounding box center [784, 404] width 325 height 22
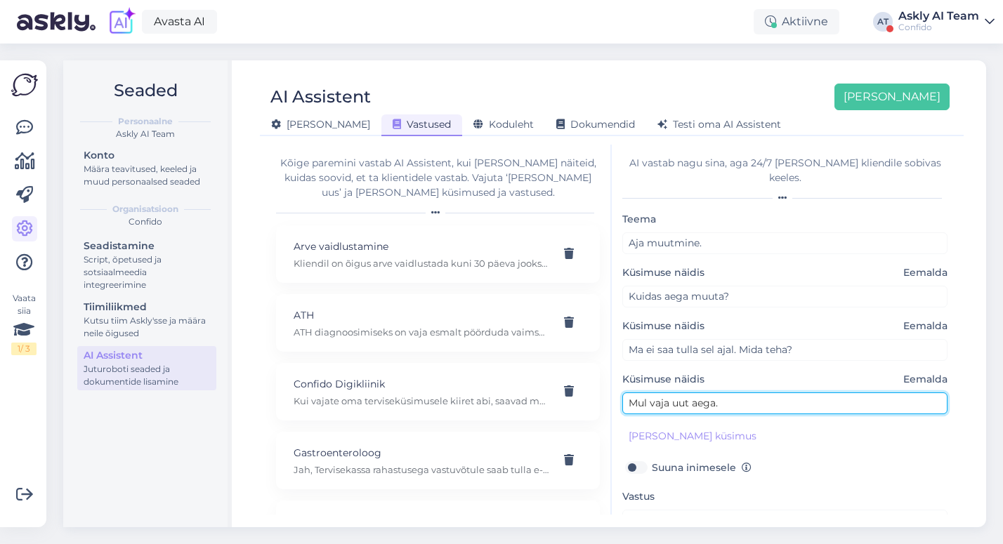
click at [767, 393] on input "Mul vaja uut aega." at bounding box center [784, 404] width 325 height 22
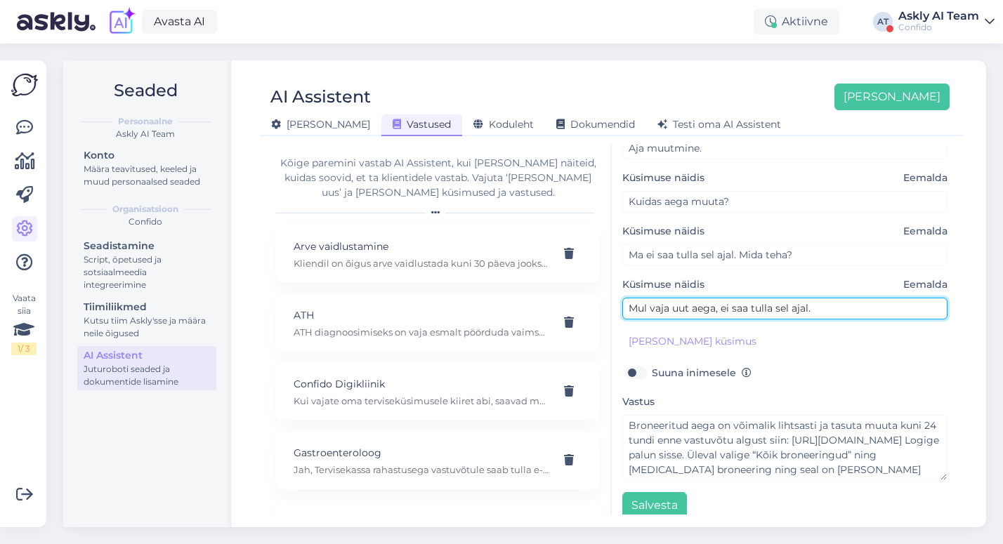
scroll to position [95, 0]
type input "Mul vaja uut aega, ei saa tulla sel ajal."
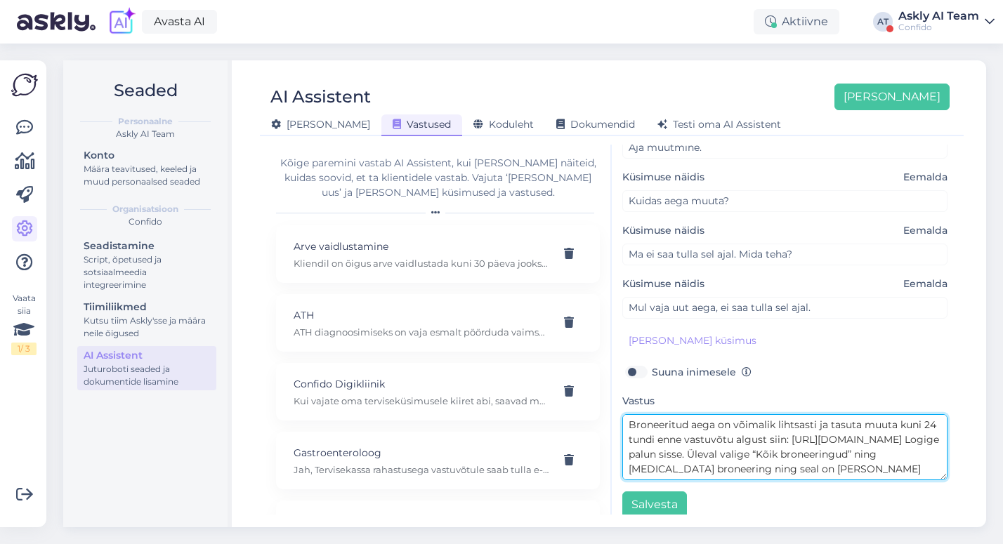
click at [725, 440] on textarea "Broneeritud aega on võimalik lihtsasti ja tasuta muuta kuni 24 tundi enne vastu…" at bounding box center [784, 447] width 325 height 66
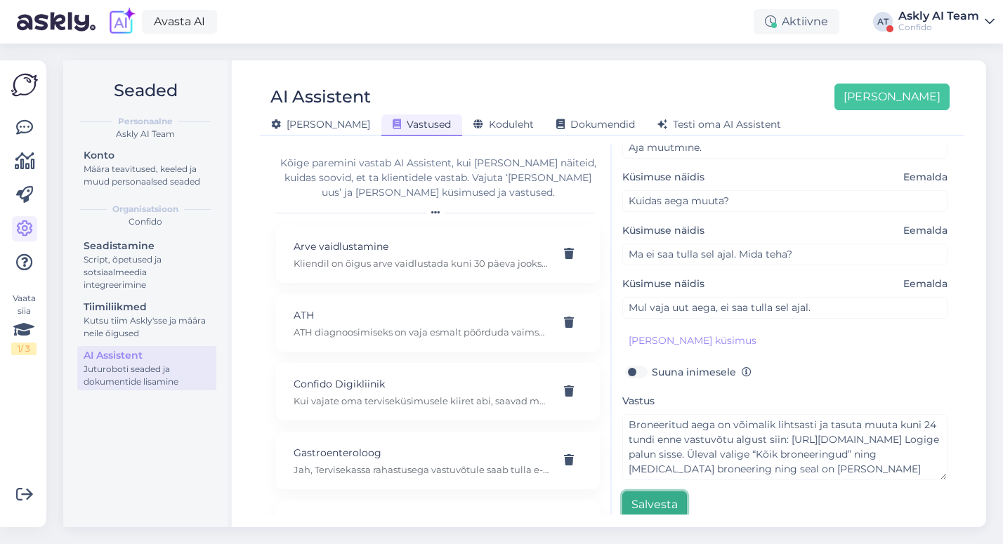
click at [655, 492] on button "Salvesta" at bounding box center [654, 505] width 65 height 27
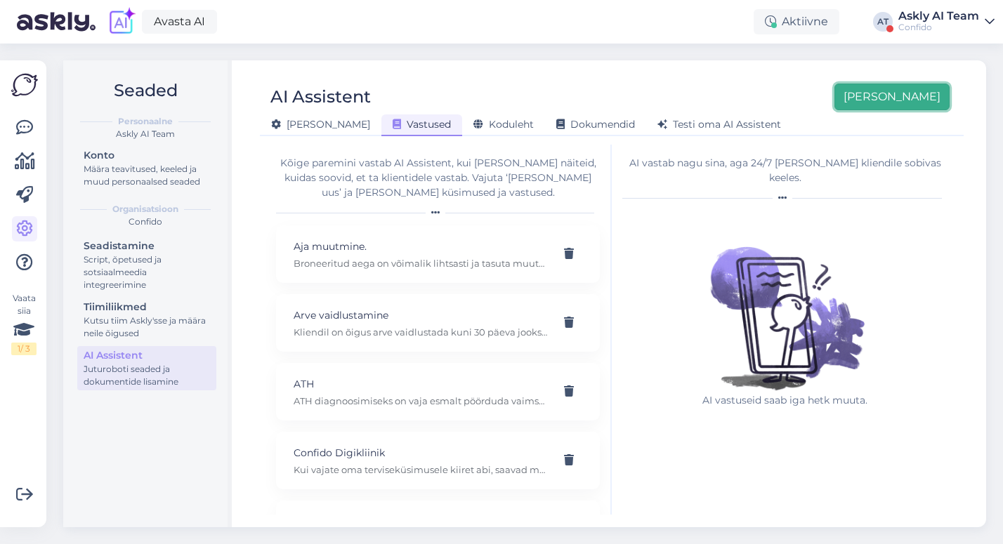
click at [908, 98] on button "[PERSON_NAME]" at bounding box center [891, 97] width 115 height 27
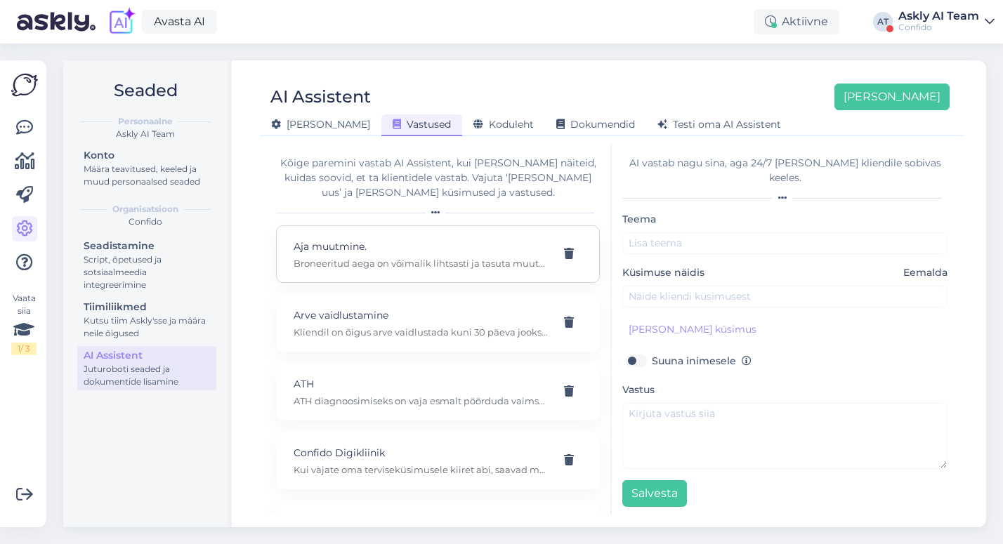
click at [420, 253] on p "Aja muutmine." at bounding box center [421, 246] width 255 height 15
type input "Aja muutmine."
type input "Kuidas aega muuta?"
type textarea "Broneeritud aega on võimalik lihtsasti ja tasuta muuta kuni 24 tundi enne vastu…"
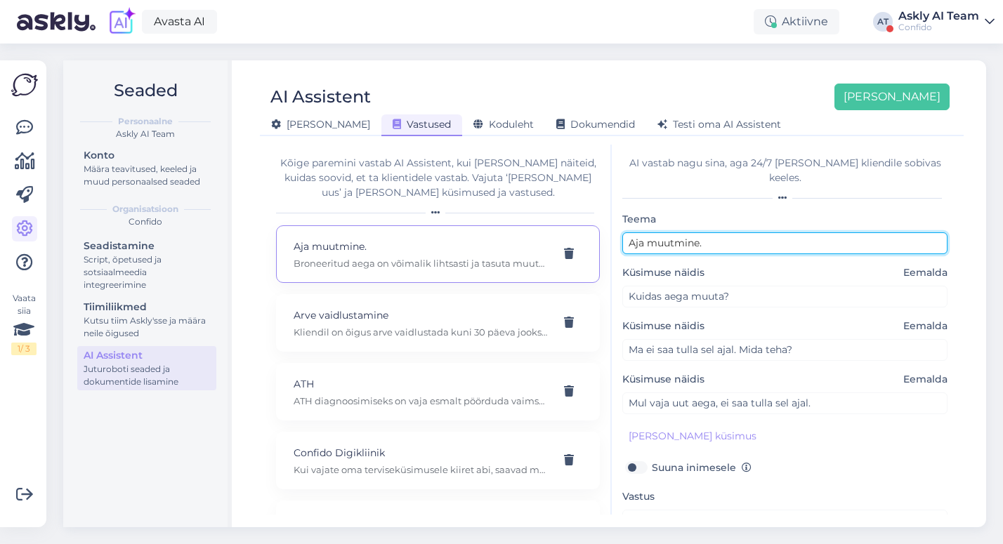
click at [725, 232] on input "Aja muutmine." at bounding box center [784, 243] width 325 height 22
type input "Aja muutmine"
click at [911, 81] on div "AI Assistent Lisa uus Üldine Vastused Koduleht Dokumendid Testi oma AI Assistent" at bounding box center [612, 104] width 704 height 63
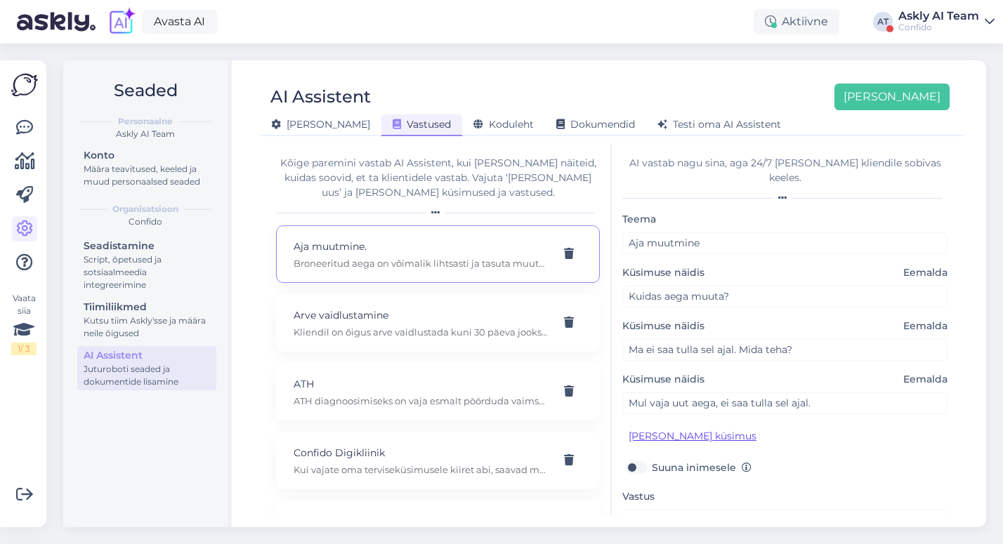
scroll to position [95, 0]
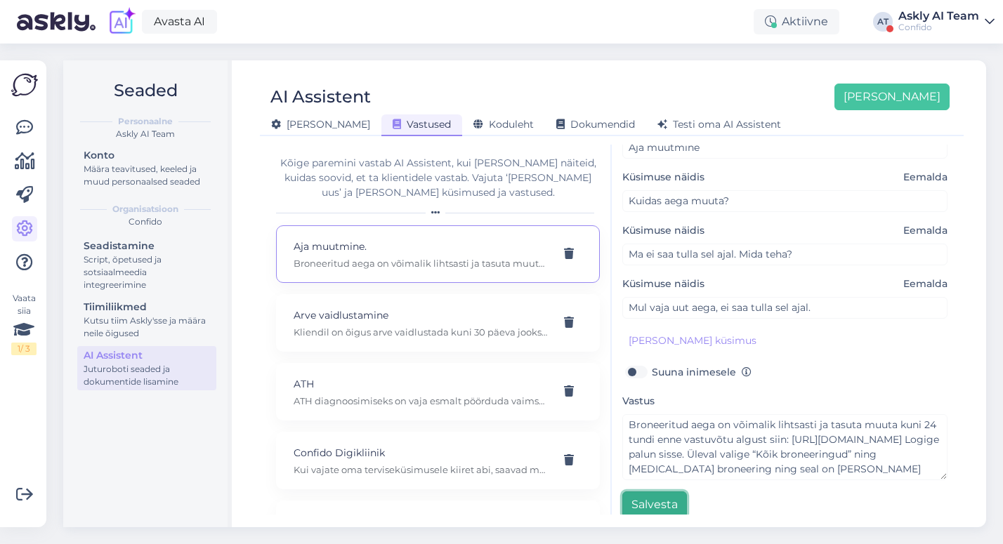
click at [649, 497] on button "Salvesta" at bounding box center [654, 505] width 65 height 27
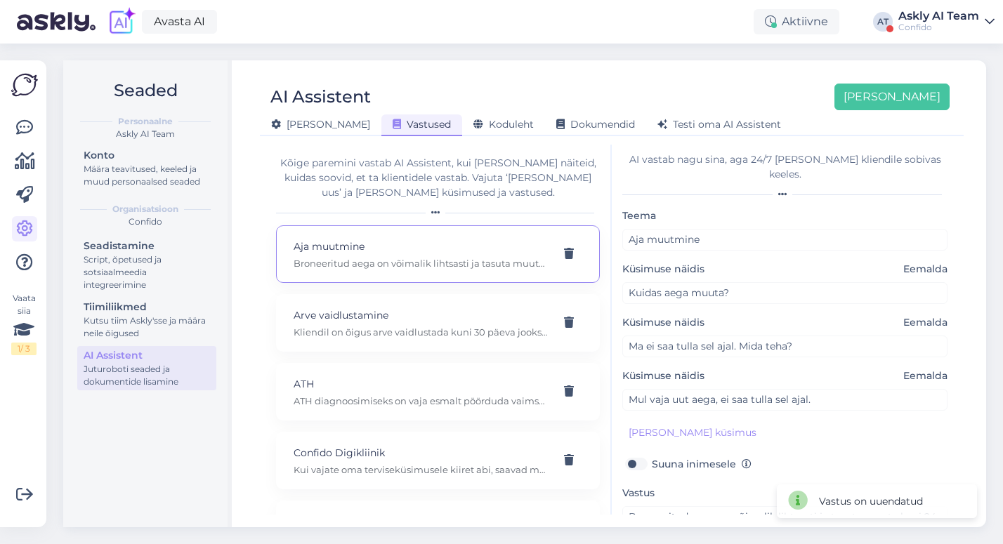
scroll to position [3, 0]
click at [669, 423] on button "[PERSON_NAME] küsimus" at bounding box center [692, 434] width 140 height 22
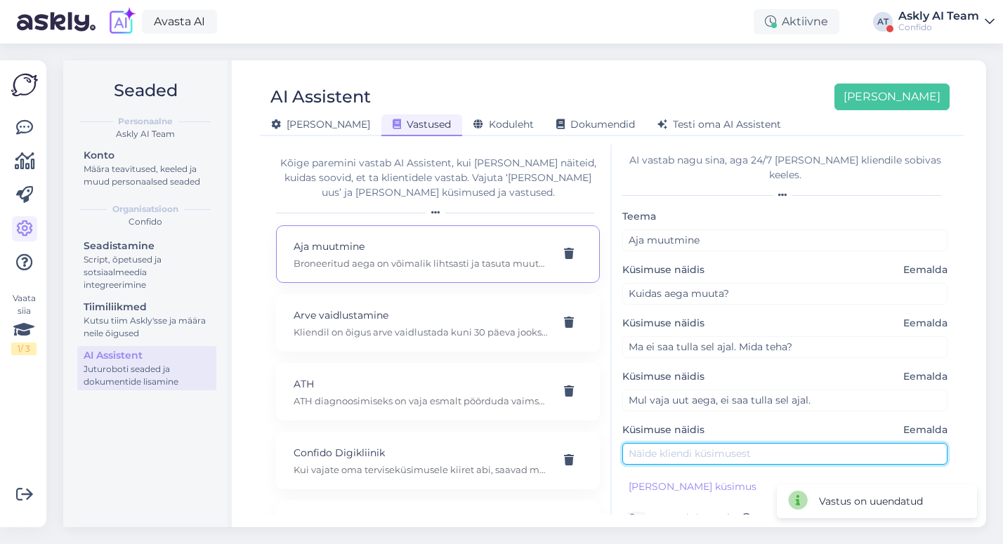
click at [654, 443] on input "text" at bounding box center [784, 454] width 325 height 22
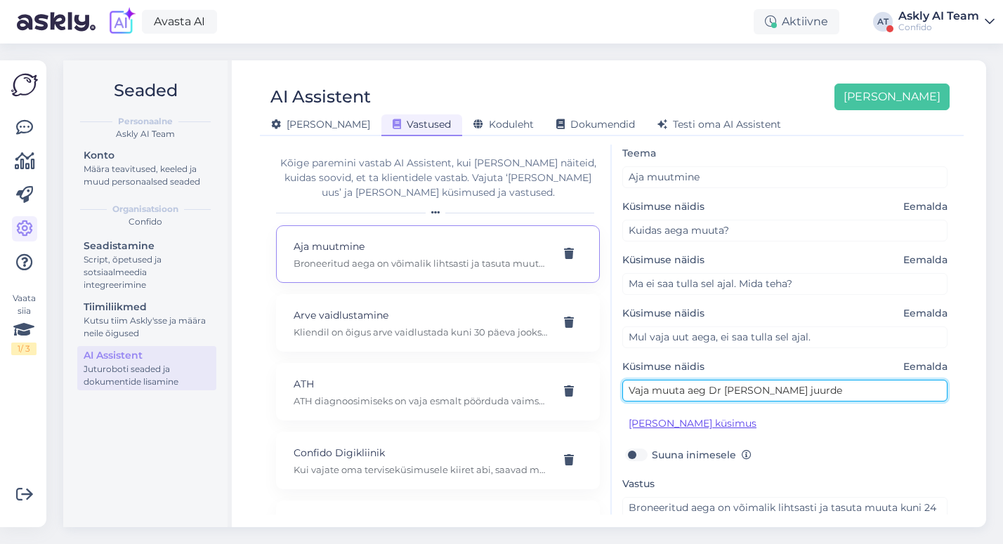
scroll to position [74, 0]
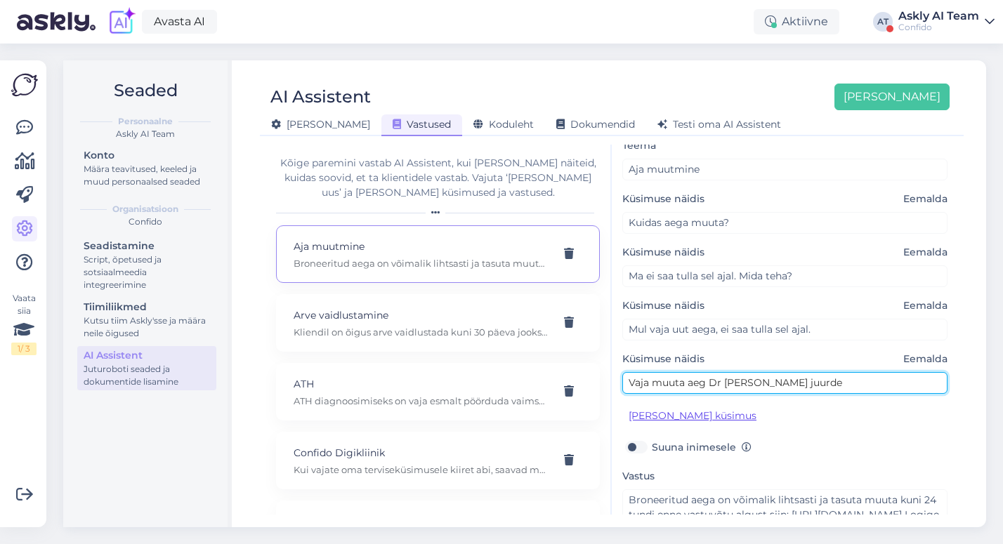
type input "Vaja muuta aeg Dr Rõõmus juurde"
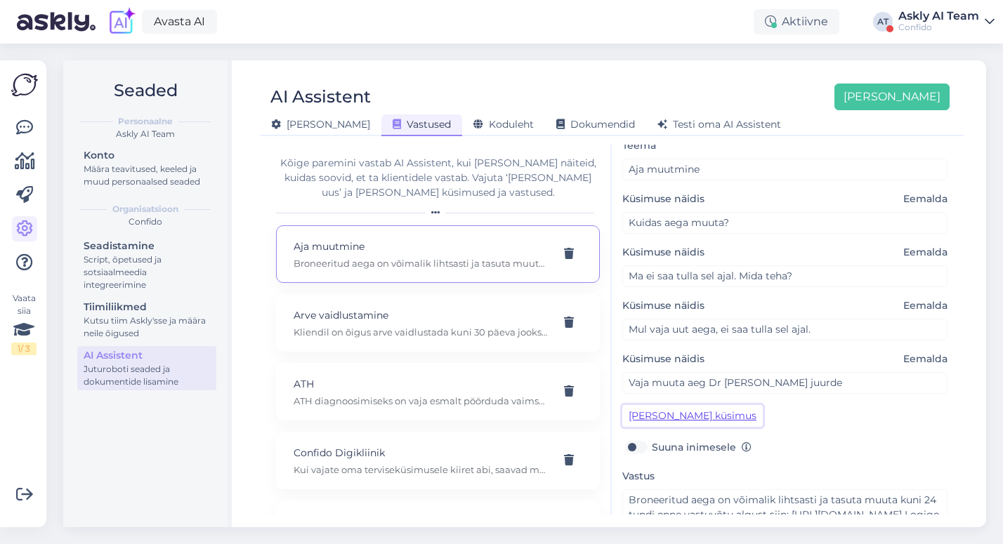
click at [675, 405] on button "[PERSON_NAME] küsimus" at bounding box center [692, 416] width 140 height 22
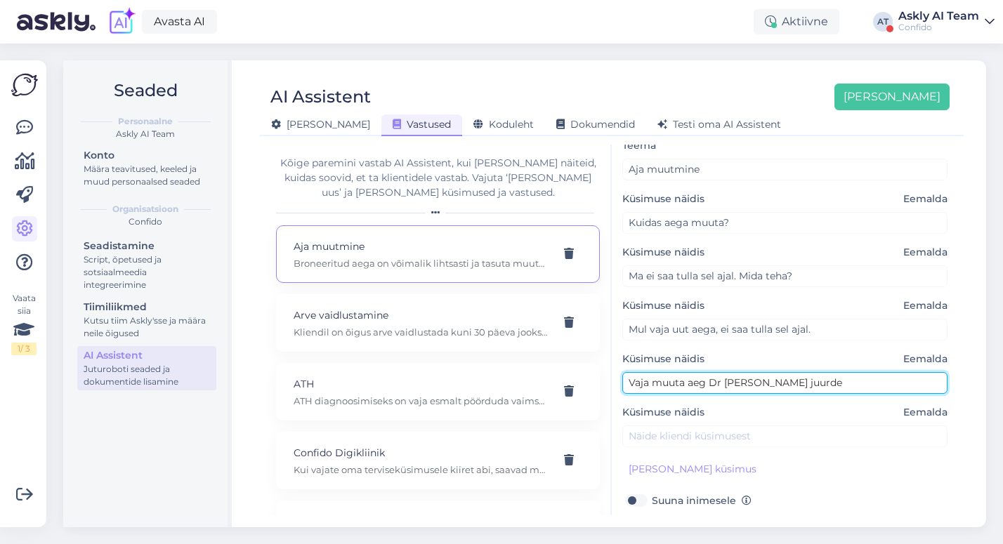
click at [683, 372] on input "Vaja muuta aeg Dr Rõõmus juurde" at bounding box center [784, 383] width 325 height 22
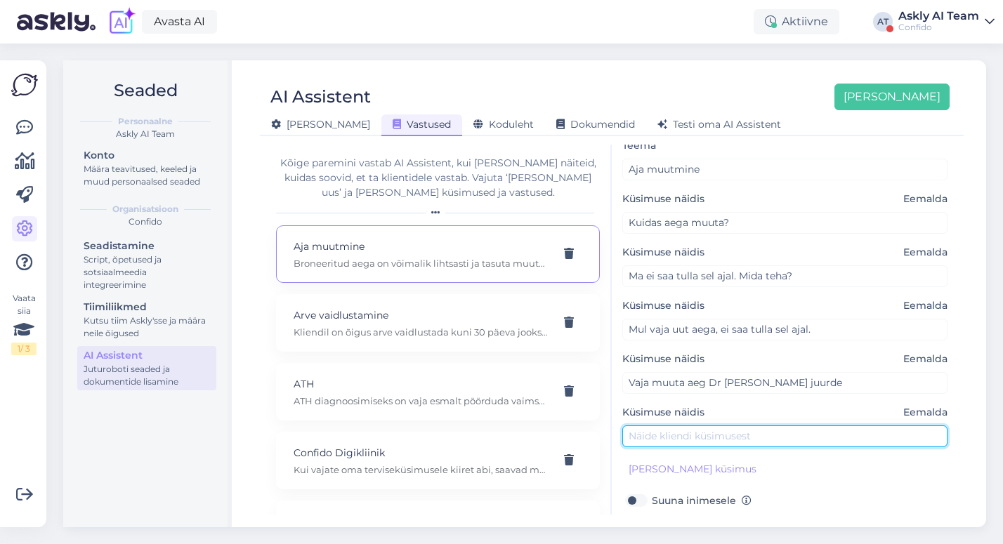
click at [680, 426] on input "text" at bounding box center [784, 437] width 325 height 22
paste input "Vaja muuta aeg Dr Rõõmus juurde"
drag, startPoint x: 763, startPoint y: 421, endPoint x: 726, endPoint y: 421, distance: 37.2
click at [726, 426] on input "Vaja muuta aeg Dr Rõõmus juurde" at bounding box center [784, 437] width 325 height 22
type input "Vaja muuta aeg Dr Tervis juurde"
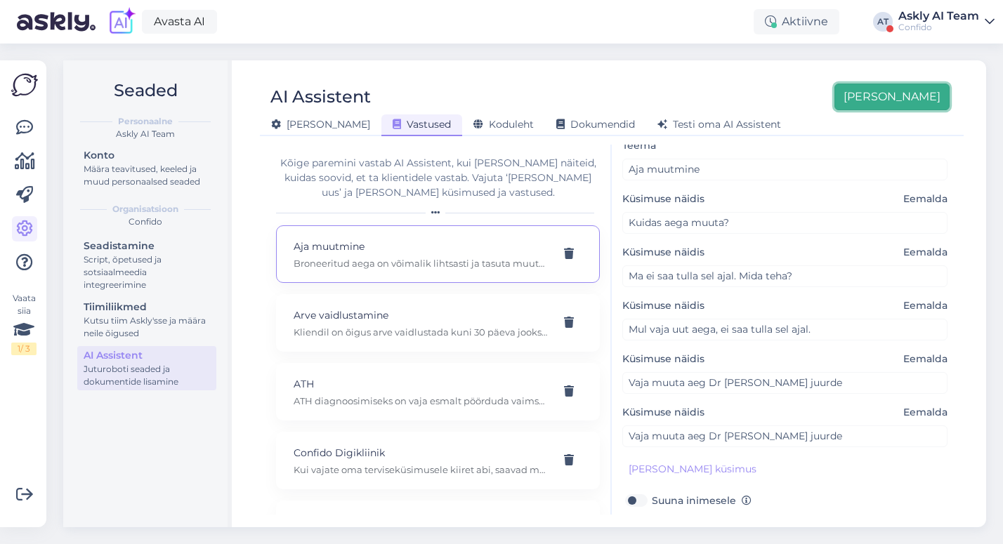
click at [909, 85] on button "[PERSON_NAME]" at bounding box center [891, 97] width 115 height 27
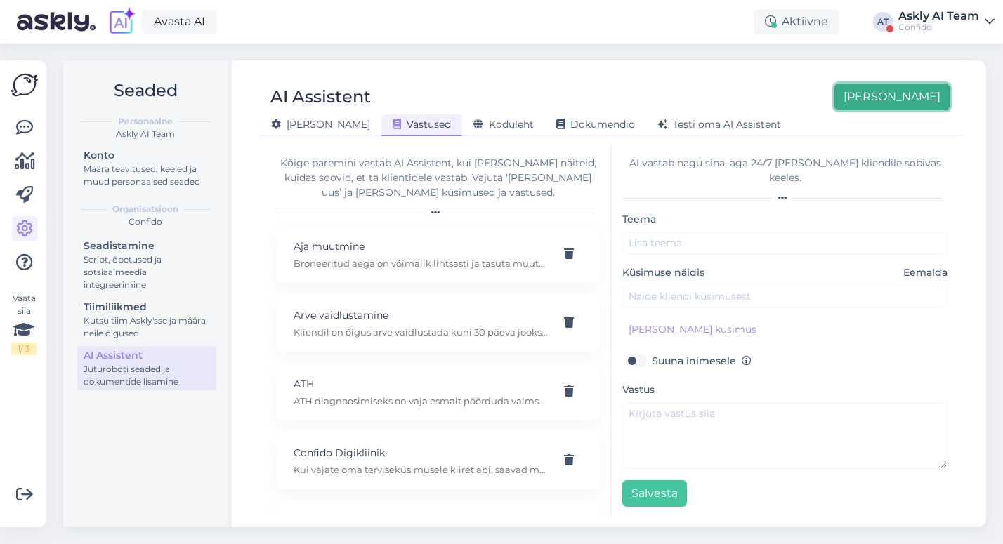
click at [933, 95] on button "[PERSON_NAME]" at bounding box center [891, 97] width 115 height 27
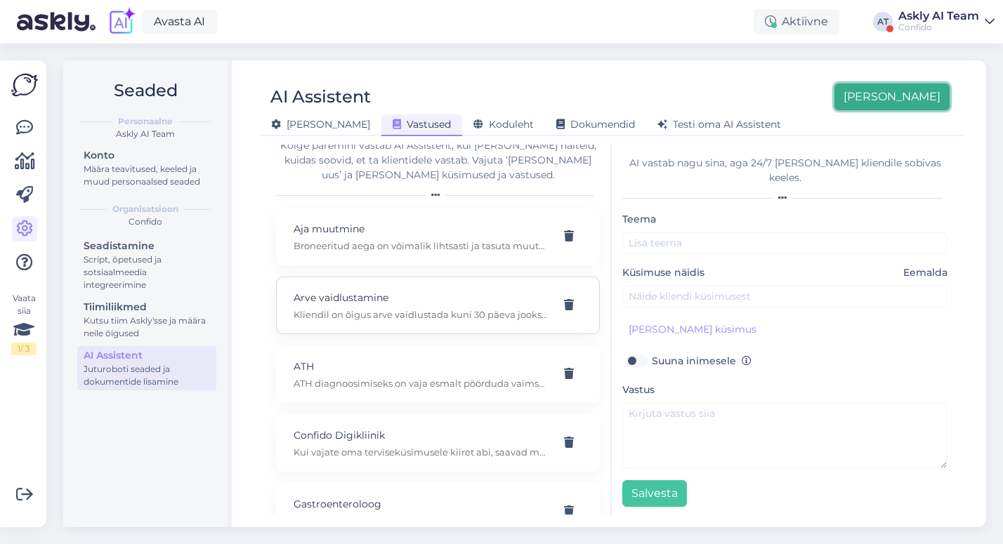
scroll to position [11, 0]
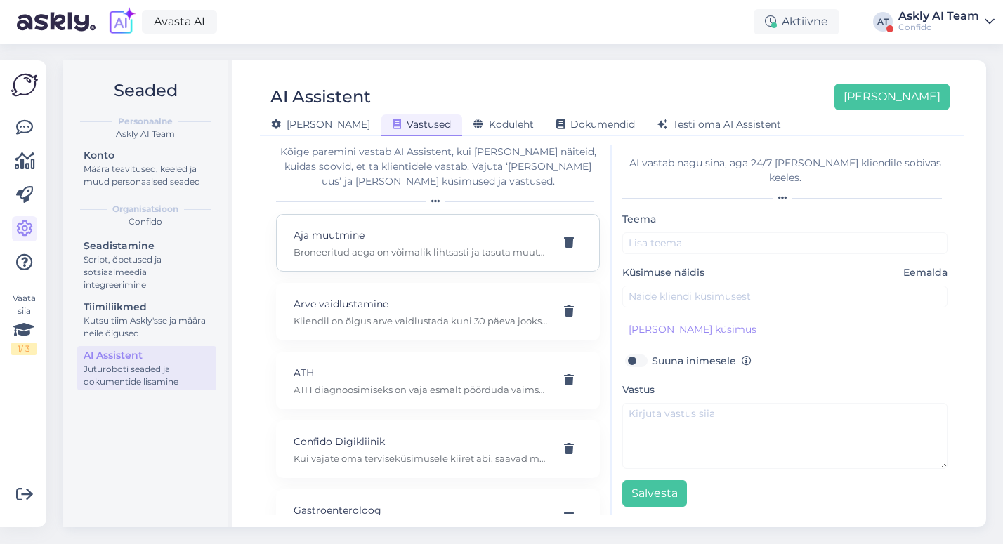
click at [388, 241] on p "Aja muutmine" at bounding box center [421, 235] width 255 height 15
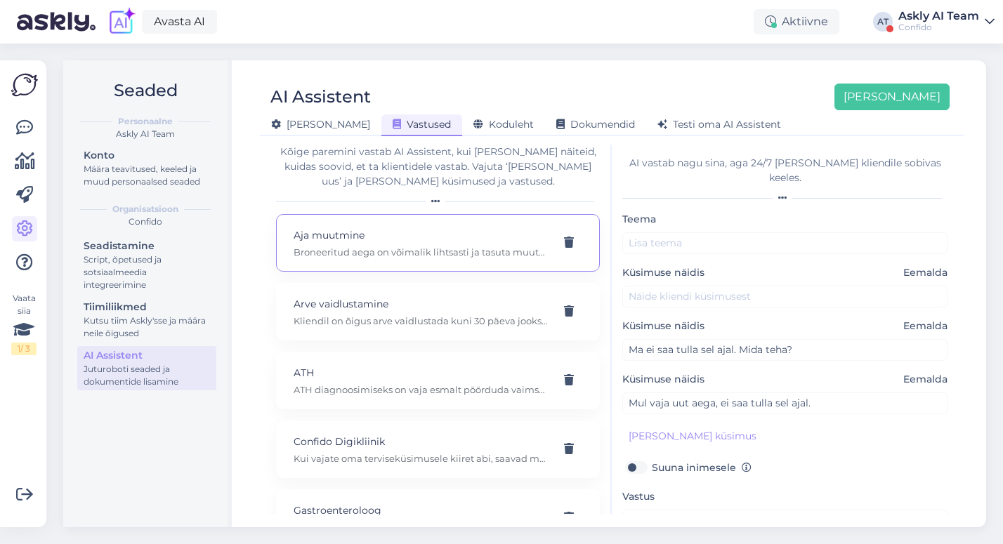
type input "Aja muutmine"
type input "Kuidas aega muuta?"
type textarea "Broneeritud aega on võimalik lihtsasti ja tasuta muuta kuni 24 tundi enne vastu…"
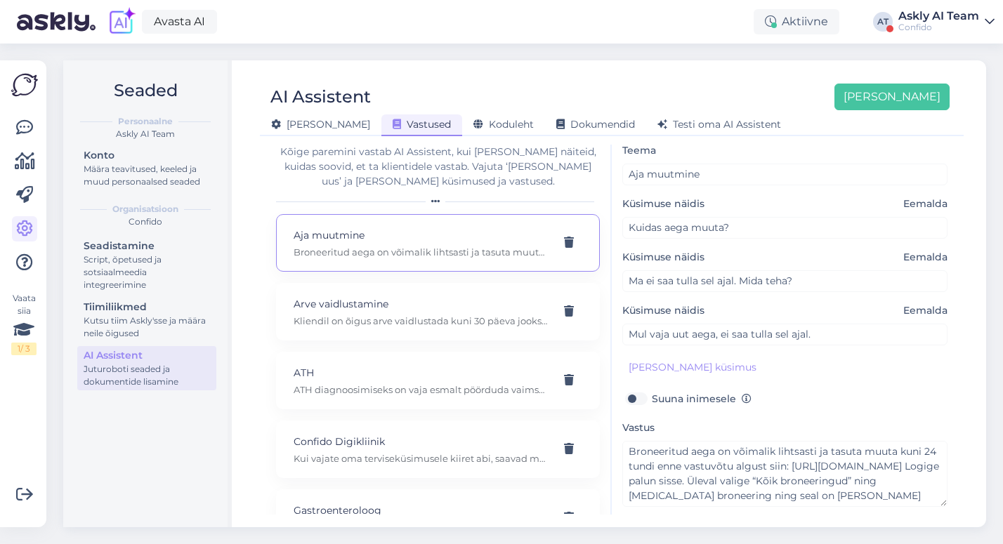
scroll to position [67, 0]
click at [689, 358] on button "[PERSON_NAME] küsimus" at bounding box center [692, 369] width 140 height 22
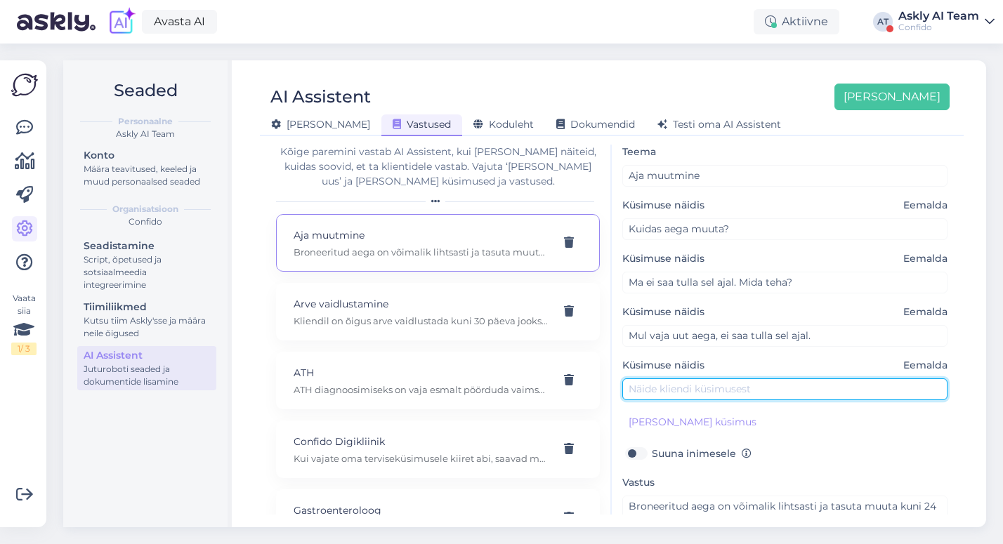
click at [689, 381] on input "text" at bounding box center [784, 389] width 325 height 22
type input "Vaja muuta aeg dr Tervis juurde."
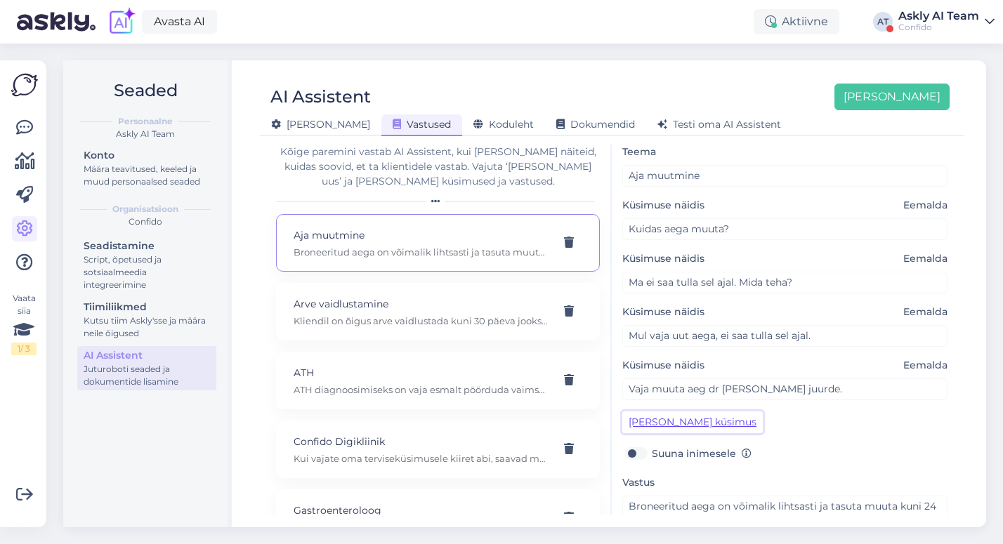
click at [672, 411] on button "[PERSON_NAME] küsimus" at bounding box center [692, 422] width 140 height 22
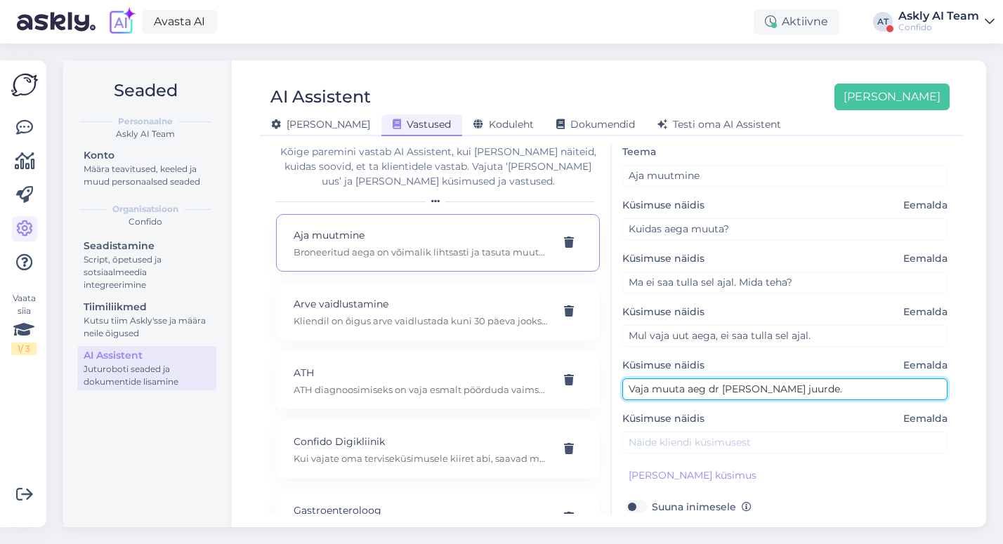
click at [666, 378] on input "Vaja muuta aeg dr Tervis juurde." at bounding box center [784, 389] width 325 height 22
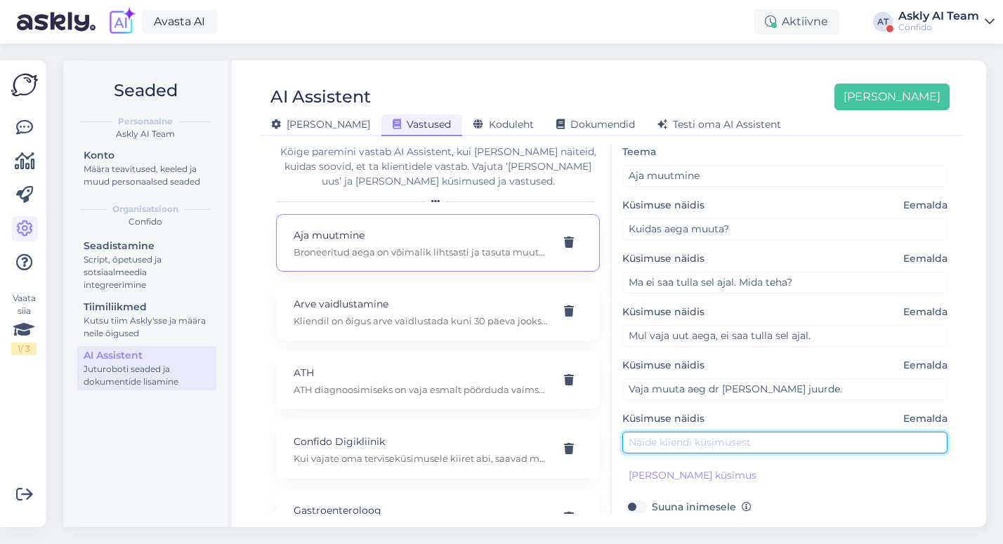
click at [671, 432] on input "text" at bounding box center [784, 443] width 325 height 22
paste input "Vaja muuta aeg dr Tervis juurde."
drag, startPoint x: 750, startPoint y: 430, endPoint x: 723, endPoint y: 429, distance: 26.7
click at [723, 432] on input "Vaja muuta aeg dr Tervis juurde." at bounding box center [784, 443] width 325 height 22
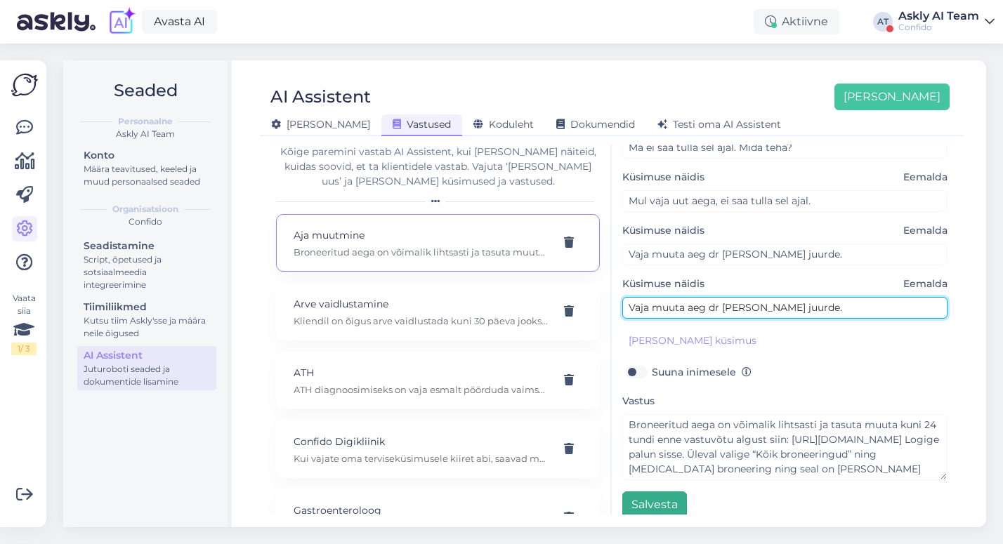
type input "Vaja muuta aeg dr Rõõm juurde."
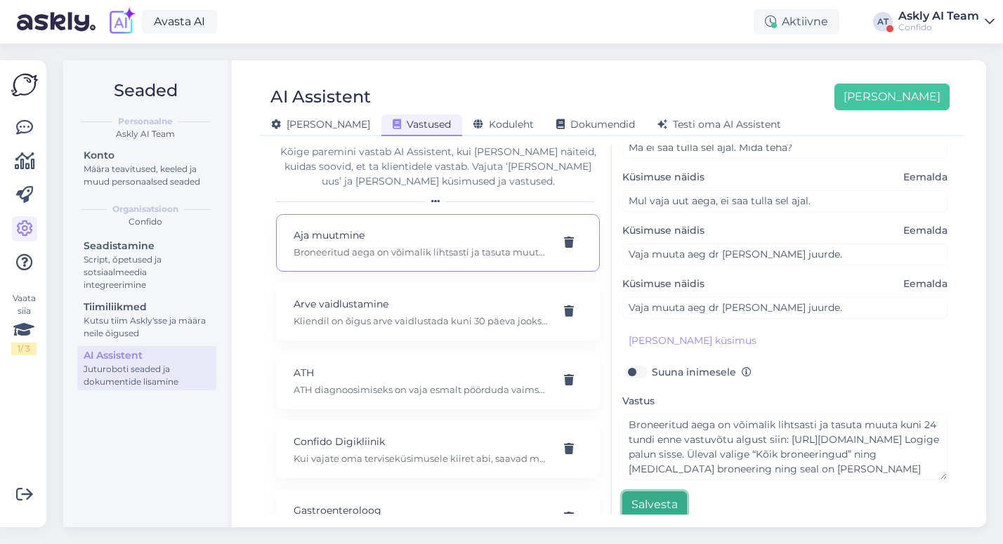
click at [668, 492] on button "Salvesta" at bounding box center [654, 505] width 65 height 27
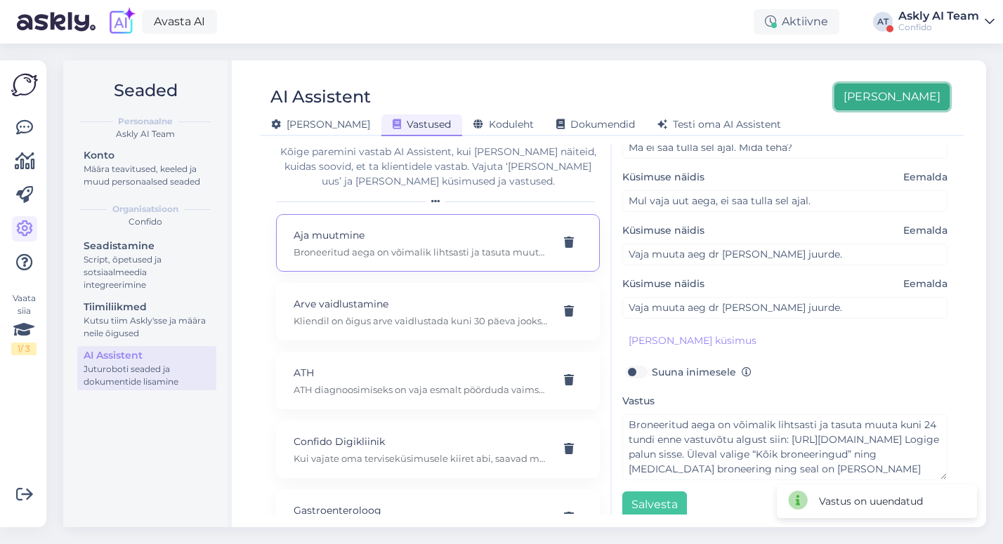
click at [921, 87] on button "[PERSON_NAME]" at bounding box center [891, 97] width 115 height 27
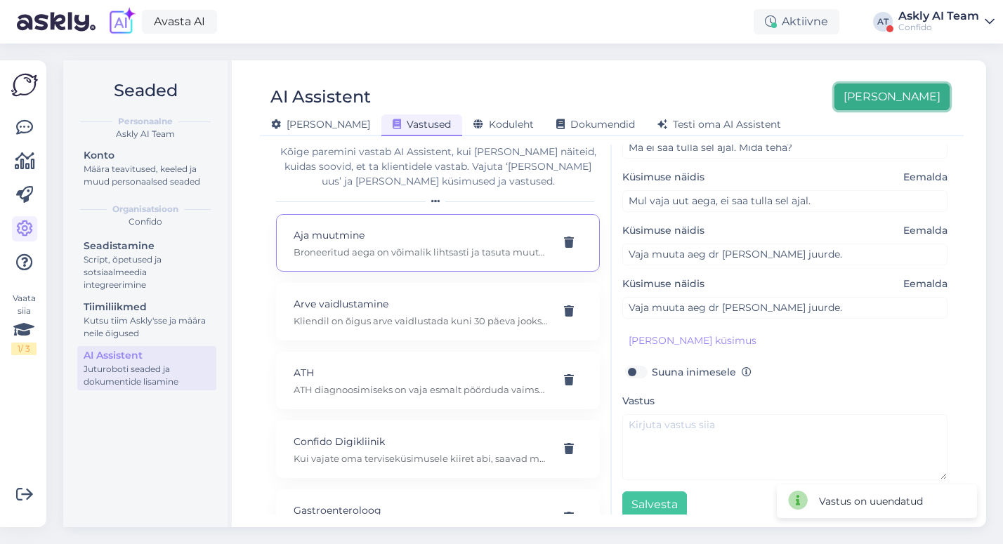
scroll to position [0, 0]
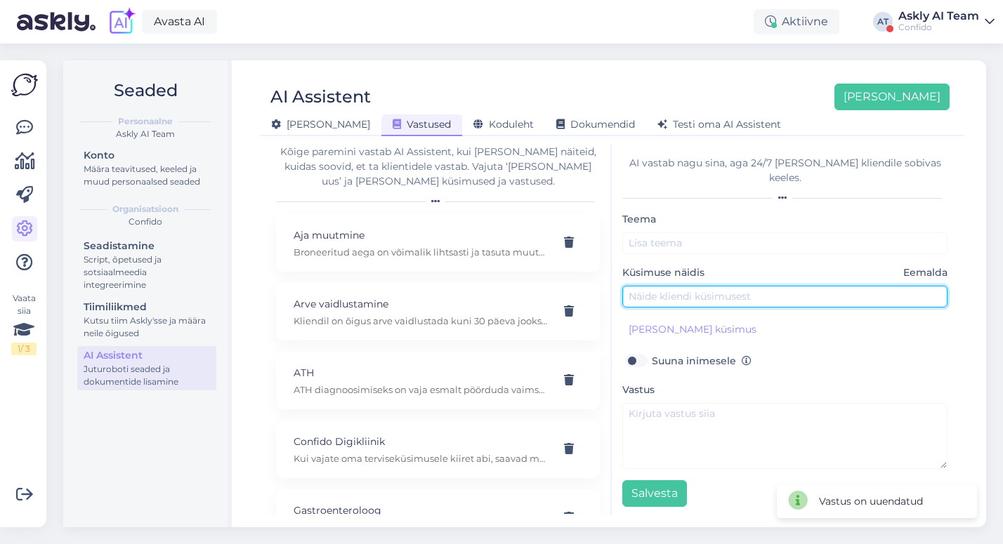
click at [645, 286] on input "text" at bounding box center [784, 297] width 325 height 22
paste input "Vaja muuta aeg dr Tervis juurde."
drag, startPoint x: 683, startPoint y: 284, endPoint x: 653, endPoint y: 284, distance: 30.2
click at [653, 286] on input "Vaja muuta aeg dr Tervis juurde." at bounding box center [784, 297] width 325 height 22
click at [762, 290] on input "Vaja tühistada aeg dr Tervis juurde." at bounding box center [784, 297] width 325 height 22
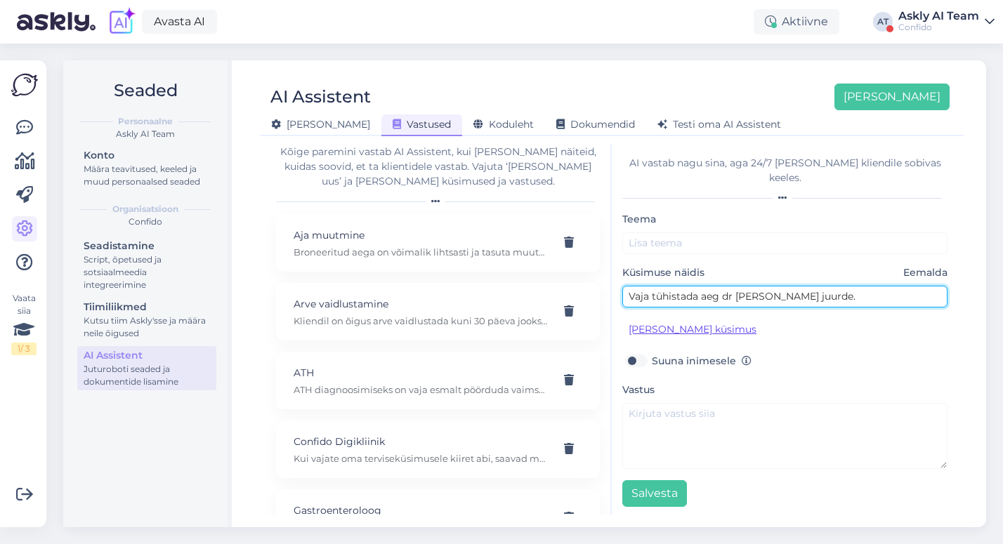
type input "Vaja tühistada aeg dr Tervis juurde."
click at [713, 319] on button "[PERSON_NAME] küsimus" at bounding box center [692, 330] width 140 height 22
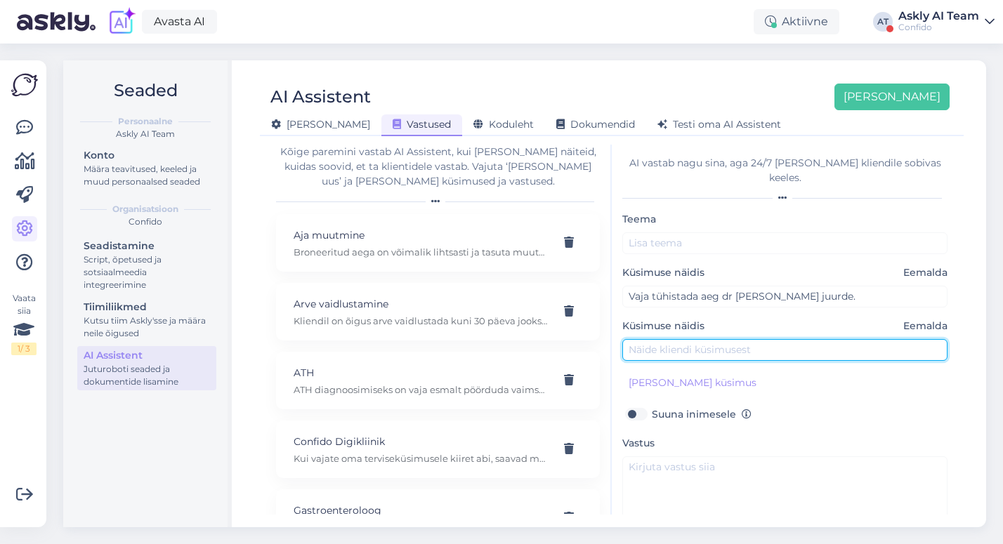
click at [699, 339] on input "text" at bounding box center [784, 350] width 325 height 22
paste input "Vaja tühistada aeg dr Tervis juurde."
drag, startPoint x: 761, startPoint y: 334, endPoint x: 736, endPoint y: 334, distance: 25.3
click at [736, 339] on input "Vaja tühistada aeg dr Tervis juurde." at bounding box center [784, 350] width 325 height 22
type input "Vaja tühistada aeg dr Rõõm juurde."
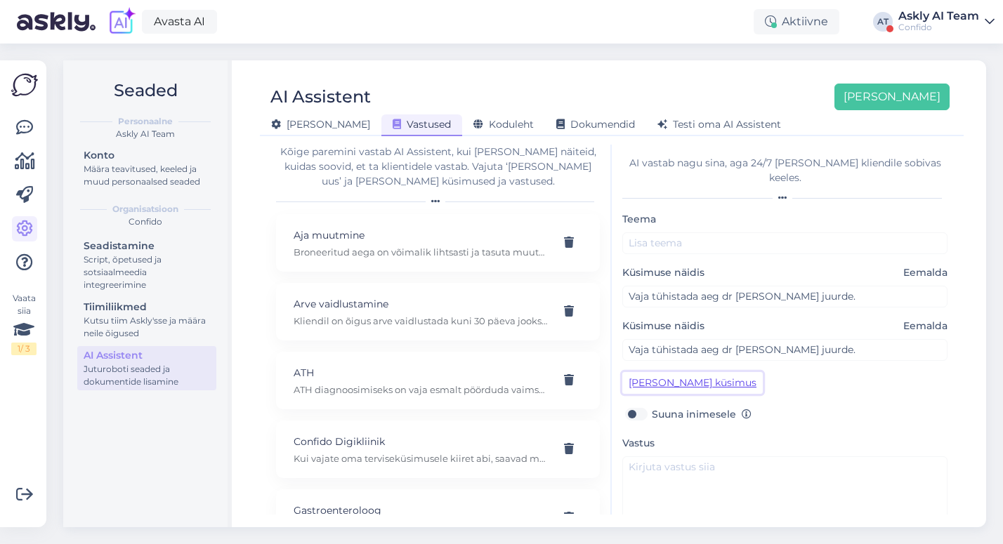
click at [687, 372] on button "[PERSON_NAME] küsimus" at bounding box center [692, 383] width 140 height 22
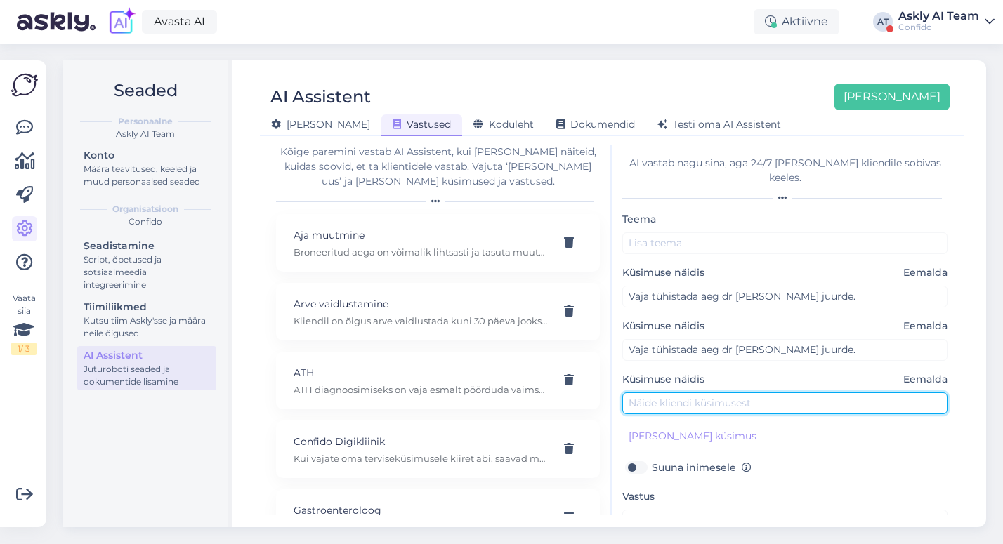
click at [684, 393] on input "text" at bounding box center [784, 404] width 325 height 22
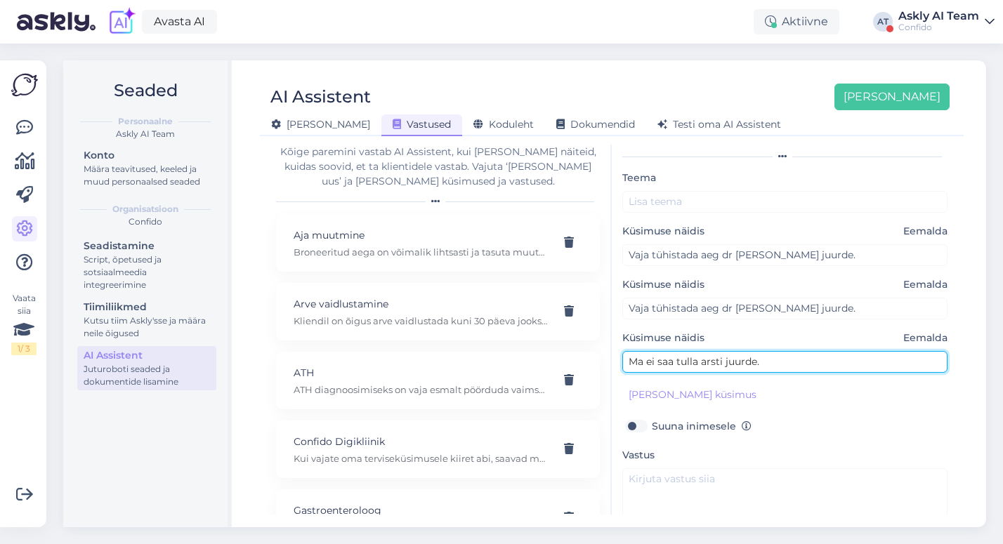
scroll to position [42, 0]
type input "Ma ei saa tulla arsti juurde."
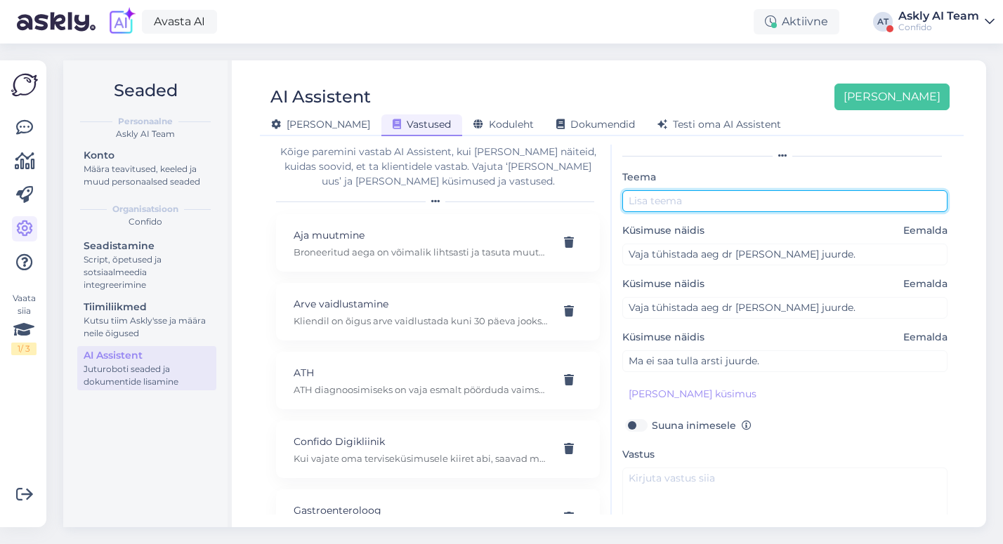
click at [675, 190] on input "text" at bounding box center [784, 201] width 325 height 22
type input "Aja tühistamine"
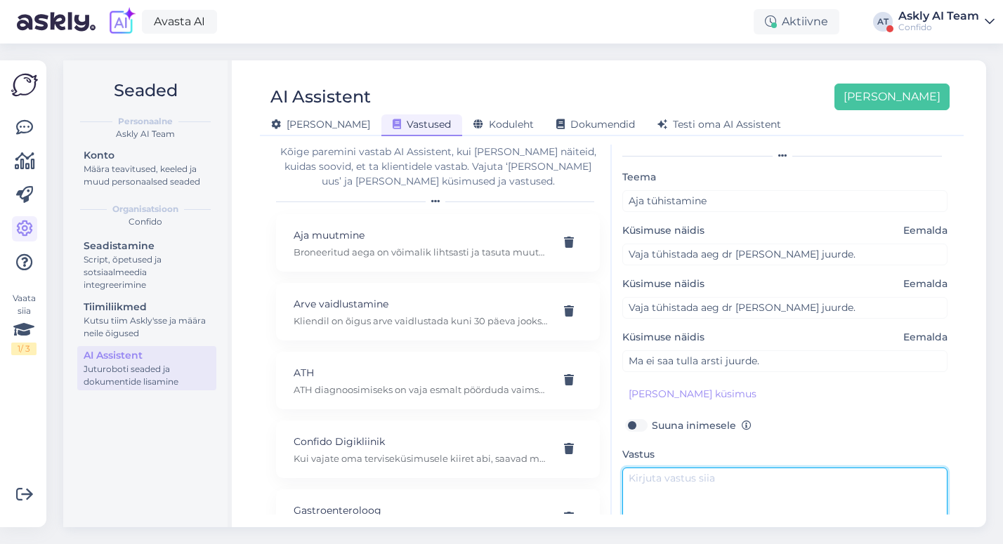
click at [647, 474] on textarea at bounding box center [784, 501] width 325 height 66
paste textarea "Broneeritud aega on võimalik lihtsasti ja tasuta tühistada kuni 24 tundi enne v…"
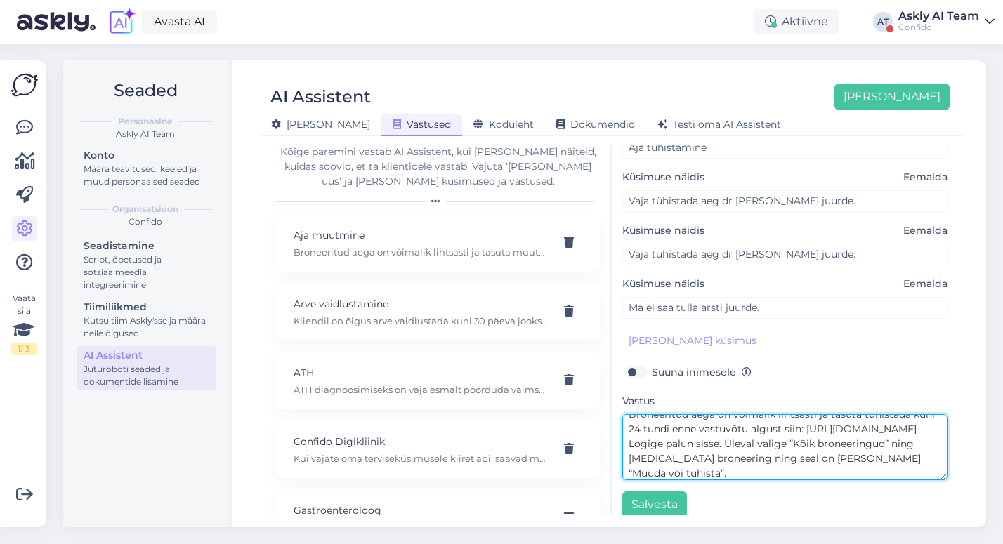
scroll to position [0, 0]
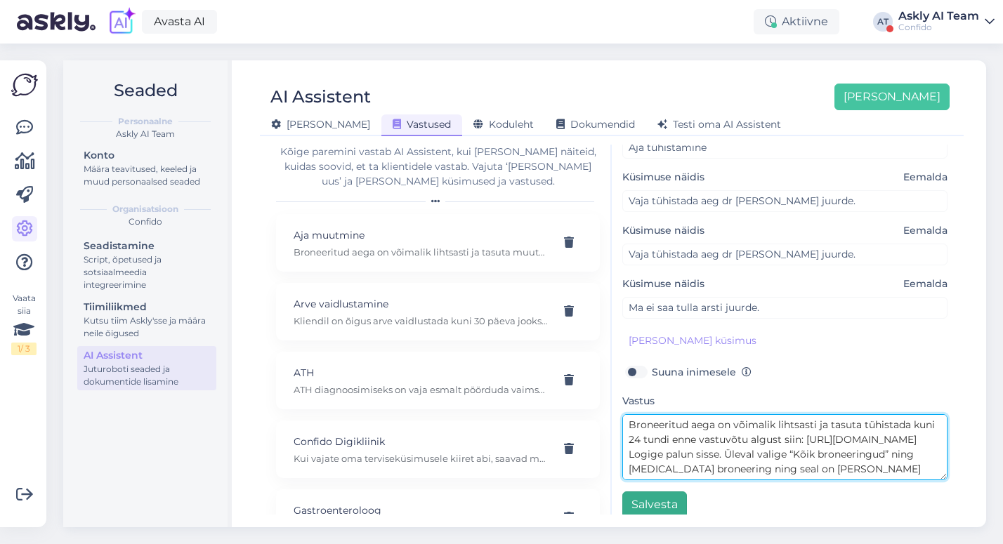
type textarea "Broneeritud aega on võimalik lihtsasti ja tasuta tühistada kuni 24 tundi enne v…"
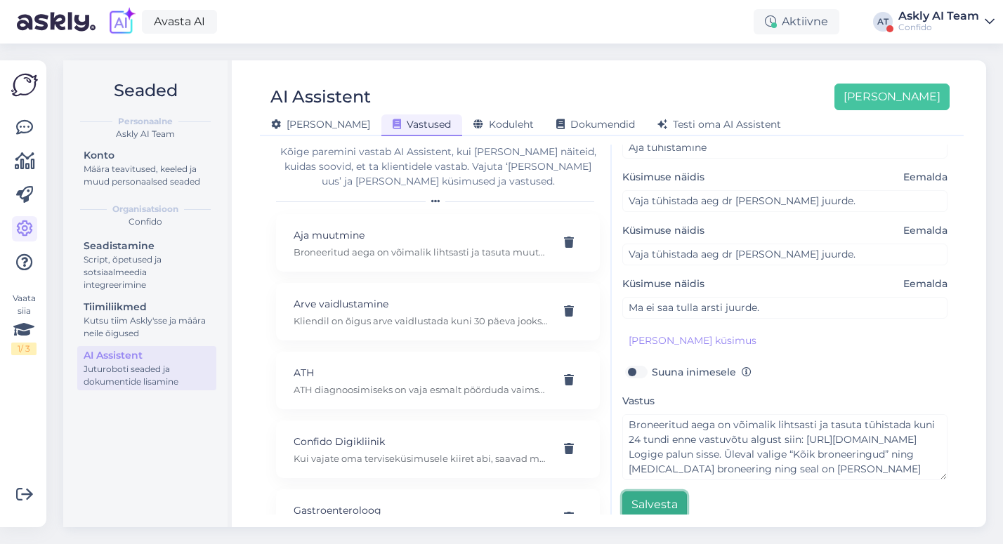
click at [658, 497] on button "Salvesta" at bounding box center [654, 505] width 65 height 27
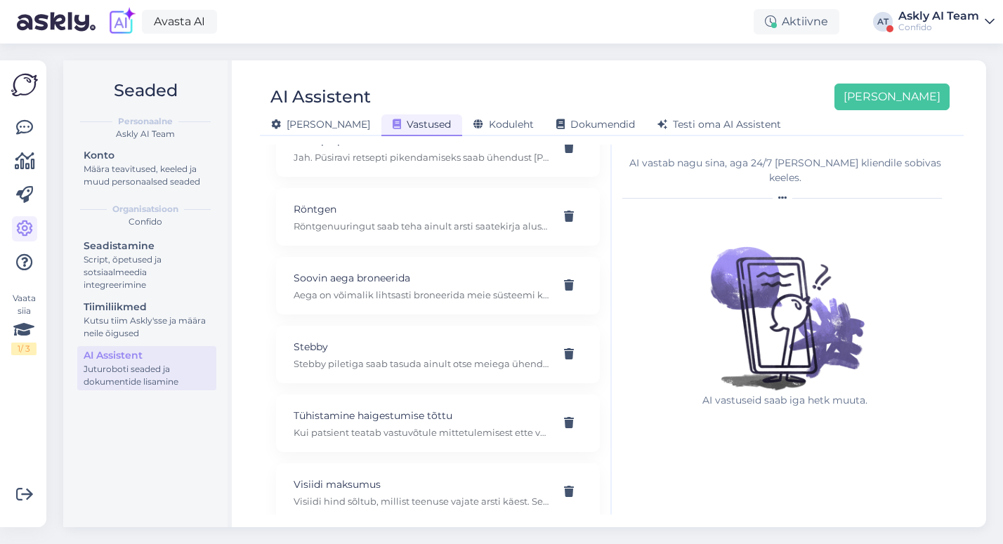
scroll to position [812, 0]
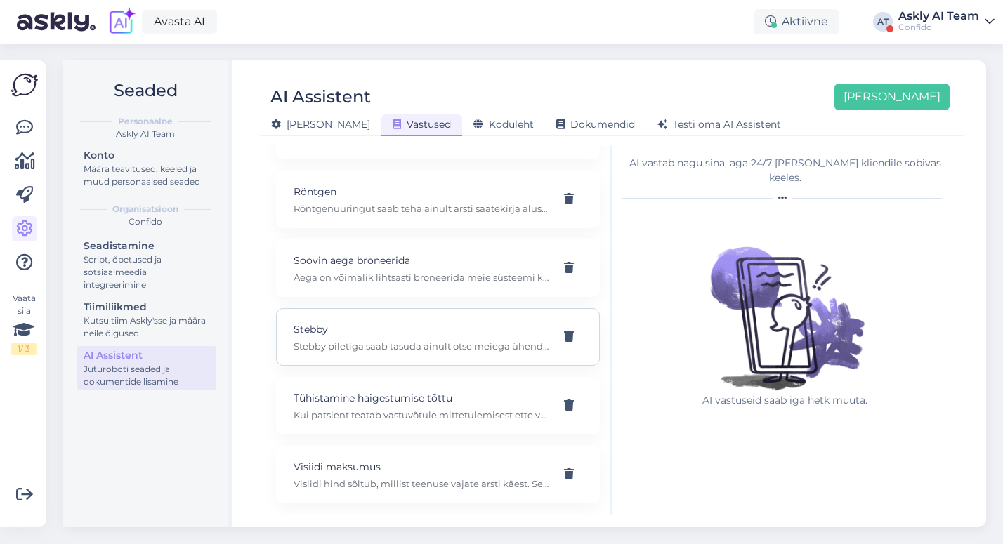
click at [370, 332] on p "Stebby" at bounding box center [421, 329] width 255 height 15
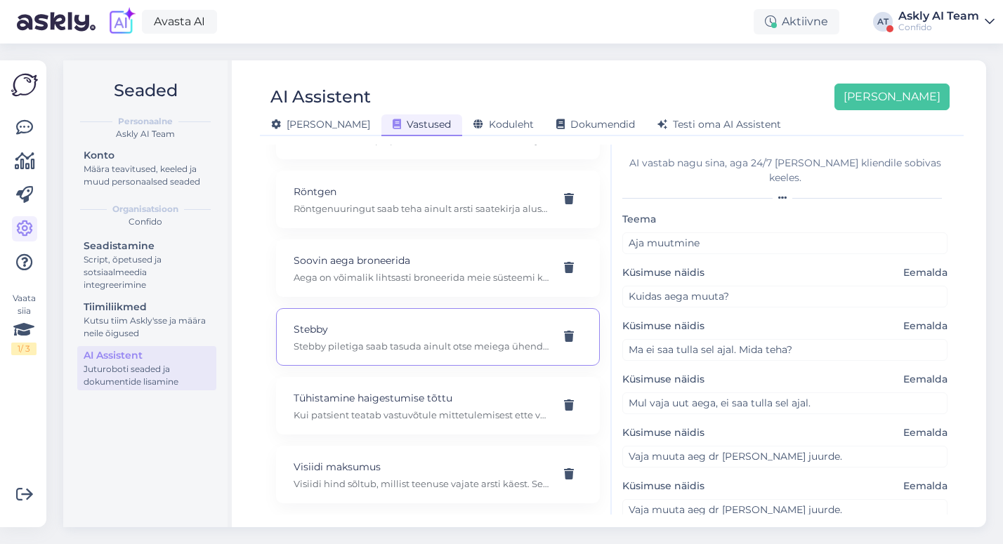
type input "Stebby"
type input "Kuidas tasuda teenuse eest Stebby piletiga?"
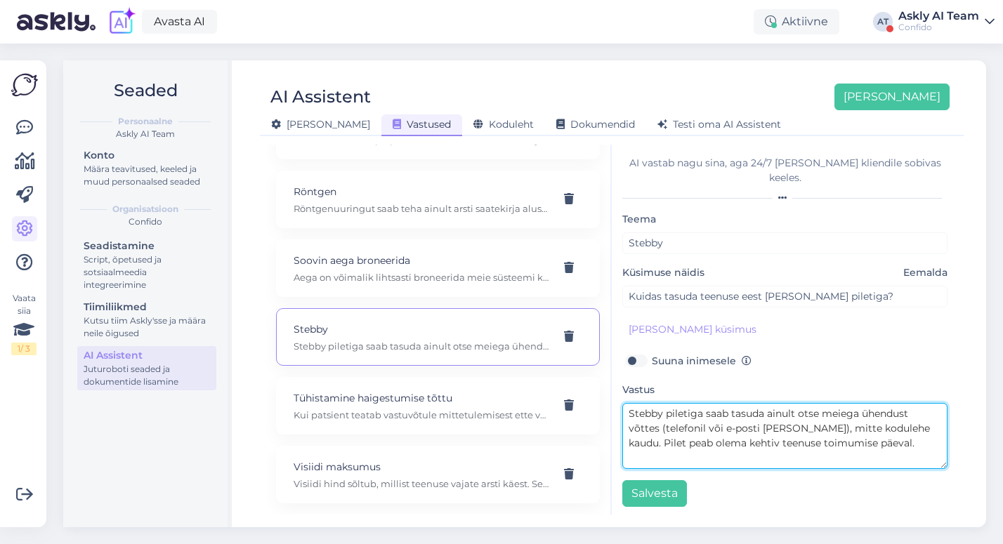
click at [852, 435] on textarea "Stebby piletiga saab tasuda ainult otse meiega ühendust võttes (telefonil või e…" at bounding box center [784, 436] width 325 height 66
click at [878, 429] on textarea "Stebby piletiga saab tasuda ainult otse meiega ühendust võttes (telefonil või e…" at bounding box center [784, 436] width 325 height 66
click at [720, 413] on textarea "Stebby piletiga saab tasuda ainult otse meiega ühendust võttes (telefonil või e…" at bounding box center [784, 436] width 325 height 66
paste textarea "elleks, et kasutada Stebby piletit teenuse eest tasumiseks, peate broneeringu t…"
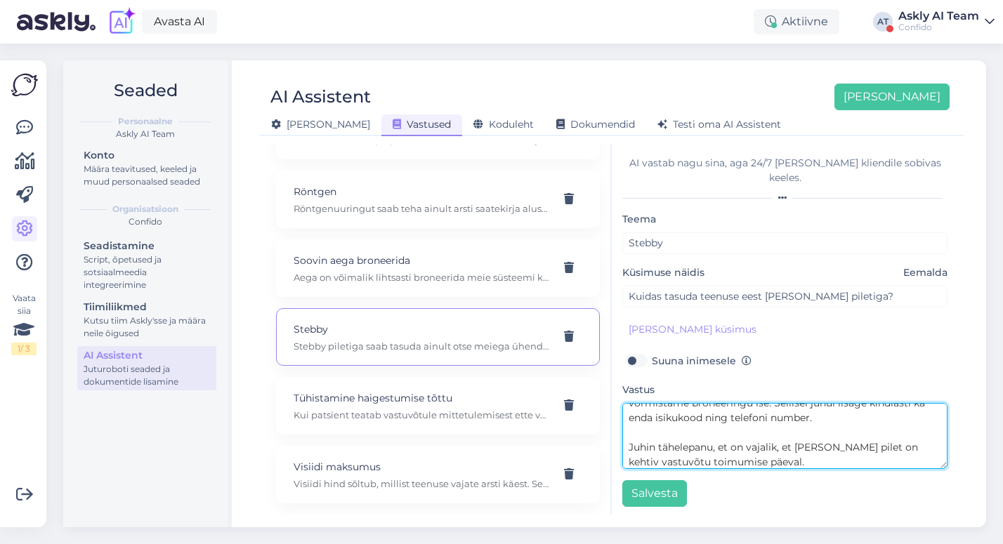
click at [718, 413] on textarea "Selleks, et kasutada Stebby piletit teenuse eest tasumiseks, peate broneeringu …" at bounding box center [784, 436] width 325 height 66
click at [798, 431] on textarea "Selleks, et kasutada Stebby piletit teenuse eest tasumiseks, peate broneeringu …" at bounding box center [784, 436] width 325 height 66
drag, startPoint x: 783, startPoint y: 440, endPoint x: 834, endPoint y: 465, distance: 56.8
click at [834, 465] on div "Teema Stebby Küsimuse näidis Eemalda Kuidas tasuda teenuse eest Stebby piletiga…" at bounding box center [784, 359] width 325 height 296
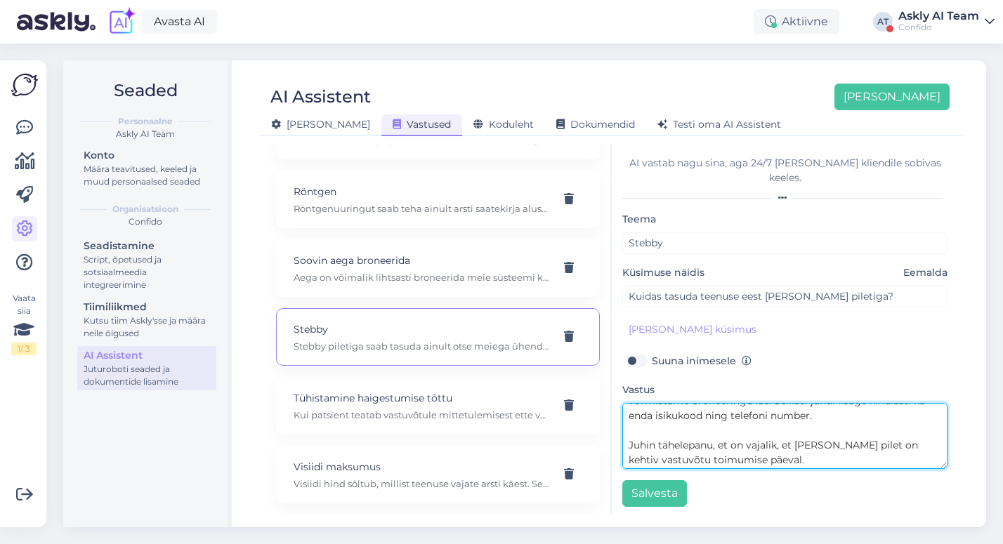
scroll to position [133, 0]
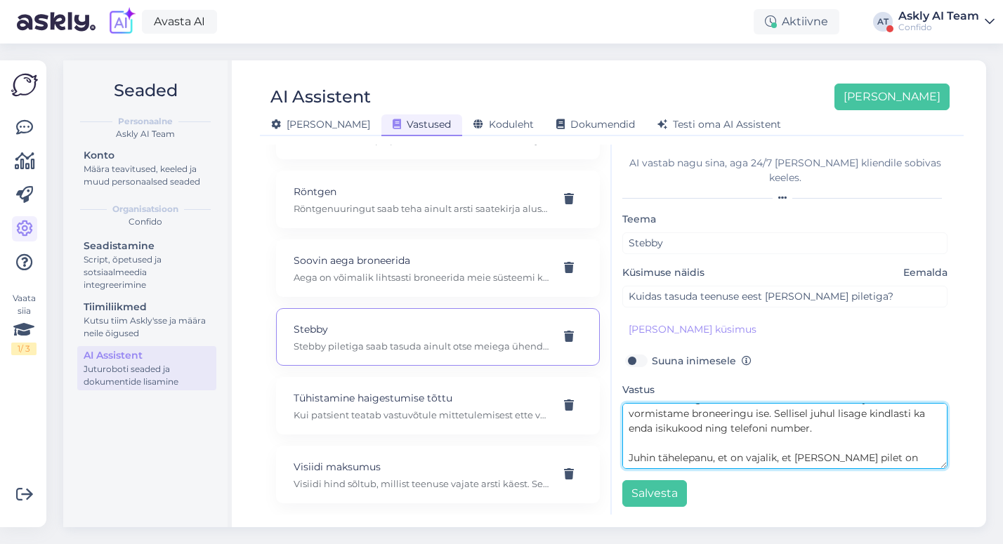
click at [763, 408] on textarea "Selleks, et kasutada Stebby piletit teenuse eest tasumiseks, peate broneeringu …" at bounding box center [784, 436] width 325 height 66
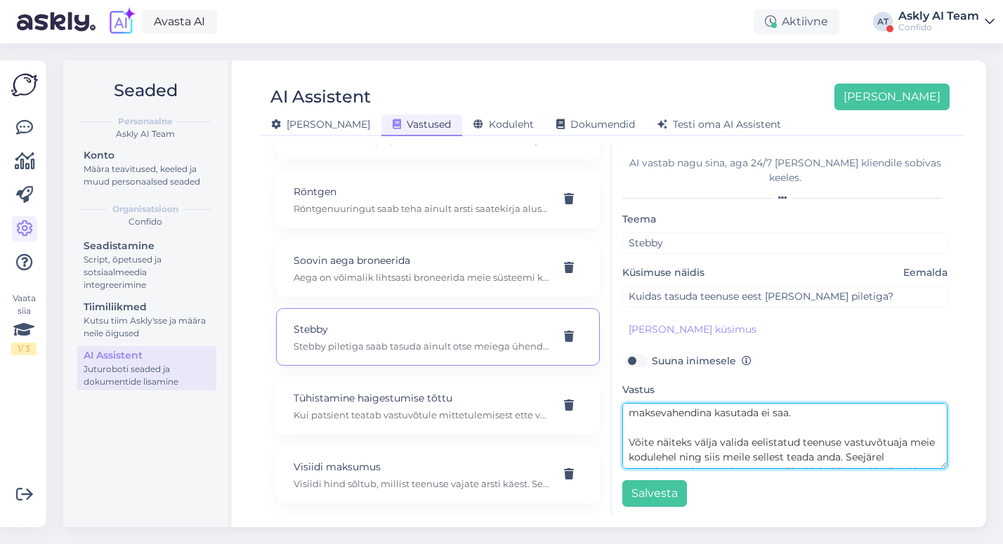
scroll to position [76, 0]
drag, startPoint x: 632, startPoint y: 410, endPoint x: 772, endPoint y: 438, distance: 142.5
click at [772, 438] on textarea "Selleks, et kasutada Stebby piletit teenuse eest tasumiseks, peate broneeringu …" at bounding box center [784, 436] width 325 height 66
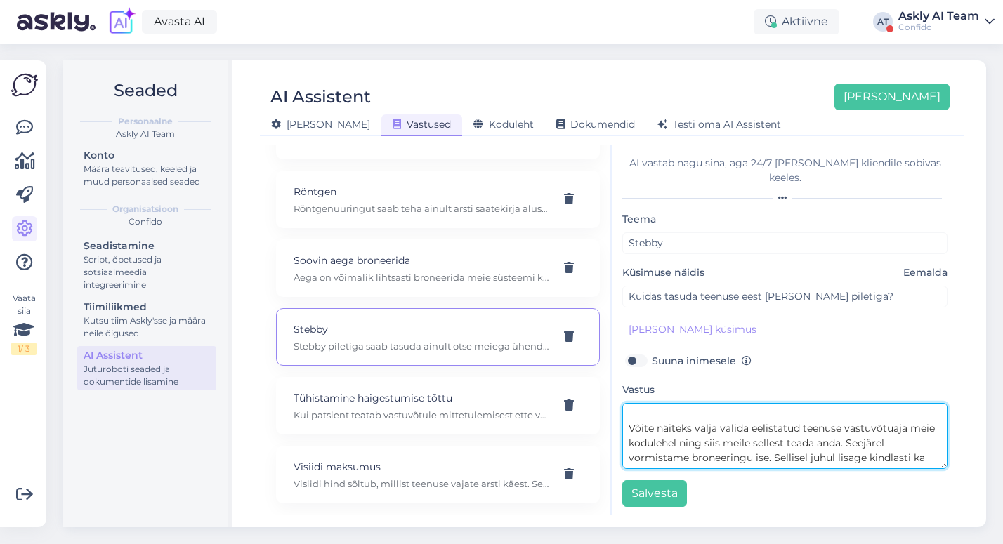
scroll to position [90, 0]
click at [772, 440] on textarea "Selleks, et kasutada Stebby piletit teenuse eest tasumiseks, peate broneeringu …" at bounding box center [784, 436] width 325 height 66
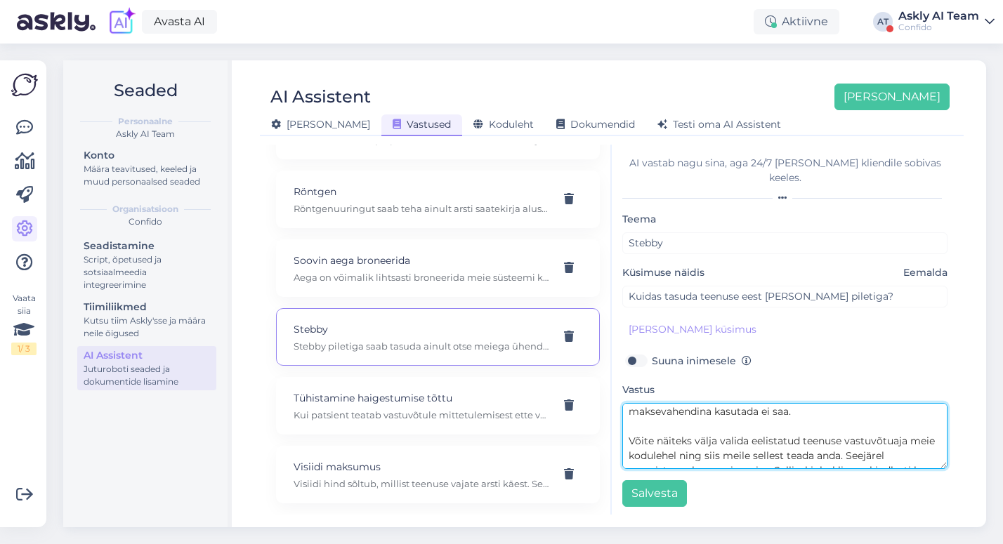
drag, startPoint x: 819, startPoint y: 440, endPoint x: 612, endPoint y: 417, distance: 207.7
click at [612, 417] on div "AI vastab nagu sina, aga 24/7 ja igale kliendile sobivas keeles. Teema Stebby K…" at bounding box center [785, 330] width 346 height 370
click at [804, 428] on textarea "Selleks, et kasutada Stebby piletit teenuse eest tasumiseks, peate broneeringu …" at bounding box center [784, 436] width 325 height 66
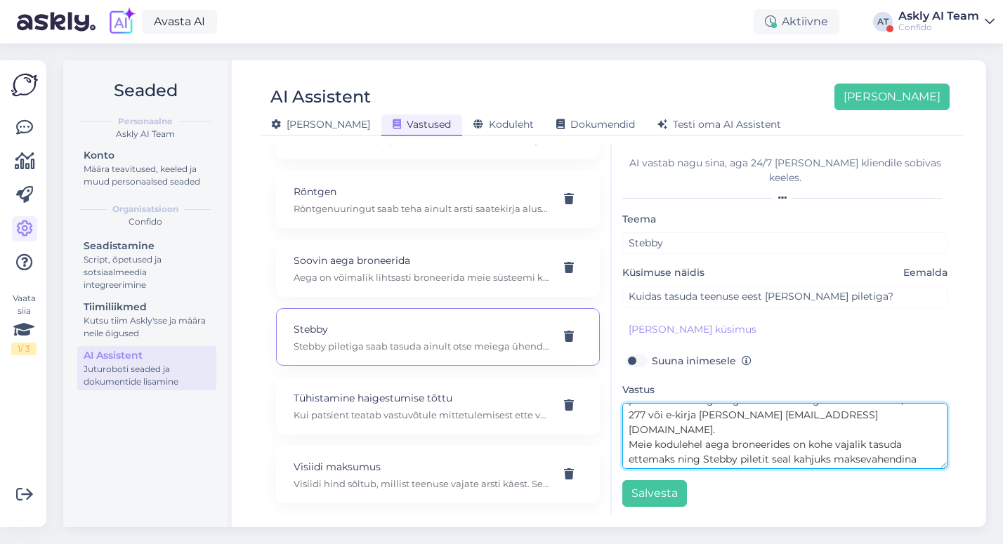
scroll to position [30, 0]
click at [738, 437] on textarea "Selleks, et kasutada Stebby piletit teenuse eest tasumiseks, peate broneeringu …" at bounding box center [784, 436] width 325 height 66
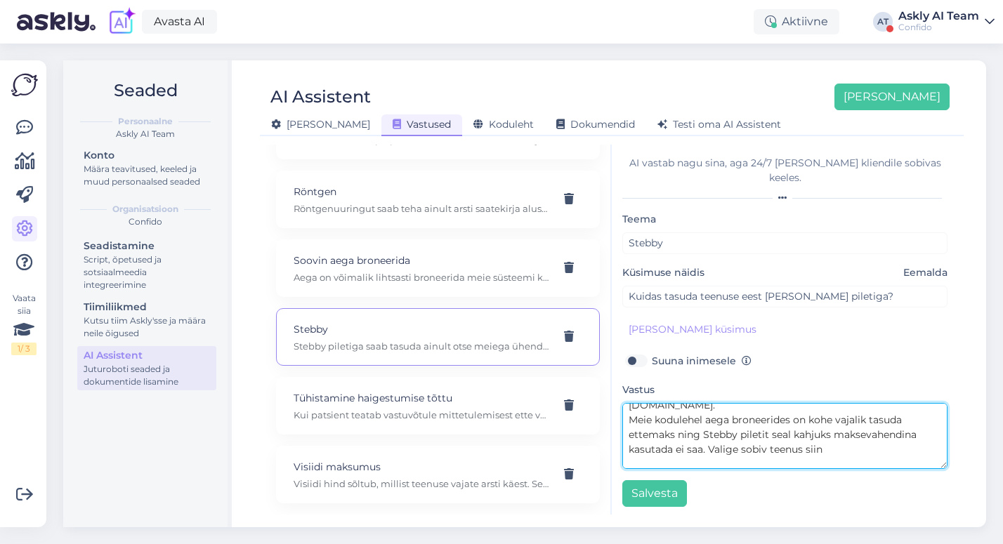
drag, startPoint x: 836, startPoint y: 422, endPoint x: 711, endPoint y: 422, distance: 125.0
click at [711, 422] on textarea "Selleks, et kasutada Stebby piletit teenuse eest tasumiseks, peate broneeringu …" at bounding box center [784, 436] width 325 height 66
click at [784, 425] on textarea "Selleks, et kasutada Stebby piletit teenuse eest tasumiseks, peate broneeringu …" at bounding box center [784, 436] width 325 height 66
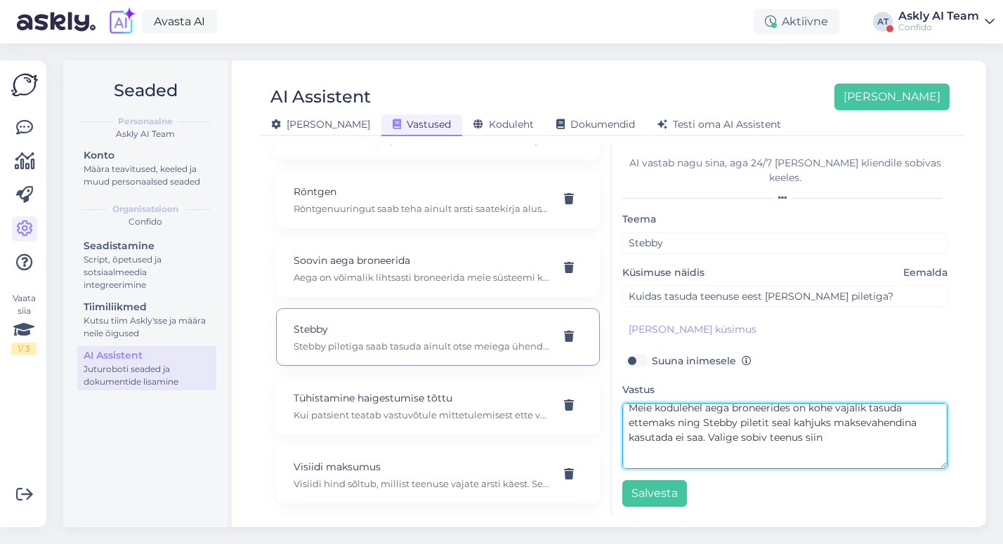
scroll to position [46, 0]
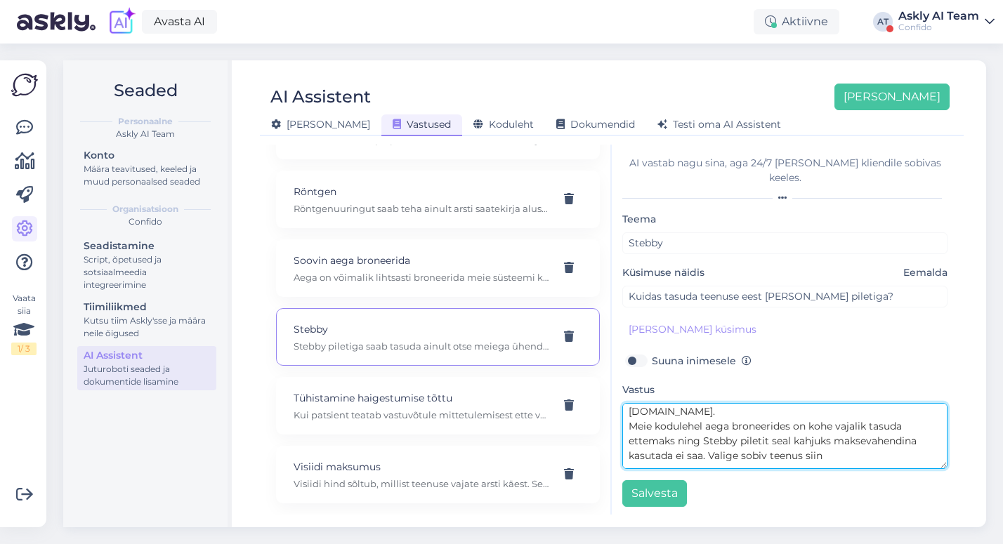
drag, startPoint x: 832, startPoint y: 395, endPoint x: 709, endPoint y: 425, distance: 126.4
click at [709, 425] on textarea "Selleks, et kasutada Stebby piletit teenuse eest tasumiseks, peate broneeringu …" at bounding box center [784, 436] width 325 height 66
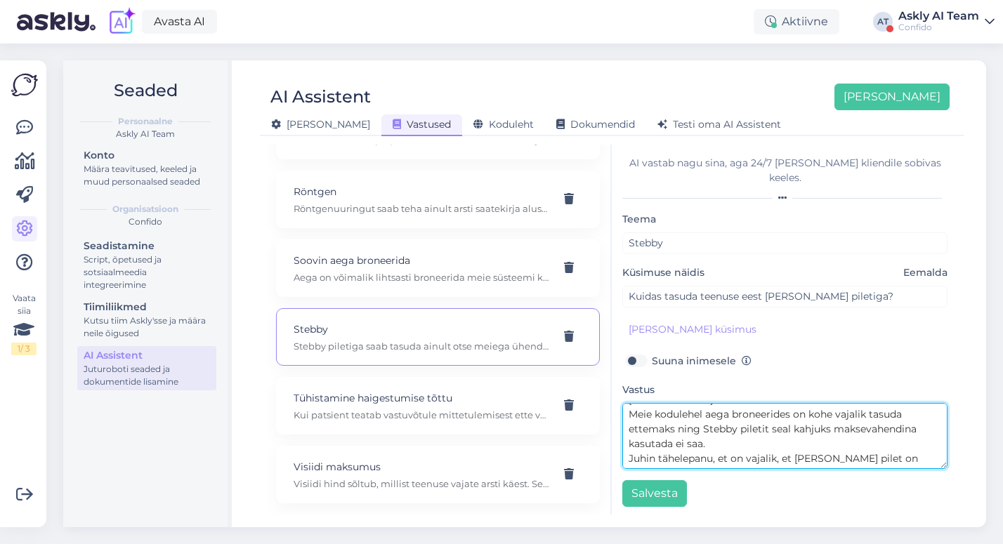
click at [789, 443] on textarea "Selleks, et kasutada Stebby piletit teenuse eest tasumiseks, peate broneeringu …" at bounding box center [784, 436] width 325 height 66
paste textarea "Valige sobiv teenus siin"
drag, startPoint x: 777, startPoint y: 445, endPoint x: 811, endPoint y: 446, distance: 34.4
click at [811, 446] on textarea "Selleks, et kasutada Stebby piletit teenuse eest tasumiseks, peate broneeringu …" at bounding box center [784, 436] width 325 height 66
click at [794, 444] on textarea "Selleks, et kasutada Stebby piletit teenuse eest tasumiseks, peate broneeringu …" at bounding box center [784, 436] width 325 height 66
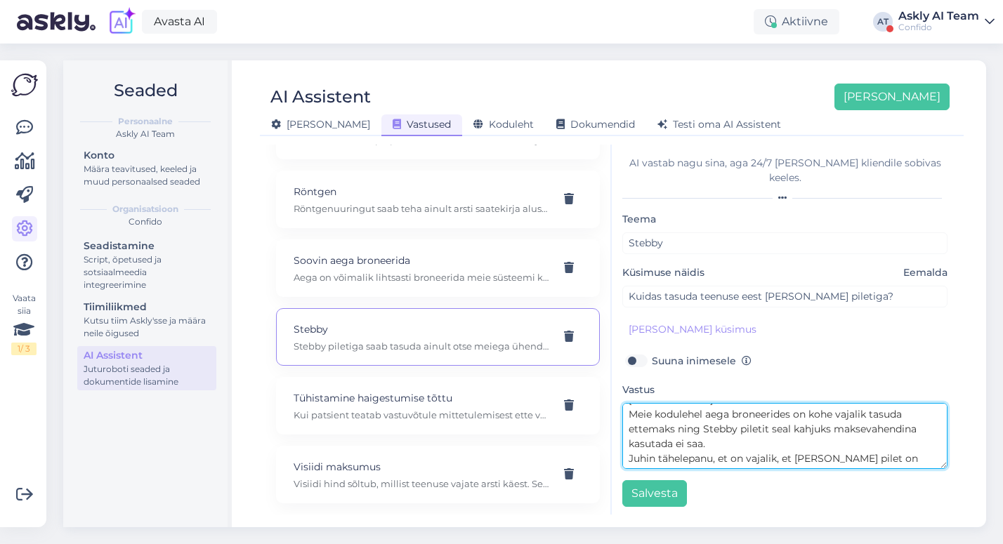
click at [840, 443] on textarea "Selleks, et kasutada Stebby piletit teenuse eest tasumiseks, peate broneeringu …" at bounding box center [784, 436] width 325 height 66
click at [694, 418] on textarea "Selleks, et kasutada Stebby piletit teenuse eest tasumiseks, peate broneeringu …" at bounding box center [784, 436] width 325 height 66
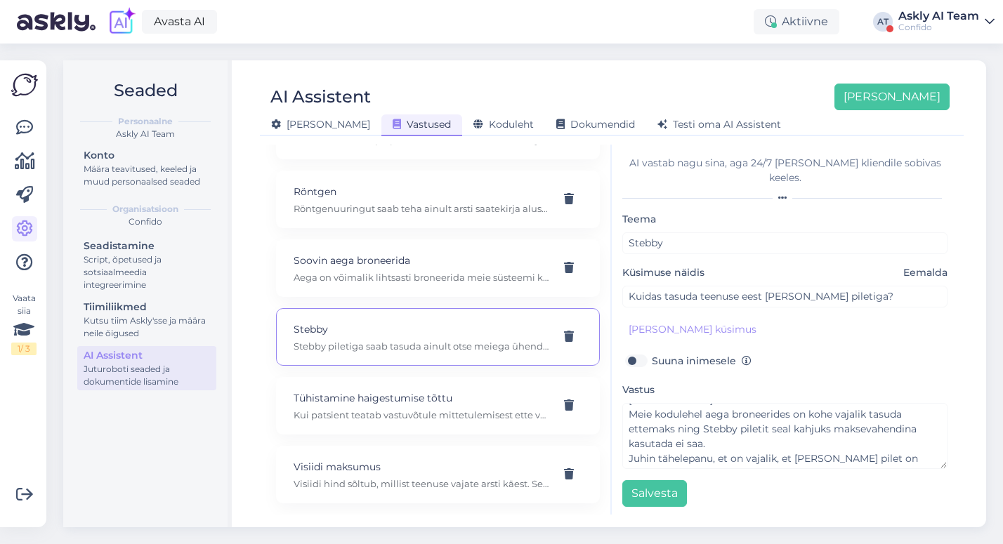
scroll to position [59, 0]
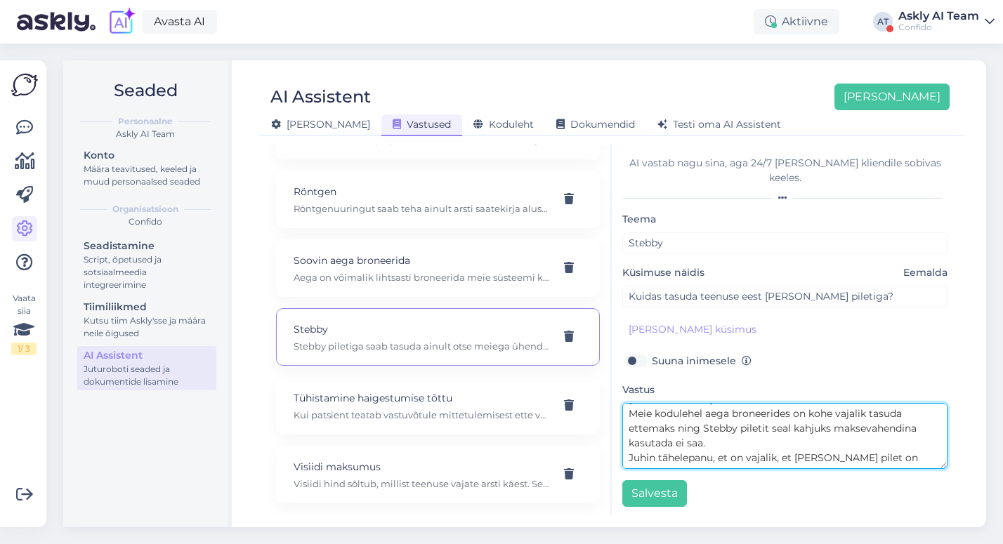
click at [923, 442] on textarea "Selleks, et kasutada Stebby piletit teenuse eest tasumiseks, peate broneeringu …" at bounding box center [784, 436] width 325 height 66
paste textarea "[URL][DOMAIN_NAME]"
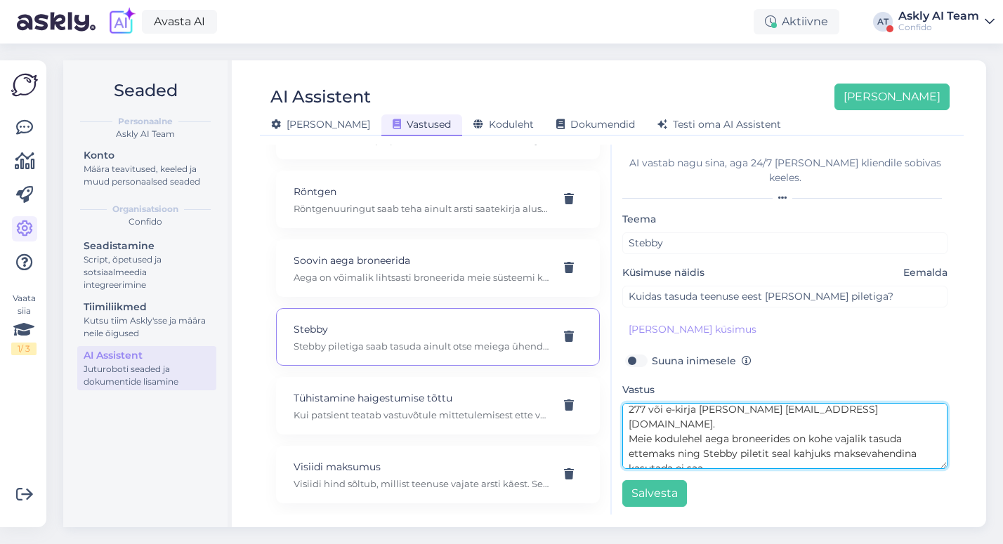
scroll to position [40, 0]
click at [700, 417] on textarea "Selleks, et kasutada Stebby piletit teenuse eest tasumiseks, peate broneeringu …" at bounding box center [784, 436] width 325 height 66
drag, startPoint x: 778, startPoint y: 421, endPoint x: 789, endPoint y: 421, distance: 11.2
click at [789, 421] on textarea "Selleks, et kasutada Stebby piletit teenuse eest tasumiseks, peate broneeringu …" at bounding box center [784, 436] width 325 height 66
click at [804, 428] on textarea "Selleks, et kasutada Stebby piletit teenuse eest tasumiseks, peate broneeringu …" at bounding box center [784, 436] width 325 height 66
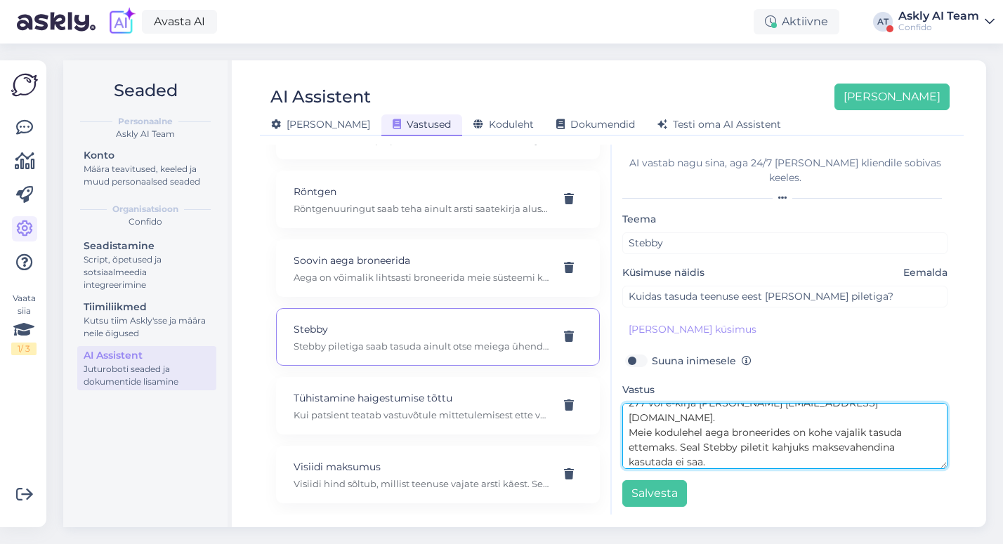
drag, startPoint x: 902, startPoint y: 418, endPoint x: 816, endPoint y: 418, distance: 86.4
click at [816, 418] on textarea "Selleks, et kasutada Stebby piletit teenuse eest tasumiseks, peate broneeringu …" at bounding box center [784, 436] width 325 height 66
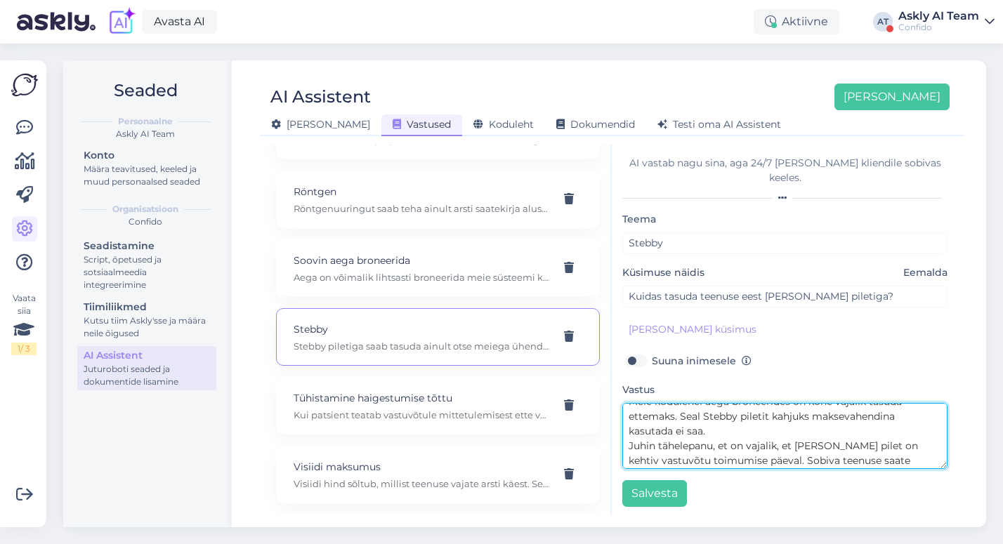
click at [774, 431] on textarea "Selleks, et kasutada Stebby piletit teenuse eest tasumiseks, peate broneeringu …" at bounding box center [784, 436] width 325 height 66
click at [796, 446] on textarea "Selleks, et kasutada Stebby piletit teenuse eest tasumiseks, peate broneeringu …" at bounding box center [784, 436] width 325 height 66
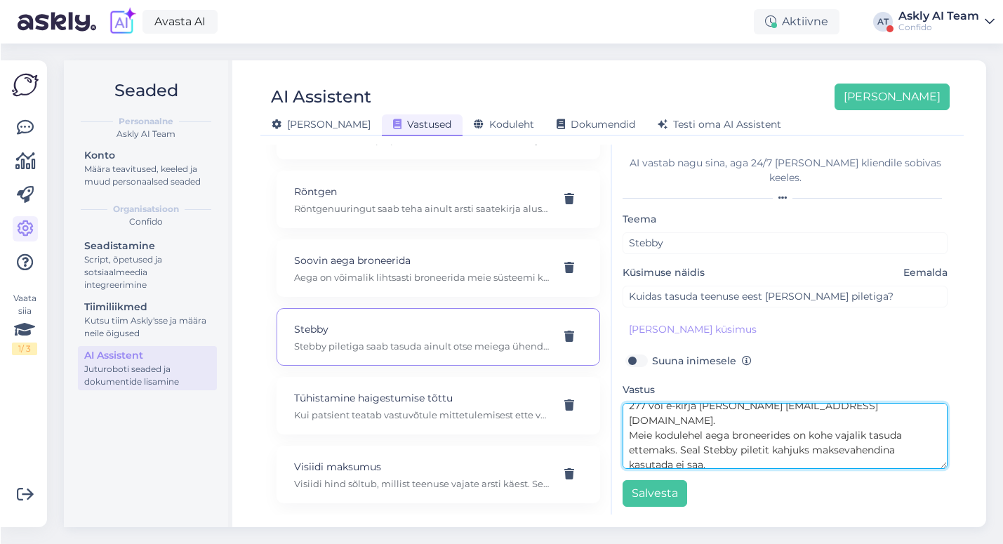
scroll to position [74, 0]
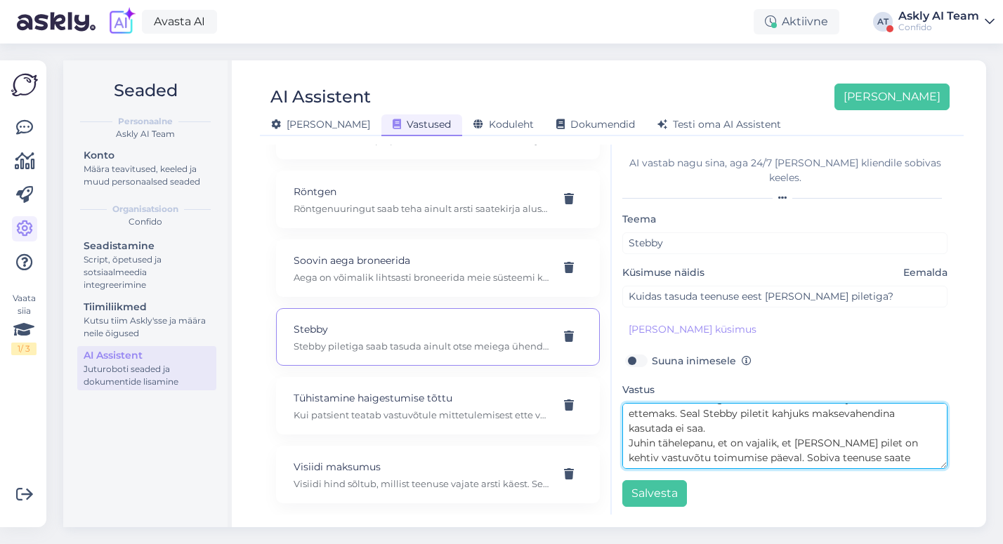
click at [876, 428] on textarea "Selleks, et kasutada Stebby piletit teenuse eest tasumiseks, peate broneeringu …" at bounding box center [784, 436] width 325 height 66
click at [674, 442] on textarea "Selleks, et kasutada Stebby piletit teenuse eest tasumiseks, peate broneeringu …" at bounding box center [784, 436] width 325 height 66
type textarea "Selleks, et kasutada Stebby piletit teenuse eest tasumiseks, peate broneeringu …"
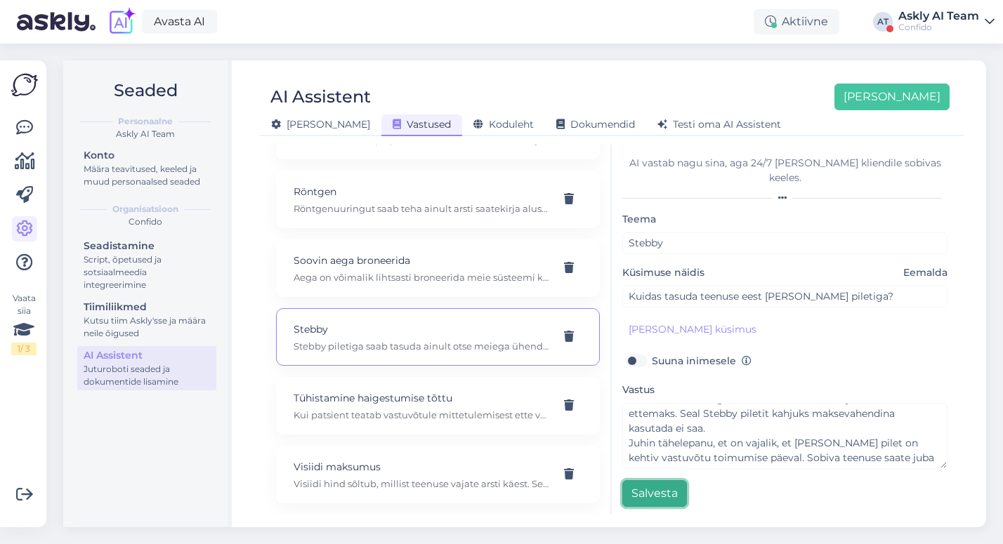
click at [652, 484] on button "Salvesta" at bounding box center [654, 493] width 65 height 27
click at [438, 201] on div "Röntgen Röntgenuuringut saab teha ainult arsti saatekirja alusel. Kui saatekiri…" at bounding box center [422, 199] width 256 height 31
type input "Röntgen"
type input "Kas röntgenile saab tulla ilma saatekirjata?"
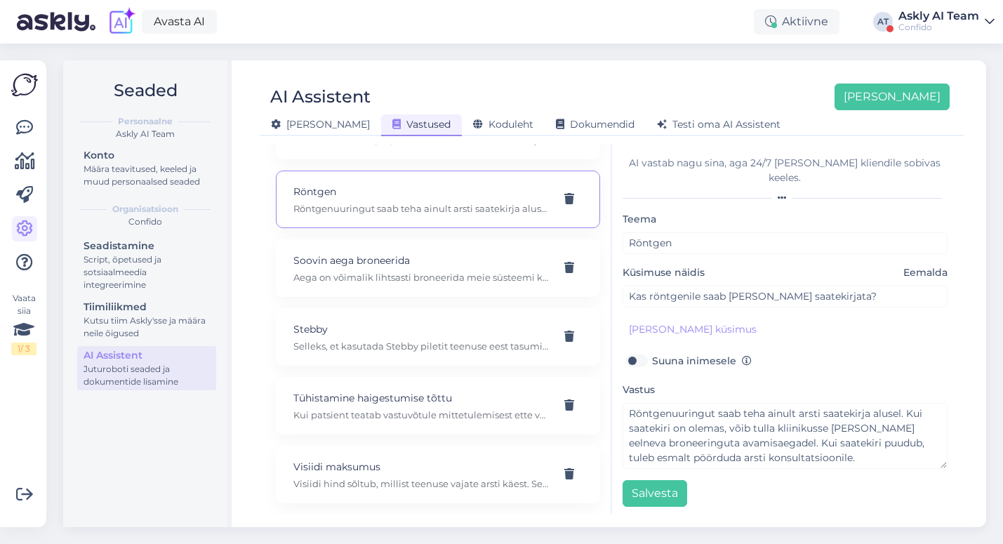
scroll to position [0, 0]
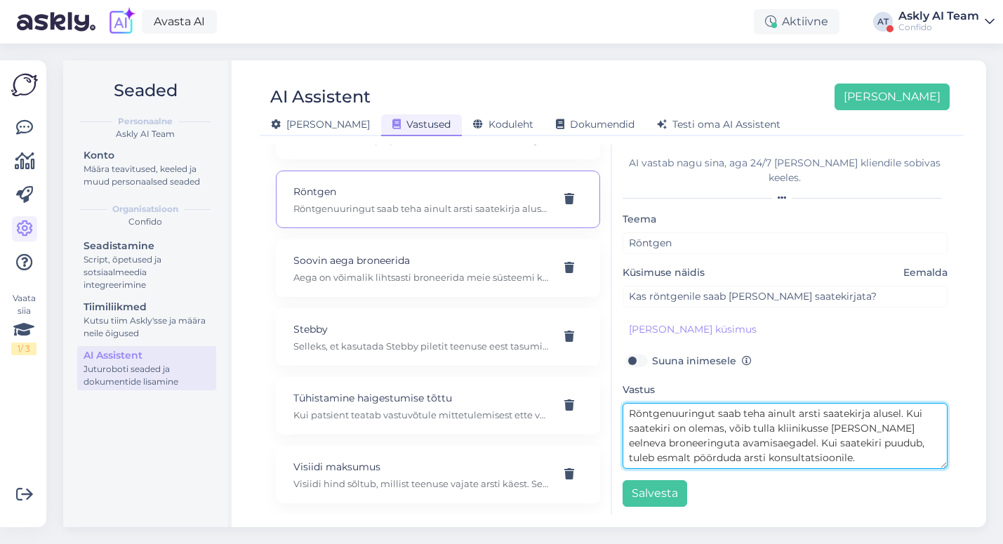
click at [826, 434] on textarea "Röntgenuuringut saab teha ainult arsti saatekirja alusel. Kui saatekiri on olem…" at bounding box center [786, 436] width 326 height 66
click at [863, 444] on textarea "Röntgenuuringut saab teha ainult arsti saatekirja alusel. Kui saatekiri on olem…" at bounding box center [786, 436] width 326 height 66
paste textarea "Röntgenuuringut saab teha Confido Veerenni kliinikus, küll aga on vajalik arsti…"
drag, startPoint x: 763, startPoint y: 413, endPoint x: 908, endPoint y: 399, distance: 145.3
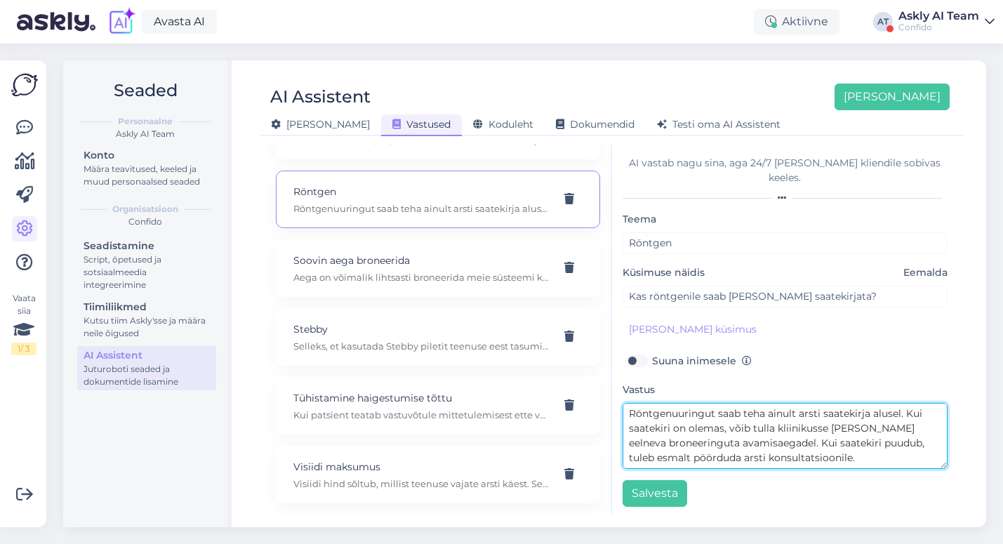
click at [908, 403] on textarea "Röntgenuuringut saab teha ainult arsti saatekirja alusel. Kui saatekiri on olem…" at bounding box center [786, 436] width 326 height 66
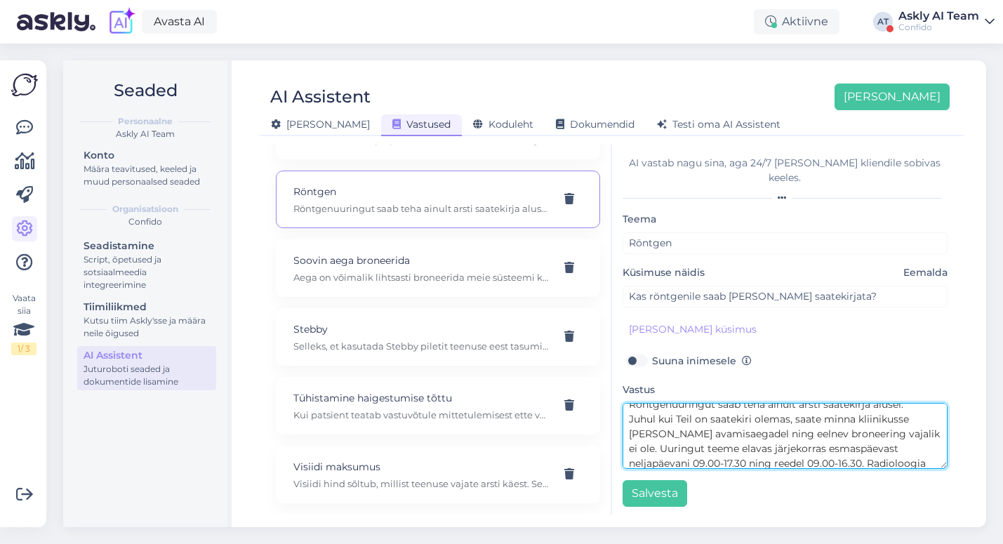
click at [771, 421] on textarea "Röntgenuuringut saab teha ainult arsti saatekirja alusel. Juhul kui Teil on saa…" at bounding box center [786, 436] width 326 height 66
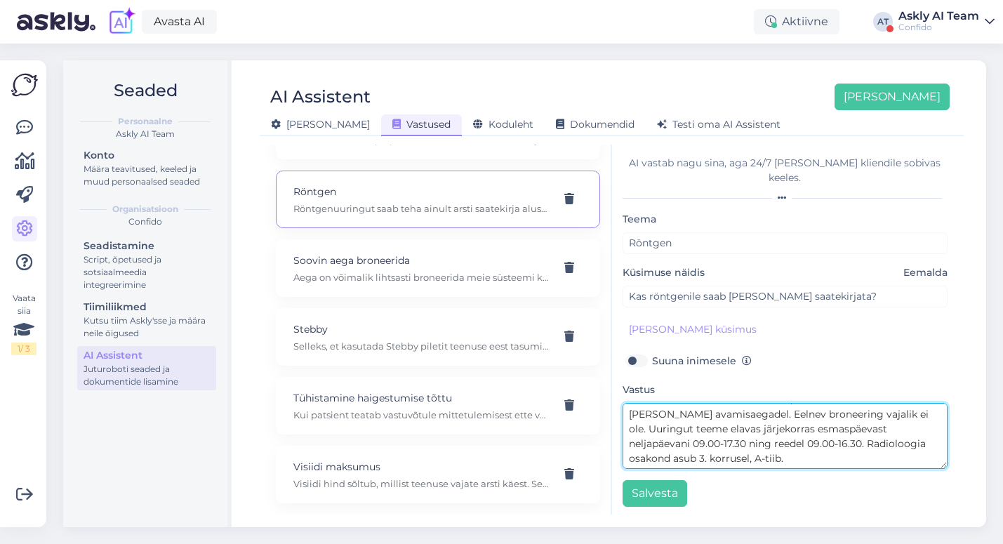
drag, startPoint x: 708, startPoint y: 414, endPoint x: 628, endPoint y: 414, distance: 80.0
click at [628, 414] on textarea "Röntgenuuringut saab teha ainult arsti saatekirja alusel. Juhul kui Teil on saa…" at bounding box center [786, 436] width 326 height 66
drag, startPoint x: 798, startPoint y: 414, endPoint x: 935, endPoint y: 415, distance: 137.6
click at [935, 415] on textarea "Röntgenuuringut saab teha ainult arsti saatekirja alusel. Juhul kui Teil on saa…" at bounding box center [786, 436] width 326 height 66
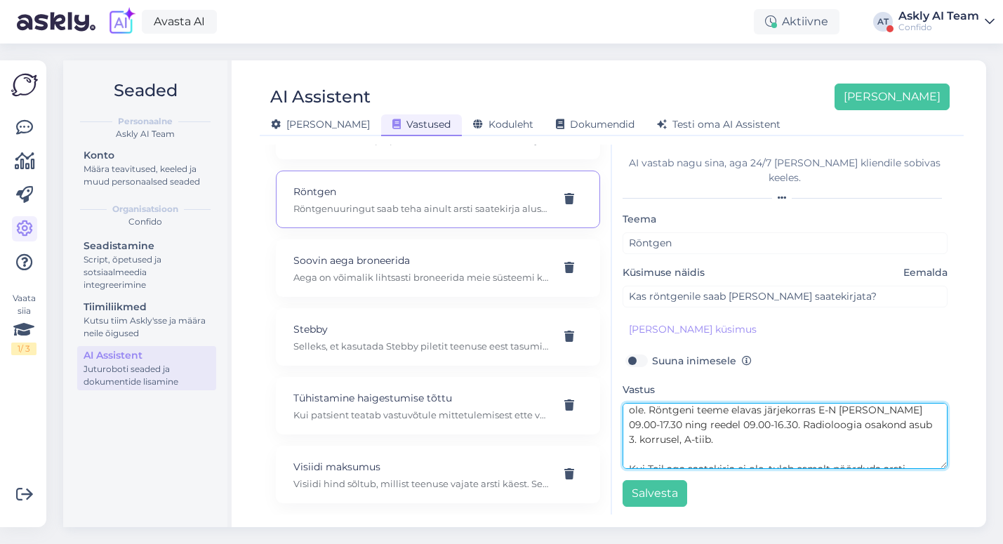
scroll to position [53, 0]
click at [716, 421] on textarea "Röntgenuuringut saab teha ainult arsti saatekirja alusel. Juhul kui Teil on saa…" at bounding box center [786, 436] width 326 height 66
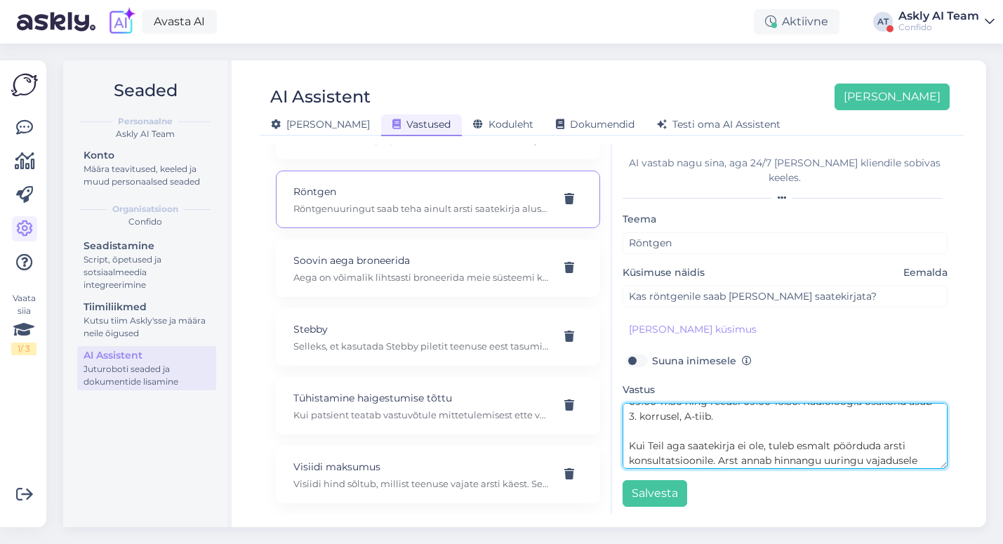
scroll to position [88, 0]
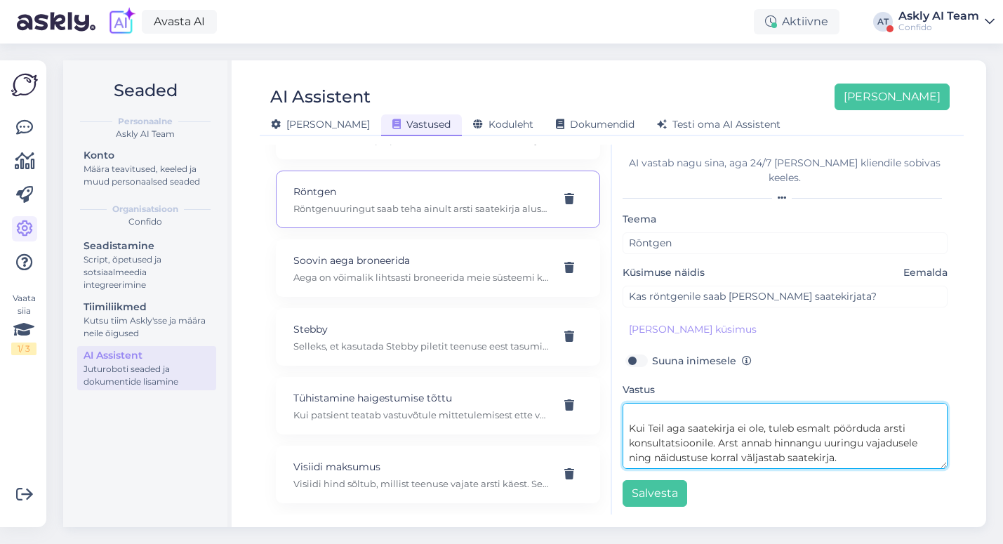
drag, startPoint x: 638, startPoint y: 413, endPoint x: 884, endPoint y: 429, distance: 246.3
click at [884, 429] on textarea "Röntgenuuringut saab teha ainult arsti saatekirja alusel. Juhul kui Teil on saa…" at bounding box center [786, 436] width 326 height 66
type textarea "Röntgenuuringut saab teha ainult arsti saatekirja alusel. Juhul kui Teil on saa…"
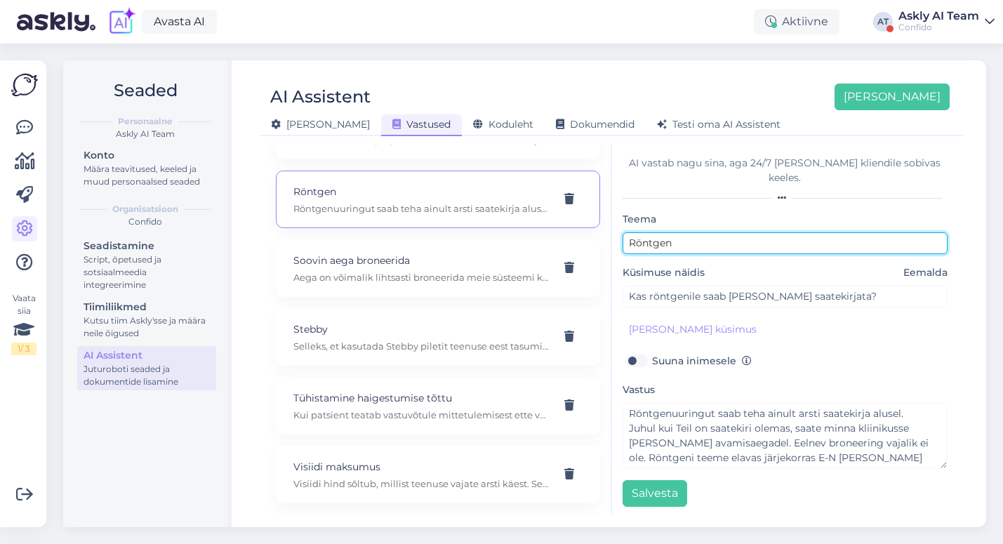
click at [692, 232] on input "Röntgen" at bounding box center [786, 243] width 326 height 22
type input "Röntgen saatekiri on"
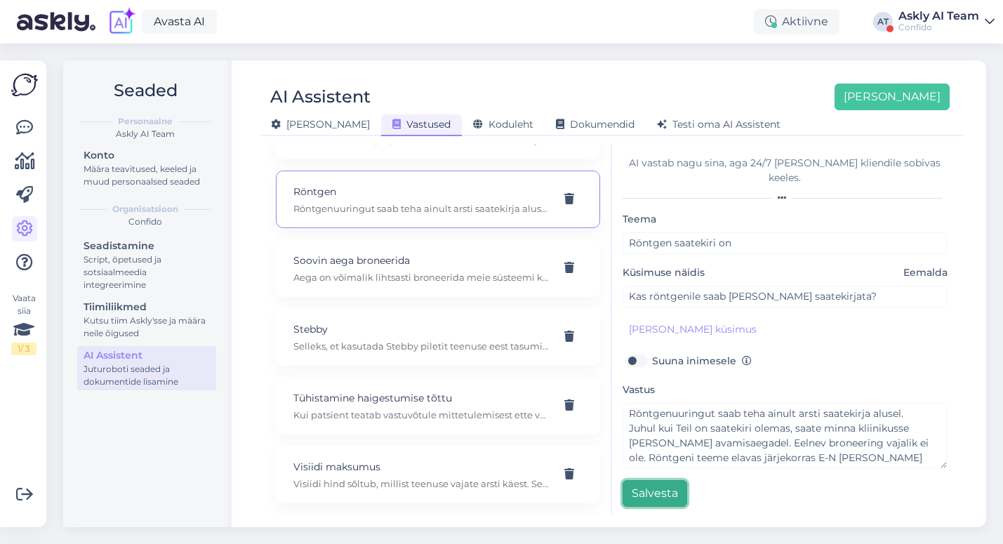
click at [656, 480] on button "Salvesta" at bounding box center [655, 493] width 65 height 27
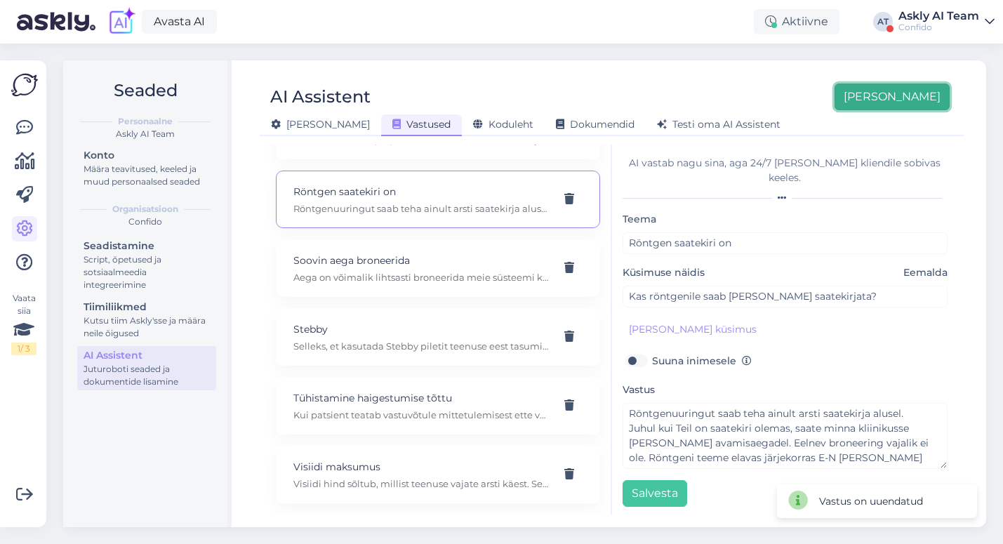
click at [901, 96] on button "[PERSON_NAME]" at bounding box center [892, 97] width 115 height 27
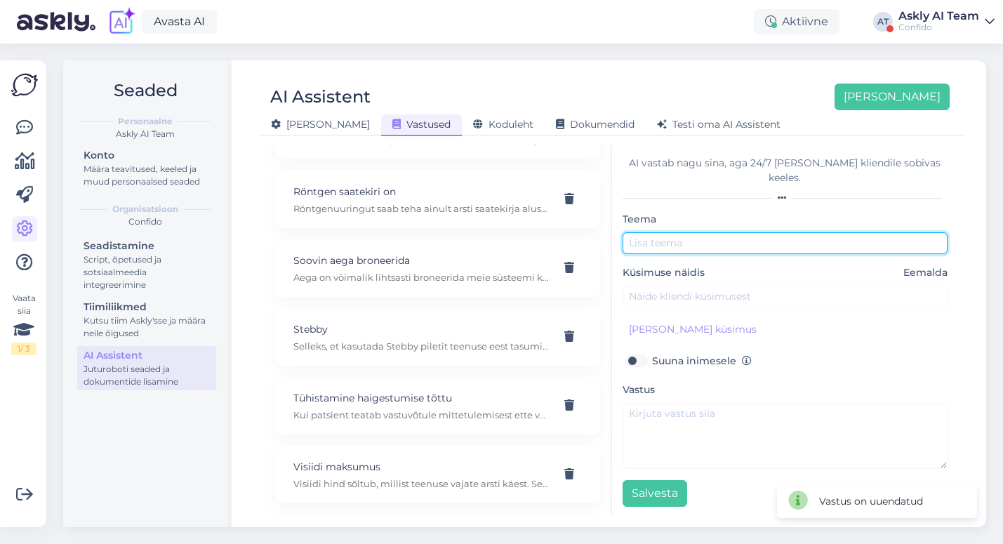
click at [657, 232] on input "text" at bounding box center [786, 243] width 326 height 22
type input "Röntgen saatekirja pole"
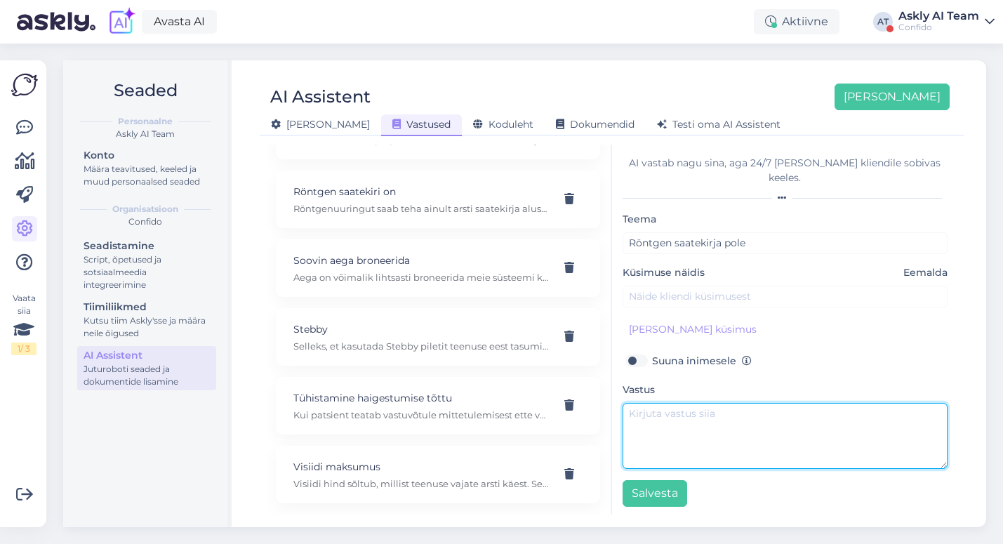
click at [658, 417] on textarea at bounding box center [786, 436] width 326 height 66
paste textarea "Kui Teil aga saatekirja ei ole, tuleb esmalt pöörduda arsti konsultatsioonile. …"
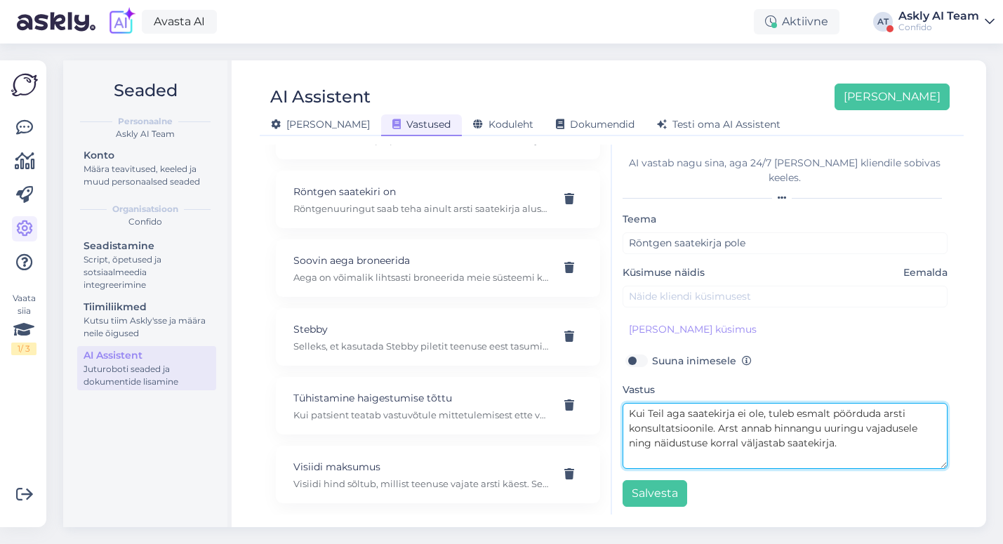
click at [671, 403] on textarea "Kui Teil aga saatekirja ei ole, tuleb esmalt pöörduda arsti konsultatsioonile. …" at bounding box center [786, 436] width 326 height 66
type textarea "Röntgeni saab teha vaid saatekirja alusel. Kui Teil aga saatekirja ei ole, tule…"
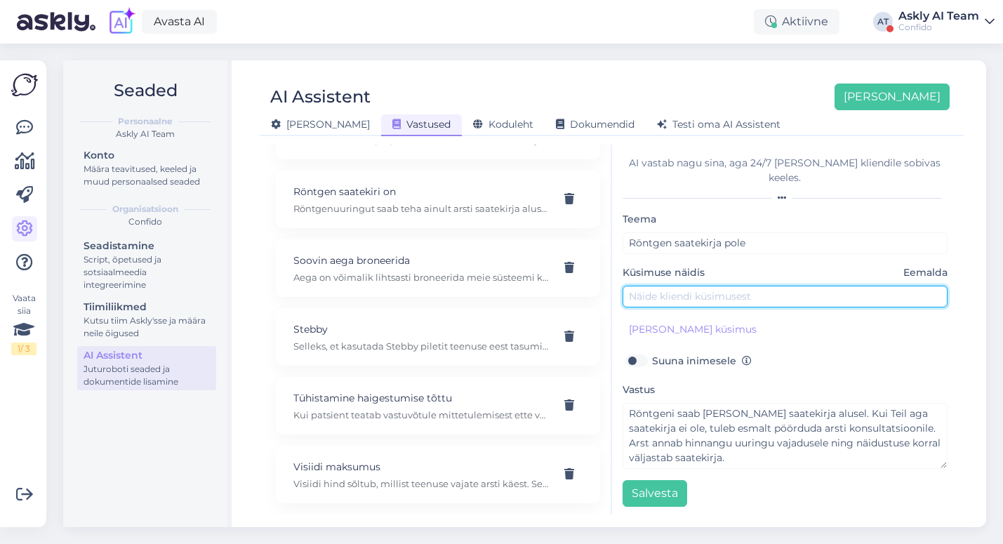
click at [659, 286] on input "text" at bounding box center [786, 297] width 326 height 22
click at [632, 286] on input "Röntgeni saatekiri on vajalik?" at bounding box center [786, 297] width 326 height 22
type input "Kas röntgeni saatekiri on vajalik?"
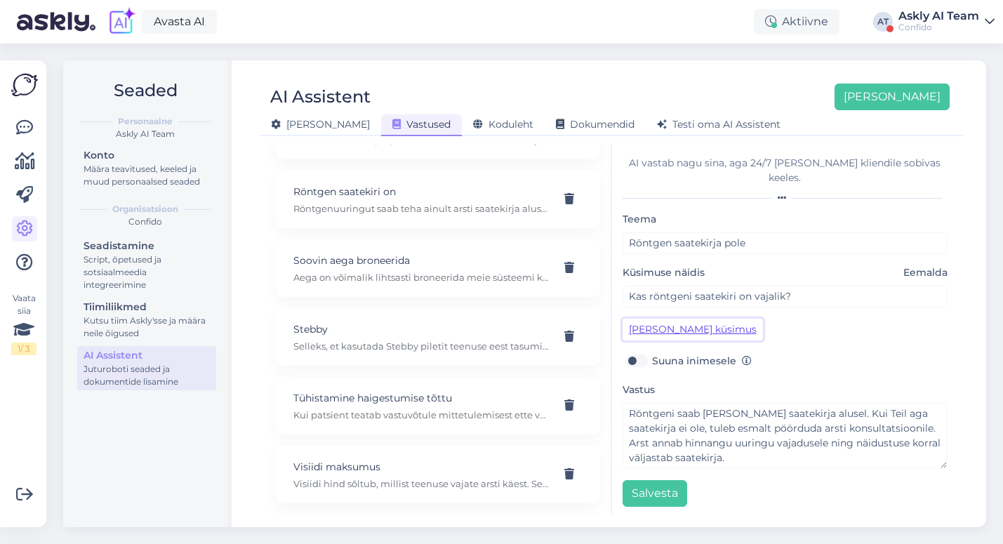
click at [668, 319] on button "[PERSON_NAME] küsimus" at bounding box center [693, 330] width 140 height 22
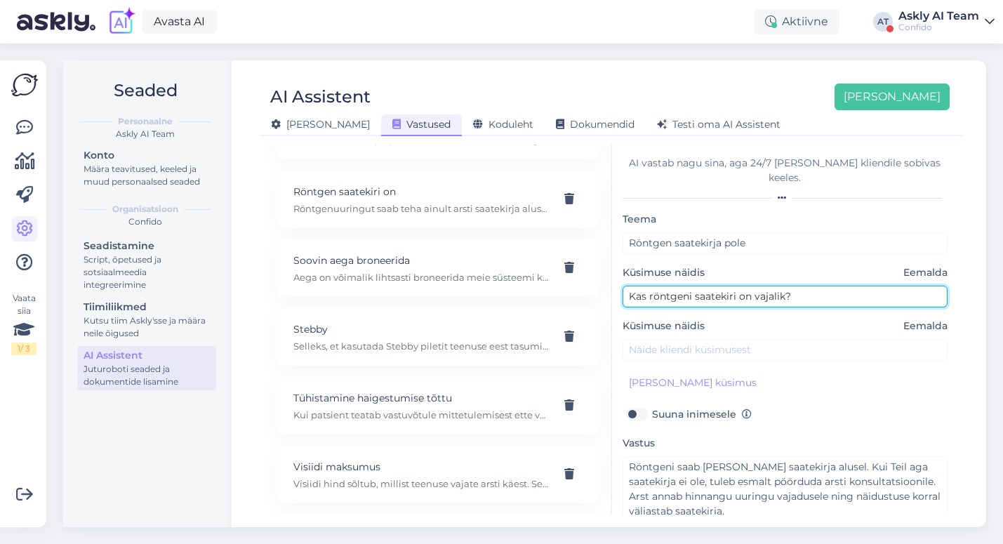
click at [664, 286] on input "Kas röntgeni saatekiri on vajalik?" at bounding box center [786, 297] width 326 height 22
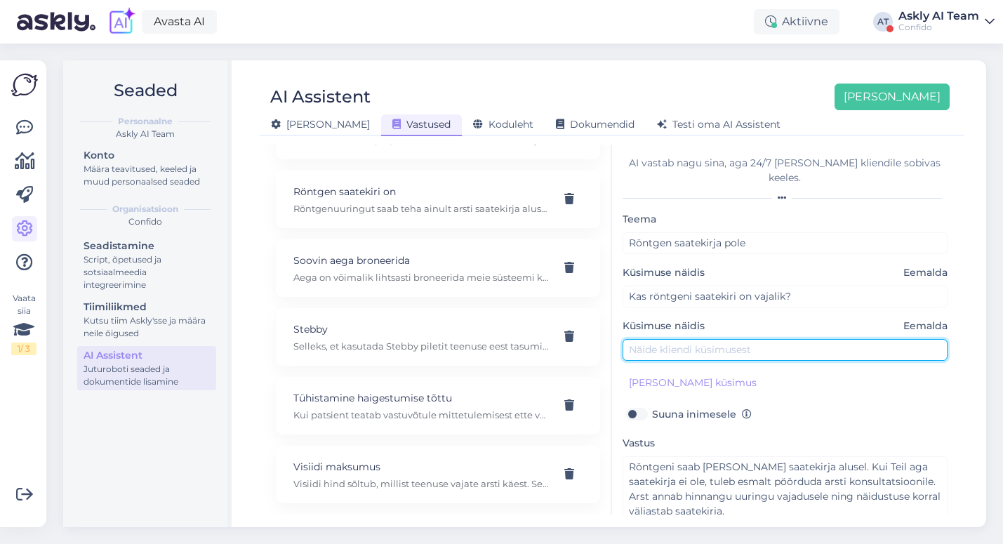
click at [673, 339] on input "text" at bounding box center [786, 350] width 326 height 22
paste input "Kas röntgeni saatekiri on vajalik?"
click at [741, 339] on input "Saatekirja pole, kas Kas röntgeni saatekiri on vajalik?" at bounding box center [786, 350] width 326 height 22
drag, startPoint x: 871, startPoint y: 336, endPoint x: 769, endPoint y: 336, distance: 102.5
click at [769, 339] on input "Saatekirja pole, kas röntgeni saatekiri on vajalik?" at bounding box center [786, 350] width 326 height 22
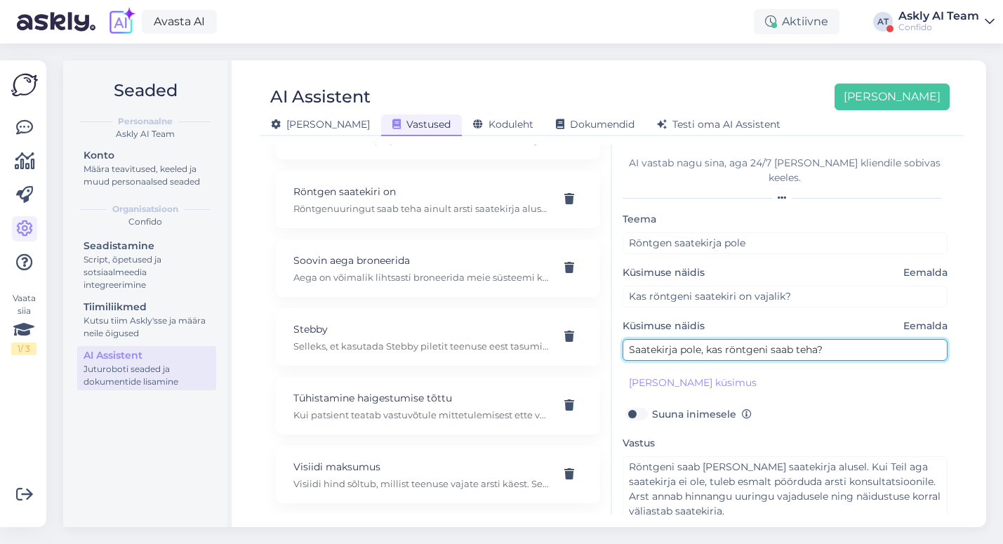
click at [794, 339] on input "Saatekirja pole, kas röntgeni saab teha?" at bounding box center [786, 350] width 326 height 22
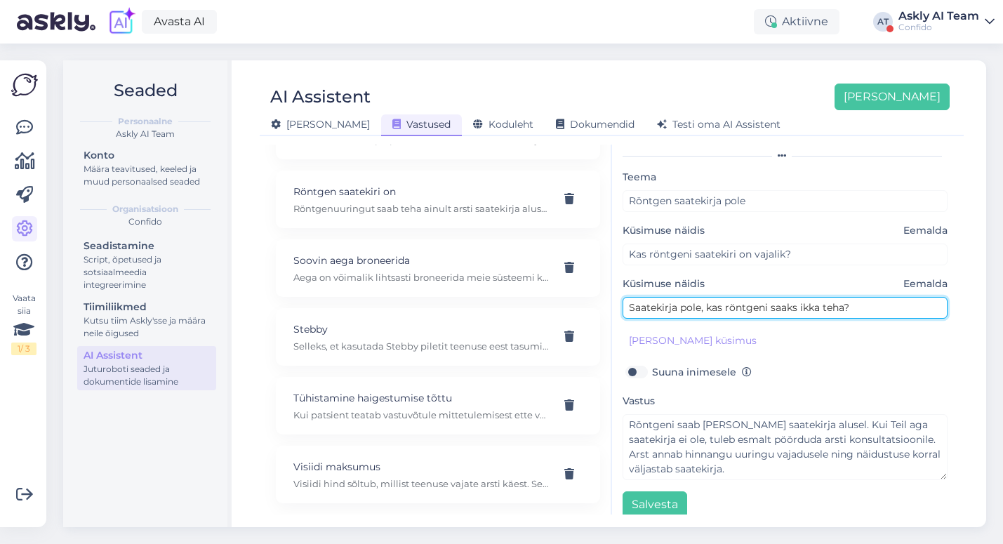
type input "Saatekirja pole, kas röntgeni saaks ikka teha?"
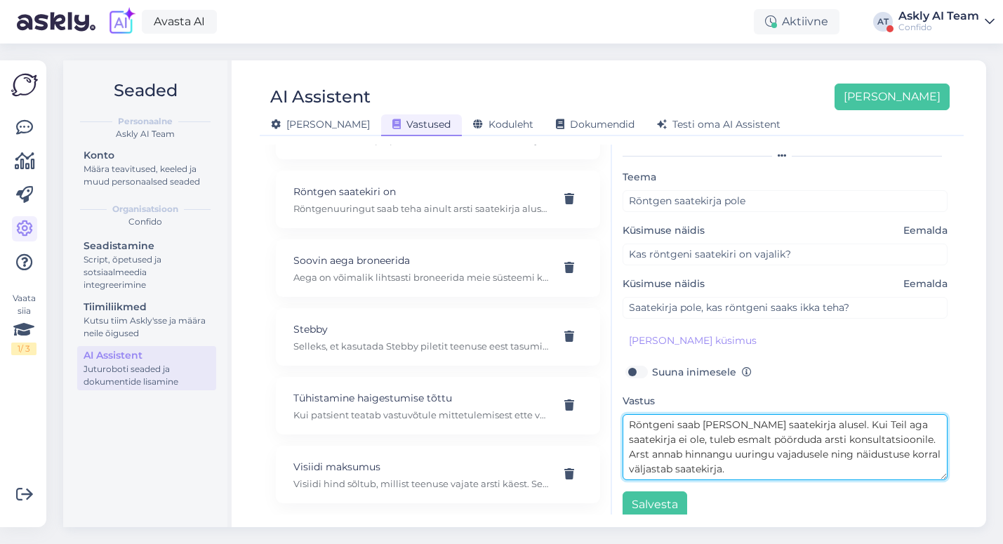
click at [884, 414] on textarea "Röntgeni saab teha vaid saatekirja alusel. Kui Teil aga saatekirja ei ole, tule…" at bounding box center [786, 447] width 326 height 66
click at [753, 456] on textarea "Röntgeni saab teha vaid saatekirja alusel. Kui Teil saatekirja ei ole, tuleb es…" at bounding box center [786, 447] width 326 height 66
type textarea "Röntgeni saab teha vaid saatekirja alusel. Kui Teil saatekirja ei ole, tuleb es…"
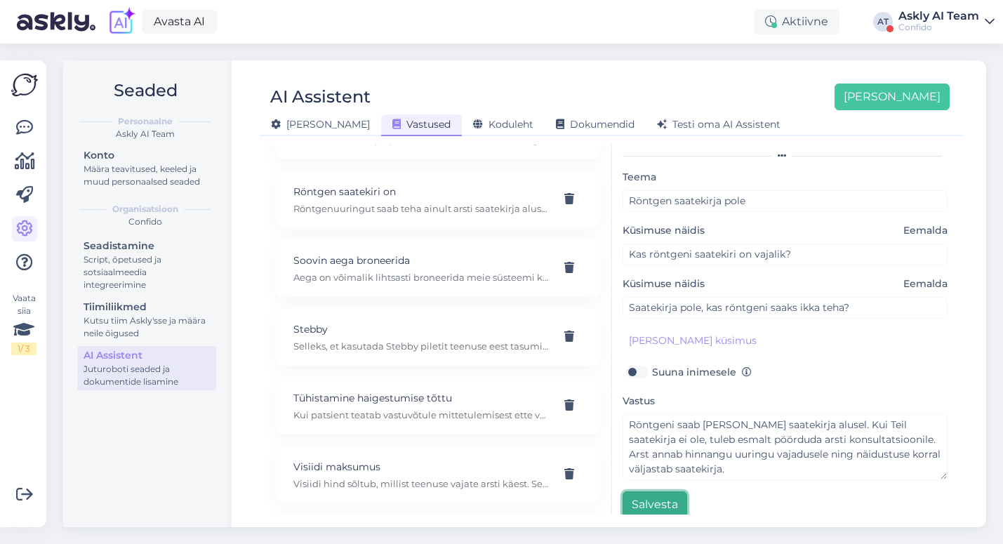
click at [638, 495] on button "Salvesta" at bounding box center [655, 505] width 65 height 27
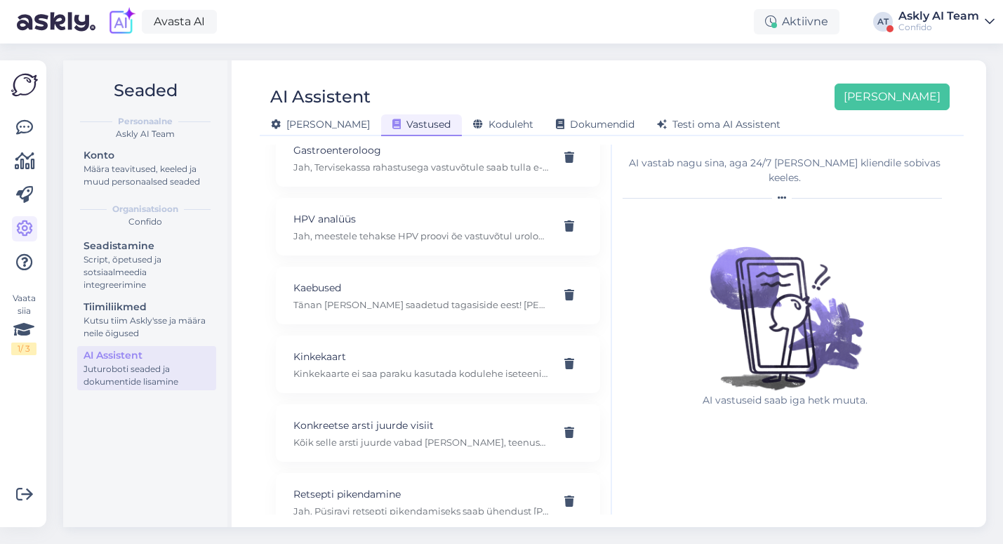
scroll to position [372, 0]
click at [431, 301] on p "Jah, meestele tehakse HPV proovi õe vastuvõtul uroloogia erialal. Teenuse hind …" at bounding box center [422, 304] width 256 height 13
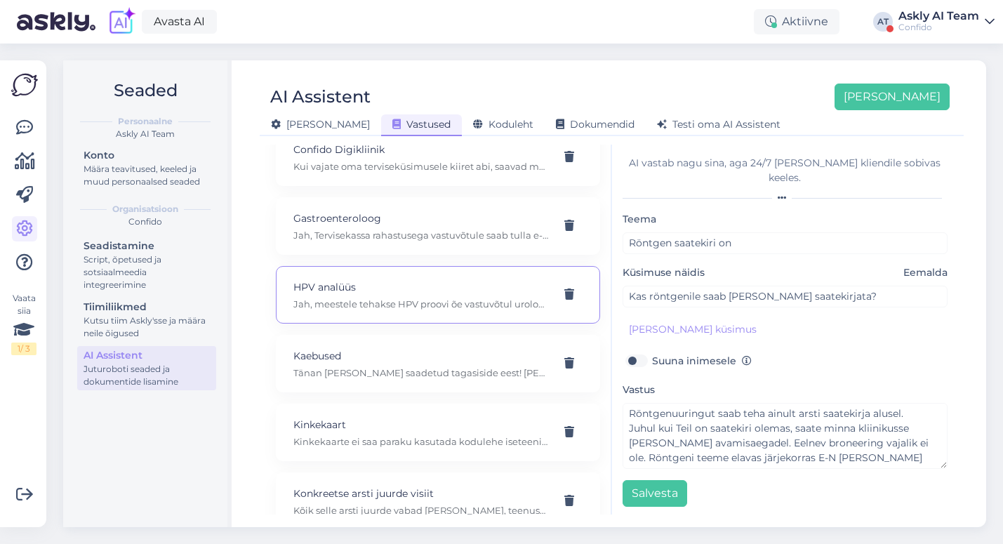
type input "HPV analüüs"
type input "Kas Confido teeb HPV analüüse meestele?"
type textarea "Jah, meestele tehakse HPV proovi õe vastuvõtul uroloogia erialal. Teenuse hind …"
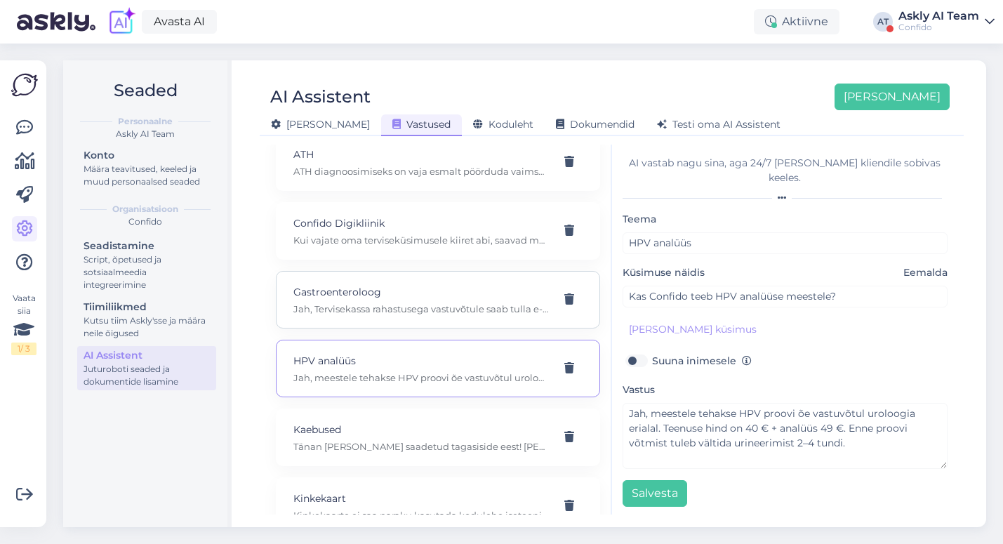
click at [430, 299] on p "Gastroenteroloog" at bounding box center [422, 291] width 256 height 15
type input "Gastroenteroloog"
type input "Kas Confido gastroenteroloog võtab vastu Tervisekassa alusel?"
type textarea "Jah, Tervisekassa rahastusega vastuvõtule saab tulla e-konsultatsiooni kaudu. P…"
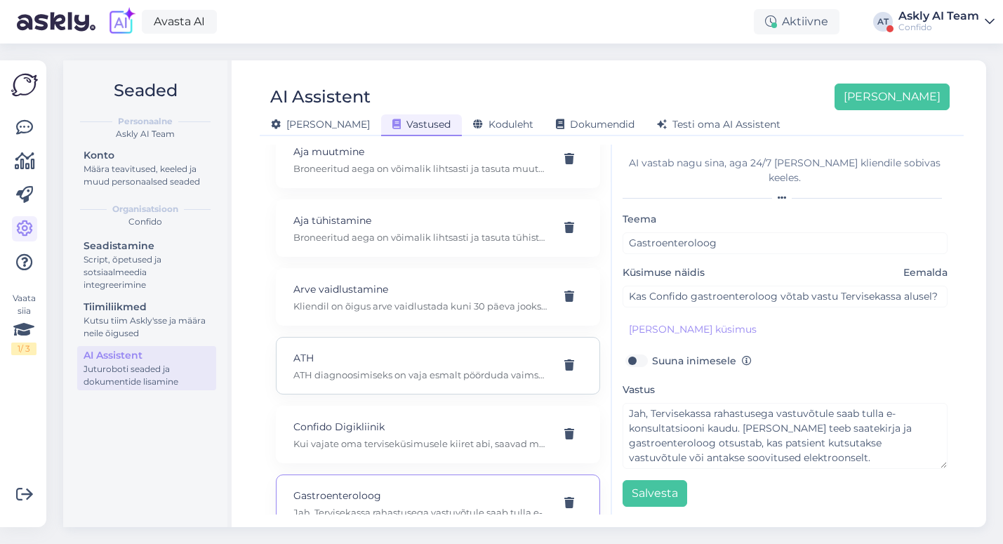
scroll to position [0, 0]
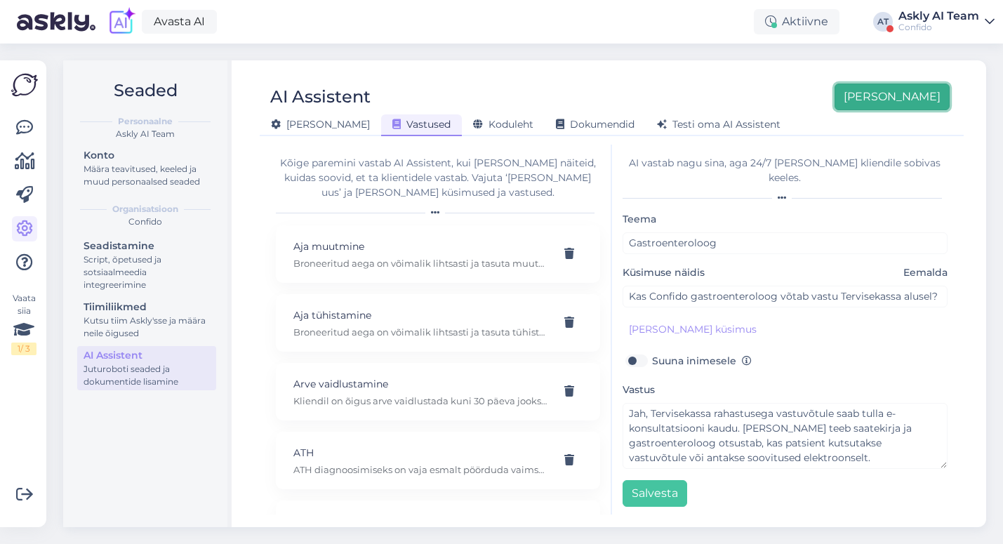
click at [918, 98] on button "[PERSON_NAME]" at bounding box center [892, 97] width 115 height 27
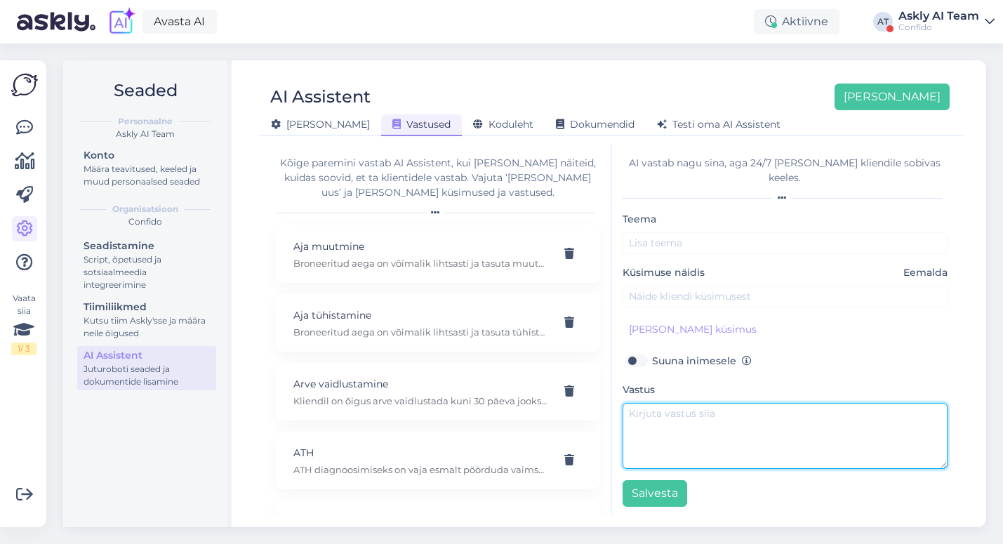
click at [666, 403] on textarea at bounding box center [786, 436] width 326 height 66
paste textarea "Kompuutertomograafia/MRT uuringu tegemiseks meie kliinikus on vajalik arsti saa…"
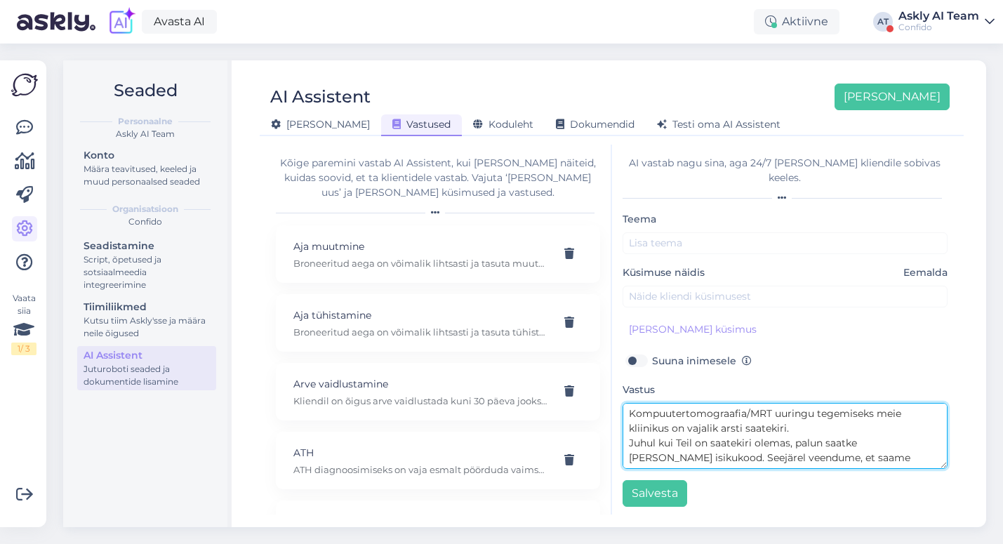
scroll to position [84, 0]
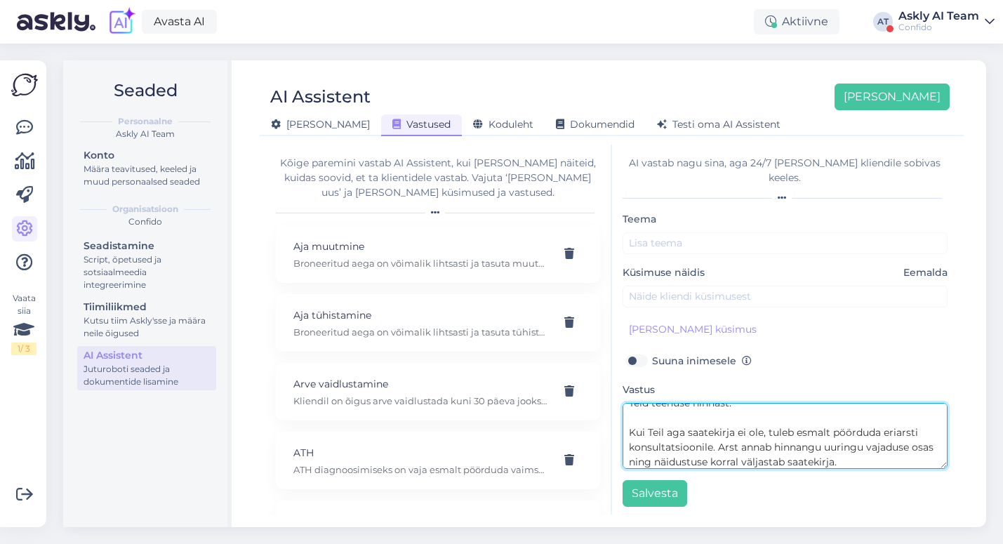
click at [685, 403] on textarea "Kompuutertomograafia/MRT uuringu tegemiseks meie kliinikus on vajalik arsti saa…" at bounding box center [786, 436] width 326 height 66
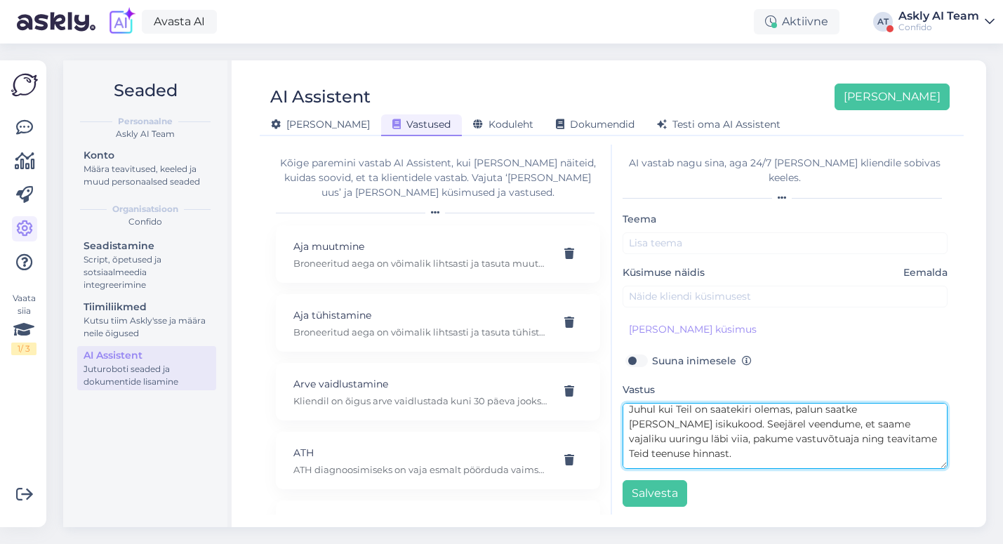
scroll to position [0, 0]
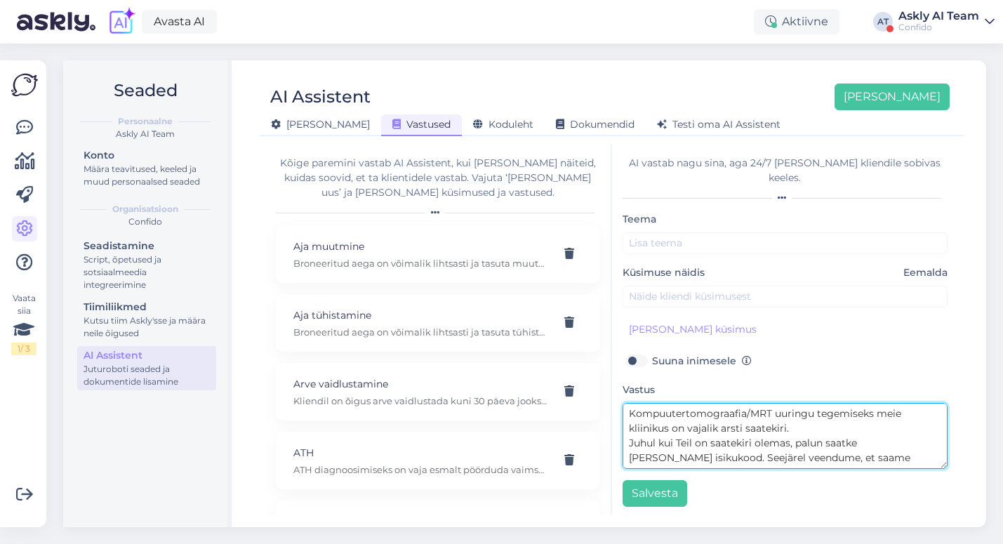
drag, startPoint x: 875, startPoint y: 400, endPoint x: 628, endPoint y: 399, distance: 247.2
click at [628, 403] on textarea "Kompuutertomograafia/MRT uuringu tegemiseks meie kliinikus on vajalik arsti saa…" at bounding box center [786, 436] width 326 height 66
type textarea "Kompuutertomograafia/MRT uuringu tegemiseks meie kliinikus on vajalik arsti saa…"
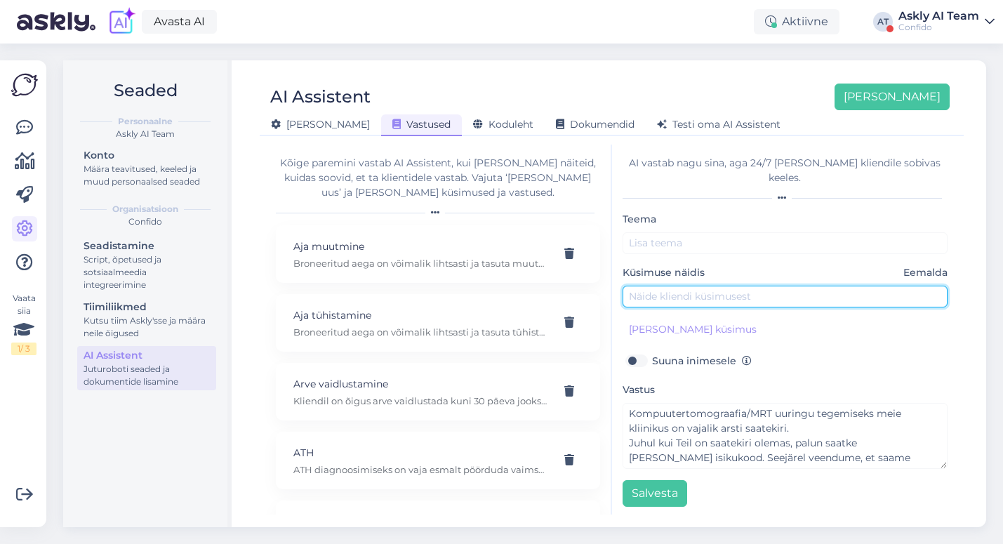
click at [651, 286] on input "text" at bounding box center [786, 297] width 326 height 22
paste input "Kompuutertomograafia/MRT uuringu tegemiseks"
drag, startPoint x: 892, startPoint y: 284, endPoint x: 816, endPoint y: 282, distance: 76.5
click at [816, 286] on input "Kompuutertomograafia/MRT uuringu tegemiseks" at bounding box center [786, 297] width 326 height 22
click at [639, 286] on input "Kompuutertomograafia/MRT uuringuks" at bounding box center [786, 297] width 326 height 22
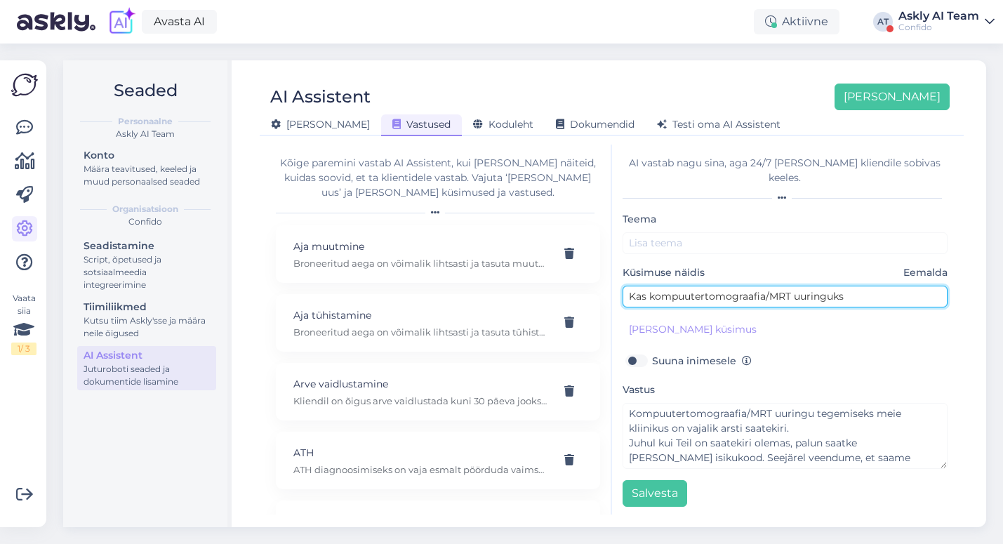
click at [864, 286] on input "Kas kompuutertomograafia/MRT uuringuks" at bounding box center [786, 297] width 326 height 22
type input "Kas kompuutertomograafia/MRT uuringuks vaja saatekiri?"
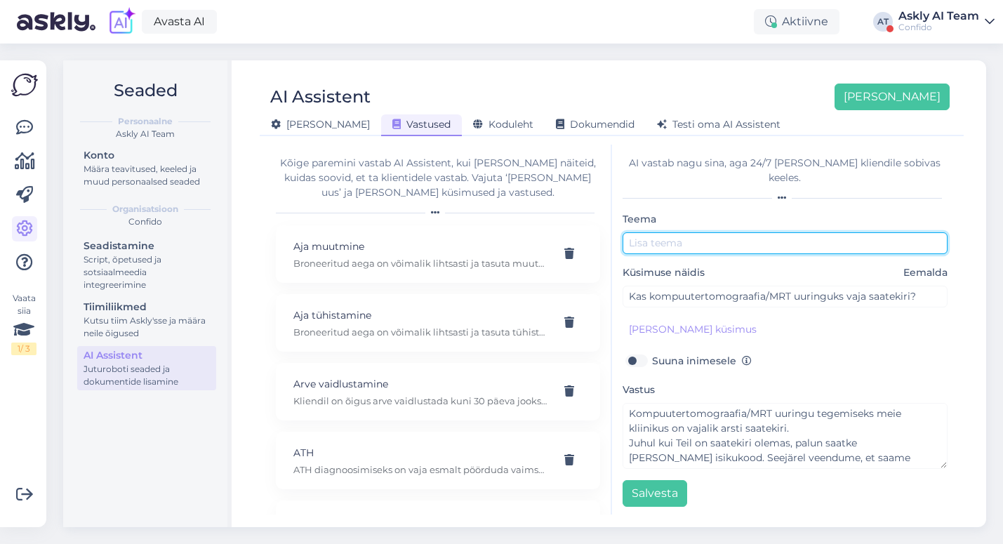
click at [668, 232] on input "text" at bounding box center [786, 243] width 326 height 22
paste input "Kompuutertomograafia/MRT uuringu tegemiseks"
drag, startPoint x: 751, startPoint y: 227, endPoint x: 637, endPoint y: 227, distance: 113.8
click at [637, 232] on input "Kompuutertomograafia/MRT uuringu tegemiseks" at bounding box center [786, 243] width 326 height 22
drag, startPoint x: 774, startPoint y: 232, endPoint x: 692, endPoint y: 228, distance: 82.2
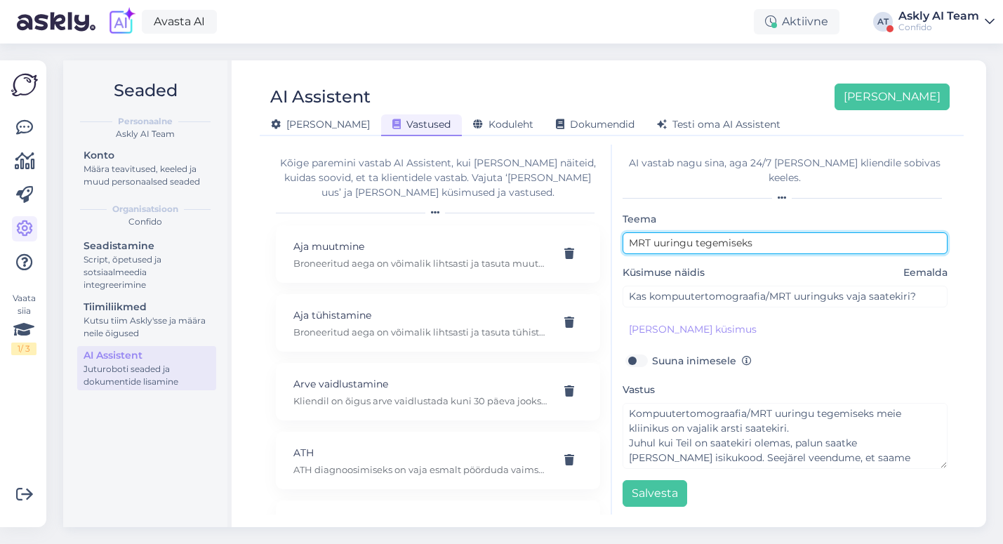
click at [692, 232] on input "MRT uuringu tegemiseks" at bounding box center [786, 243] width 326 height 22
type input "MRT uuringu saatekiri"
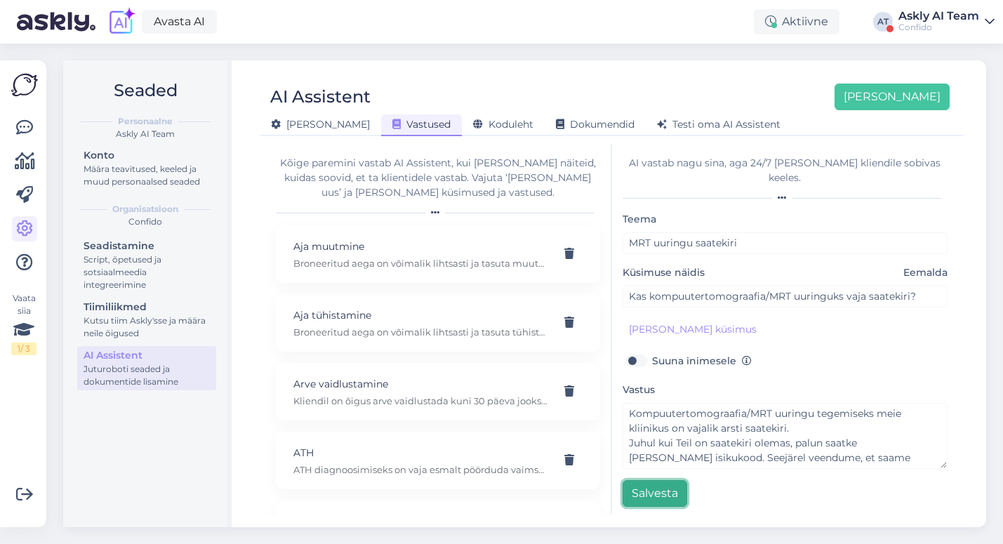
click at [658, 480] on button "Salvesta" at bounding box center [655, 493] width 65 height 27
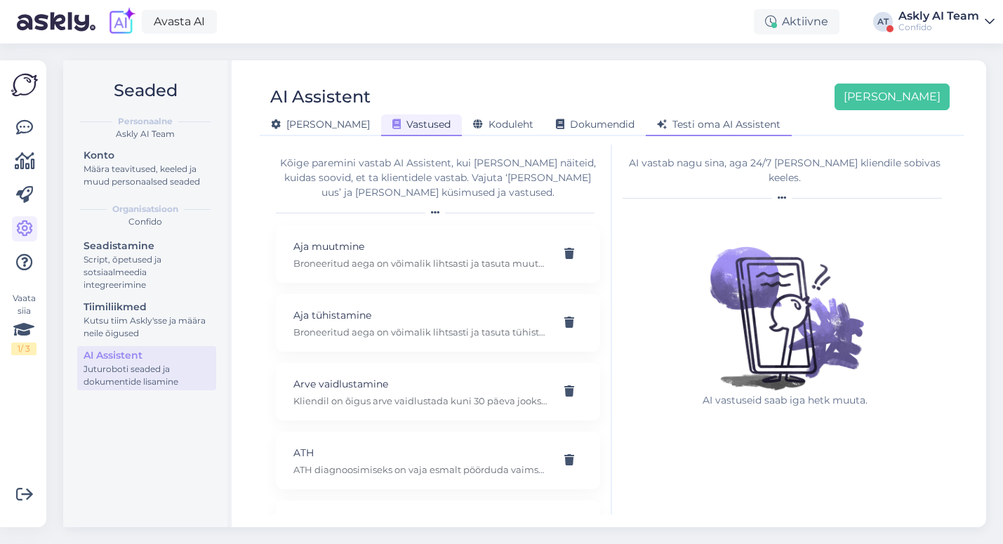
click at [692, 131] on div "Testi oma AI Assistent" at bounding box center [719, 125] width 146 height 22
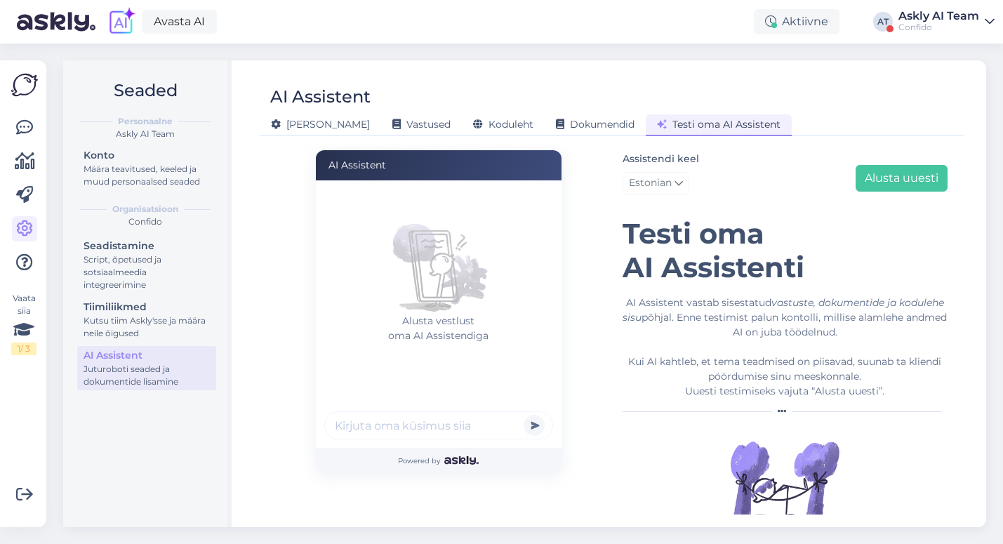
click at [382, 417] on input "text" at bounding box center [438, 425] width 229 height 28
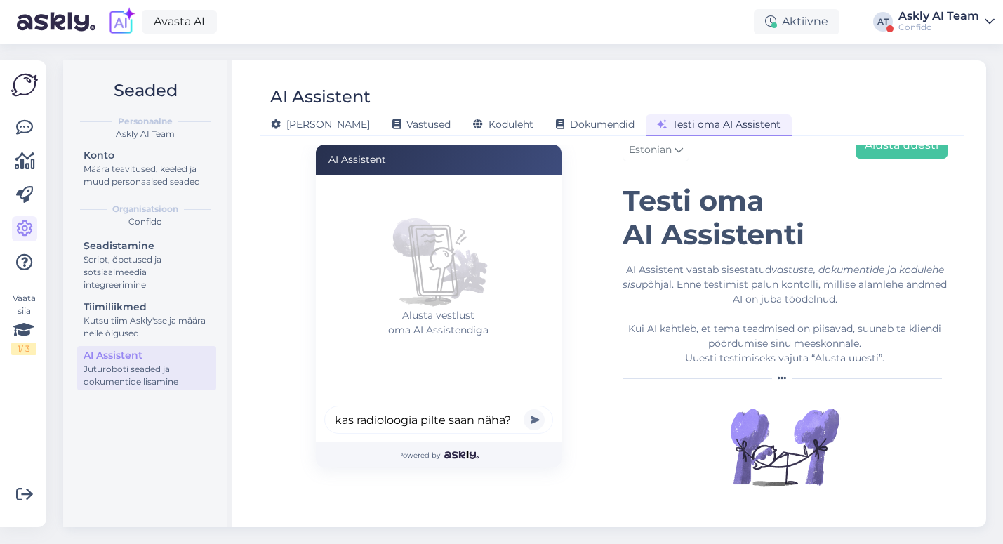
type input "kas radioloogia pilte saan näha?"
click at [524, 409] on button "submit" at bounding box center [534, 419] width 21 height 21
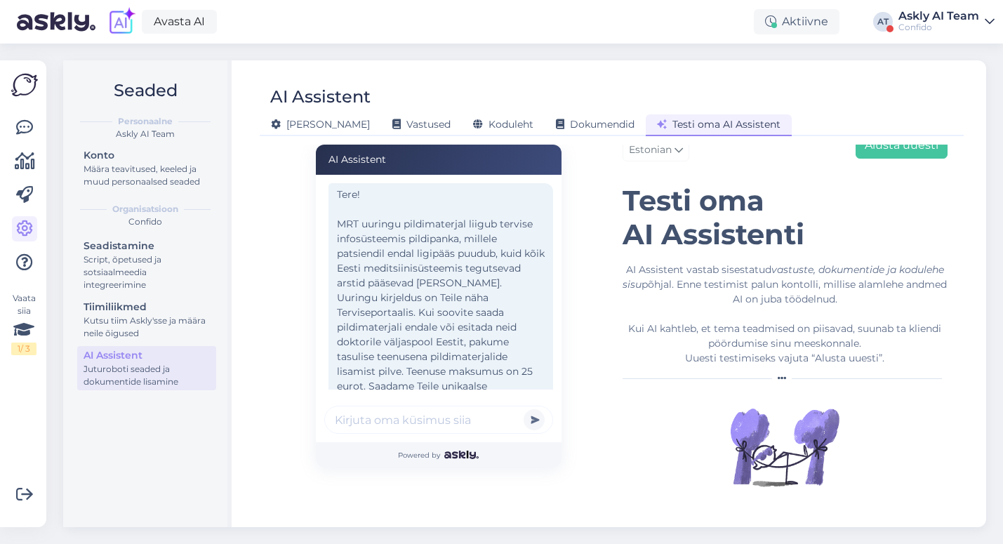
scroll to position [150, 0]
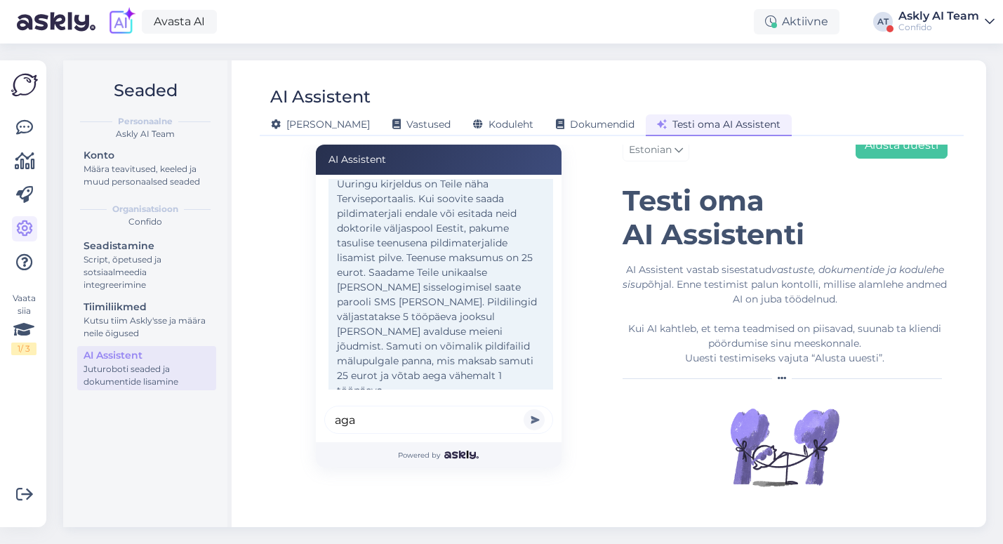
paste input "relvaloa tervisekontroll"
type input "aga relvaloa tervisekontroll kuidas teha?"
click at [524, 409] on button "submit" at bounding box center [534, 419] width 21 height 21
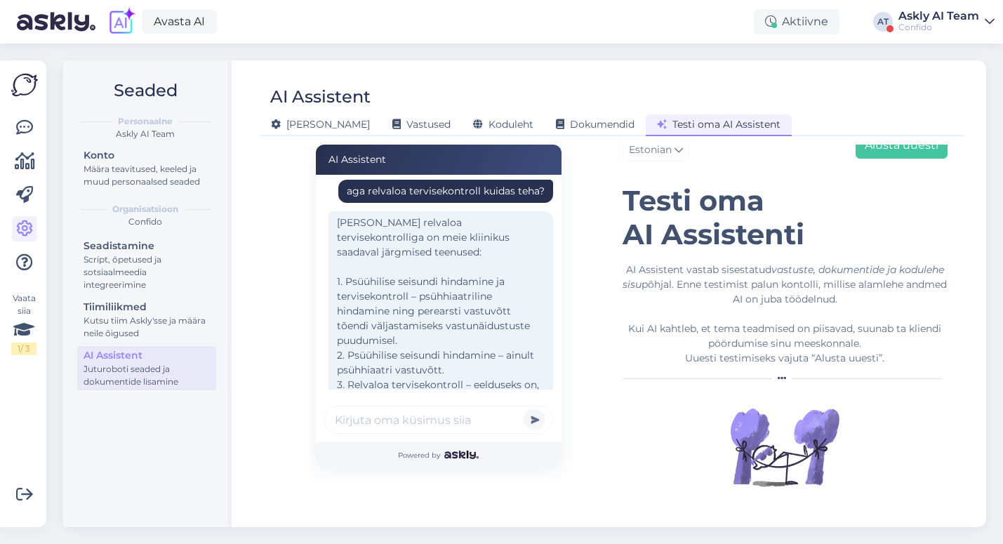
scroll to position [478, 0]
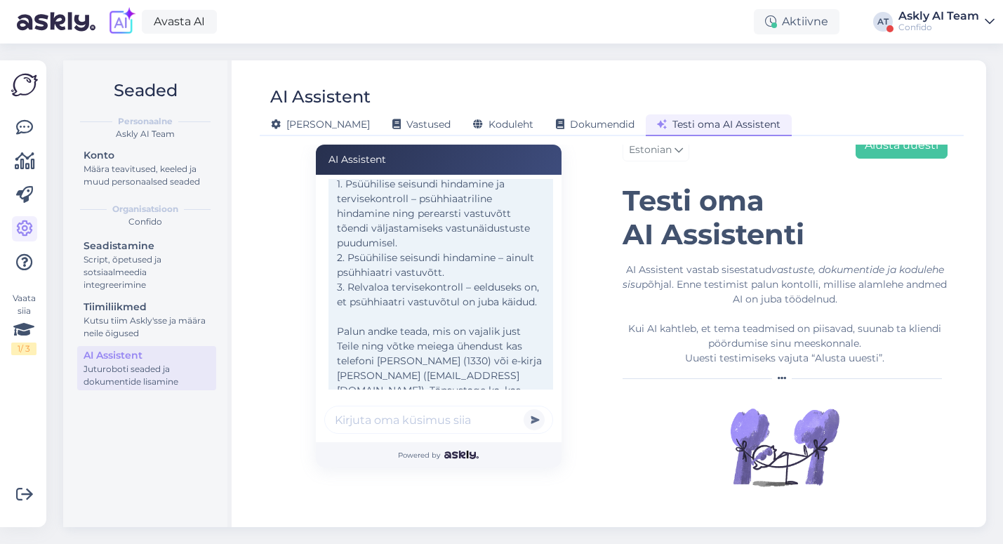
click at [456, 423] on input "text" at bounding box center [438, 420] width 229 height 28
type input "soovin aega muuta"
click at [524, 409] on button "submit" at bounding box center [534, 419] width 21 height 21
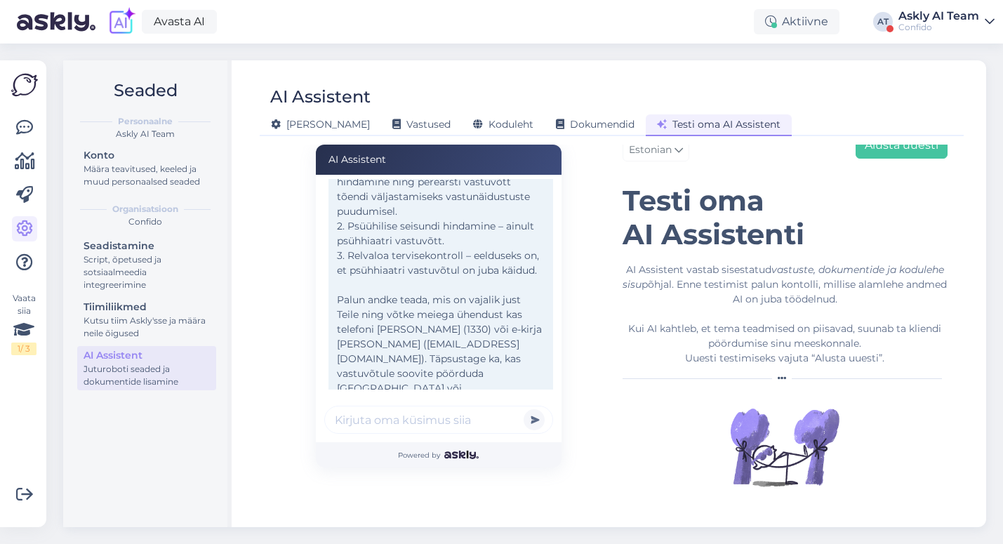
scroll to position [630, 0]
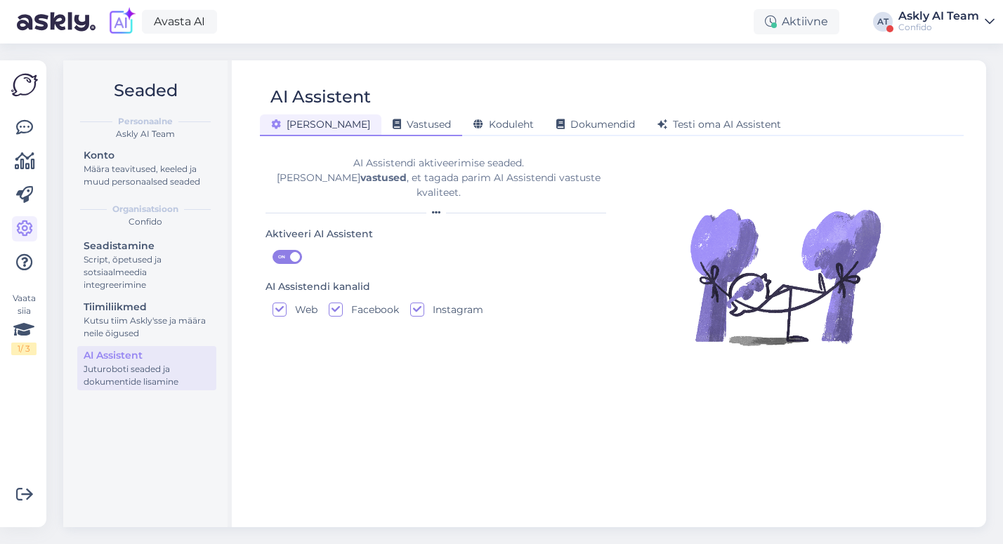
click at [393, 126] on span "Vastused" at bounding box center [422, 124] width 58 height 13
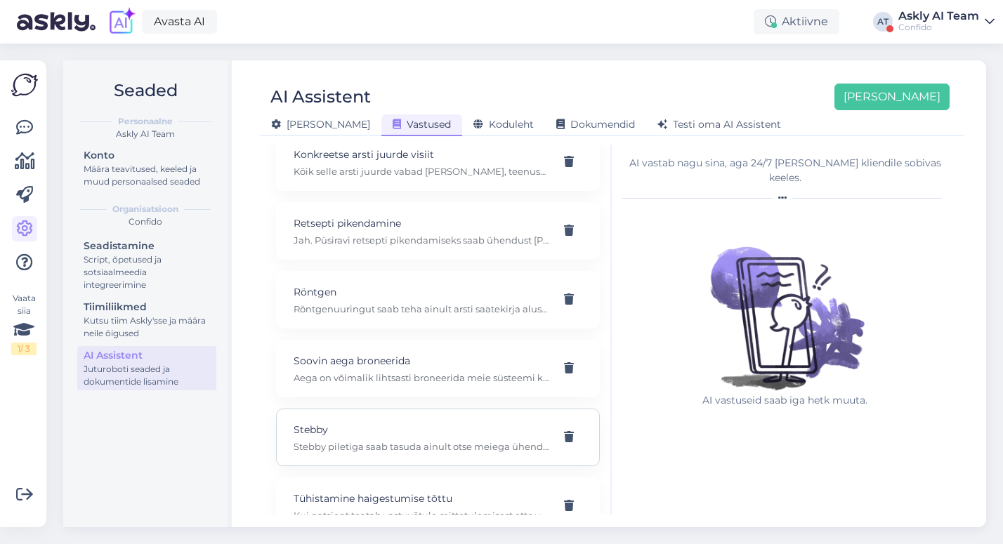
scroll to position [708, 0]
click at [412, 367] on p "Soovin aega broneerida" at bounding box center [421, 363] width 255 height 15
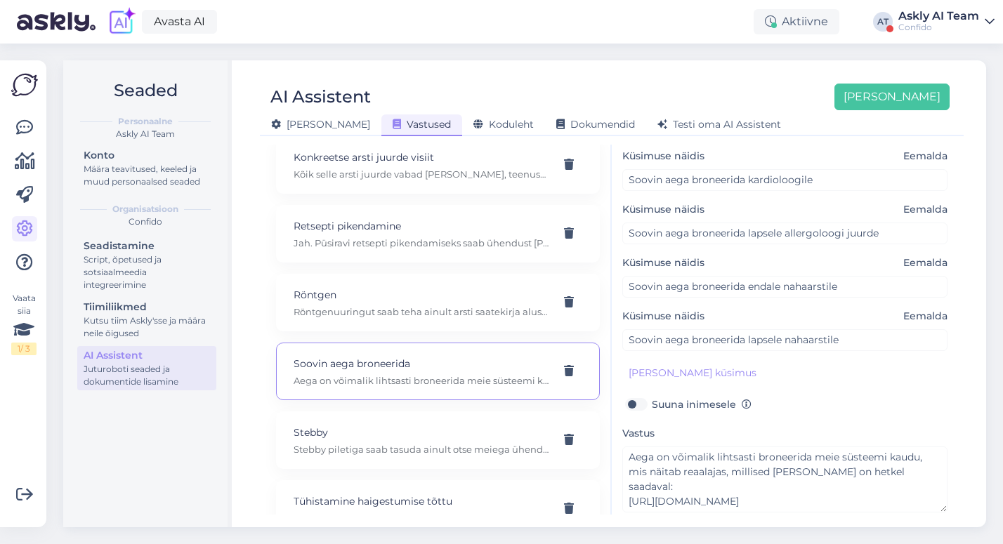
scroll to position [149, 0]
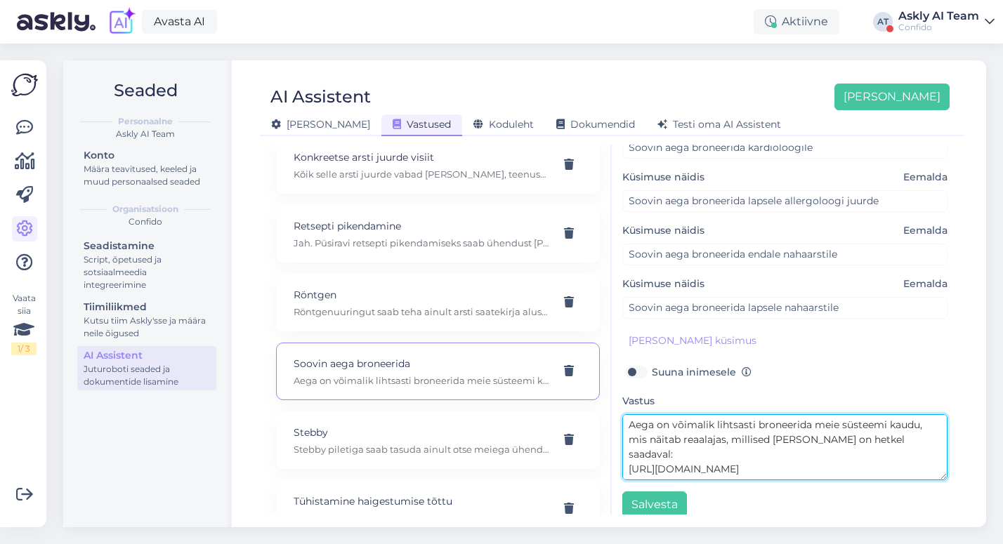
drag, startPoint x: 792, startPoint y: 442, endPoint x: 631, endPoint y: 443, distance: 161.5
click at [631, 443] on textarea "Aega on võimalik lihtsasti broneerida meie süsteemi kaudu, mis näitab reaalajas…" at bounding box center [784, 447] width 325 height 66
